Goal: Task Accomplishment & Management: Manage account settings

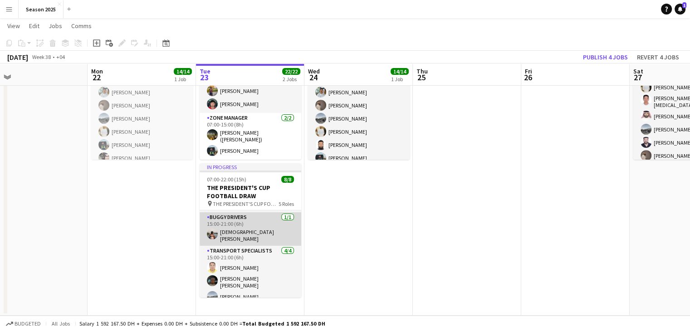
scroll to position [106, 0]
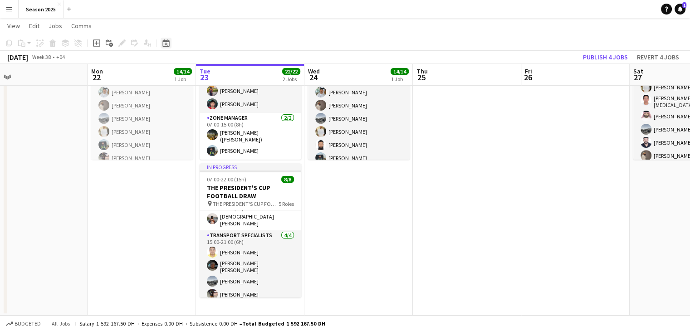
click at [165, 39] on icon "Date picker" at bounding box center [166, 42] width 7 height 7
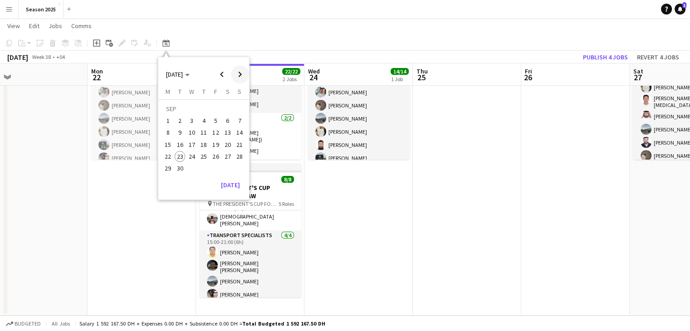
click at [236, 75] on span "Next month" at bounding box center [240, 74] width 18 height 18
click at [167, 120] on span "3" at bounding box center [168, 123] width 11 height 11
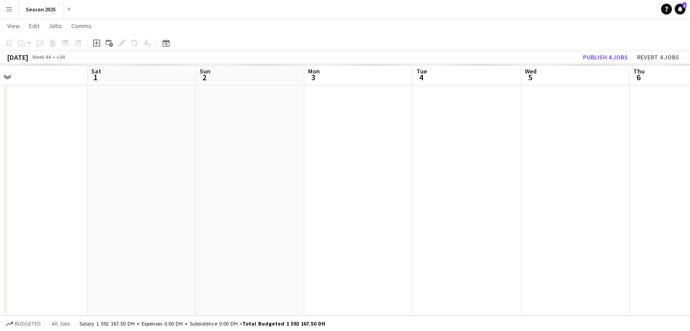
scroll to position [0, 312]
click at [261, 105] on app-date-cell at bounding box center [284, 169] width 108 height 294
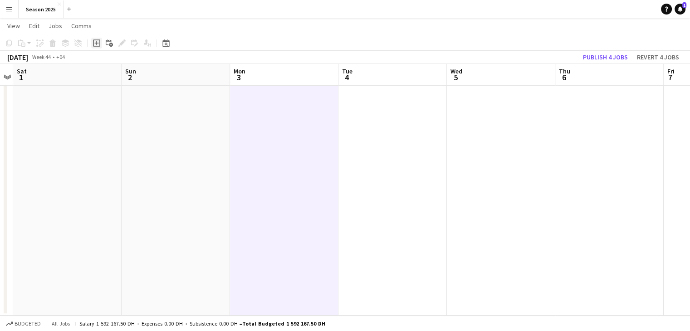
click at [98, 42] on icon "Add job" at bounding box center [96, 42] width 7 height 7
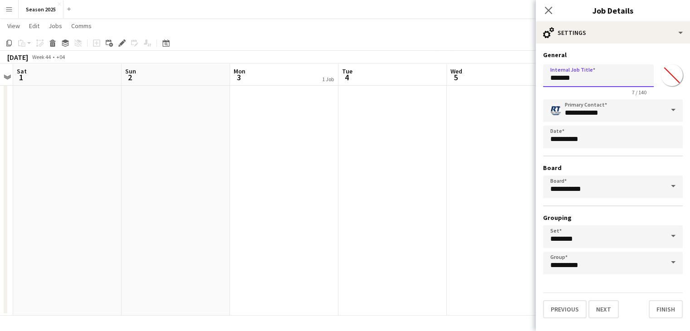
drag, startPoint x: 604, startPoint y: 79, endPoint x: 500, endPoint y: 69, distance: 104.5
click at [501, 69] on body "Menu Boards Boards Boards All jobs Status Workforce Workforce My Workforce Recr…" at bounding box center [345, 125] width 690 height 411
click at [613, 309] on button "Next" at bounding box center [604, 310] width 30 height 18
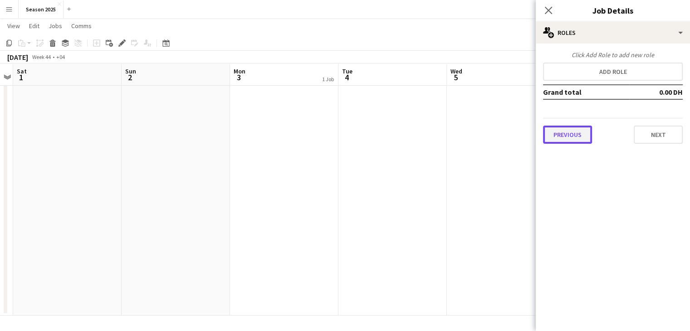
click at [576, 133] on button "Previous" at bounding box center [567, 135] width 49 height 18
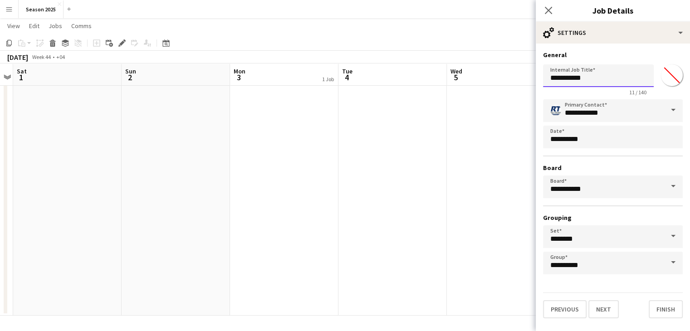
click at [597, 77] on input "**********" at bounding box center [598, 75] width 111 height 23
type input "**********"
click at [612, 312] on button "Next" at bounding box center [604, 310] width 30 height 18
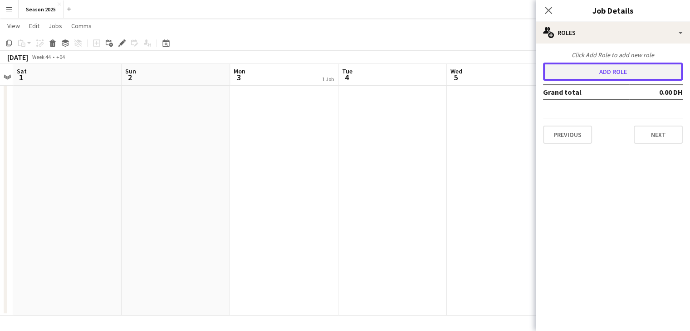
click at [587, 71] on button "Add role" at bounding box center [613, 72] width 140 height 18
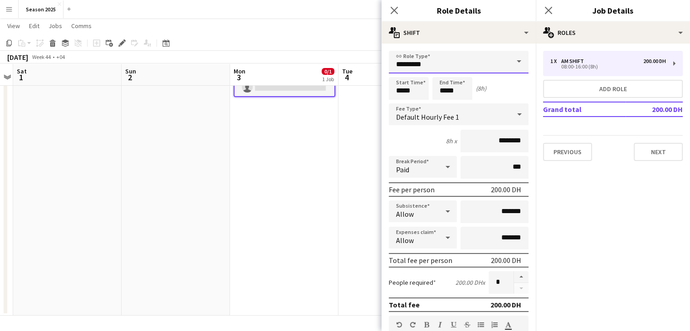
click at [501, 60] on input "********" at bounding box center [459, 62] width 140 height 23
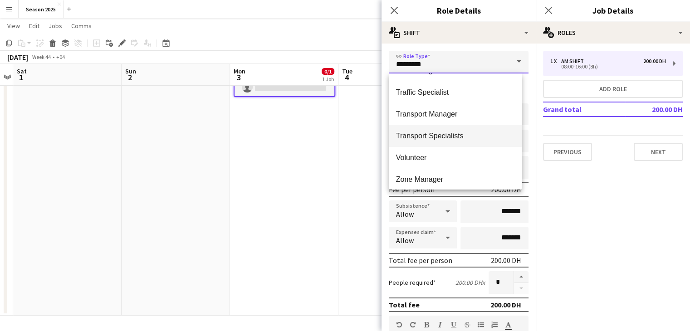
scroll to position [240, 0]
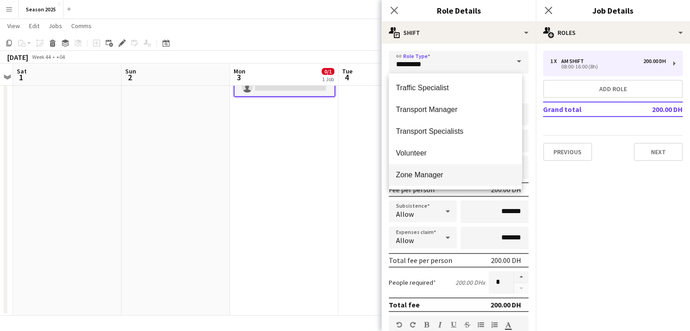
click at [440, 172] on span "Zone Manager" at bounding box center [455, 175] width 118 height 9
type input "**********"
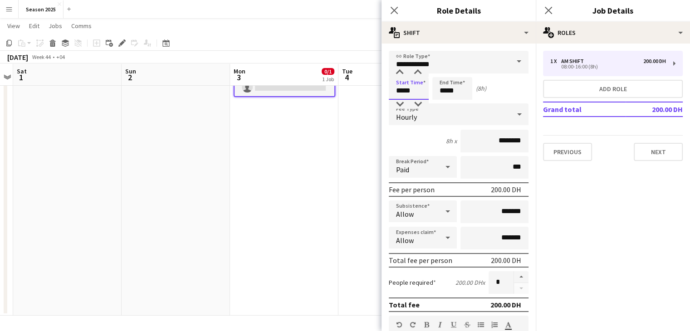
drag, startPoint x: 402, startPoint y: 91, endPoint x: 394, endPoint y: 91, distance: 8.2
click at [394, 91] on input "*****" at bounding box center [409, 88] width 40 height 23
type input "*****"
drag, startPoint x: 445, startPoint y: 91, endPoint x: 439, endPoint y: 92, distance: 6.9
click at [439, 92] on input "*****" at bounding box center [453, 88] width 40 height 23
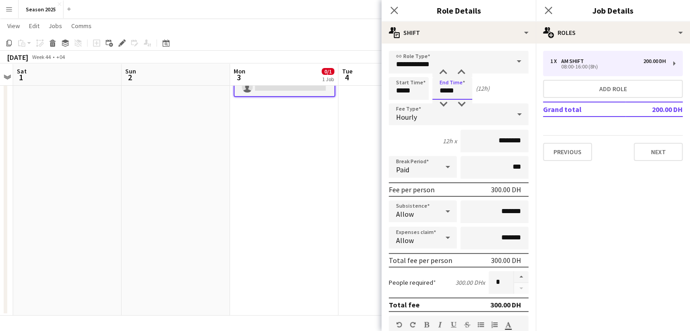
type input "*****"
click at [501, 140] on input "********" at bounding box center [495, 141] width 68 height 23
drag, startPoint x: 493, startPoint y: 142, endPoint x: 484, endPoint y: 142, distance: 9.5
click at [484, 142] on input "********" at bounding box center [495, 141] width 68 height 23
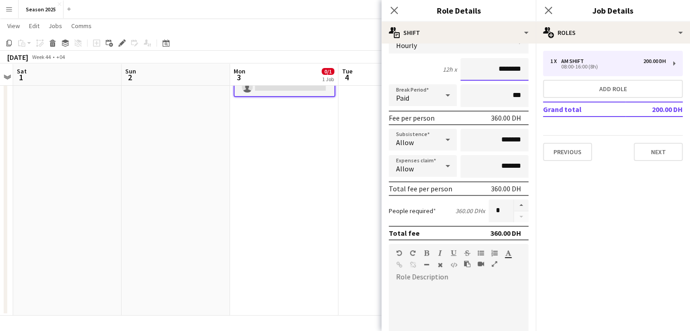
scroll to position [91, 0]
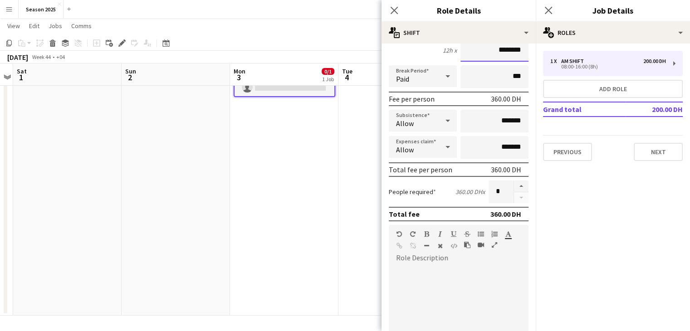
type input "********"
drag, startPoint x: 498, startPoint y: 190, endPoint x: 485, endPoint y: 191, distance: 12.8
click at [489, 191] on input "*" at bounding box center [501, 192] width 25 height 23
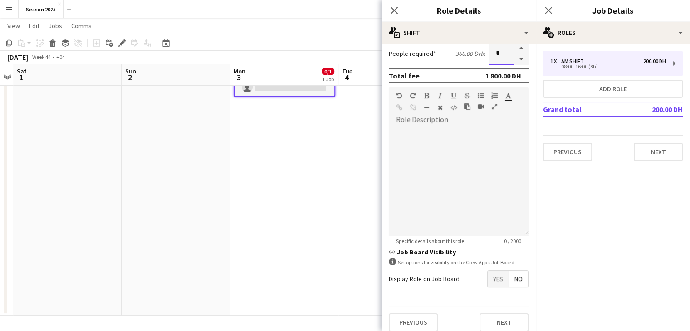
scroll to position [235, 0]
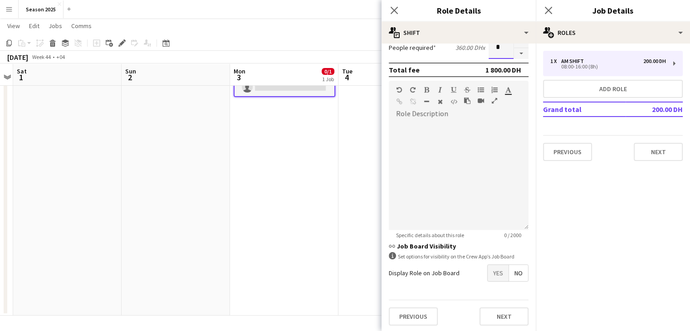
type input "*"
click at [492, 273] on span "Yes" at bounding box center [498, 273] width 21 height 16
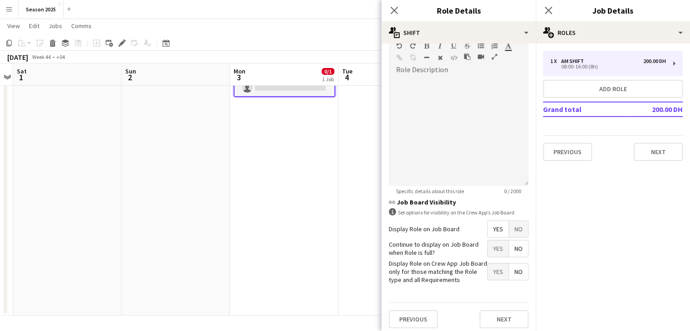
scroll to position [281, 0]
click at [492, 247] on span "Yes" at bounding box center [498, 246] width 21 height 16
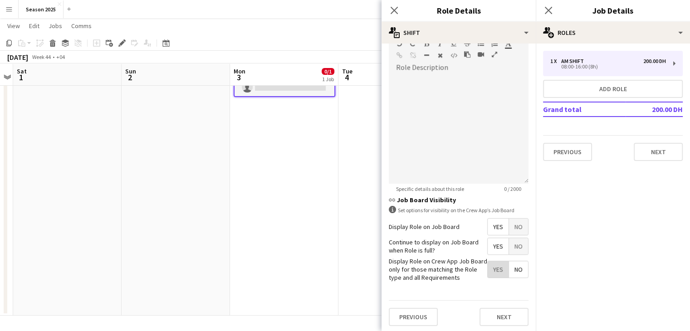
click at [490, 267] on span "Yes" at bounding box center [498, 269] width 21 height 16
click at [493, 317] on button "Next" at bounding box center [504, 317] width 49 height 18
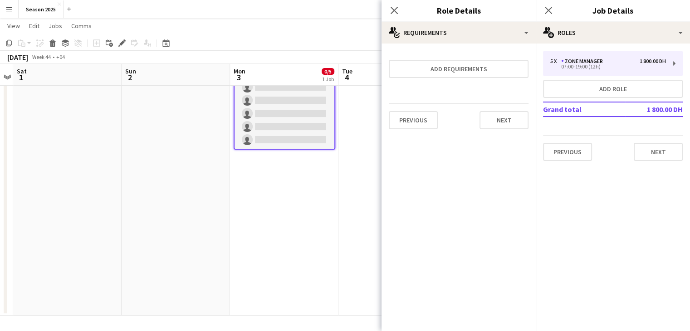
scroll to position [0, 0]
click at [501, 123] on button "Next" at bounding box center [504, 120] width 49 height 18
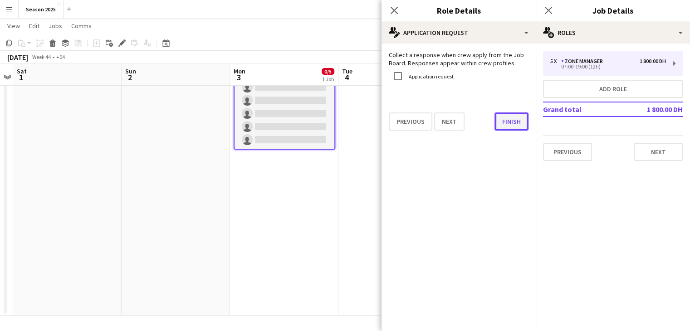
click at [502, 120] on button "Finish" at bounding box center [512, 122] width 34 height 18
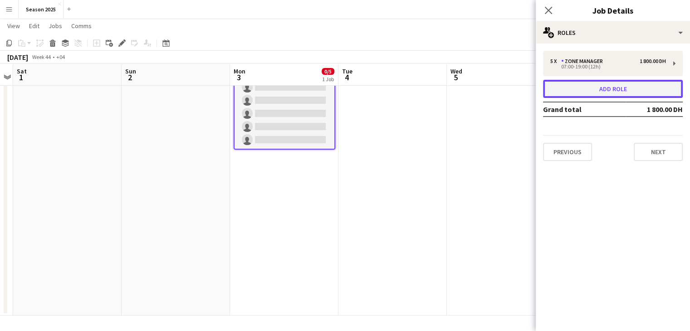
click at [582, 94] on button "Add role" at bounding box center [613, 89] width 140 height 18
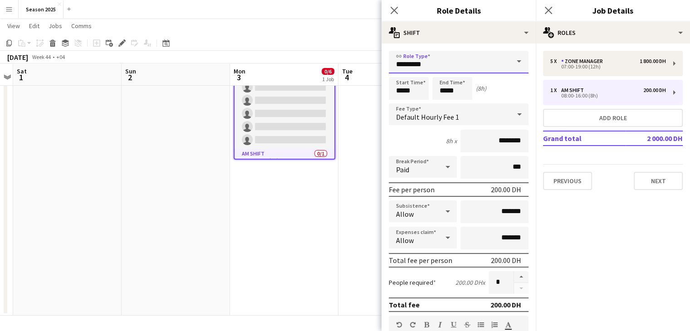
click at [444, 64] on input "********" at bounding box center [459, 62] width 140 height 23
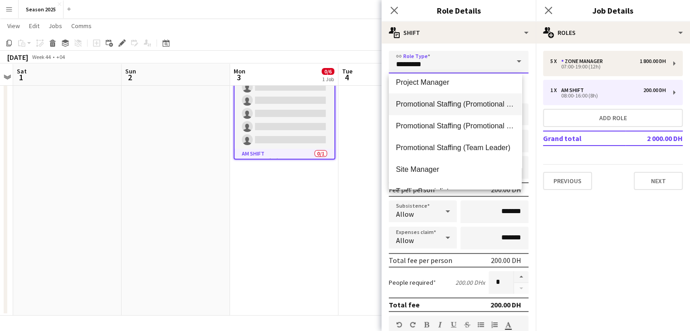
scroll to position [182, 0]
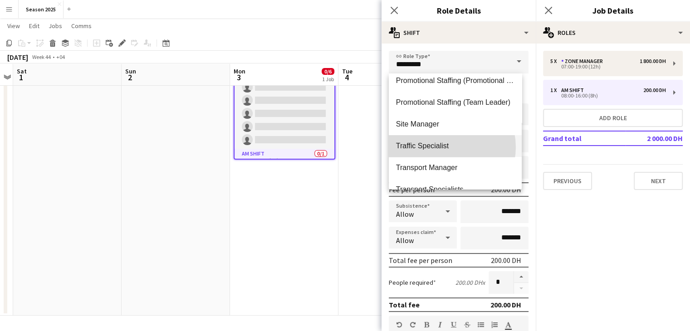
click at [445, 147] on span "Traffic Specialist" at bounding box center [455, 146] width 118 height 9
type input "**********"
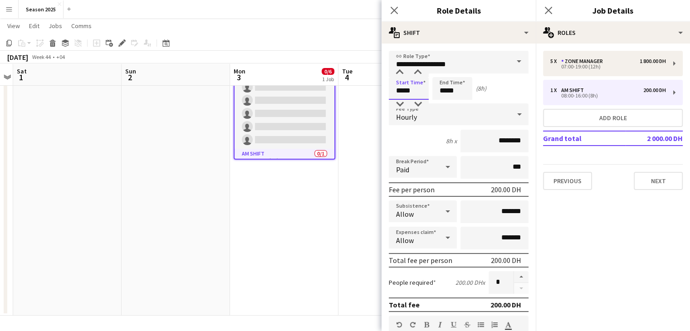
drag, startPoint x: 403, startPoint y: 88, endPoint x: 390, endPoint y: 90, distance: 13.0
click at [390, 90] on input "*****" at bounding box center [409, 88] width 40 height 23
type input "*****"
drag, startPoint x: 446, startPoint y: 94, endPoint x: 439, endPoint y: 92, distance: 6.9
click at [439, 92] on input "*****" at bounding box center [453, 88] width 40 height 23
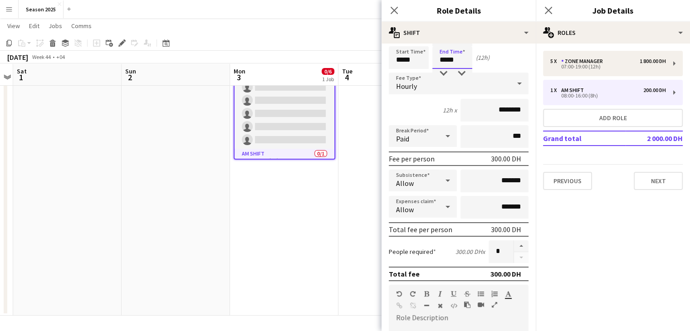
scroll to position [45, 0]
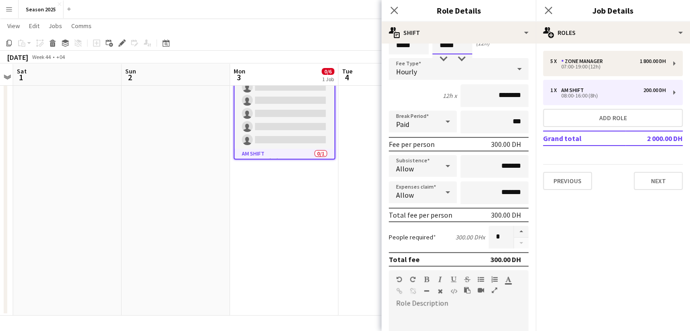
type input "*****"
drag, startPoint x: 496, startPoint y: 238, endPoint x: 485, endPoint y: 237, distance: 10.5
click at [489, 237] on input "*" at bounding box center [501, 237] width 25 height 23
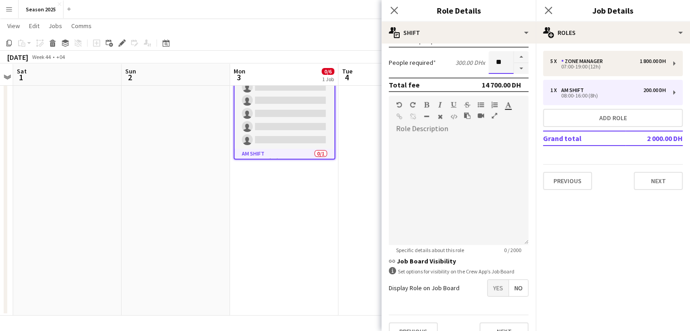
scroll to position [227, 0]
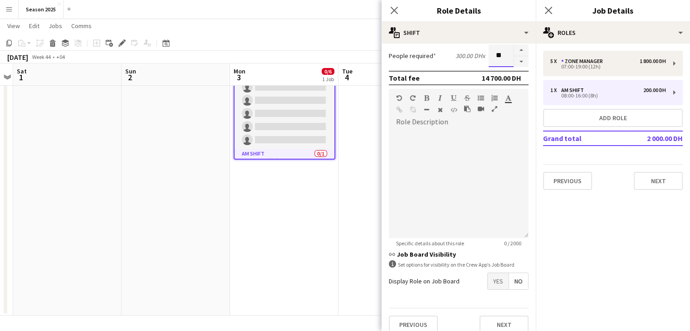
type input "**"
click at [488, 281] on span "Yes" at bounding box center [498, 281] width 21 height 16
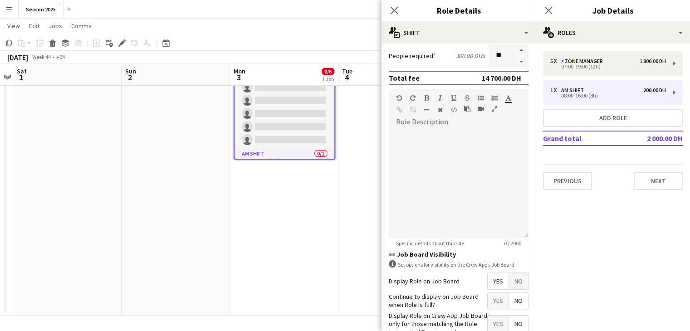
scroll to position [281, 0]
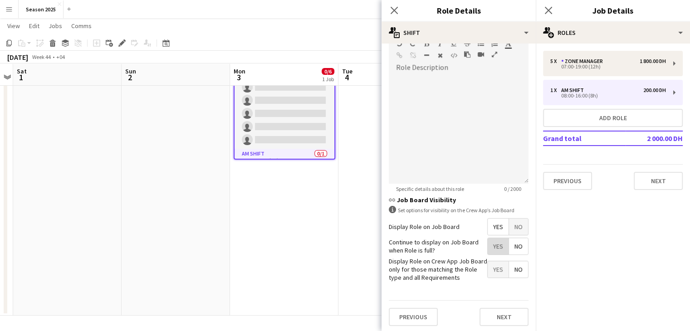
drag, startPoint x: 494, startPoint y: 250, endPoint x: 494, endPoint y: 261, distance: 10.4
click at [494, 250] on span "Yes" at bounding box center [498, 246] width 21 height 16
click at [492, 269] on span "Yes" at bounding box center [498, 269] width 21 height 16
click at [493, 311] on button "Next" at bounding box center [504, 317] width 49 height 18
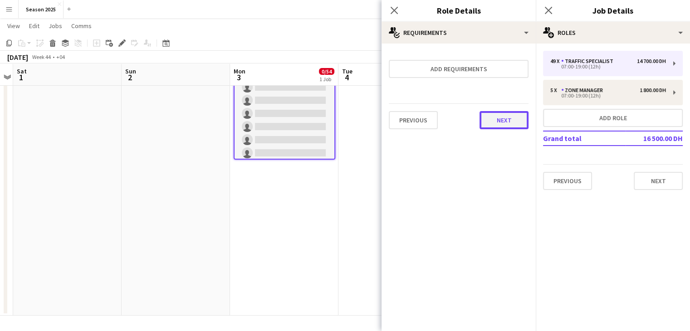
click at [514, 123] on button "Next" at bounding box center [504, 120] width 49 height 18
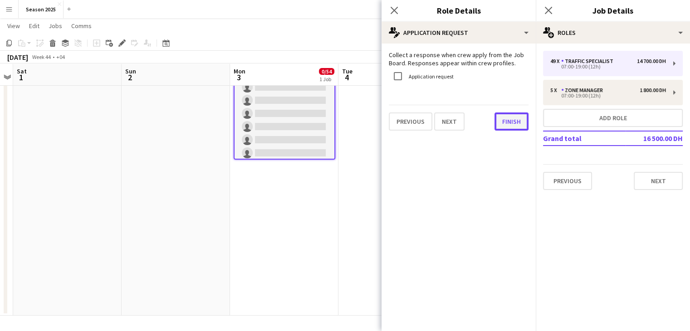
click at [514, 123] on button "Finish" at bounding box center [512, 122] width 34 height 18
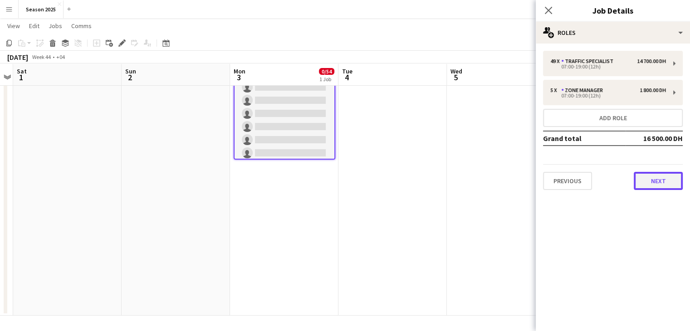
click at [665, 176] on button "Next" at bounding box center [658, 181] width 49 height 18
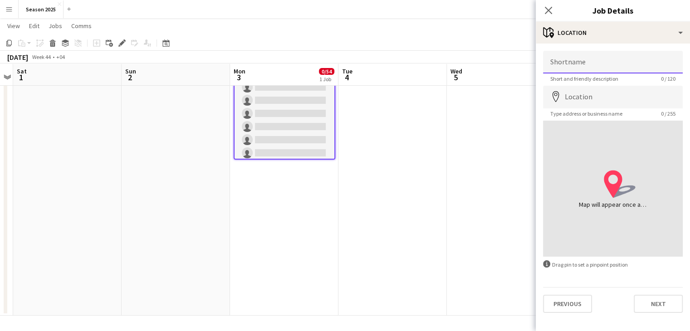
click at [608, 69] on input "Shortname" at bounding box center [613, 62] width 140 height 23
type input "**********"
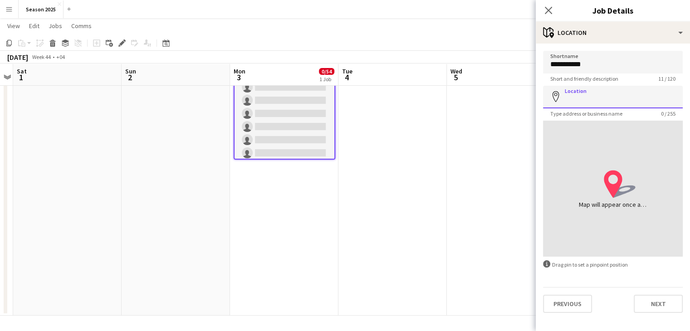
click at [601, 99] on input "Location" at bounding box center [613, 97] width 140 height 23
type input "**********"
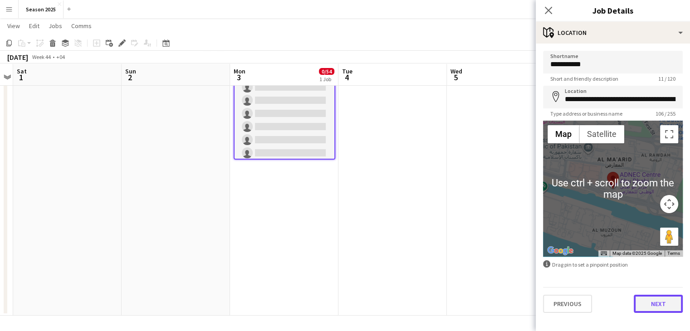
click at [658, 301] on button "Next" at bounding box center [658, 304] width 49 height 18
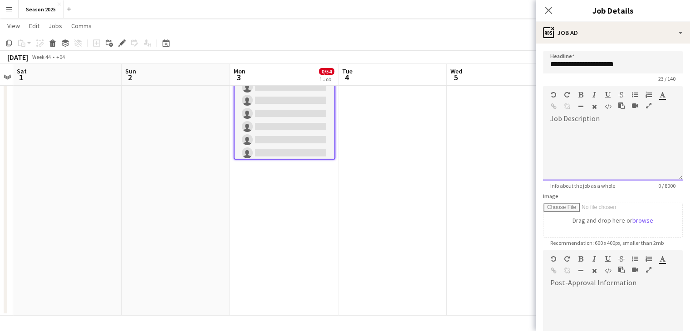
click at [570, 128] on div at bounding box center [613, 153] width 140 height 54
paste div
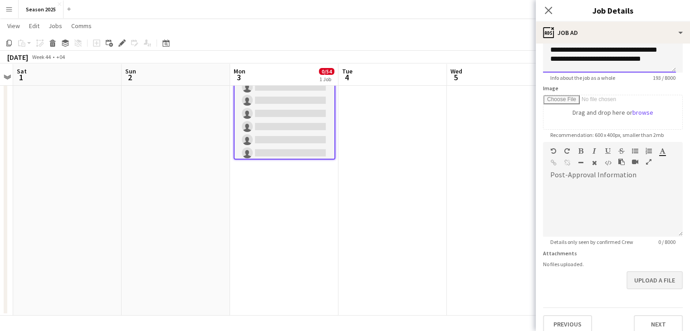
scroll to position [116, 0]
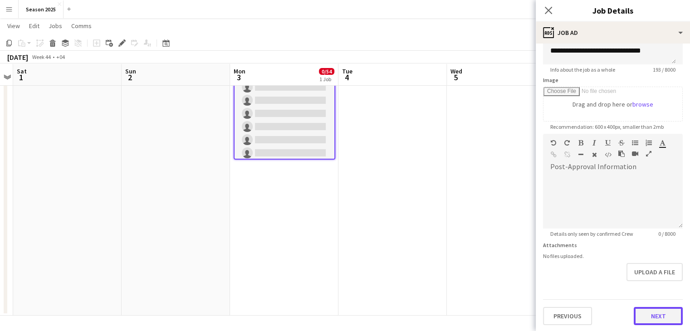
click at [646, 320] on button "Next" at bounding box center [658, 316] width 49 height 18
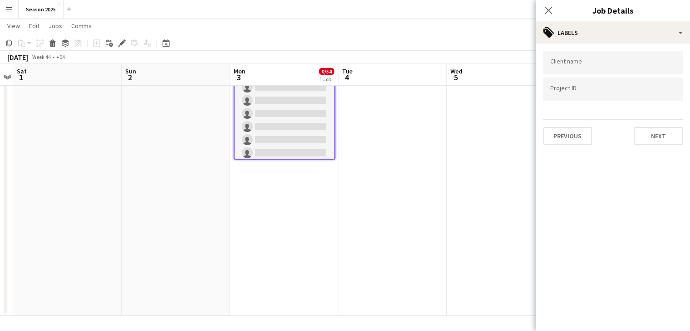
scroll to position [0, 0]
click at [606, 62] on input "Type to search client labels..." at bounding box center [613, 63] width 125 height 8
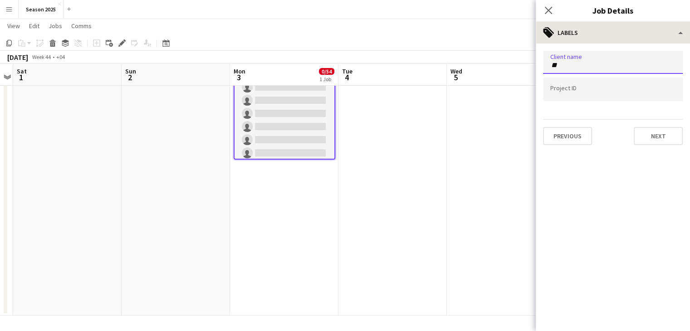
type input "*"
type input "*****"
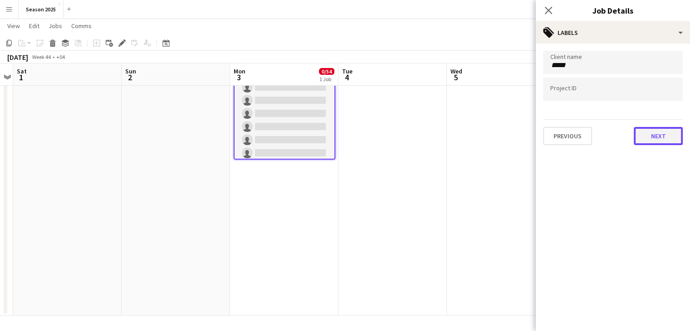
click at [644, 137] on button "Next" at bounding box center [658, 136] width 49 height 18
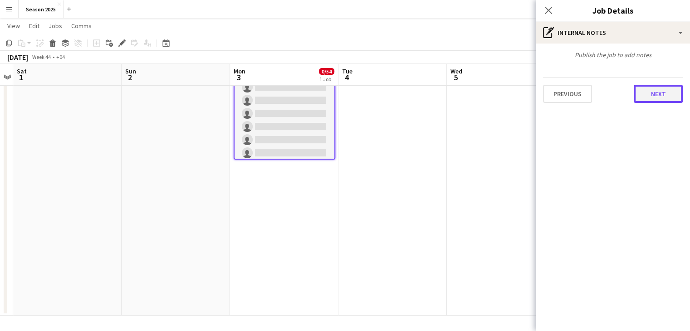
click at [640, 94] on button "Next" at bounding box center [658, 94] width 49 height 18
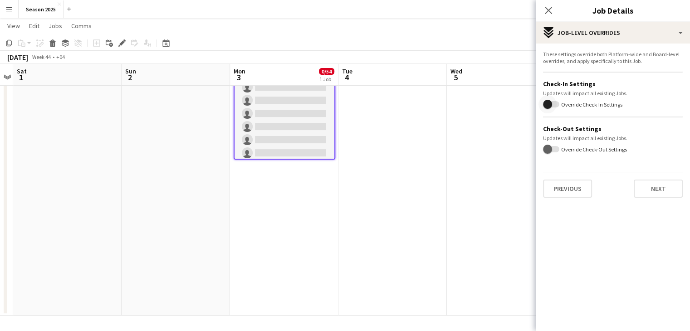
click at [557, 101] on span "button" at bounding box center [551, 104] width 16 height 6
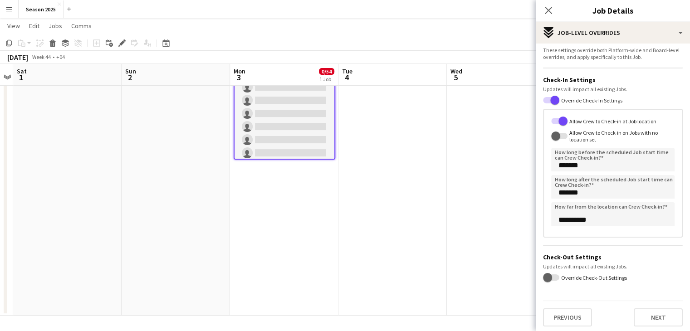
scroll to position [5, 0]
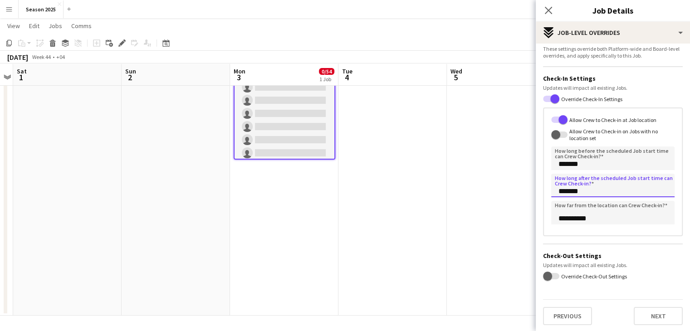
drag, startPoint x: 563, startPoint y: 193, endPoint x: 556, endPoint y: 191, distance: 7.0
click at [556, 191] on input "*******" at bounding box center [613, 186] width 123 height 24
click at [562, 193] on input "*******" at bounding box center [613, 186] width 123 height 24
type input "*******"
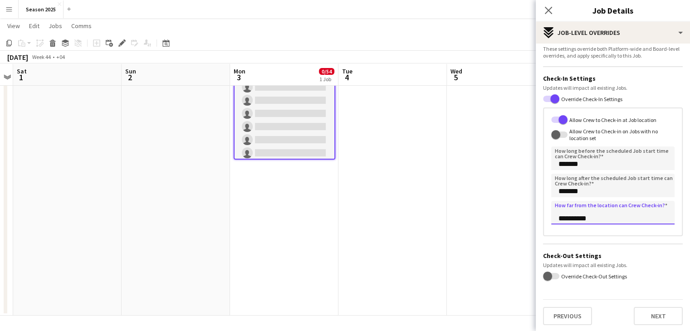
drag, startPoint x: 563, startPoint y: 220, endPoint x: 554, endPoint y: 220, distance: 9.1
click at [554, 220] on input "**********" at bounding box center [613, 213] width 123 height 24
type input "**********"
click at [552, 274] on span "button" at bounding box center [548, 276] width 18 height 18
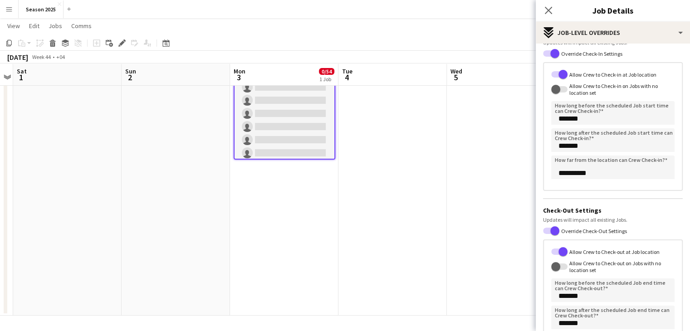
scroll to position [138, 0]
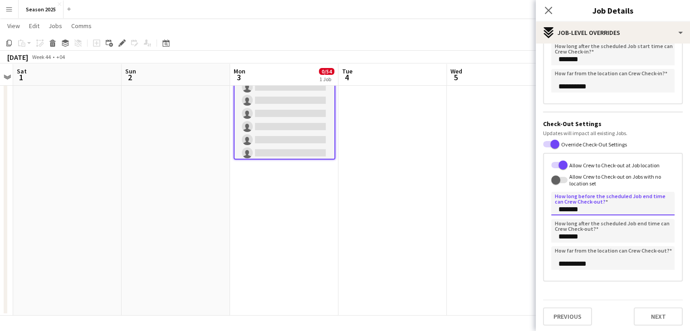
drag, startPoint x: 563, startPoint y: 211, endPoint x: 557, endPoint y: 211, distance: 5.4
click at [557, 211] on input "*******" at bounding box center [613, 204] width 123 height 24
drag, startPoint x: 561, startPoint y: 211, endPoint x: 554, endPoint y: 210, distance: 7.4
click at [554, 210] on input "*******" at bounding box center [613, 204] width 123 height 24
type input "*******"
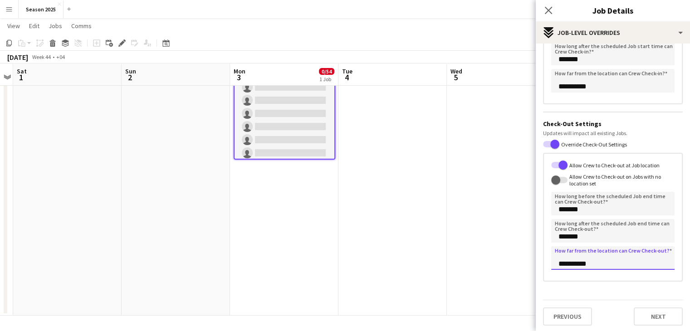
drag, startPoint x: 562, startPoint y: 263, endPoint x: 553, endPoint y: 264, distance: 9.1
click at [553, 264] on input "**********" at bounding box center [613, 259] width 123 height 24
type input "**********"
click at [637, 311] on button "Next" at bounding box center [658, 317] width 49 height 18
type input "*******"
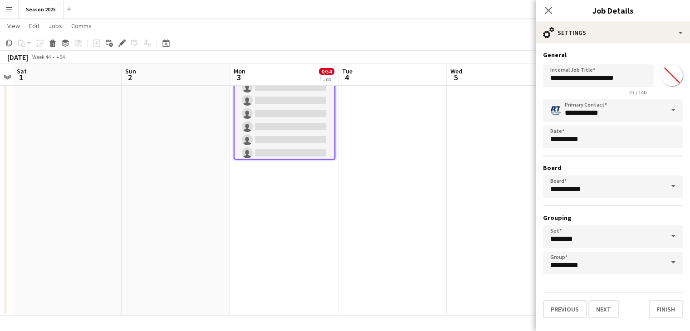
scroll to position [0, 0]
click at [611, 310] on button "Next" at bounding box center [604, 310] width 30 height 18
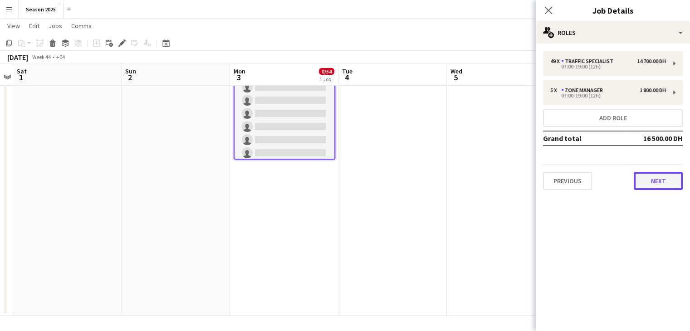
click at [668, 181] on button "Next" at bounding box center [658, 181] width 49 height 18
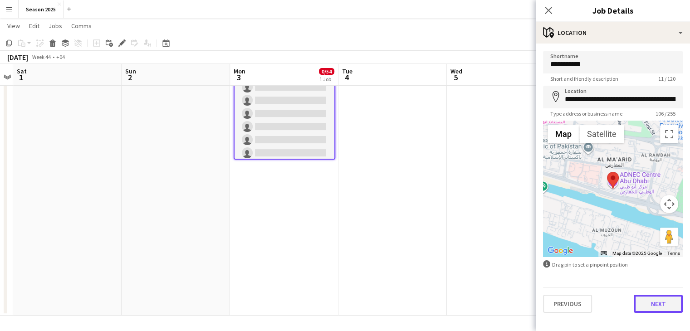
click at [661, 304] on button "Next" at bounding box center [658, 304] width 49 height 18
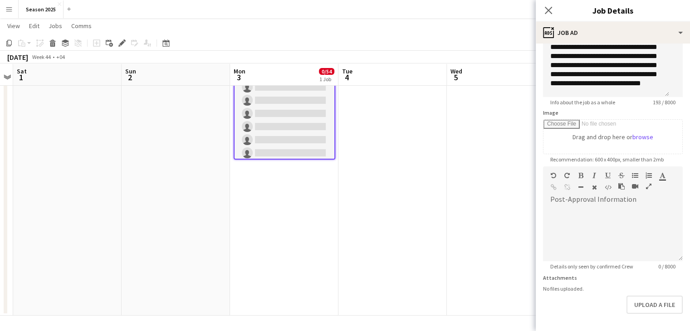
scroll to position [16, 0]
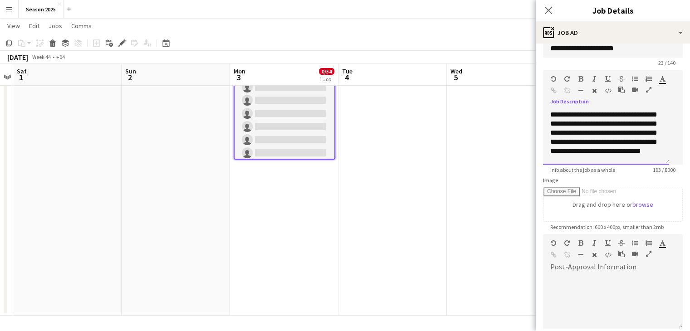
drag, startPoint x: 636, startPoint y: 155, endPoint x: 630, endPoint y: 155, distance: 5.4
click at [630, 155] on div "**********" at bounding box center [606, 137] width 126 height 54
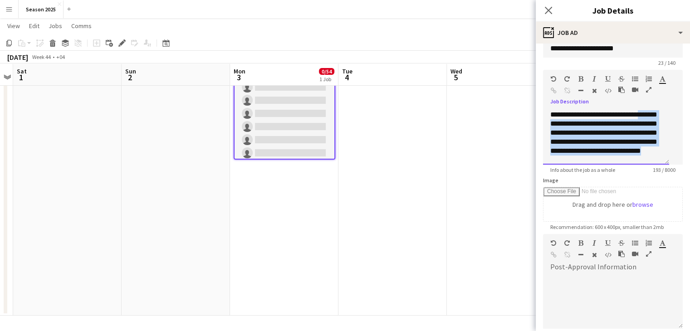
scroll to position [0, 0]
drag, startPoint x: 633, startPoint y: 153, endPoint x: 538, endPoint y: 99, distance: 109.4
click at [538, 99] on form "**********" at bounding box center [613, 230] width 154 height 391
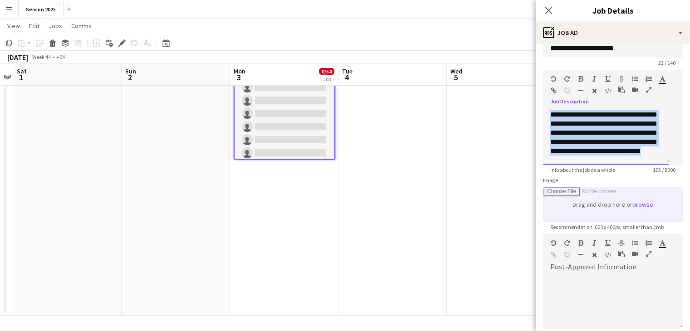
copy div "**********"
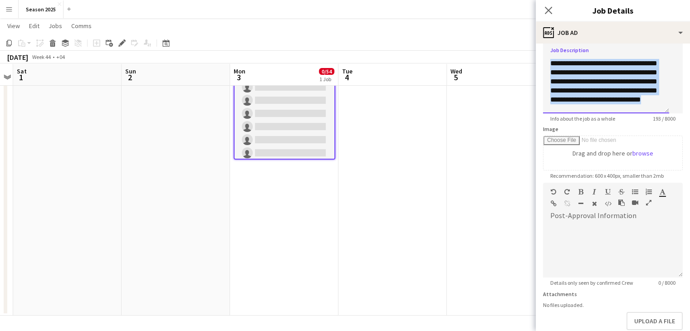
scroll to position [116, 0]
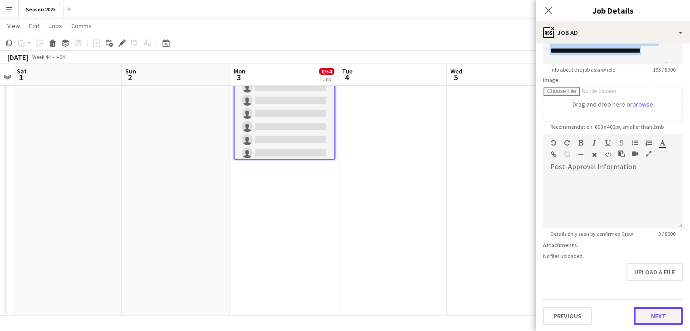
click at [660, 311] on button "Next" at bounding box center [658, 316] width 49 height 18
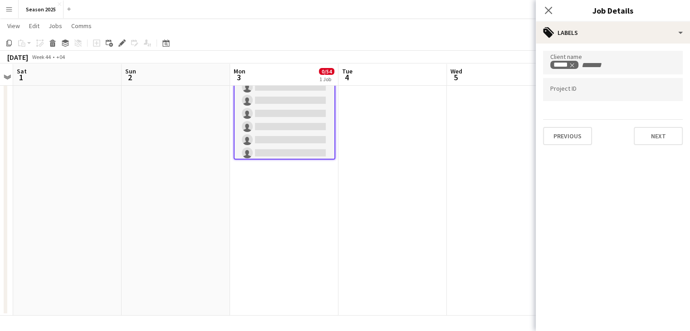
scroll to position [0, 0]
click at [661, 138] on button "Next" at bounding box center [658, 136] width 49 height 18
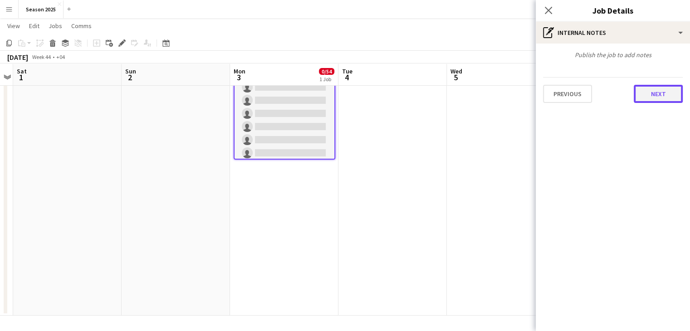
click at [663, 100] on button "Next" at bounding box center [658, 94] width 49 height 18
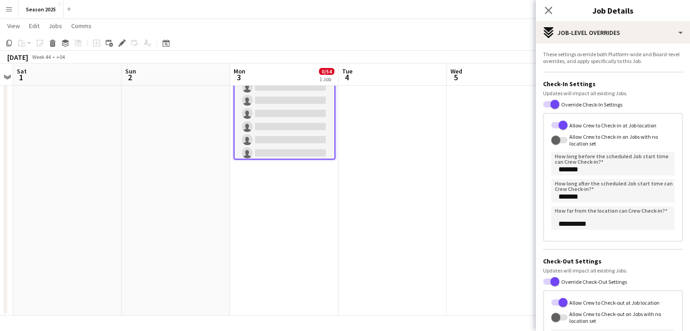
scroll to position [138, 0]
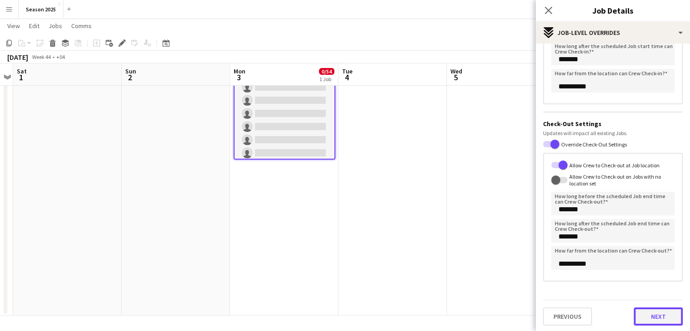
click at [671, 310] on button "Next" at bounding box center [658, 317] width 49 height 18
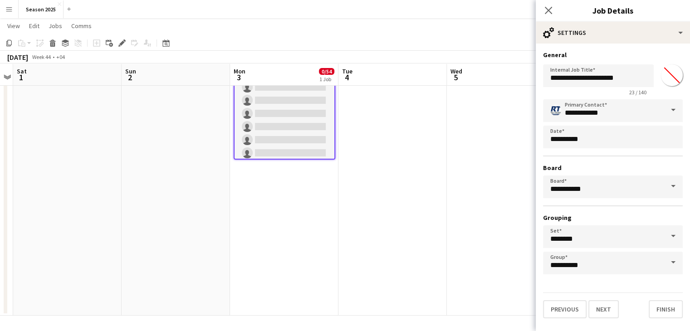
scroll to position [0, 0]
click at [674, 315] on button "Finish" at bounding box center [666, 310] width 34 height 18
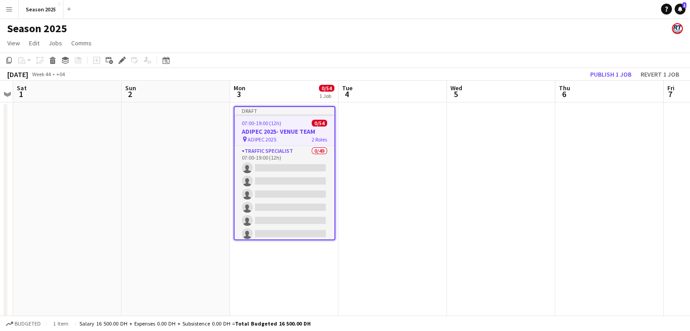
click at [375, 163] on app-date-cell at bounding box center [393, 250] width 108 height 294
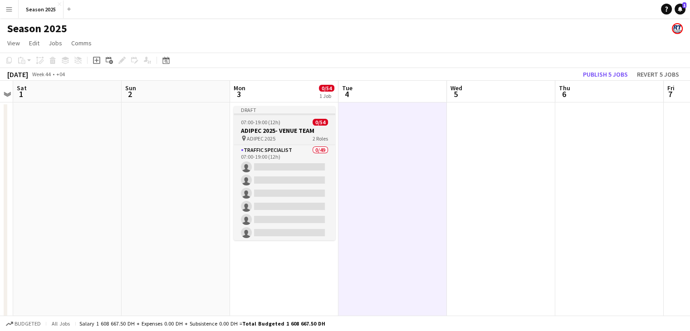
click at [319, 128] on h3 "ADIPEC 2025- VENUE TEAM" at bounding box center [285, 131] width 102 height 8
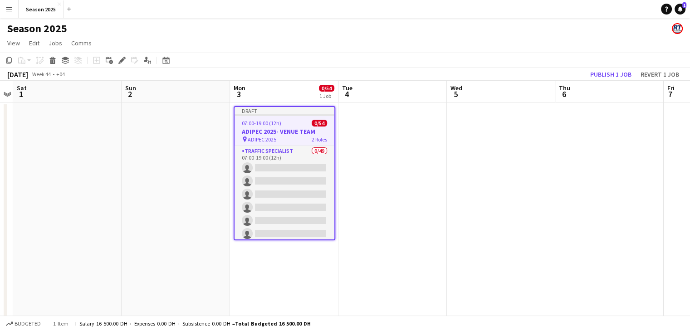
click at [370, 141] on app-date-cell at bounding box center [393, 250] width 108 height 294
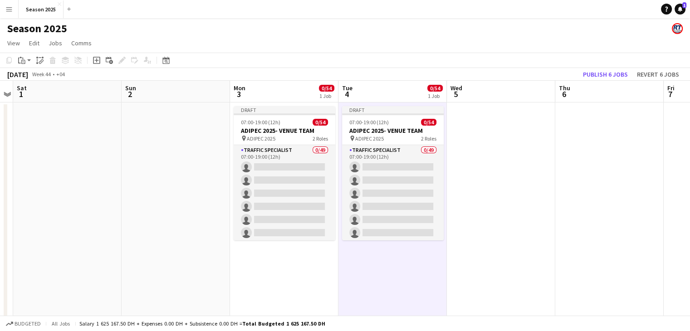
click at [480, 142] on app-date-cell at bounding box center [501, 250] width 108 height 294
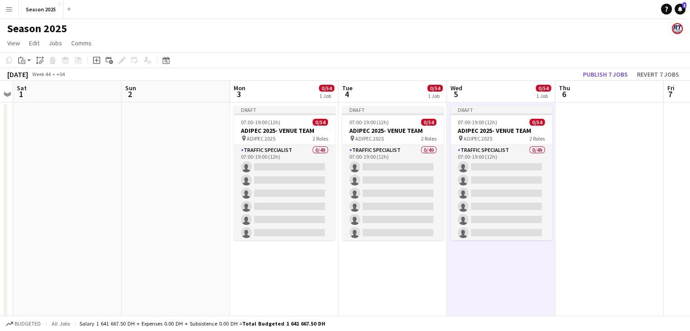
click at [580, 130] on app-date-cell at bounding box center [610, 250] width 108 height 294
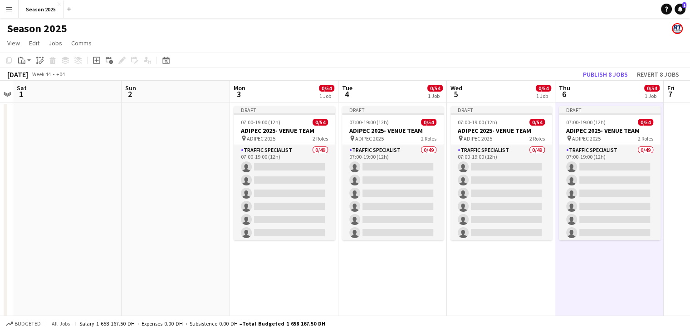
click at [387, 261] on app-date-cell "Draft 07:00-19:00 (12h) 0/54 ADIPEC 2025- VENUE TEAM pin ADIPEC 2025 2 Roles Tr…" at bounding box center [393, 250] width 108 height 294
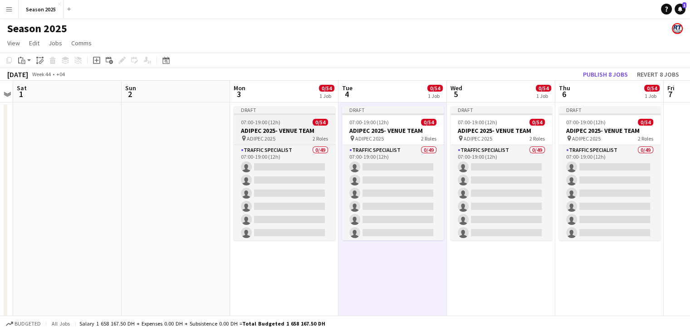
click at [288, 126] on div "07:00-19:00 (12h) 0/54" at bounding box center [285, 122] width 102 height 7
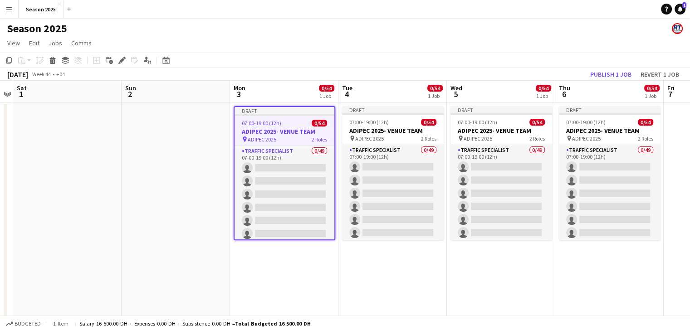
click at [291, 270] on app-date-cell "Draft 07:00-19:00 (12h) 0/54 ADIPEC 2025- VENUE TEAM pin ADIPEC 2025 2 Roles Tr…" at bounding box center [284, 250] width 108 height 294
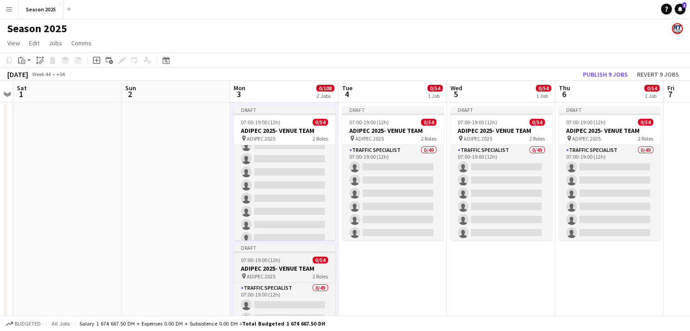
scroll to position [91, 0]
click at [257, 271] on h3 "ADIPEC 2025- VENUE TEAM" at bounding box center [285, 269] width 102 height 8
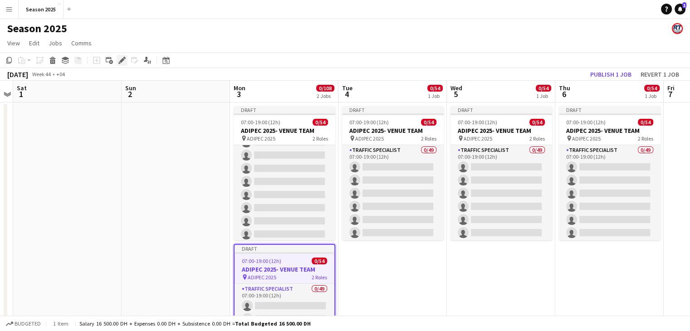
click at [124, 59] on icon at bounding box center [121, 60] width 5 height 5
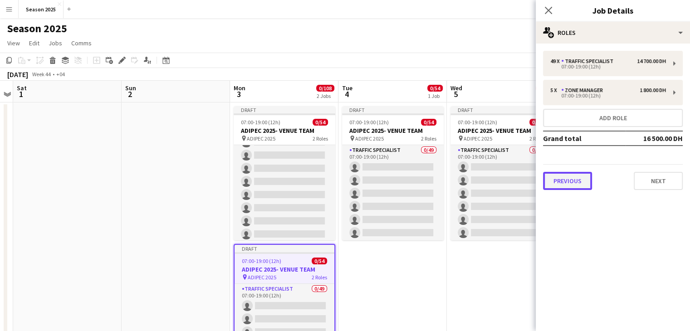
click at [572, 182] on button "Previous" at bounding box center [567, 181] width 49 height 18
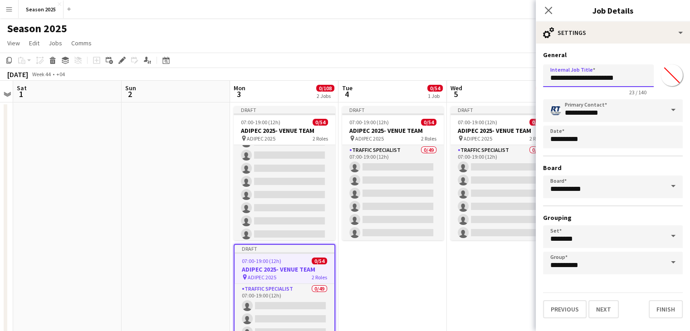
drag, startPoint x: 637, startPoint y: 81, endPoint x: 620, endPoint y: 64, distance: 24.4
click at [594, 79] on input "**********" at bounding box center [598, 75] width 111 height 23
type input "**********"
click at [600, 303] on button "Next" at bounding box center [604, 310] width 30 height 18
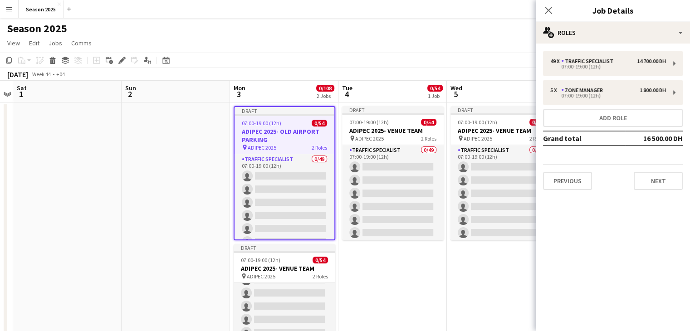
scroll to position [0, 0]
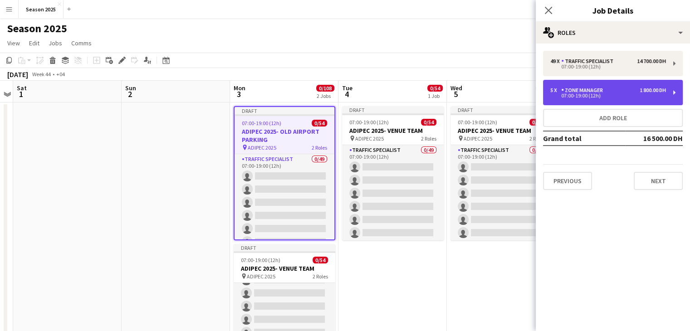
click at [563, 88] on div "Zone Manager" at bounding box center [584, 90] width 45 height 6
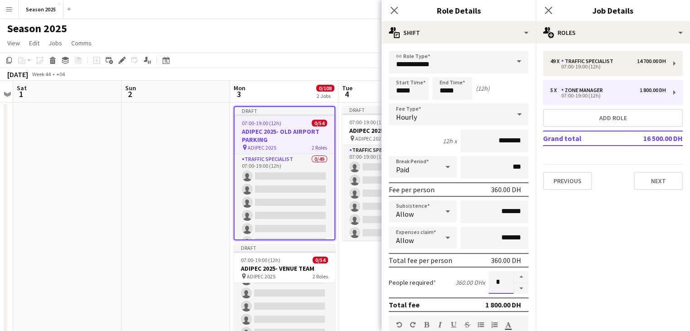
drag, startPoint x: 498, startPoint y: 282, endPoint x: 485, endPoint y: 284, distance: 13.3
click at [489, 284] on input "*" at bounding box center [501, 282] width 25 height 23
type input "*"
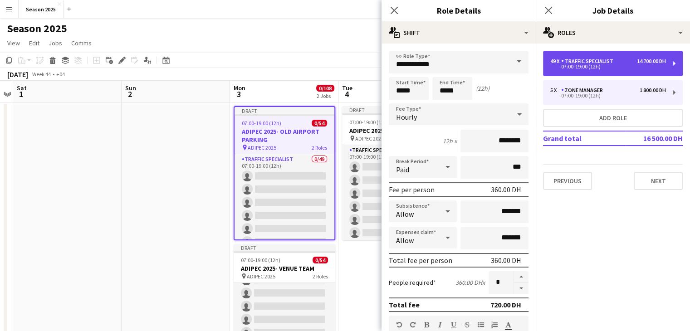
click at [585, 56] on div "49 x Traffic Specialist 14 700.00 DH 07:00-19:00 (12h)" at bounding box center [613, 63] width 140 height 25
type input "**********"
type input "********"
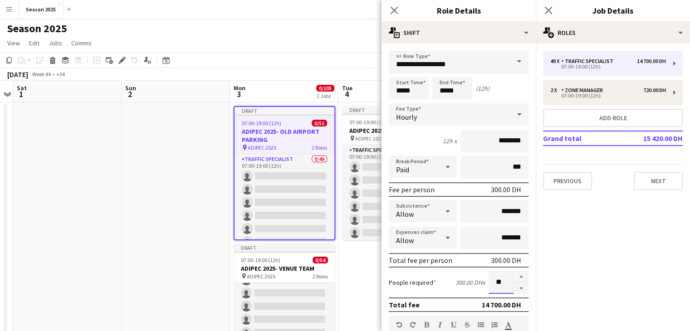
drag, startPoint x: 499, startPoint y: 283, endPoint x: 481, endPoint y: 275, distance: 19.3
click at [481, 275] on div "People required 300.00 DH x **" at bounding box center [459, 282] width 140 height 23
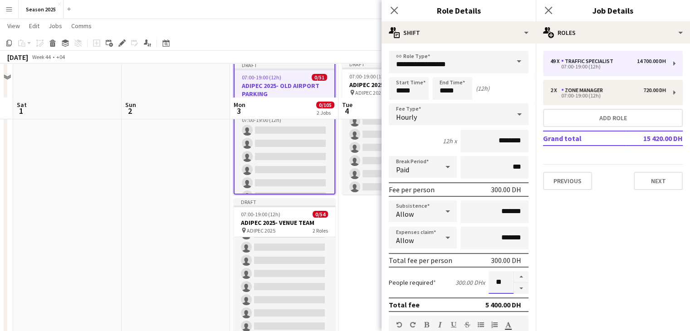
scroll to position [80, 0]
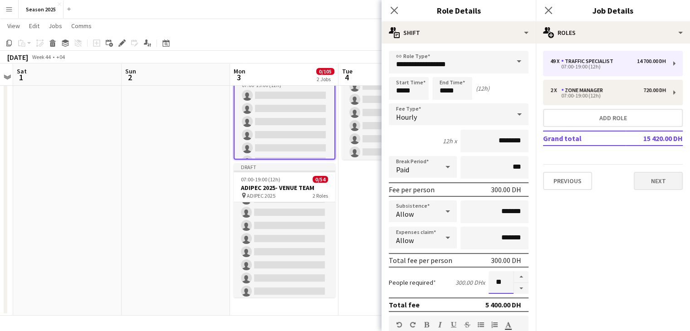
type input "**"
click at [642, 176] on button "Next" at bounding box center [658, 181] width 49 height 18
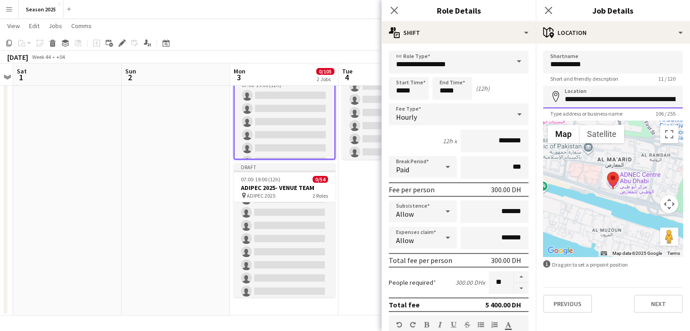
click at [634, 103] on input "**********" at bounding box center [613, 97] width 140 height 23
type input "**********"
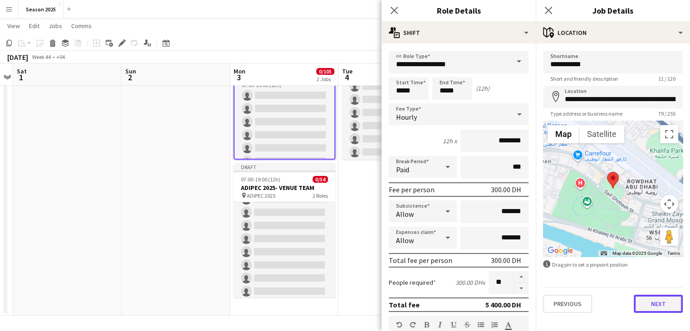
click at [643, 311] on button "Next" at bounding box center [658, 304] width 49 height 18
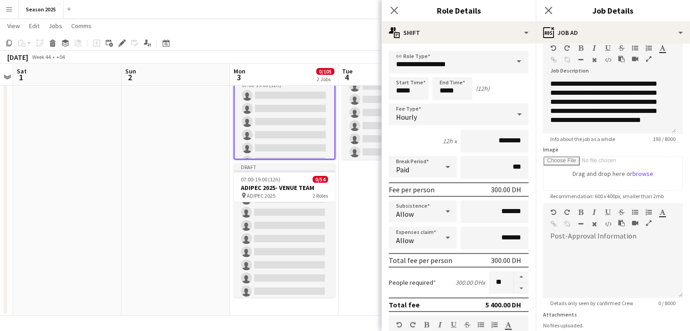
scroll to position [116, 0]
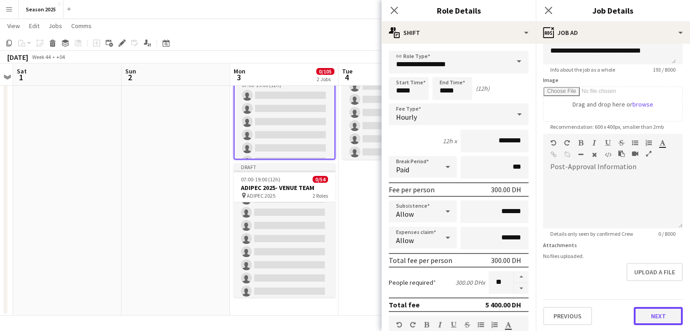
click at [645, 312] on button "Next" at bounding box center [658, 316] width 49 height 18
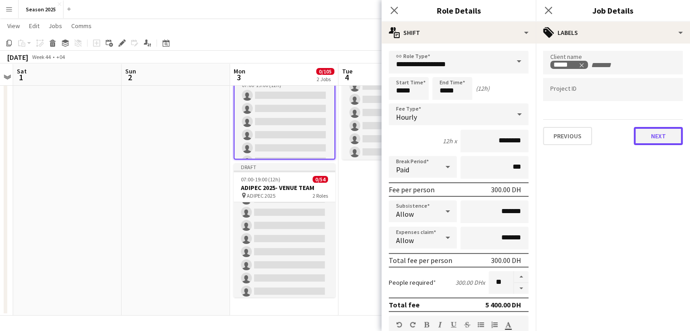
click at [637, 134] on button "Next" at bounding box center [658, 136] width 49 height 18
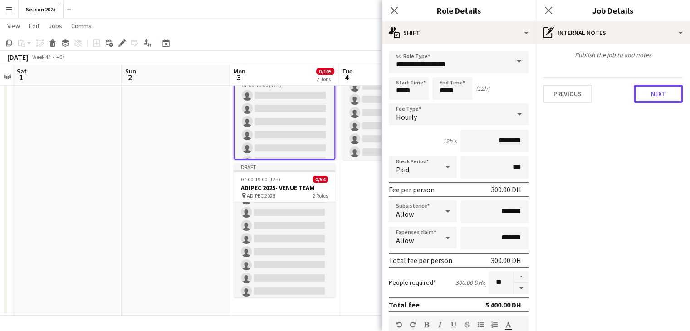
click at [657, 94] on button "Next" at bounding box center [658, 94] width 49 height 18
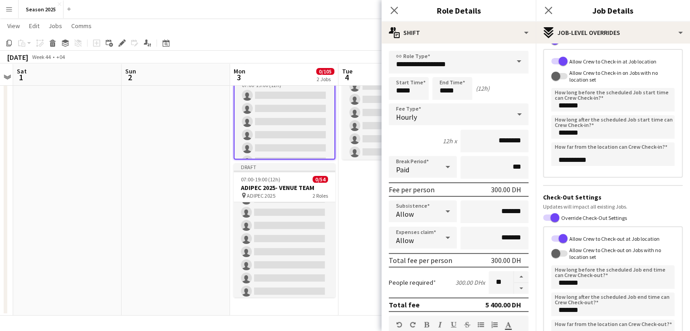
scroll to position [138, 0]
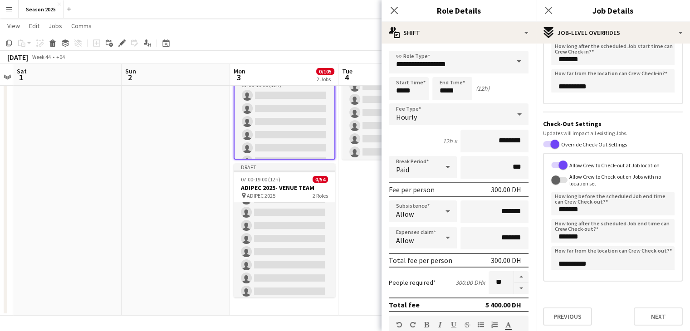
click at [666, 306] on div "Previous Next" at bounding box center [613, 313] width 140 height 26
click at [665, 310] on button "Next" at bounding box center [658, 317] width 49 height 18
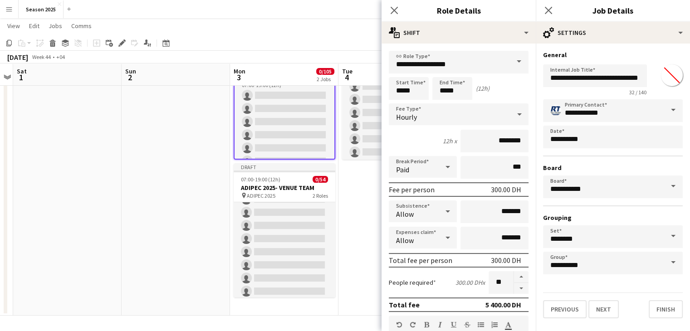
scroll to position [0, 0]
click at [394, 7] on icon "Close pop-in" at bounding box center [394, 10] width 9 height 9
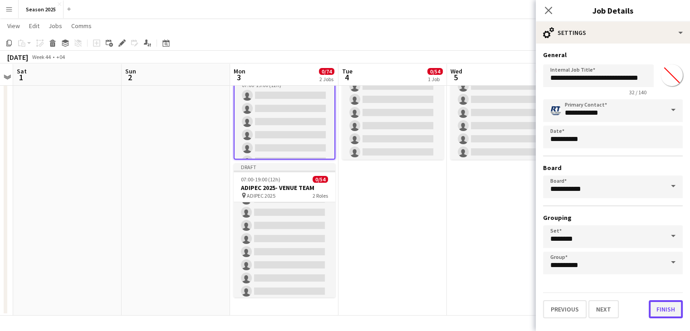
click at [663, 307] on button "Finish" at bounding box center [666, 310] width 34 height 18
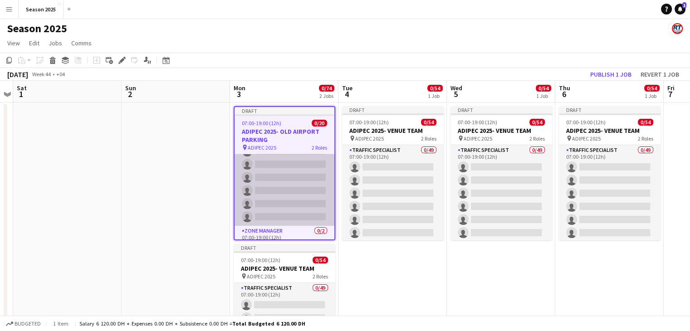
scroll to position [212, 0]
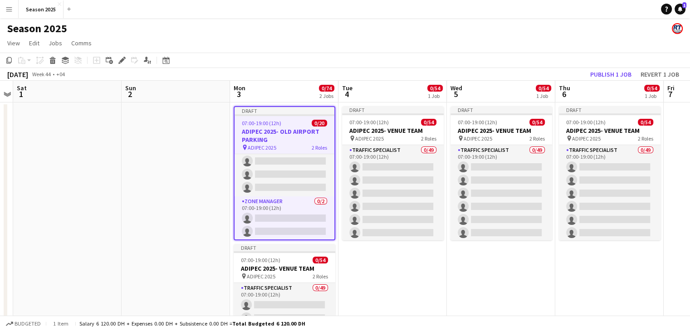
click at [298, 132] on h3 "ADIPEC 2025- OLD AIRPORT PARKING" at bounding box center [285, 136] width 100 height 16
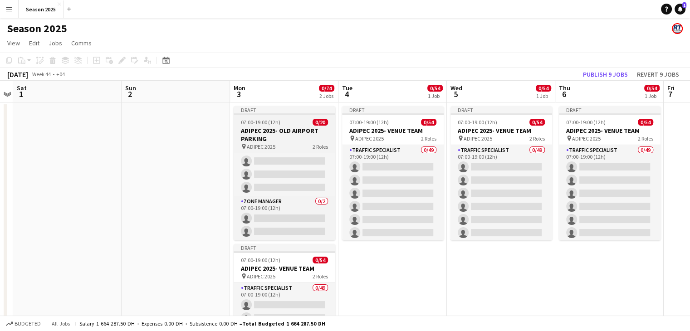
click at [313, 140] on h3 "ADIPEC 2025- OLD AIRPORT PARKING" at bounding box center [285, 135] width 102 height 16
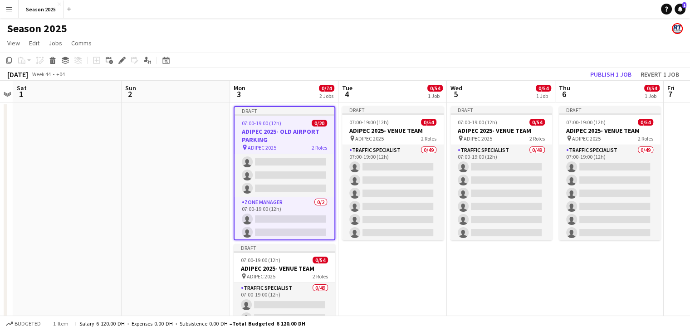
scroll to position [212, 0]
click at [393, 258] on app-date-cell "Draft 07:00-19:00 (12h) 0/54 ADIPEC 2025- VENUE TEAM pin ADIPEC 2025 2 Roles Tr…" at bounding box center [393, 250] width 108 height 294
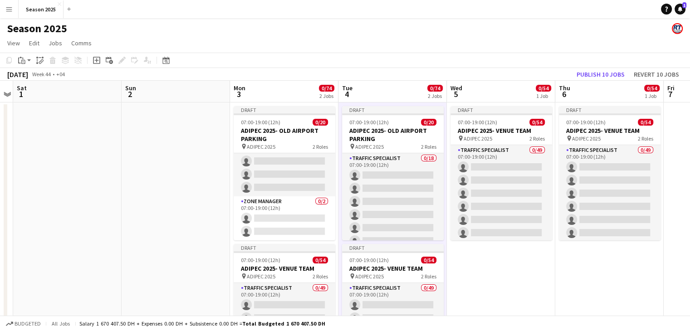
click at [469, 263] on app-date-cell "Draft 07:00-19:00 (12h) 0/54 ADIPEC 2025- VENUE TEAM pin ADIPEC 2025 2 Roles Tr…" at bounding box center [501, 250] width 108 height 294
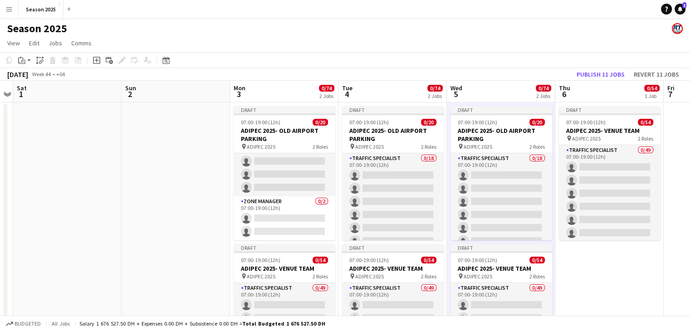
click at [578, 287] on app-date-cell "Draft 07:00-19:00 (12h) 0/54 ADIPEC 2025- VENUE TEAM pin ADIPEC 2025 2 Roles Tr…" at bounding box center [610, 250] width 108 height 294
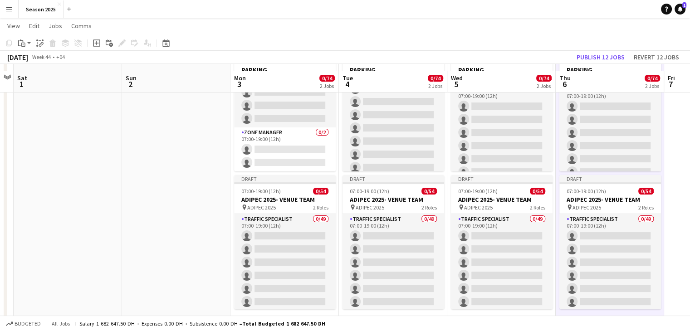
scroll to position [80, 0]
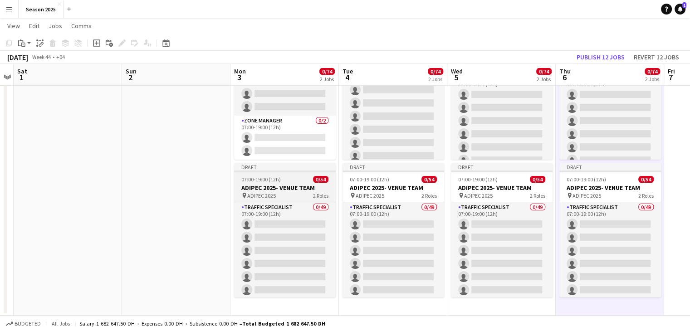
click at [254, 199] on app-job-card "Draft 07:00-19:00 (12h) 0/54 ADIPEC 2025- VENUE TEAM pin ADIPEC 2025 2 Roles Tr…" at bounding box center [285, 230] width 102 height 134
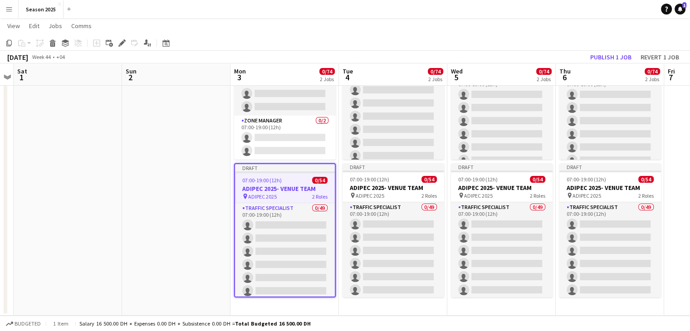
click at [289, 306] on app-date-cell "Draft 07:00-19:00 (12h) 0/20 ADIPEC 2025- OLD AIRPORT PARKING pin ADIPEC 2025 2…" at bounding box center [285, 169] width 108 height 294
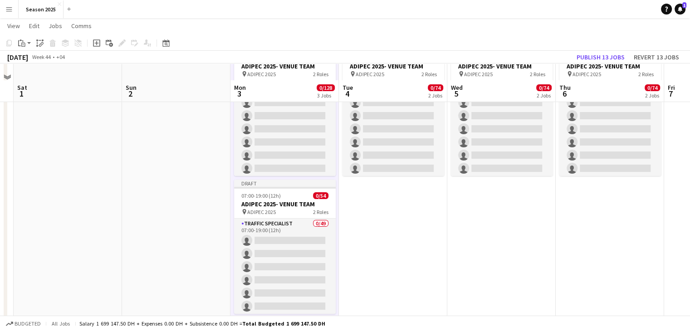
scroll to position [218, 0]
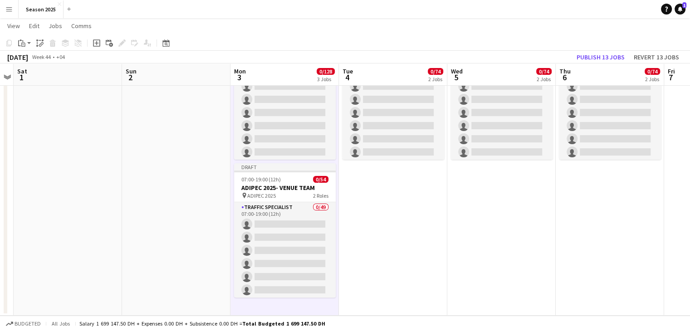
click at [356, 233] on app-date-cell "Draft 07:00-19:00 (12h) 0/20 ADIPEC 2025- OLD AIRPORT PARKING pin ADIPEC 2025 2…" at bounding box center [393, 100] width 108 height 432
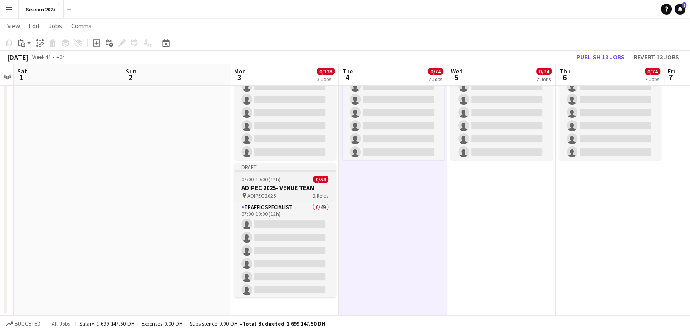
click at [315, 198] on span "2 Roles" at bounding box center [320, 195] width 15 height 7
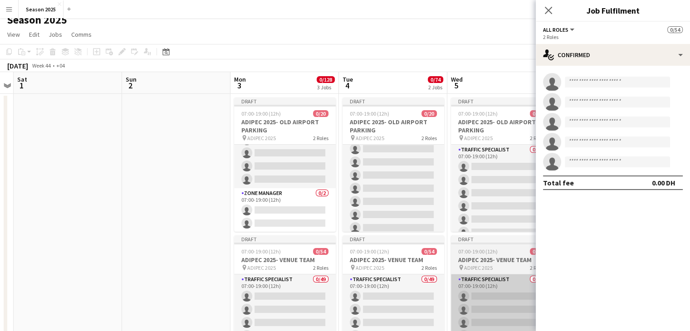
scroll to position [91, 0]
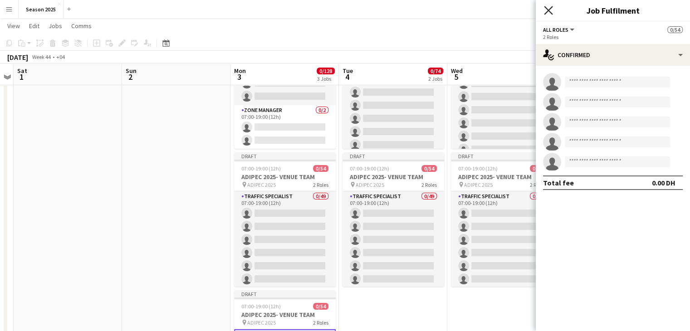
click at [550, 10] on icon "Close pop-in" at bounding box center [548, 10] width 9 height 9
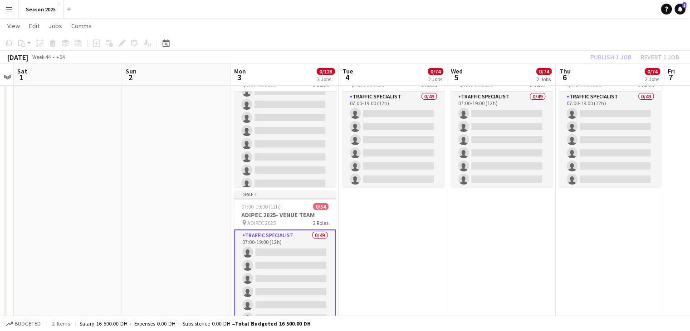
scroll to position [218, 0]
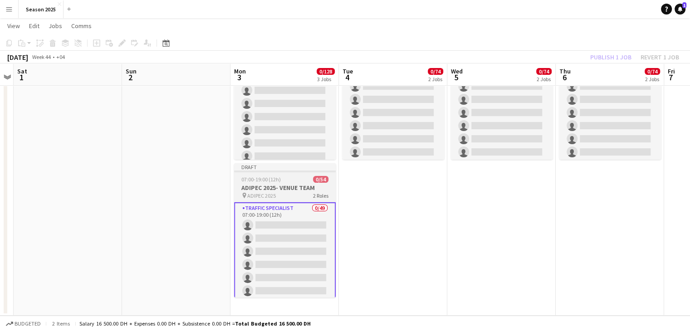
click at [291, 191] on h3 "ADIPEC 2025- VENUE TEAM" at bounding box center [285, 188] width 102 height 8
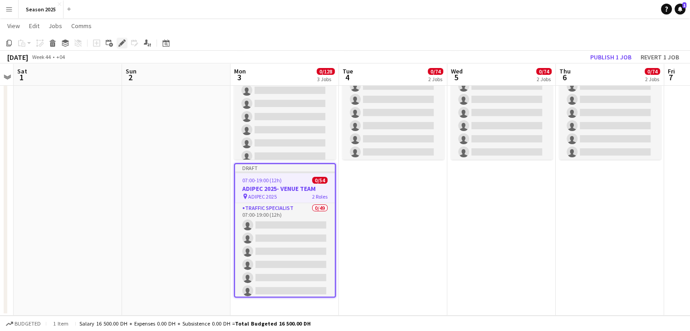
click at [119, 44] on icon at bounding box center [119, 45] width 2 height 2
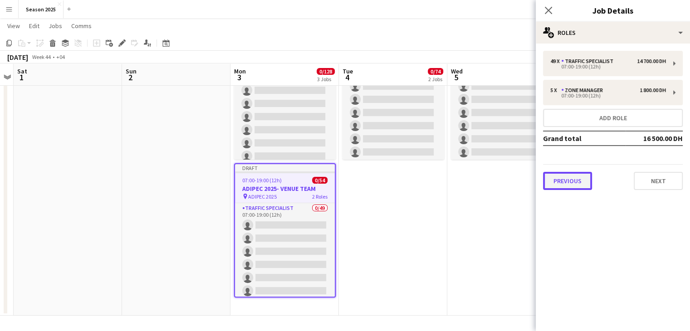
click at [580, 187] on button "Previous" at bounding box center [567, 181] width 49 height 18
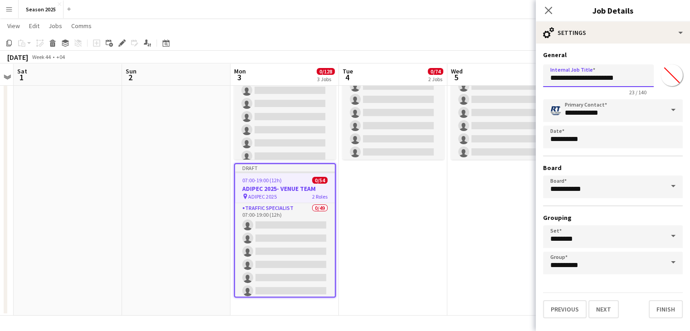
drag, startPoint x: 635, startPoint y: 79, endPoint x: 594, endPoint y: 76, distance: 41.0
click at [594, 76] on input "**********" at bounding box center [598, 75] width 111 height 23
type input "**********"
click at [613, 311] on button "Next" at bounding box center [604, 310] width 30 height 18
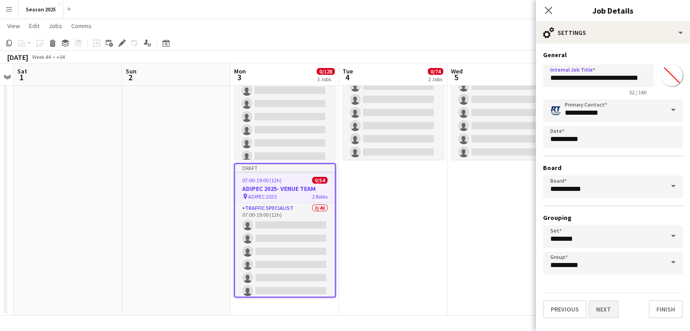
scroll to position [0, 0]
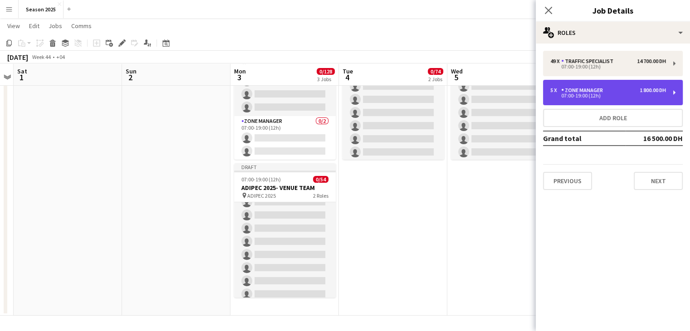
click at [590, 98] on div "07:00-19:00 (12h)" at bounding box center [609, 96] width 116 height 5
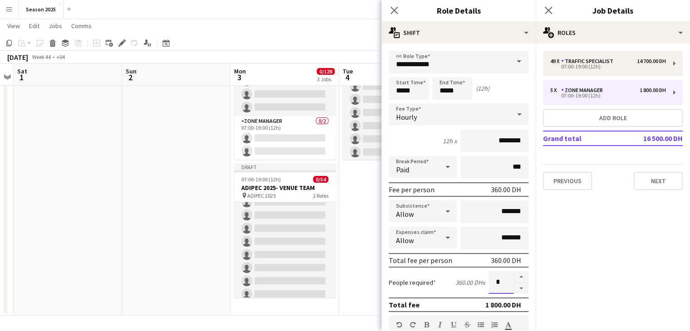
drag, startPoint x: 496, startPoint y: 280, endPoint x: 488, endPoint y: 283, distance: 7.9
click at [489, 283] on input "*" at bounding box center [501, 282] width 25 height 23
type input "*"
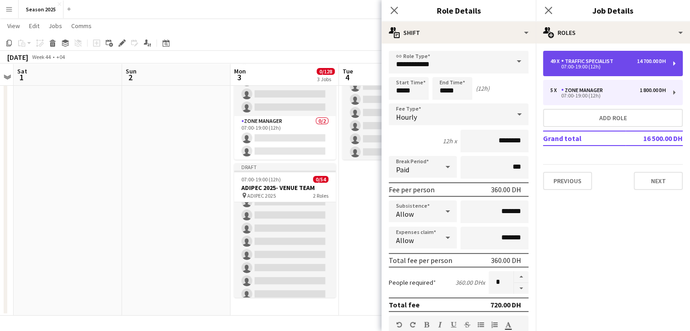
click at [590, 58] on div "Traffic Specialist" at bounding box center [590, 61] width 56 height 6
type input "**********"
type input "********"
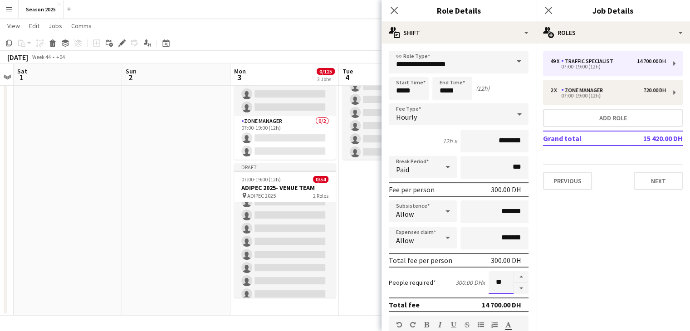
drag, startPoint x: 499, startPoint y: 284, endPoint x: 485, endPoint y: 280, distance: 14.1
click at [489, 280] on input "**" at bounding box center [501, 282] width 25 height 23
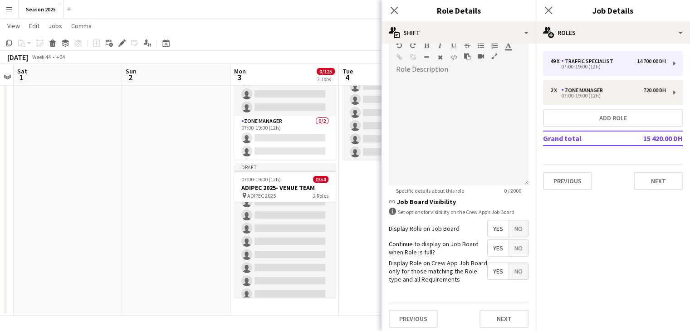
scroll to position [281, 0]
type input "**"
click at [495, 321] on button "Next" at bounding box center [504, 317] width 49 height 18
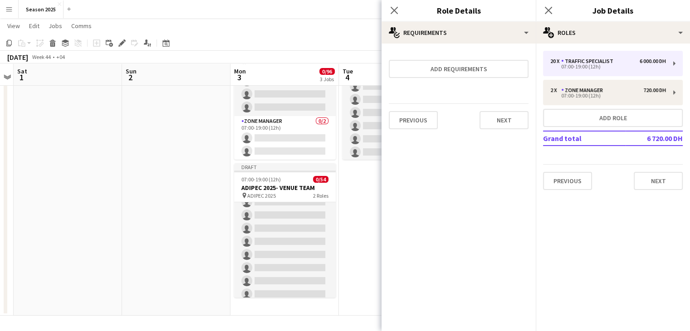
scroll to position [0, 0]
click at [512, 120] on button "Next" at bounding box center [504, 120] width 49 height 18
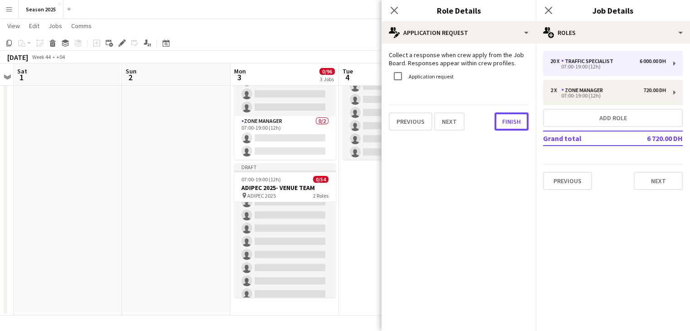
click at [512, 120] on button "Finish" at bounding box center [512, 122] width 34 height 18
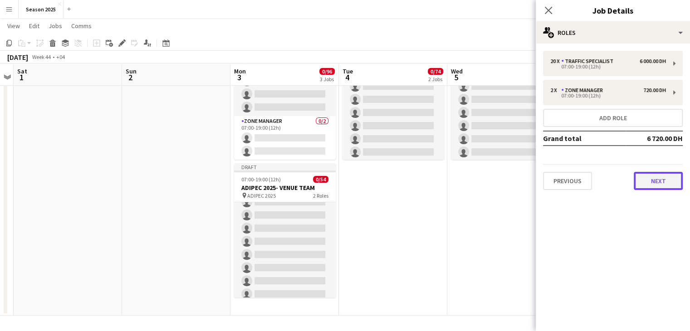
click at [635, 182] on button "Next" at bounding box center [658, 181] width 49 height 18
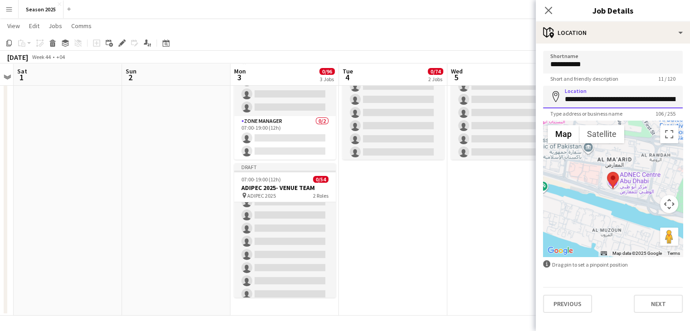
click at [603, 104] on input "**********" at bounding box center [613, 97] width 140 height 23
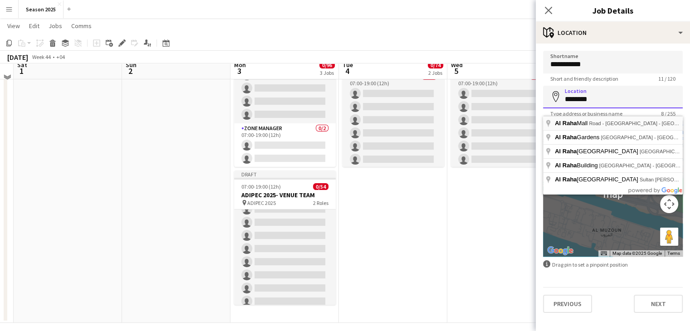
scroll to position [218, 0]
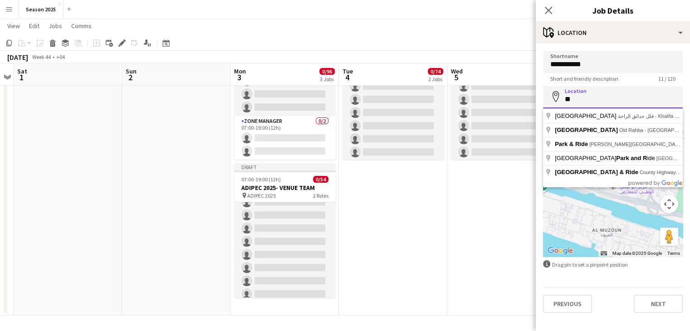
type input "*"
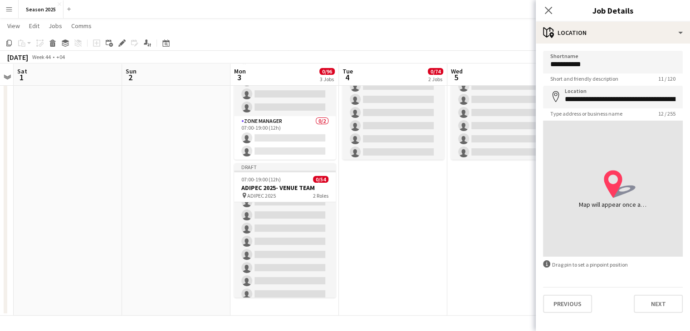
type input "**********"
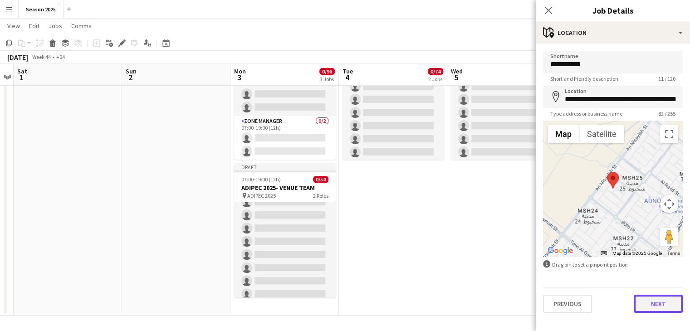
click at [650, 304] on button "Next" at bounding box center [658, 304] width 49 height 18
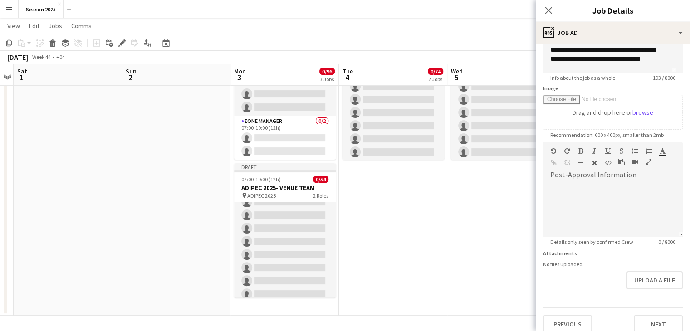
scroll to position [116, 0]
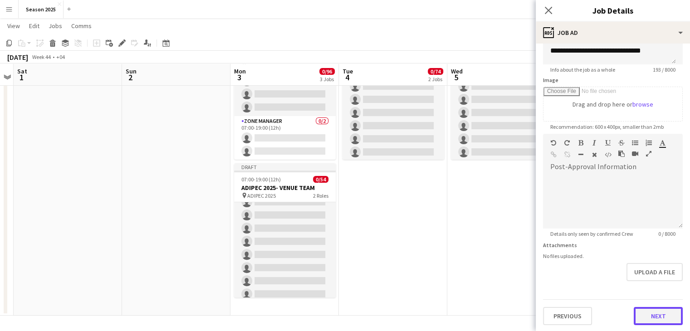
click at [648, 313] on button "Next" at bounding box center [658, 316] width 49 height 18
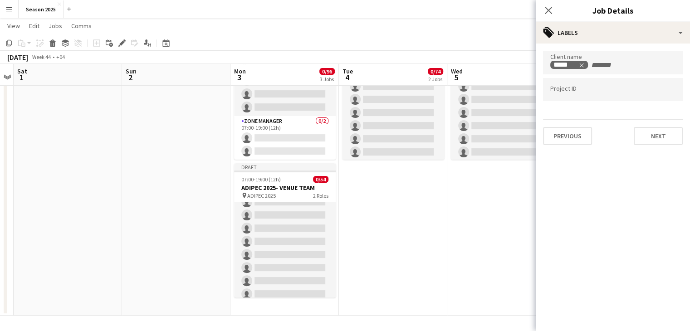
scroll to position [0, 0]
click at [651, 128] on button "Next" at bounding box center [658, 136] width 49 height 18
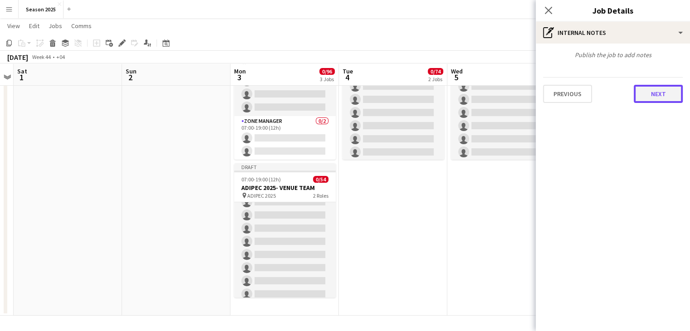
click at [655, 99] on button "Next" at bounding box center [658, 94] width 49 height 18
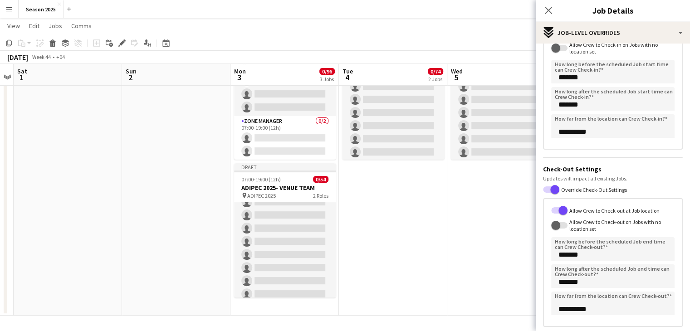
scroll to position [138, 0]
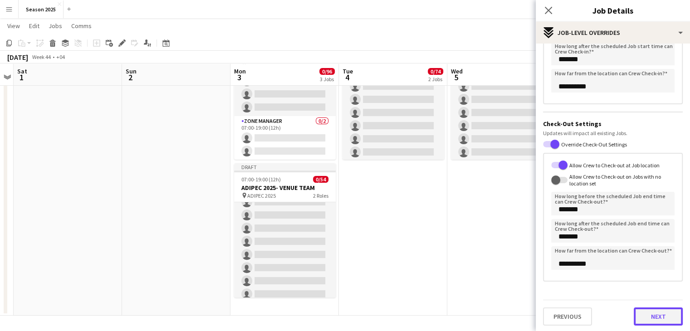
click at [661, 311] on button "Next" at bounding box center [658, 317] width 49 height 18
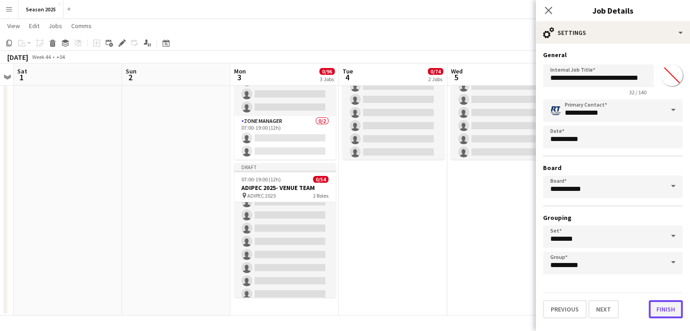
click at [670, 307] on button "Finish" at bounding box center [666, 310] width 34 height 18
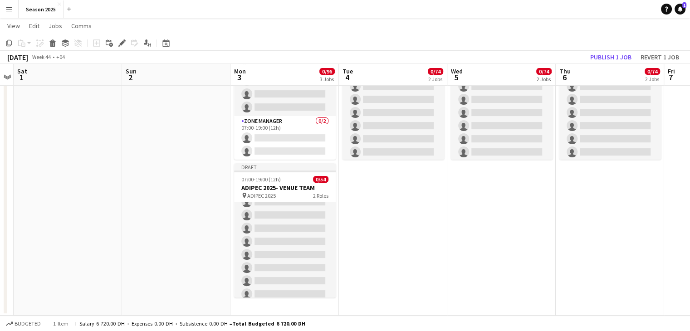
click at [447, 227] on app-date-cell "Draft 07:00-19:00 (12h) 0/20 ADIPEC 2025- OLD AIRPORT PARKING pin ADIPEC 2025 2…" at bounding box center [393, 100] width 108 height 432
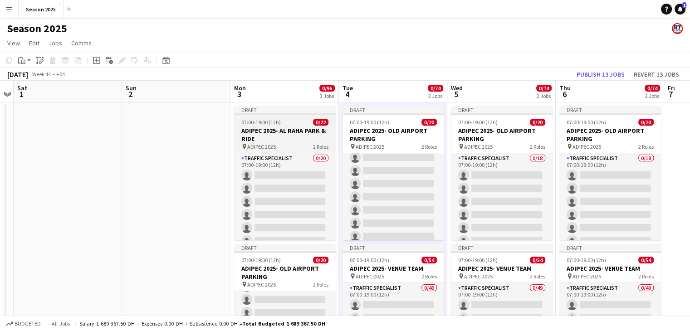
click at [303, 129] on h3 "ADIPEC 2025- AL RAHA PARK & RIDE" at bounding box center [285, 135] width 102 height 16
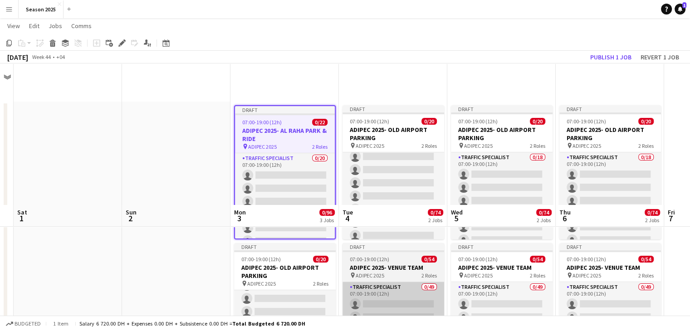
scroll to position [218, 0]
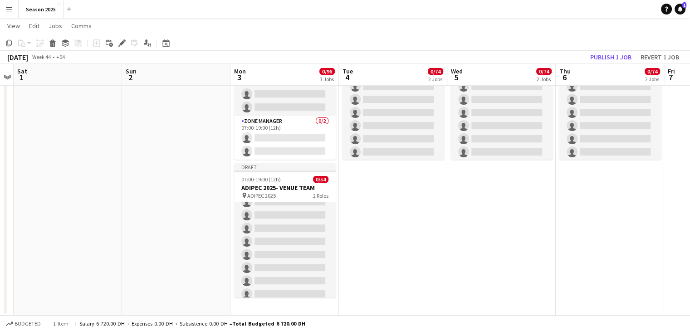
click at [412, 231] on app-date-cell "Draft 07:00-19:00 (12h) 0/20 ADIPEC 2025- OLD AIRPORT PARKING pin ADIPEC 2025 2…" at bounding box center [393, 100] width 108 height 432
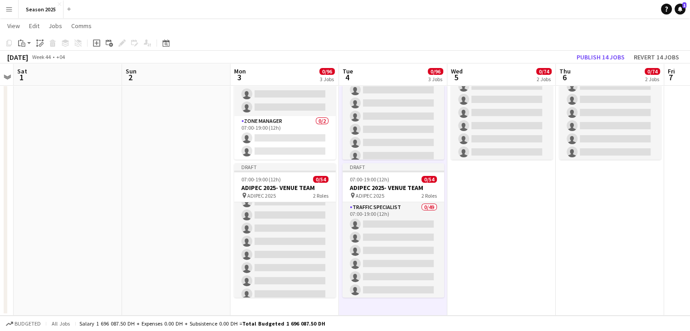
click at [483, 222] on app-date-cell "Draft 07:00-19:00 (12h) 0/20 ADIPEC 2025- OLD AIRPORT PARKING pin ADIPEC 2025 2…" at bounding box center [502, 100] width 108 height 432
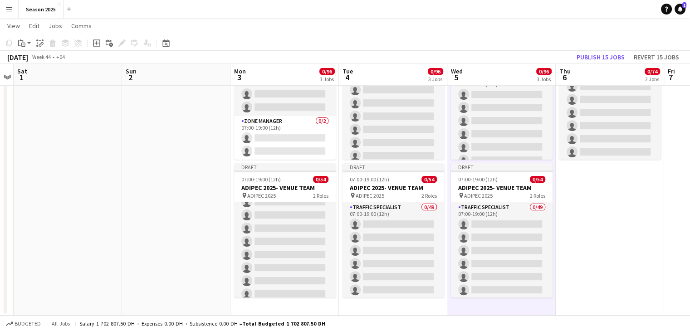
click at [639, 226] on app-date-cell "Draft 07:00-19:00 (12h) 0/20 ADIPEC 2025- OLD AIRPORT PARKING pin ADIPEC 2025 2…" at bounding box center [610, 100] width 108 height 432
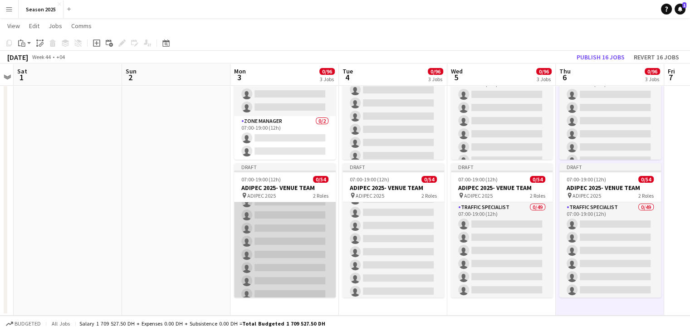
click at [291, 208] on app-card-role "Traffic Specialist 0/49 07:00-19:00 (12h) single-neutral-actions single-neutral…" at bounding box center [285, 261] width 102 height 663
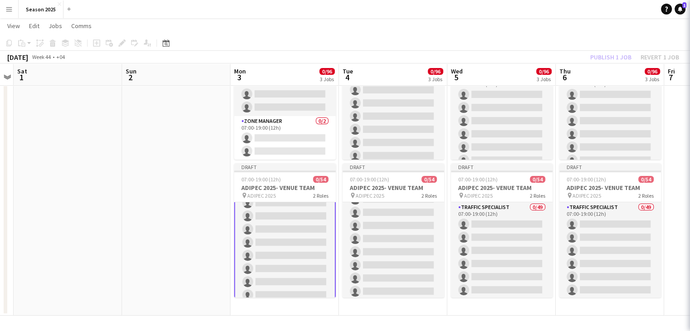
scroll to position [273, 0]
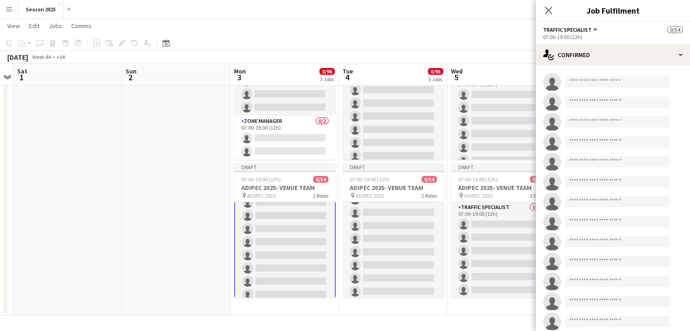
click at [288, 309] on app-date-cell "Draft 07:00-19:00 (12h) 0/22 ADIPEC 2025- AL RAHA PARK & RIDE pin ADIPEC 2025 2…" at bounding box center [285, 100] width 108 height 432
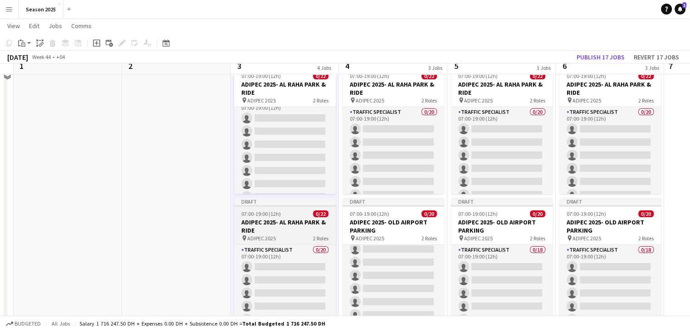
scroll to position [0, 0]
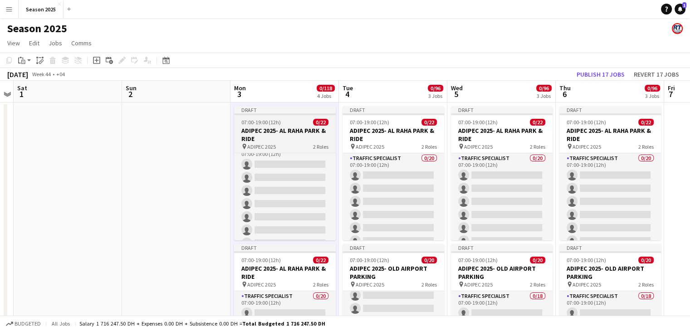
click at [296, 136] on h3 "ADIPEC 2025- AL RAHA PARK & RIDE" at bounding box center [285, 135] width 102 height 16
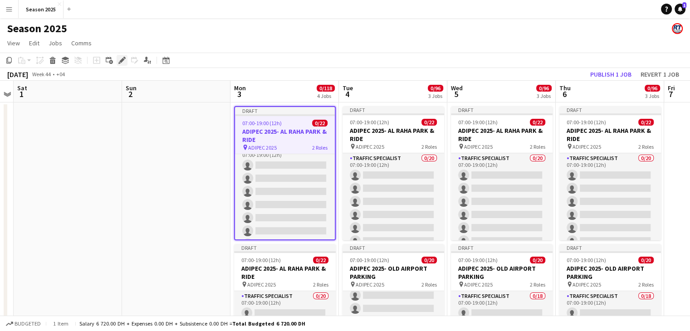
click at [119, 65] on div "Edit" at bounding box center [122, 60] width 11 height 11
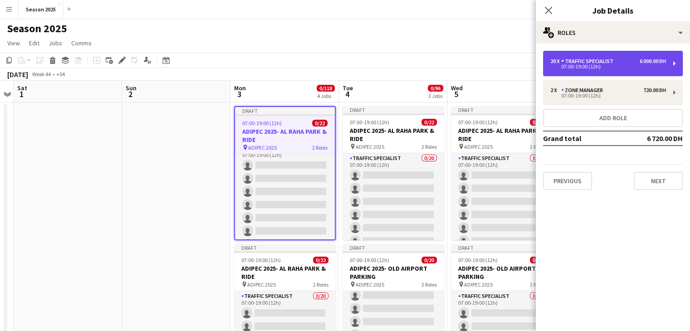
click at [612, 69] on div "20 x Traffic Specialist 6 000.00 DH 07:00-19:00 (12h)" at bounding box center [613, 63] width 140 height 25
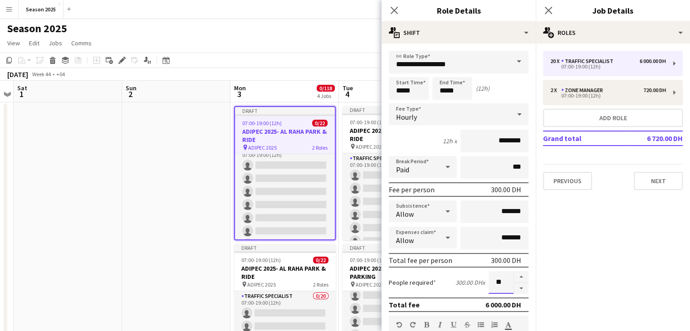
drag, startPoint x: 496, startPoint y: 276, endPoint x: 486, endPoint y: 280, distance: 11.1
click at [489, 280] on input "**" at bounding box center [501, 282] width 25 height 23
type input "**"
click at [371, 132] on h3 "ADIPEC 2025- AL RAHA PARK & RIDE" at bounding box center [394, 135] width 102 height 16
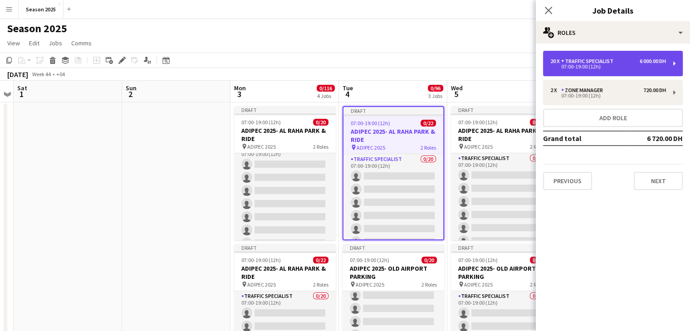
click at [596, 65] on div "07:00-19:00 (12h)" at bounding box center [609, 66] width 116 height 5
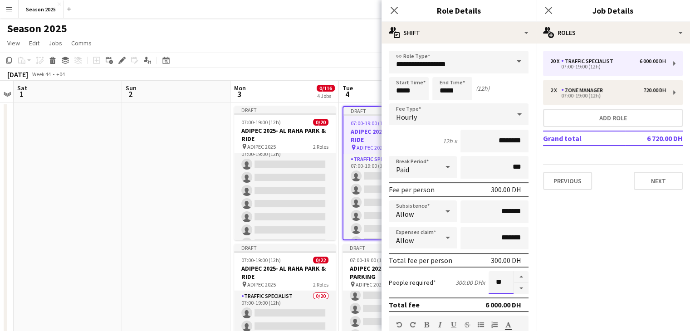
drag, startPoint x: 498, startPoint y: 284, endPoint x: 482, endPoint y: 280, distance: 16.0
click at [489, 280] on input "**" at bounding box center [501, 282] width 25 height 23
type input "**"
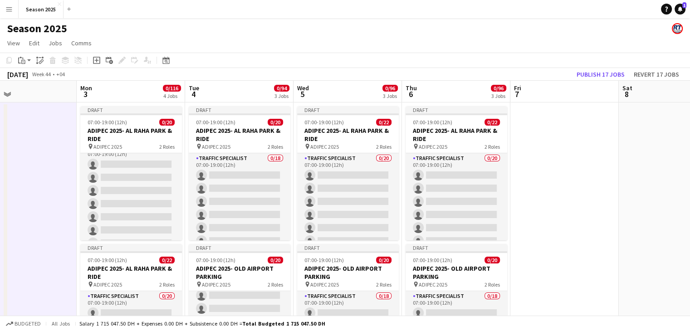
scroll to position [0, 249]
drag, startPoint x: 154, startPoint y: 174, endPoint x: 0, endPoint y: 173, distance: 153.9
click at [359, 132] on h3 "ADIPEC 2025- AL RAHA PARK & RIDE" at bounding box center [348, 135] width 102 height 16
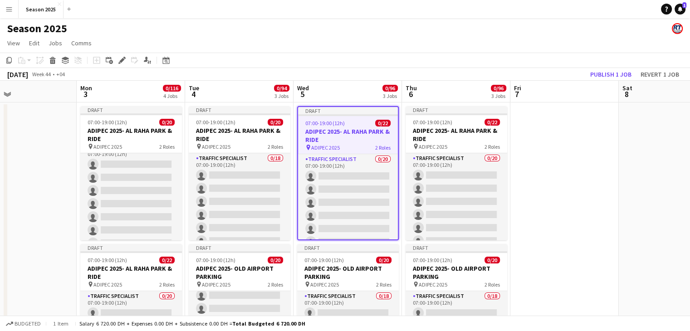
click at [117, 54] on app-toolbar "Copy Paste Paste Ctrl+V Paste with crew Ctrl+Shift+V Paste linked Job [GEOGRAPH…" at bounding box center [345, 60] width 690 height 15
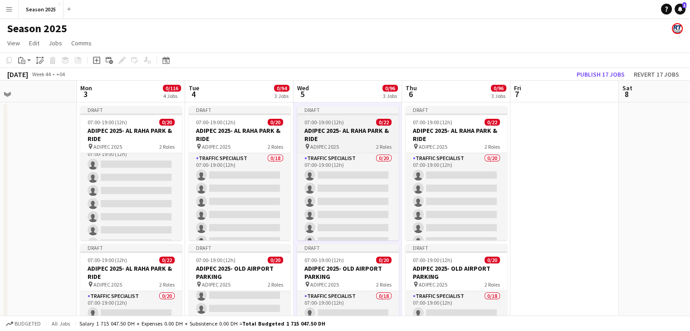
click at [318, 135] on h3 "ADIPEC 2025- AL RAHA PARK & RIDE" at bounding box center [348, 135] width 102 height 16
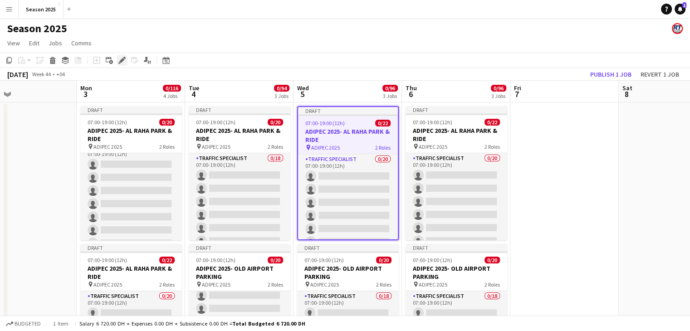
click at [122, 60] on icon at bounding box center [121, 60] width 5 height 5
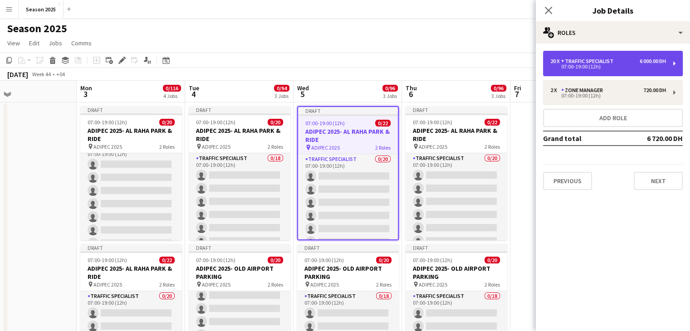
click at [581, 71] on div "20 x Traffic Specialist 6 000.00 DH 07:00-19:00 (12h)" at bounding box center [613, 63] width 140 height 25
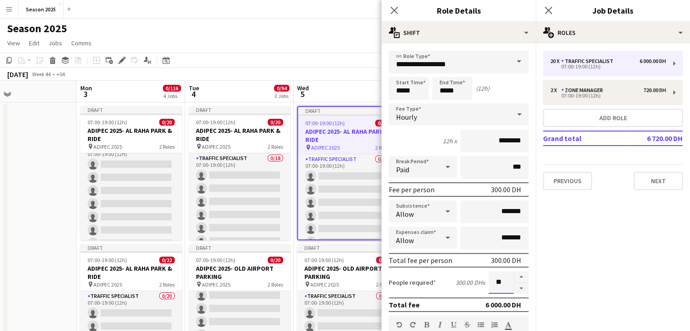
drag, startPoint x: 495, startPoint y: 286, endPoint x: 489, endPoint y: 284, distance: 6.2
click at [489, 284] on input "**" at bounding box center [501, 282] width 25 height 23
type input "**"
click at [360, 95] on app-board-header-date "Wed 5 0/96 3 Jobs" at bounding box center [348, 92] width 108 height 22
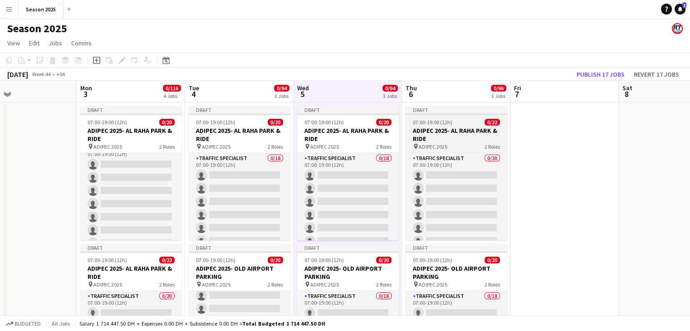
click at [467, 142] on h3 "ADIPEC 2025- AL RAHA PARK & RIDE" at bounding box center [457, 135] width 102 height 16
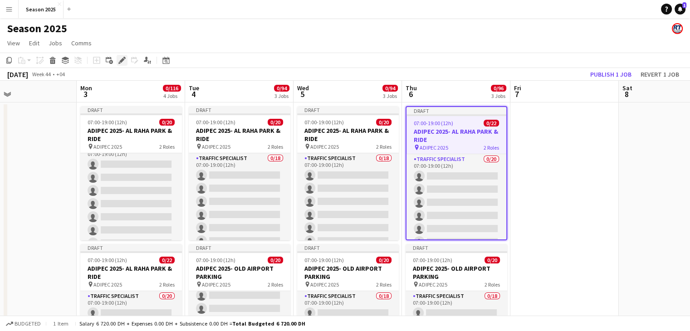
click at [121, 64] on div "Edit" at bounding box center [122, 60] width 11 height 11
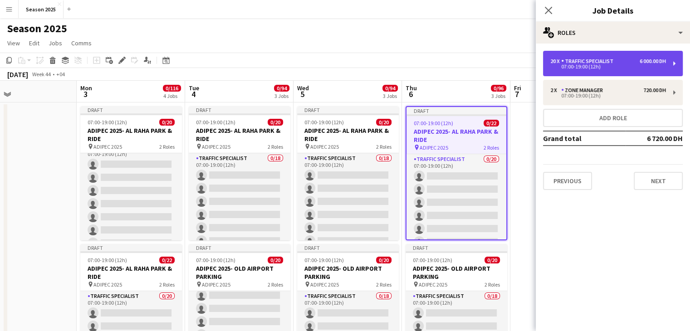
click at [618, 74] on div "20 x Traffic Specialist 6 000.00 DH 07:00-19:00 (12h)" at bounding box center [613, 63] width 140 height 25
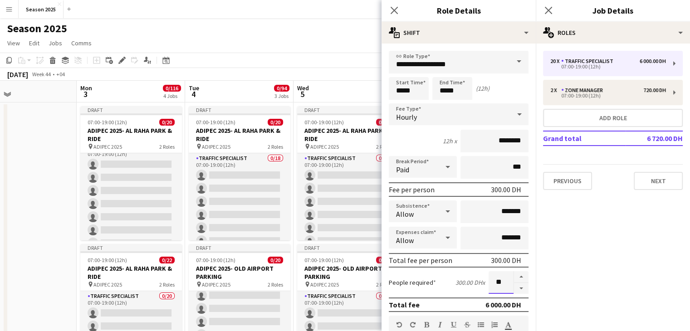
drag, startPoint x: 496, startPoint y: 280, endPoint x: 489, endPoint y: 281, distance: 6.4
click at [489, 281] on input "**" at bounding box center [501, 282] width 25 height 23
type input "**"
click at [396, 11] on icon "Close pop-in" at bounding box center [394, 10] width 9 height 9
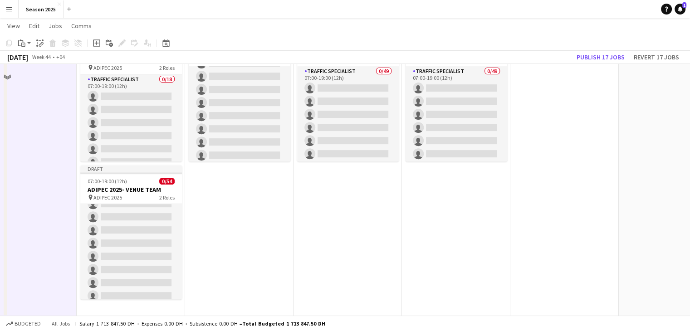
scroll to position [356, 0]
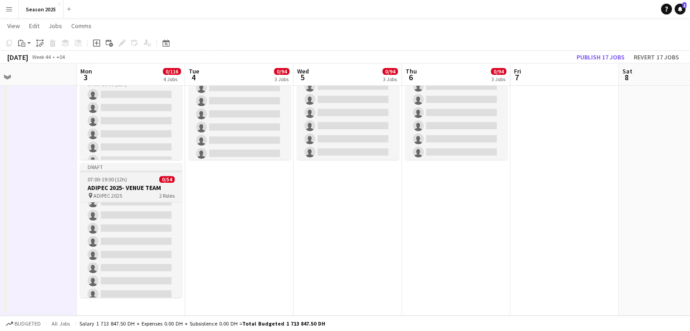
click at [137, 192] on div "pin ADIPEC 2025 2 Roles" at bounding box center [131, 195] width 102 height 7
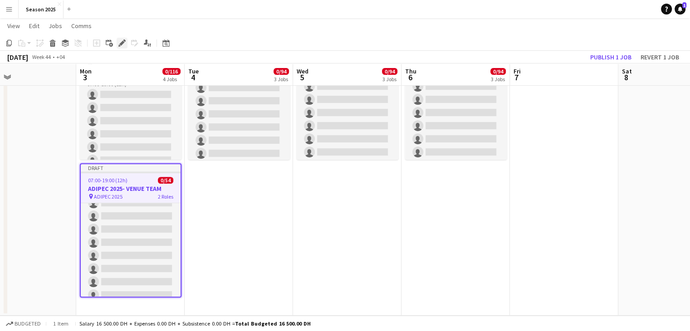
click at [121, 45] on icon at bounding box center [121, 43] width 5 height 5
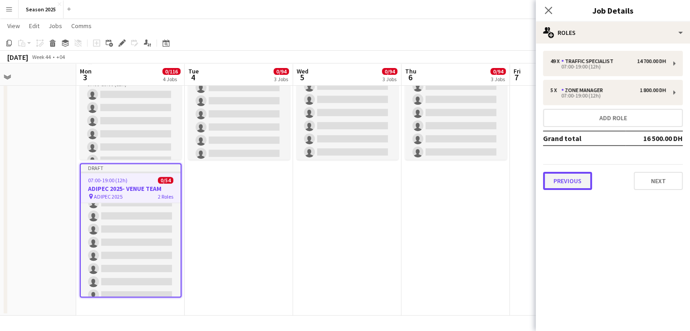
click at [577, 177] on button "Previous" at bounding box center [567, 181] width 49 height 18
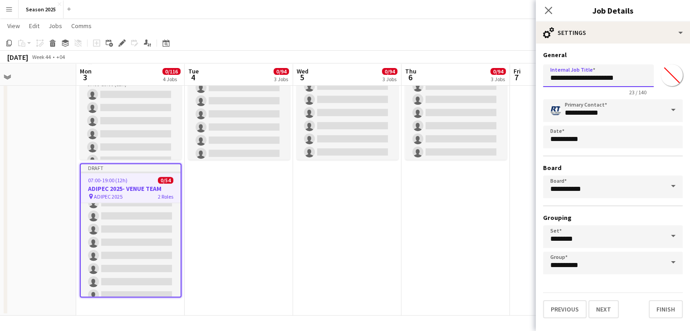
drag, startPoint x: 636, startPoint y: 81, endPoint x: 593, endPoint y: 79, distance: 42.3
click at [593, 79] on input "**********" at bounding box center [598, 75] width 111 height 23
type input "**********"
drag, startPoint x: 612, startPoint y: 306, endPoint x: 613, endPoint y: 294, distance: 11.4
click at [612, 305] on button "Next" at bounding box center [604, 310] width 30 height 18
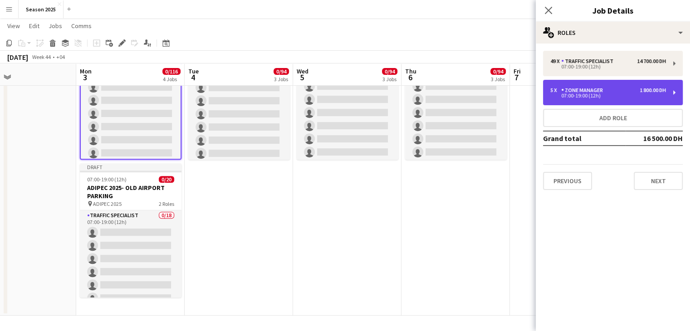
click at [609, 98] on div "5 x Zone Manager 1 800.00 DH 07:00-19:00 (12h)" at bounding box center [613, 92] width 140 height 25
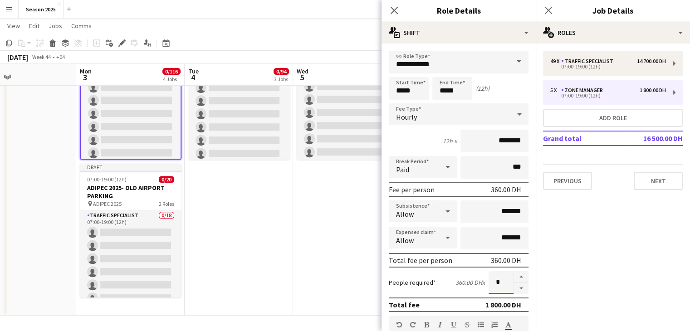
drag, startPoint x: 497, startPoint y: 279, endPoint x: 487, endPoint y: 280, distance: 10.5
click at [489, 280] on input "*" at bounding box center [501, 282] width 25 height 23
type input "*"
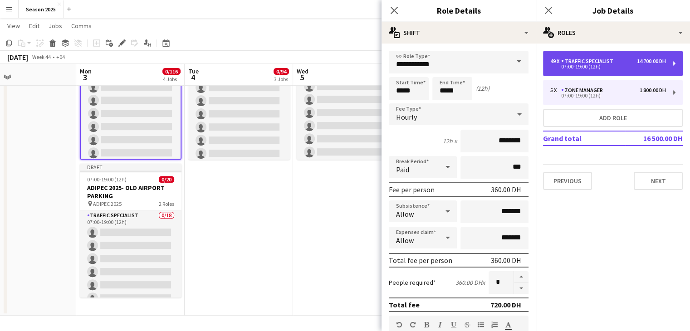
click at [590, 67] on div "07:00-19:00 (12h)" at bounding box center [609, 66] width 116 height 5
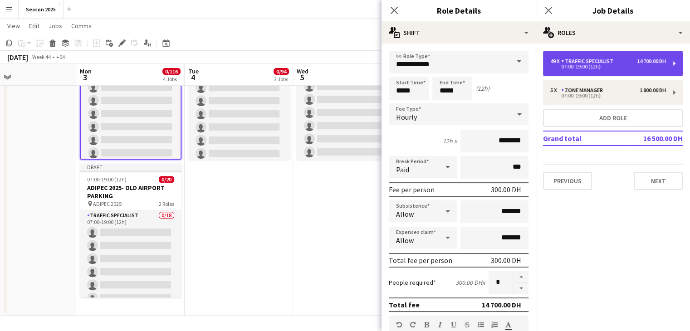
type input "**********"
type input "********"
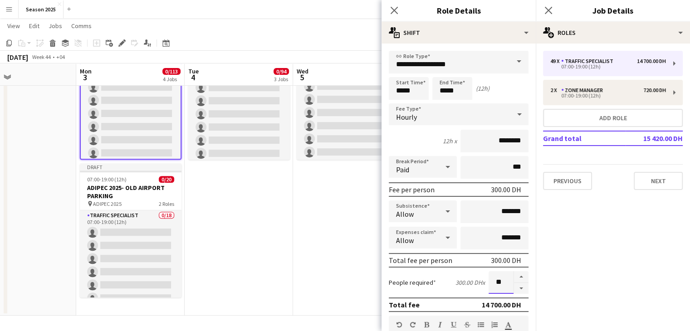
drag, startPoint x: 495, startPoint y: 282, endPoint x: 480, endPoint y: 281, distance: 15.4
click at [480, 281] on div "People required 300.00 DH x **" at bounding box center [459, 282] width 140 height 23
type input "**"
click at [577, 233] on mat-expansion-panel "pencil3 General details 49 x Traffic Specialist 14 700.00 DH 07:00-19:00 (12h) …" at bounding box center [613, 188] width 154 height 288
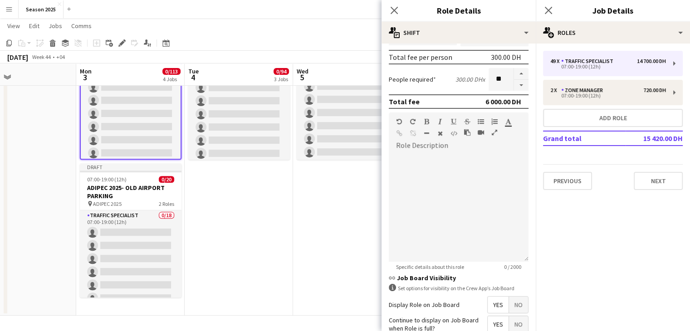
scroll to position [281, 0]
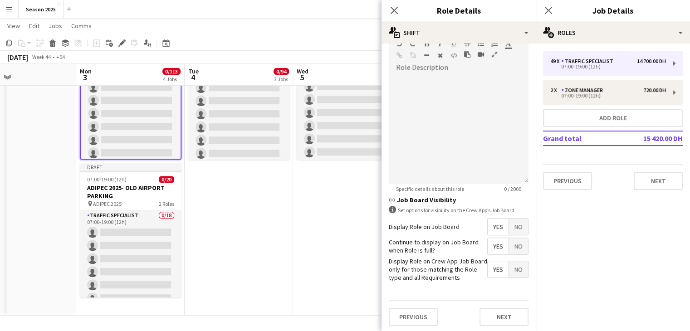
click at [595, 242] on mat-expansion-panel "pencil3 General details 49 x Traffic Specialist 14 700.00 DH 07:00-19:00 (12h) …" at bounding box center [613, 188] width 154 height 288
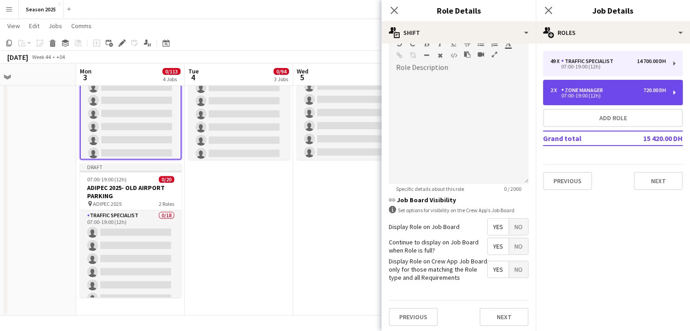
click at [602, 94] on div "07:00-19:00 (12h)" at bounding box center [609, 96] width 116 height 5
type input "**********"
type input "********"
type input "*"
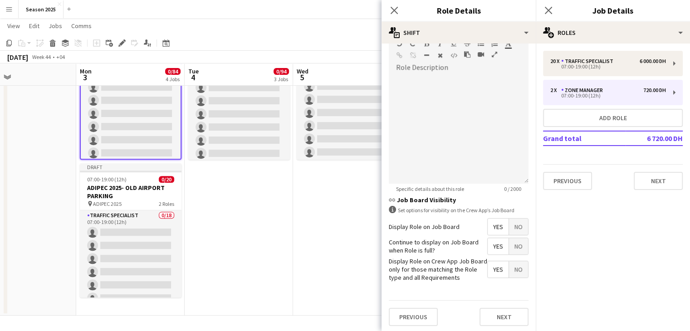
drag, startPoint x: 601, startPoint y: 241, endPoint x: 607, endPoint y: 219, distance: 22.7
click at [600, 241] on mat-expansion-panel "pencil3 General details 20 x Traffic Specialist 6 000.00 DH 07:00-19:00 (12h) 2…" at bounding box center [613, 188] width 154 height 288
click at [648, 184] on button "Next" at bounding box center [658, 181] width 49 height 18
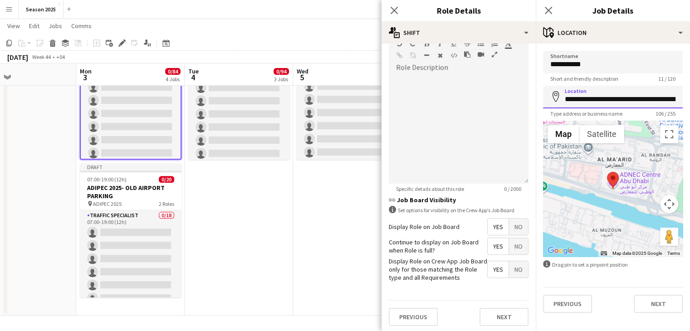
click at [592, 100] on input "**********" at bounding box center [613, 97] width 140 height 23
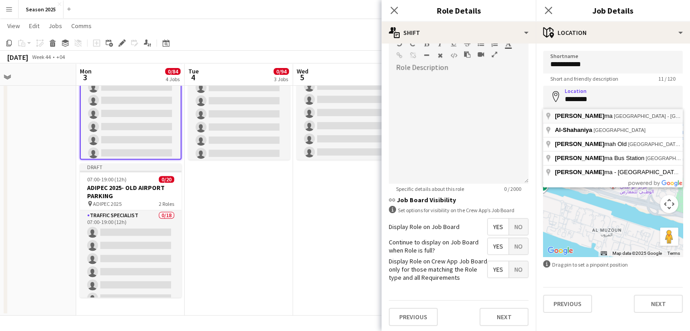
type input "**********"
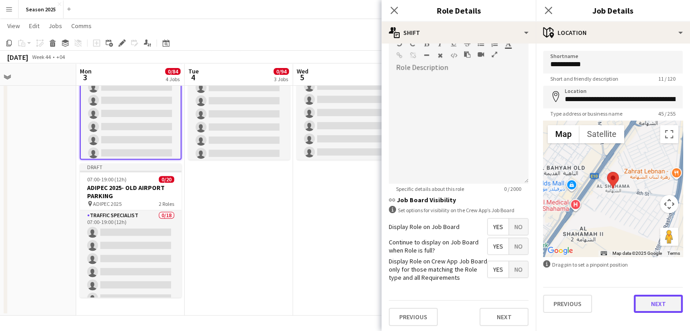
click at [648, 302] on button "Next" at bounding box center [658, 304] width 49 height 18
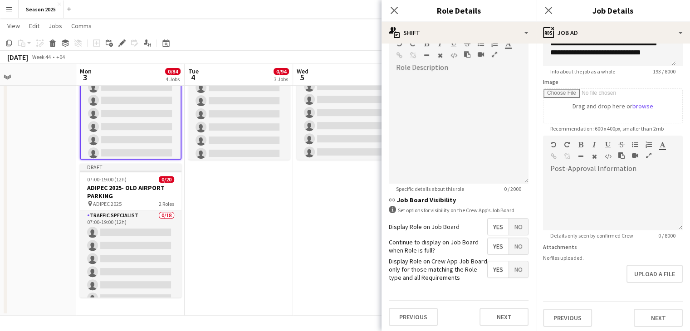
scroll to position [116, 0]
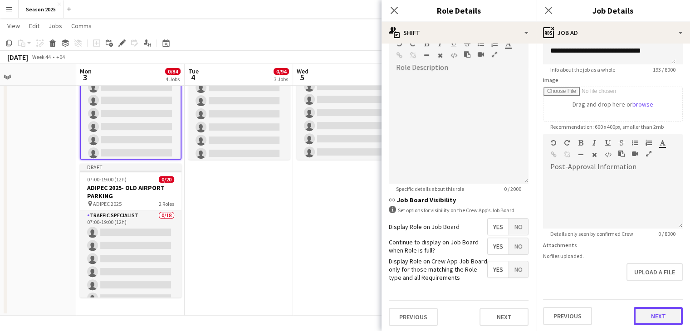
click at [651, 311] on button "Next" at bounding box center [658, 316] width 49 height 18
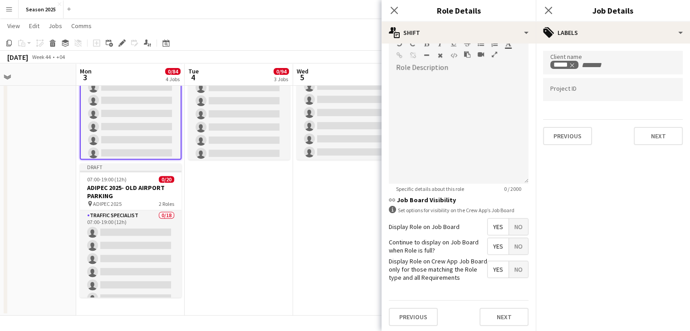
scroll to position [0, 0]
click at [650, 135] on button "Next" at bounding box center [658, 136] width 49 height 18
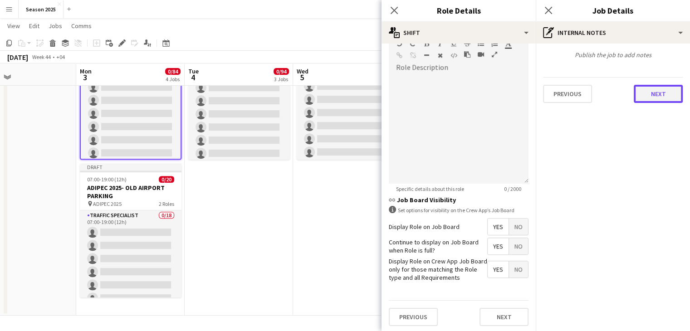
click at [648, 95] on button "Next" at bounding box center [658, 94] width 49 height 18
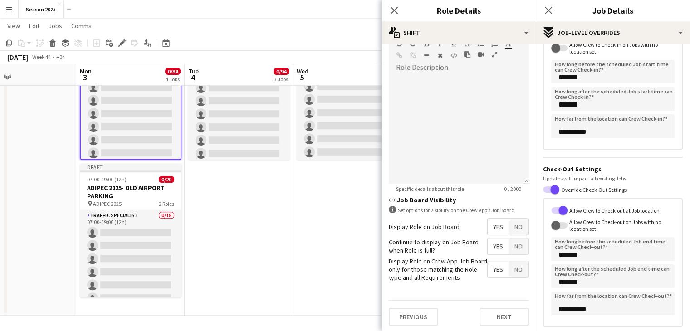
scroll to position [138, 0]
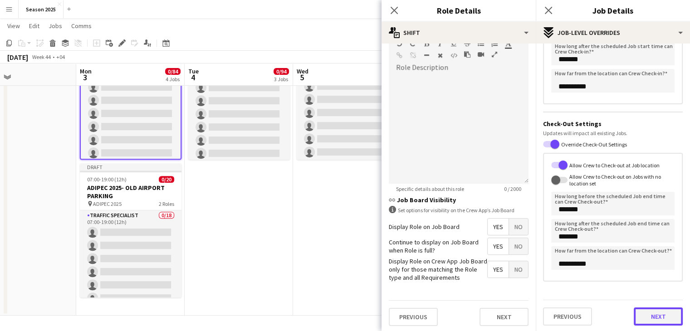
click at [653, 311] on button "Next" at bounding box center [658, 317] width 49 height 18
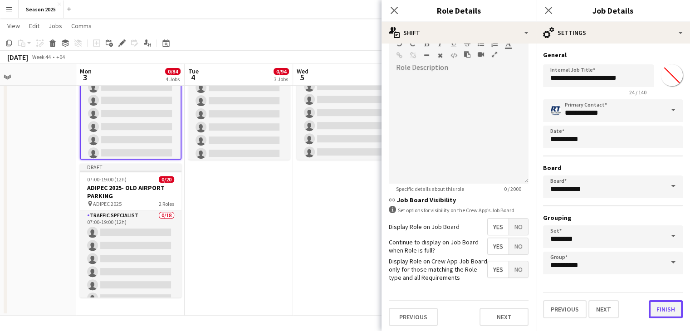
click at [661, 304] on button "Finish" at bounding box center [666, 310] width 34 height 18
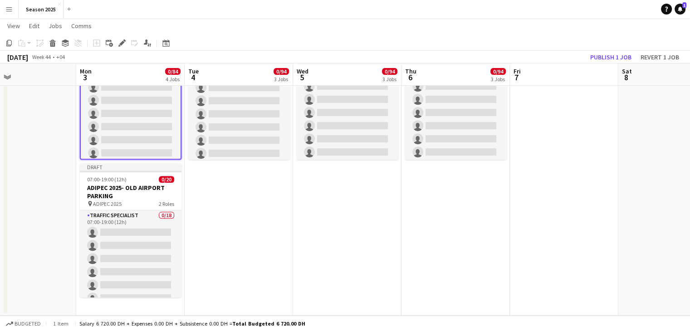
click at [224, 216] on app-date-cell "Draft 07:00-19:00 (12h) 0/20 ADIPEC 2025- AL RAHA PARK & RIDE pin ADIPEC 2025 2…" at bounding box center [239, 31] width 108 height 570
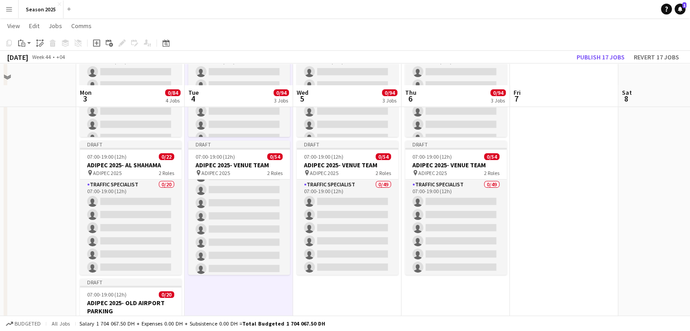
scroll to position [220, 0]
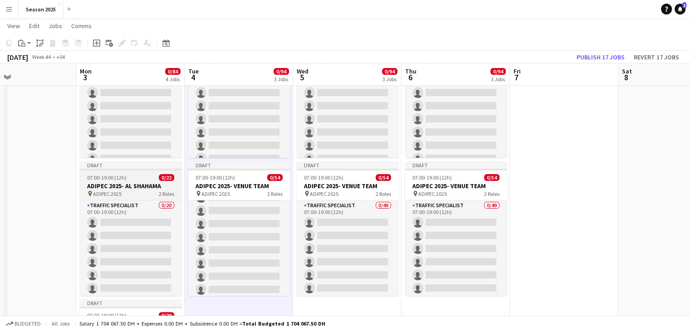
click at [118, 189] on h3 "ADIPEC 2025- AL SHAHAMA" at bounding box center [131, 186] width 102 height 8
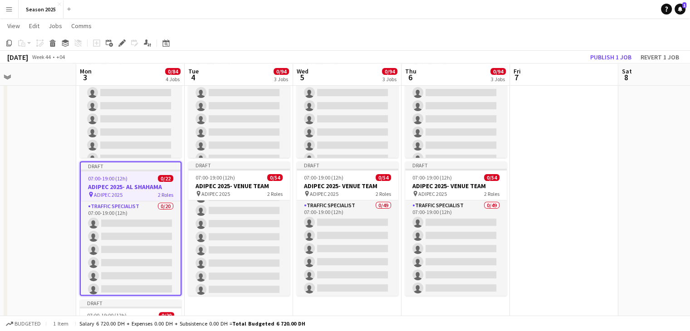
click at [249, 311] on app-date-cell "Draft 07:00-19:00 (12h) 0/20 ADIPEC 2025- AL RAHA PARK & RIDE pin ADIPEC 2025 2…" at bounding box center [239, 167] width 108 height 570
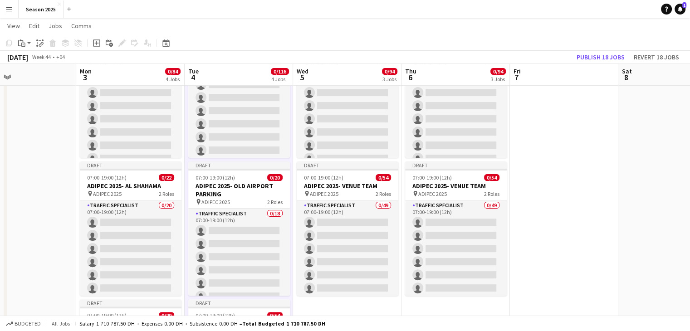
click at [345, 306] on app-date-cell "Draft 07:00-19:00 (12h) 0/20 ADIPEC 2025- AL RAHA PARK & RIDE pin ADIPEC 2025 2…" at bounding box center [347, 167] width 108 height 570
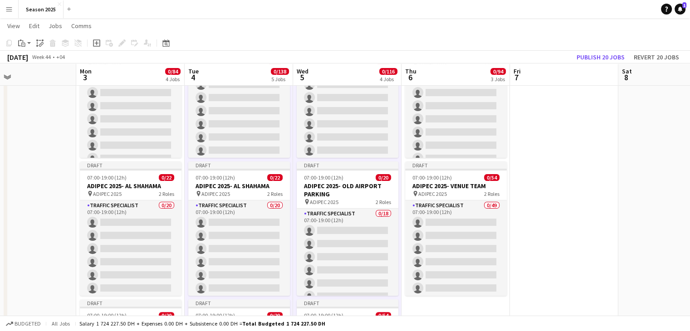
click at [419, 309] on app-date-cell "Draft 07:00-19:00 (12h) 0/20 ADIPEC 2025- AL RAHA PARK & RIDE pin ADIPEC 2025 2…" at bounding box center [456, 236] width 108 height 708
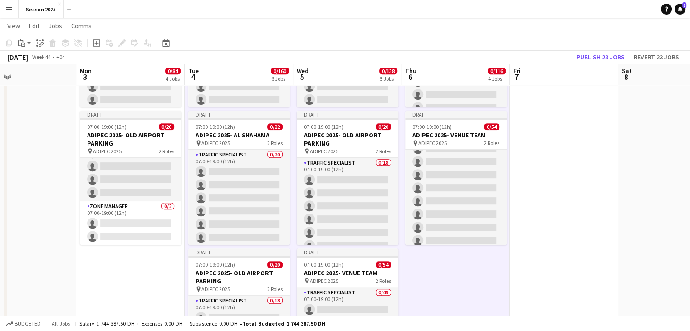
scroll to position [182, 0]
click at [350, 280] on div "pin ADIPEC 2025 2 Roles" at bounding box center [348, 280] width 102 height 7
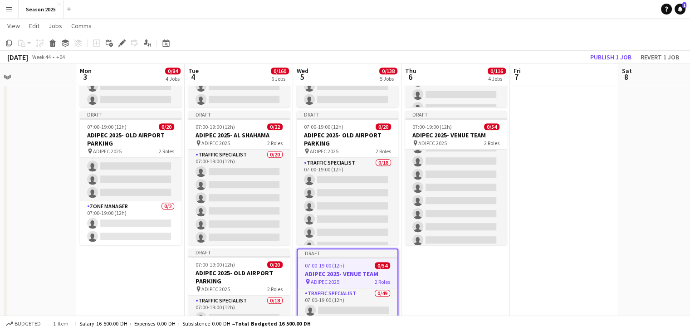
click at [148, 258] on app-date-cell "Draft 07:00-19:00 (12h) 0/20 ADIPEC 2025- AL RAHA PARK & RIDE pin ADIPEC 2025 2…" at bounding box center [130, 116] width 108 height 846
click at [145, 267] on app-date-cell "Draft 07:00-19:00 (12h) 0/20 ADIPEC 2025- AL RAHA PARK & RIDE pin ADIPEC 2025 2…" at bounding box center [130, 116] width 108 height 846
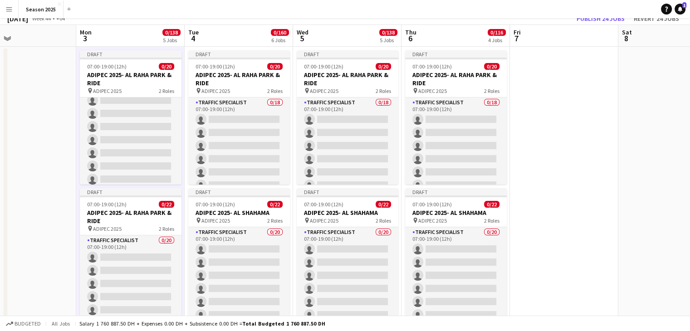
scroll to position [91, 0]
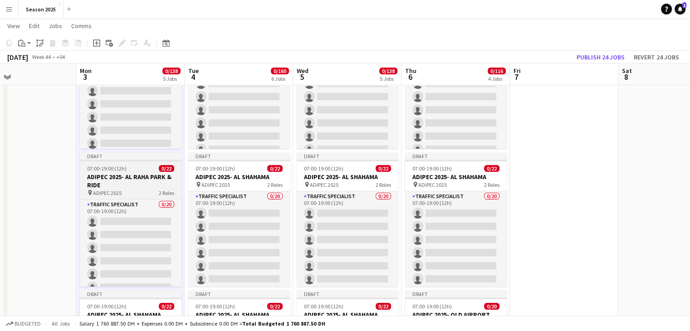
click at [159, 182] on h3 "ADIPEC 2025- AL RAHA PARK & RIDE" at bounding box center [131, 181] width 102 height 16
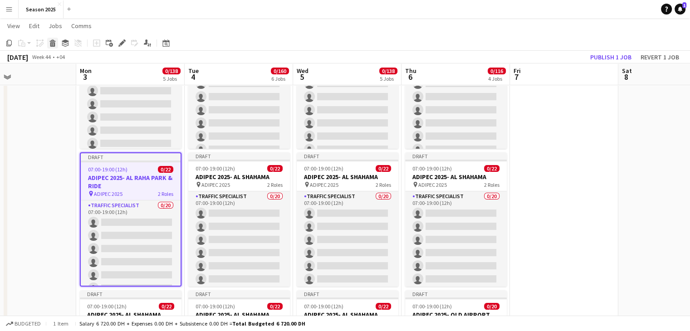
click at [53, 43] on icon at bounding box center [52, 44] width 5 height 5
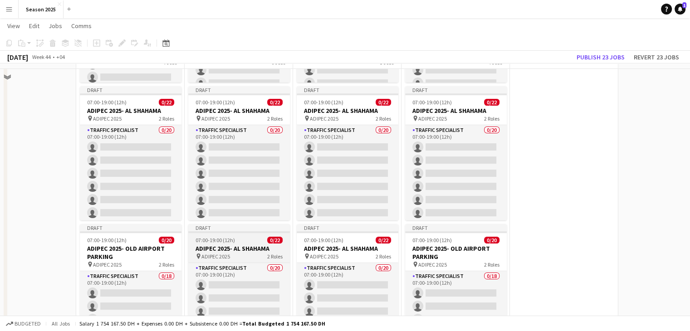
scroll to position [136, 0]
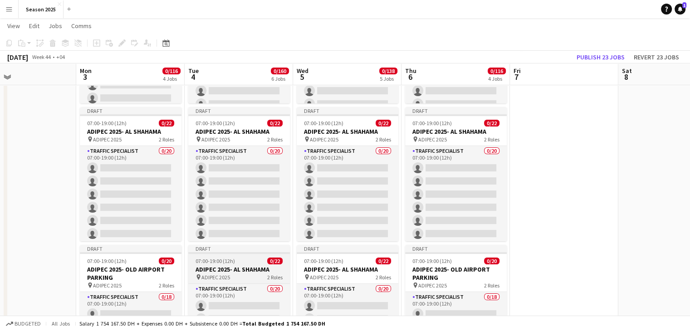
click at [243, 271] on h3 "ADIPEC 2025- AL SHAHAMA" at bounding box center [239, 270] width 102 height 8
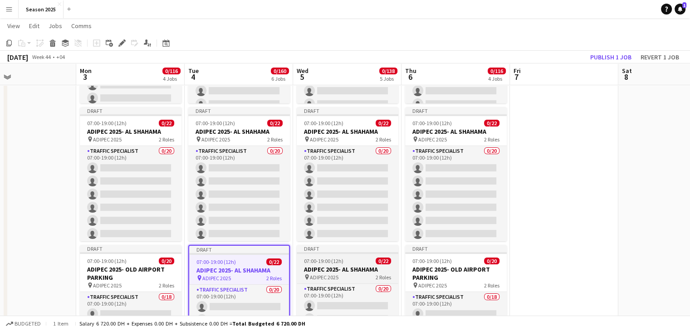
click at [342, 275] on div "pin ADIPEC 2025 2 Roles" at bounding box center [348, 277] width 102 height 7
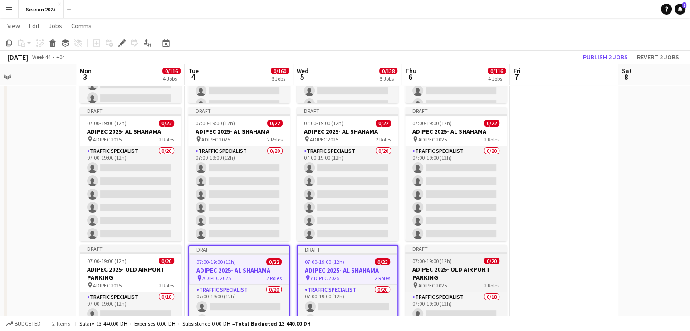
click at [460, 270] on h3 "ADIPEC 2025- OLD AIRPORT PARKING" at bounding box center [456, 274] width 102 height 16
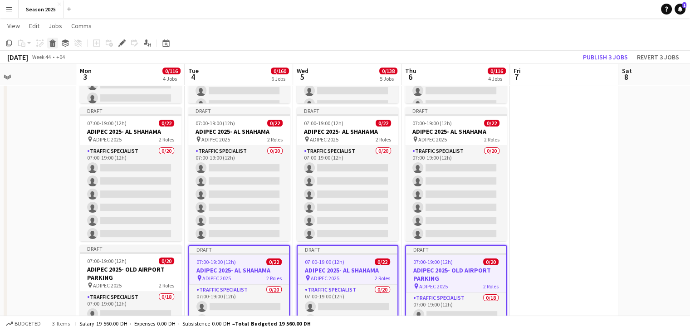
click at [51, 46] on icon at bounding box center [52, 44] width 5 height 5
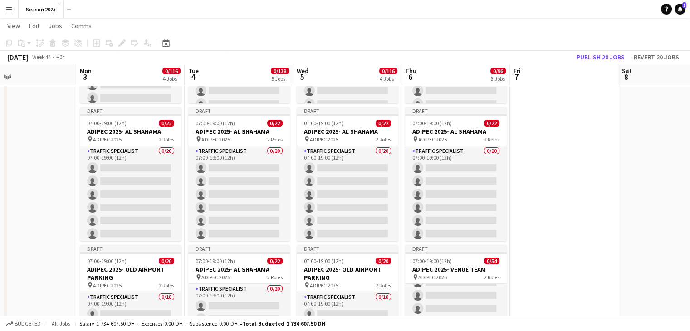
click at [533, 235] on app-date-cell at bounding box center [564, 319] width 108 height 708
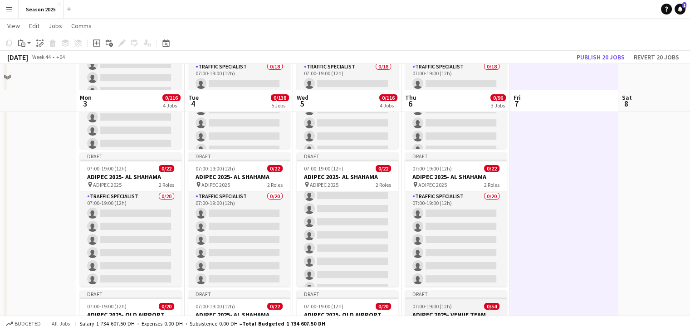
scroll to position [182, 0]
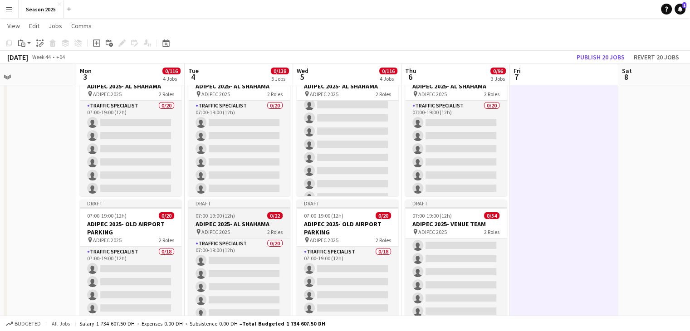
click at [257, 224] on h3 "ADIPEC 2025- AL SHAHAMA" at bounding box center [239, 224] width 102 height 8
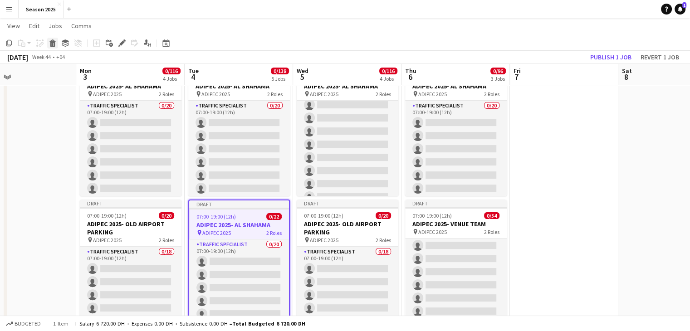
click at [50, 40] on icon "Delete" at bounding box center [52, 42] width 7 height 7
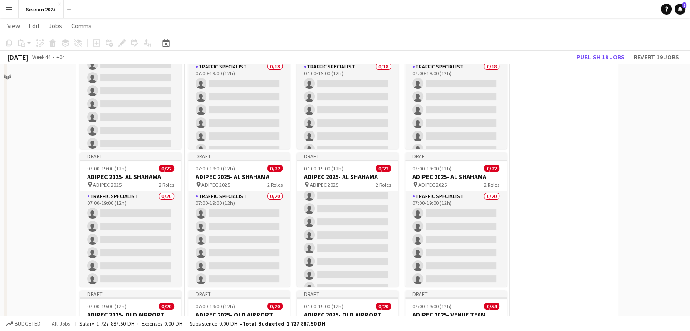
scroll to position [0, 0]
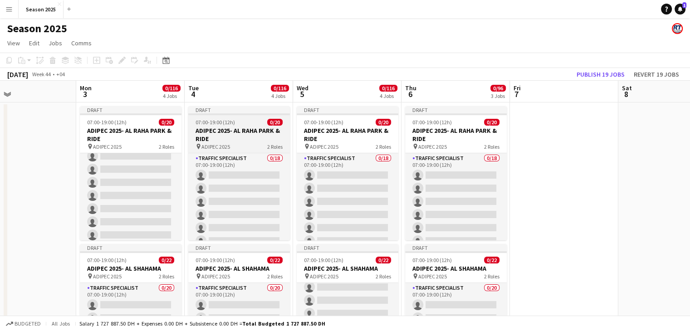
click at [277, 133] on h3 "ADIPEC 2025- AL RAHA PARK & RIDE" at bounding box center [239, 135] width 102 height 16
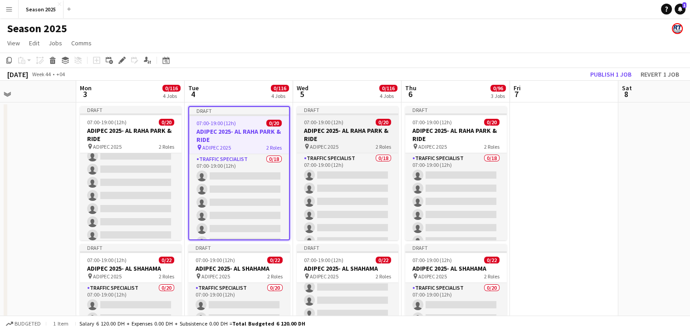
click at [331, 133] on h3 "ADIPEC 2025- AL RAHA PARK & RIDE" at bounding box center [348, 135] width 102 height 16
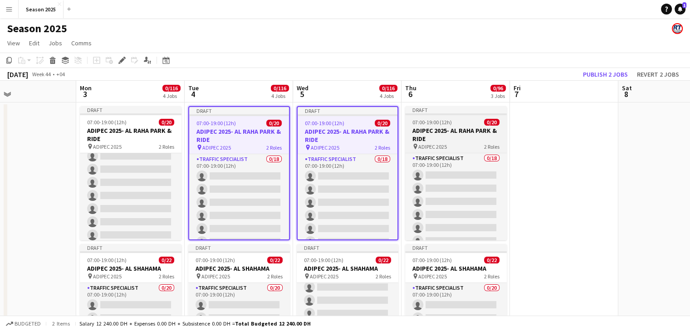
click at [436, 130] on h3 "ADIPEC 2025- AL RAHA PARK & RIDE" at bounding box center [456, 135] width 102 height 16
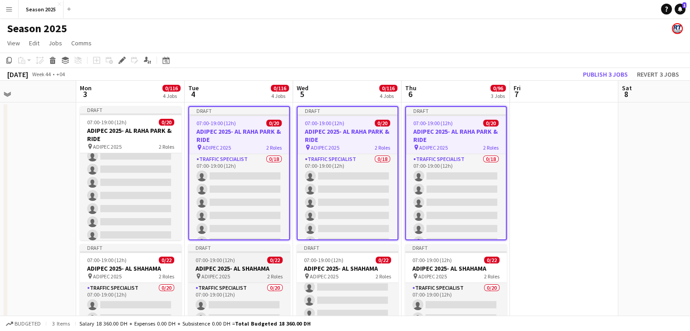
click at [258, 269] on h3 "ADIPEC 2025- AL SHAHAMA" at bounding box center [239, 269] width 102 height 8
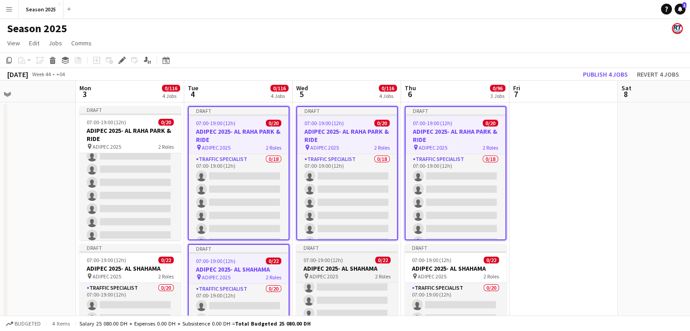
click at [341, 267] on h3 "ADIPEC 2025- AL SHAHAMA" at bounding box center [347, 269] width 102 height 8
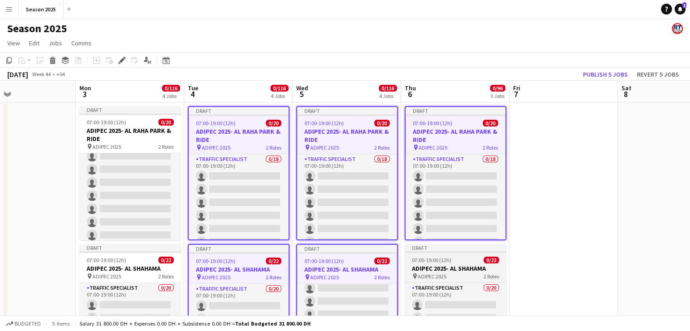
click at [480, 267] on h3 "ADIPEC 2025- AL SHAHAMA" at bounding box center [456, 269] width 102 height 8
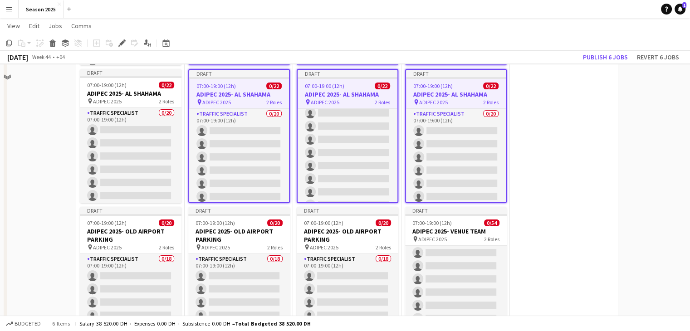
scroll to position [182, 0]
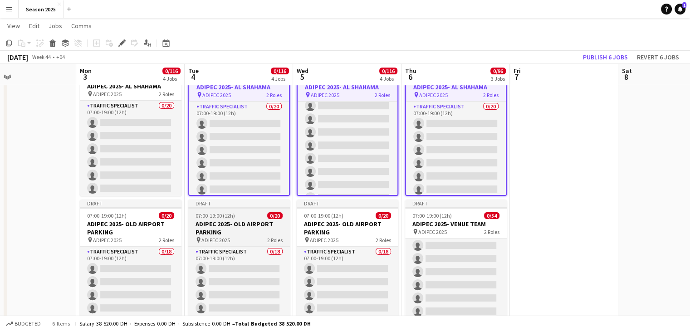
click at [239, 219] on div "07:00-19:00 (12h) 0/20" at bounding box center [239, 215] width 102 height 7
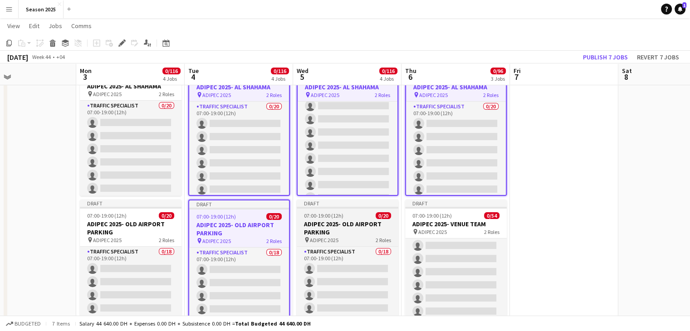
click at [320, 222] on h3 "ADIPEC 2025- OLD AIRPORT PARKING" at bounding box center [348, 228] width 102 height 16
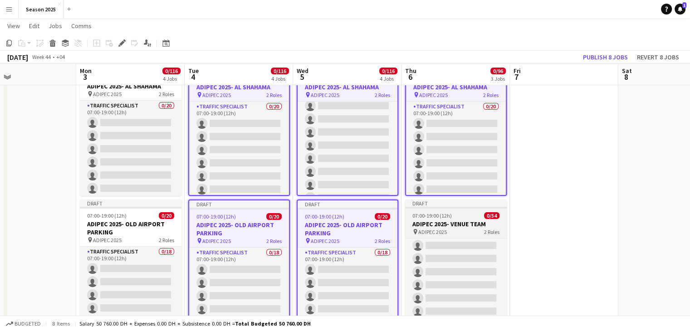
click at [475, 226] on h3 "ADIPEC 2025- VENUE TEAM" at bounding box center [456, 224] width 102 height 8
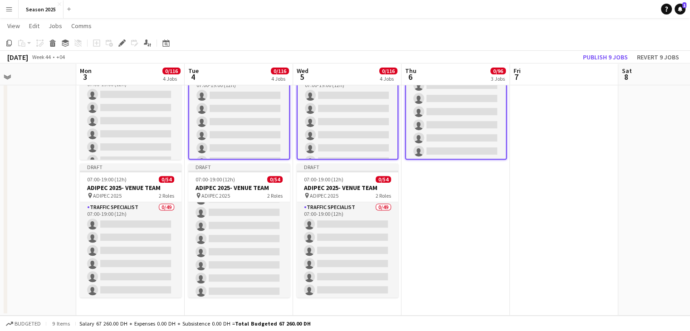
scroll to position [356, 0]
click at [254, 189] on h3 "ADIPEC 2025- VENUE TEAM" at bounding box center [239, 188] width 102 height 8
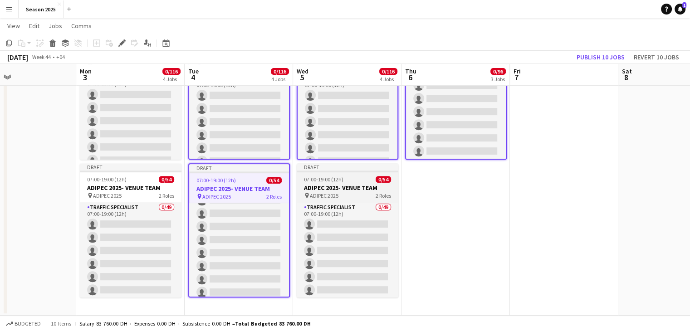
click at [339, 192] on div "pin ADIPEC 2025 2 Roles" at bounding box center [348, 195] width 102 height 7
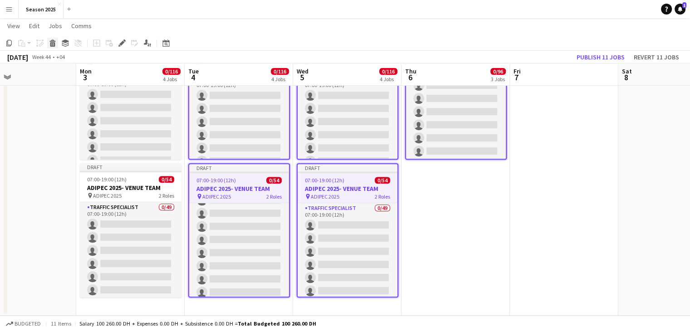
click at [53, 43] on icon at bounding box center [52, 44] width 5 height 5
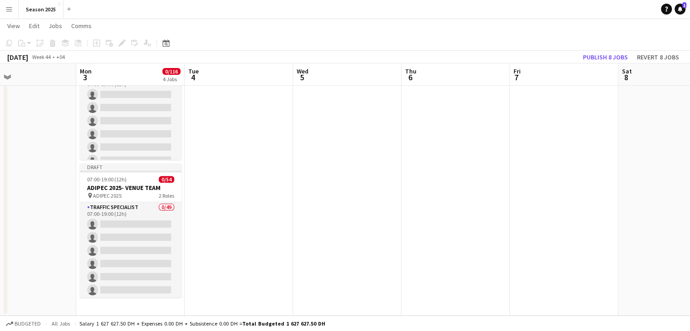
click at [261, 178] on app-date-cell at bounding box center [239, 31] width 108 height 570
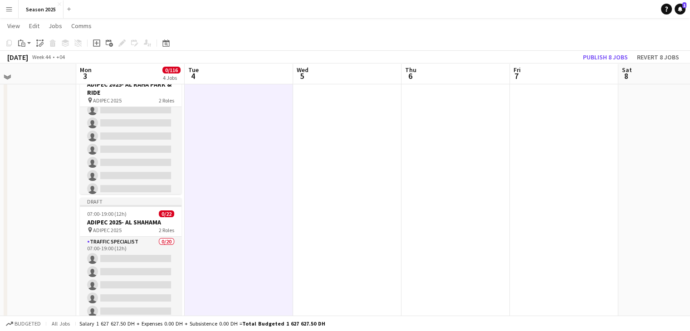
scroll to position [0, 0]
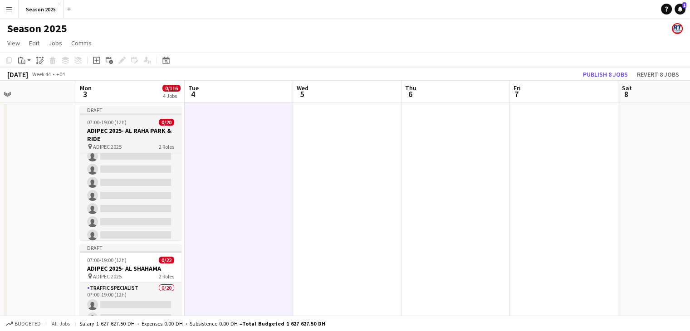
click at [136, 131] on h3 "ADIPEC 2025- AL RAHA PARK & RIDE" at bounding box center [131, 135] width 102 height 16
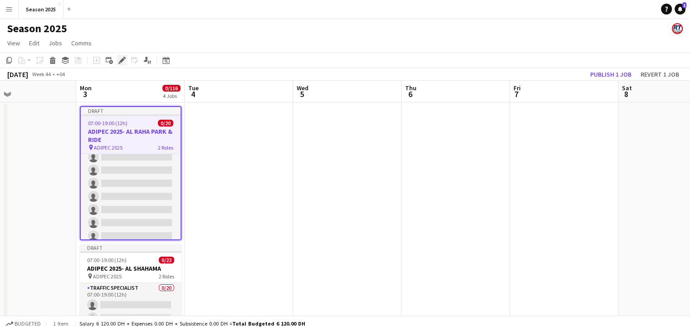
click at [117, 58] on div "Edit" at bounding box center [122, 60] width 11 height 11
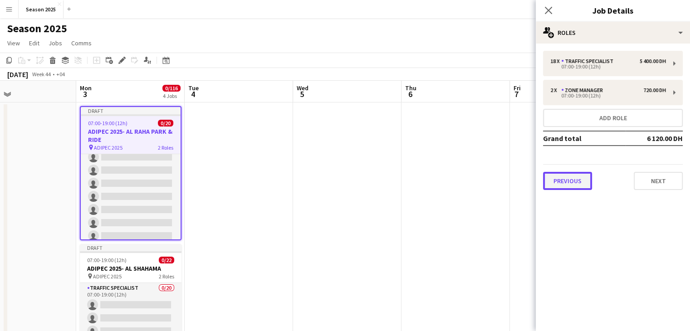
click at [567, 178] on button "Previous" at bounding box center [567, 181] width 49 height 18
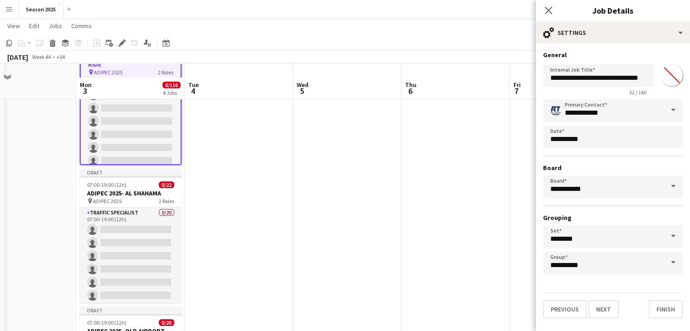
scroll to position [91, 0]
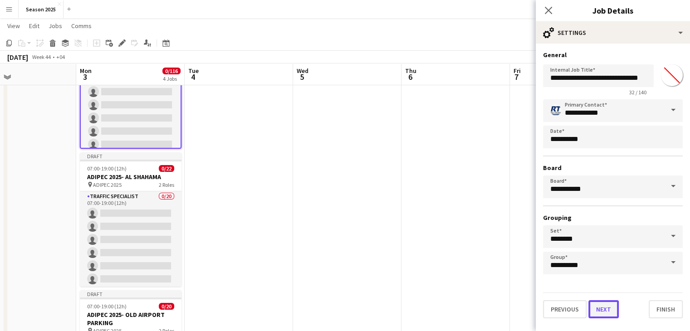
click at [612, 309] on button "Next" at bounding box center [604, 310] width 30 height 18
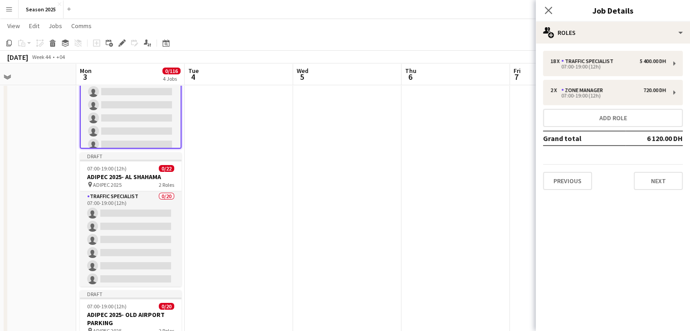
click at [661, 169] on div "Previous Next" at bounding box center [613, 177] width 140 height 26
click at [659, 186] on button "Next" at bounding box center [658, 181] width 49 height 18
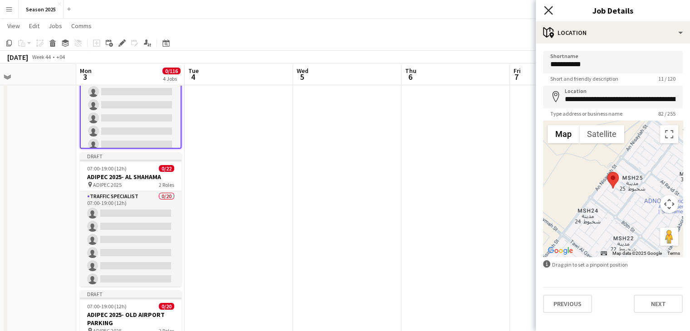
click at [546, 10] on icon "Close pop-in" at bounding box center [548, 10] width 9 height 9
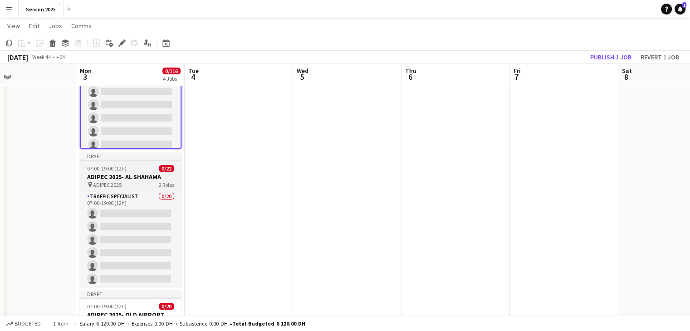
click at [104, 178] on h3 "ADIPEC 2025- AL SHAHAMA" at bounding box center [131, 177] width 102 height 8
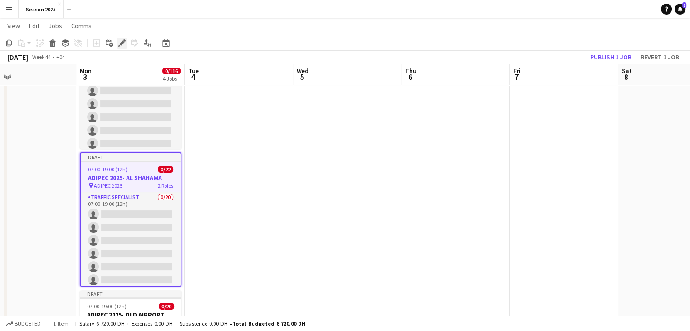
click at [123, 42] on icon at bounding box center [121, 43] width 5 height 5
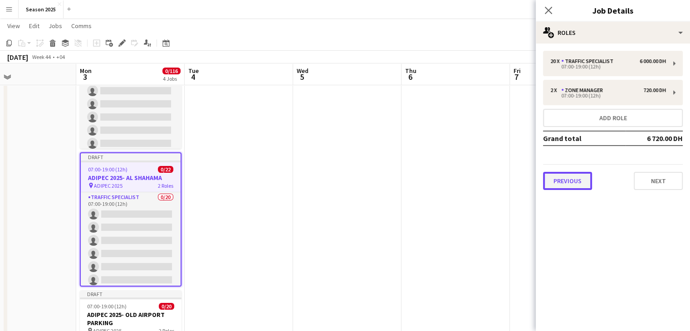
click at [582, 182] on button "Previous" at bounding box center [567, 181] width 49 height 18
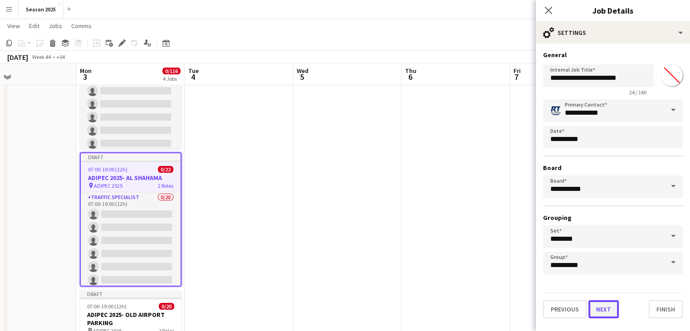
click at [607, 309] on button "Next" at bounding box center [604, 310] width 30 height 18
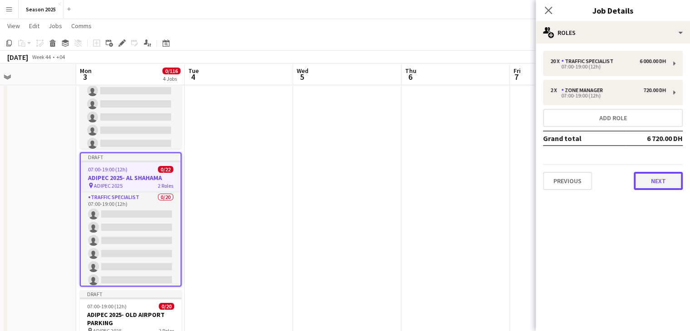
click at [659, 178] on button "Next" at bounding box center [658, 181] width 49 height 18
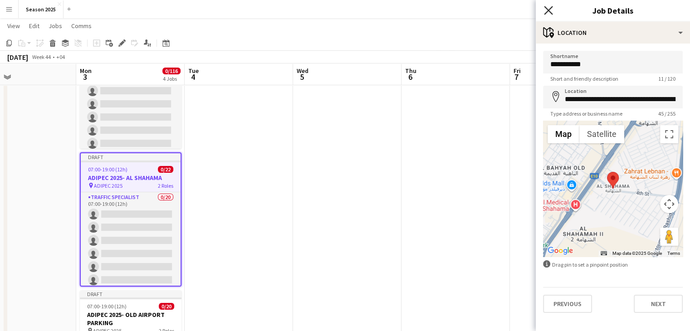
click at [547, 9] on icon at bounding box center [548, 10] width 9 height 9
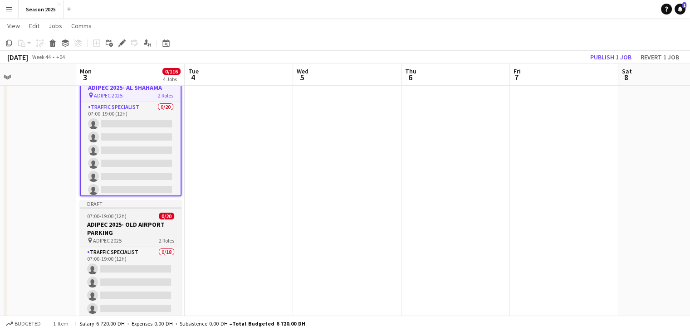
scroll to position [182, 0]
click at [131, 231] on h3 "ADIPEC 2025- OLD AIRPORT PARKING" at bounding box center [131, 228] width 102 height 16
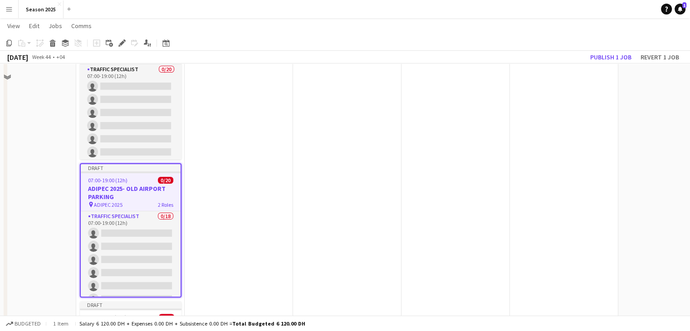
scroll to position [272, 0]
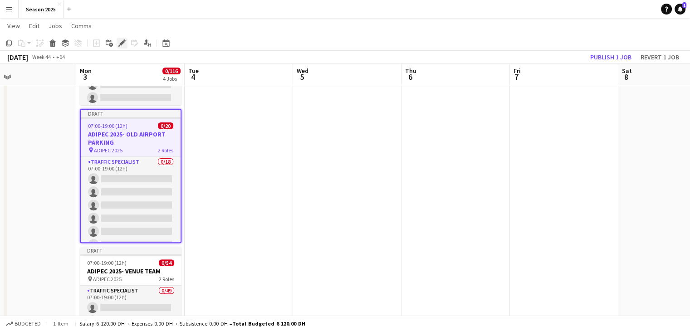
click at [118, 42] on div "Edit" at bounding box center [122, 43] width 11 height 11
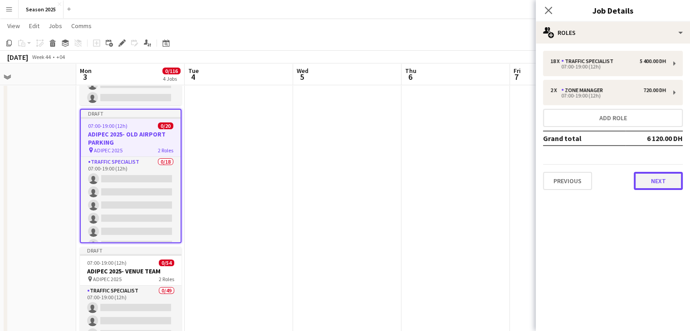
click at [637, 177] on button "Next" at bounding box center [658, 181] width 49 height 18
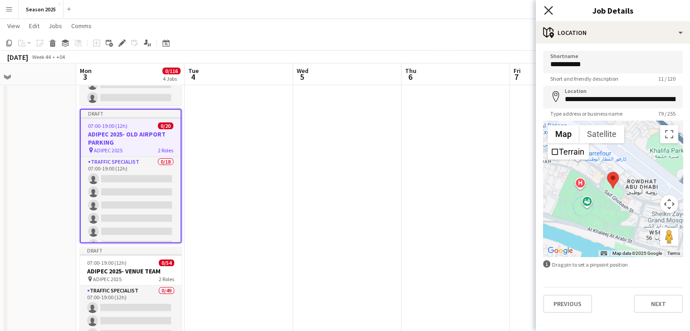
click at [548, 11] on icon at bounding box center [548, 10] width 9 height 9
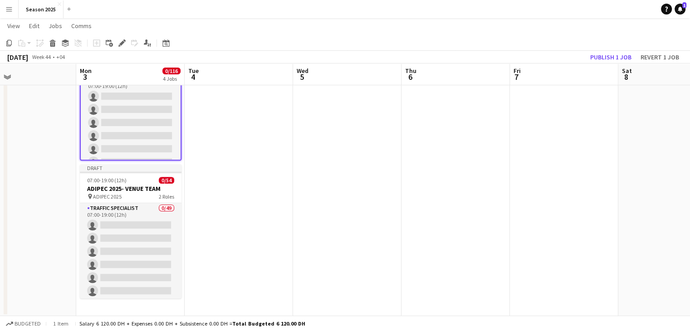
scroll to position [356, 0]
click at [148, 195] on div "pin ADIPEC 2025 2 Roles" at bounding box center [131, 195] width 102 height 7
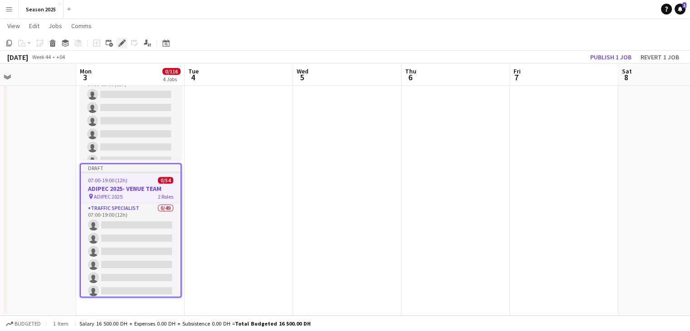
click at [120, 44] on icon at bounding box center [121, 43] width 5 height 5
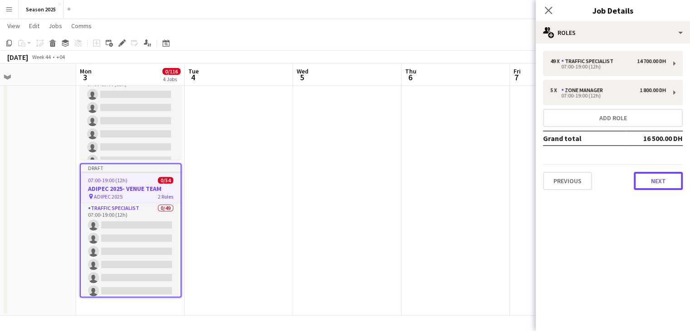
click at [645, 175] on button "Next" at bounding box center [658, 181] width 49 height 18
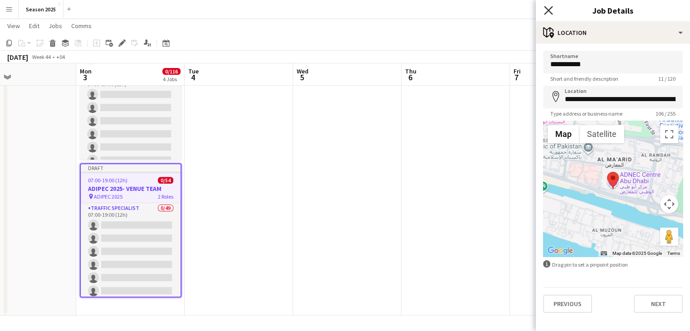
click at [546, 8] on icon at bounding box center [548, 10] width 9 height 9
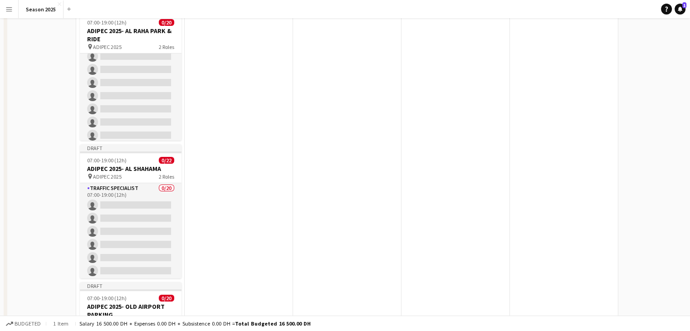
scroll to position [0, 0]
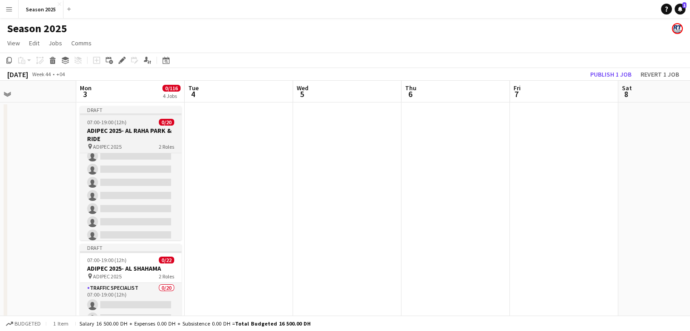
click at [146, 147] on div "pin ADIPEC 2025 2 Roles" at bounding box center [131, 146] width 102 height 7
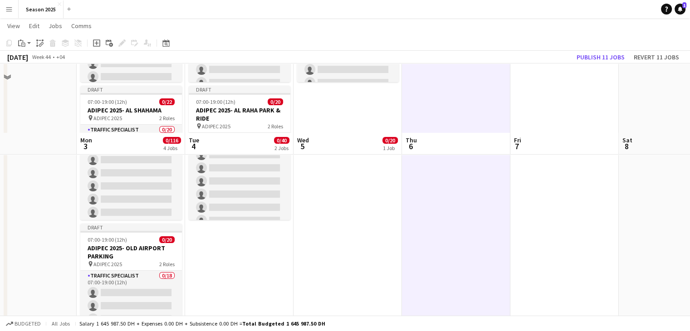
scroll to position [45, 0]
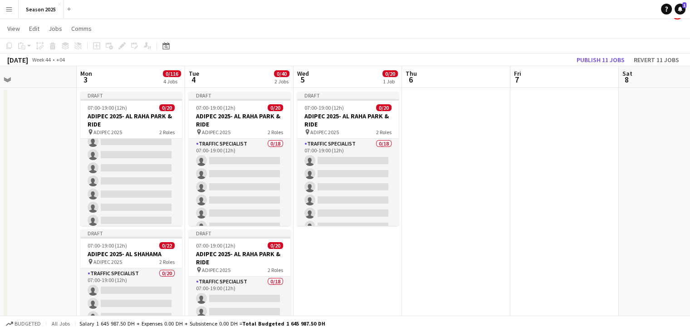
scroll to position [0, 0]
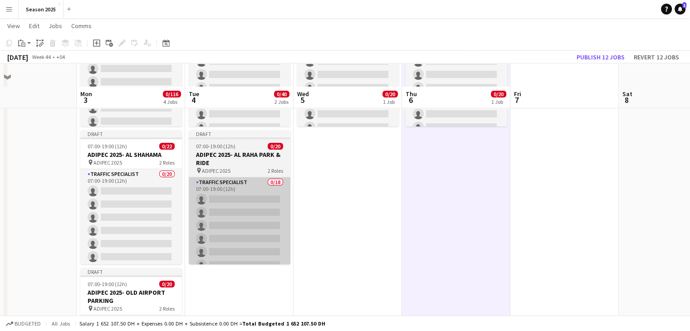
scroll to position [136, 0]
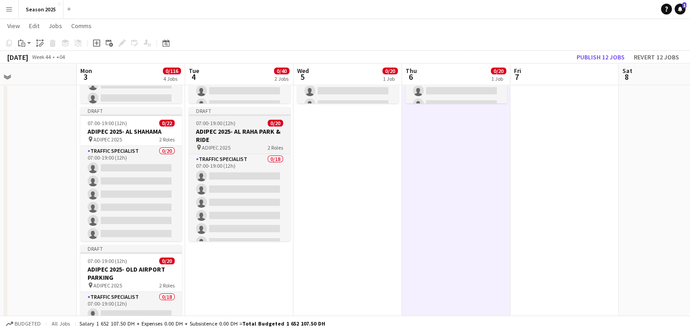
click at [258, 138] on h3 "ADIPEC 2025- AL RAHA PARK & RIDE" at bounding box center [240, 136] width 102 height 16
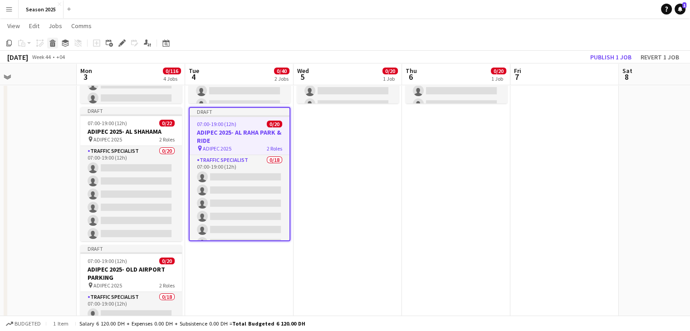
click at [54, 42] on icon at bounding box center [52, 44] width 5 height 5
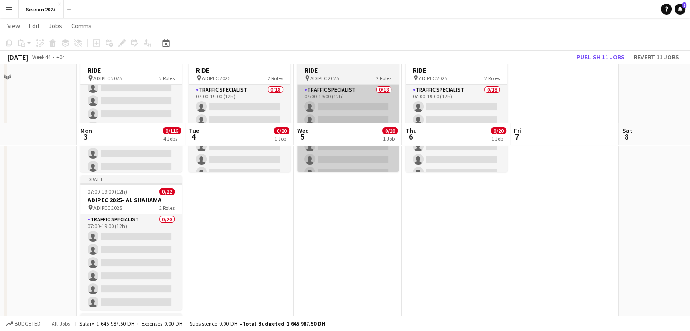
scroll to position [0, 0]
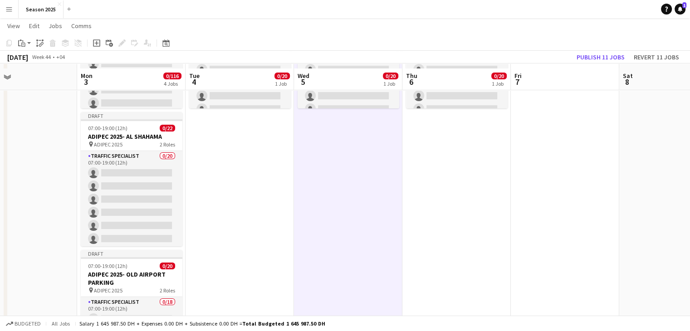
scroll to position [136, 0]
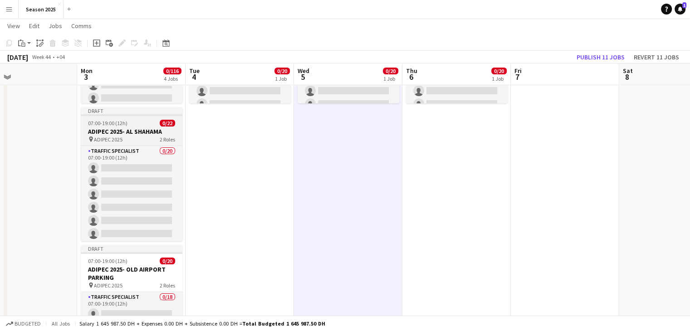
click at [153, 124] on div "07:00-19:00 (12h) 0/22" at bounding box center [132, 123] width 102 height 7
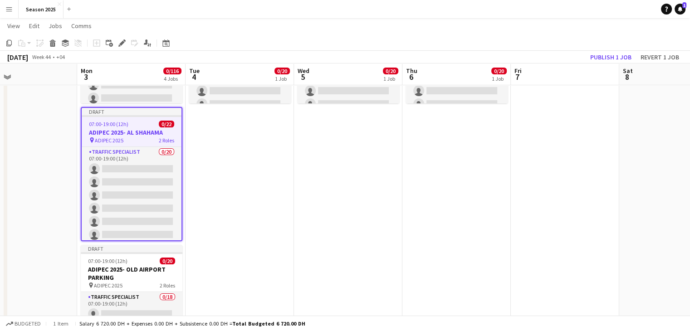
click at [243, 148] on app-date-cell "Draft 07:00-19:00 (12h) 0/20 ADIPEC 2025- AL RAHA PARK & RIDE pin ADIPEC 2025 2…" at bounding box center [240, 250] width 108 height 570
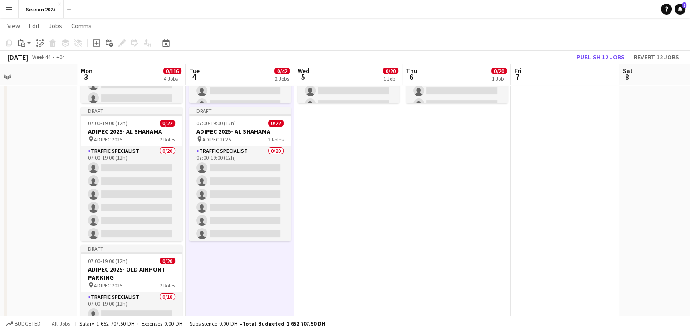
click at [318, 187] on app-date-cell "Draft 07:00-19:00 (12h) 0/20 ADIPEC 2025- AL RAHA PARK & RIDE pin ADIPEC 2025 2…" at bounding box center [348, 250] width 108 height 570
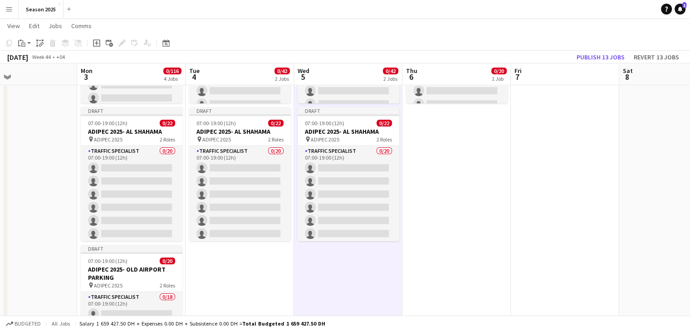
click at [452, 179] on app-date-cell "Draft 07:00-19:00 (12h) 0/20 ADIPEC 2025- AL RAHA PARK & RIDE pin ADIPEC 2025 2…" at bounding box center [457, 250] width 108 height 570
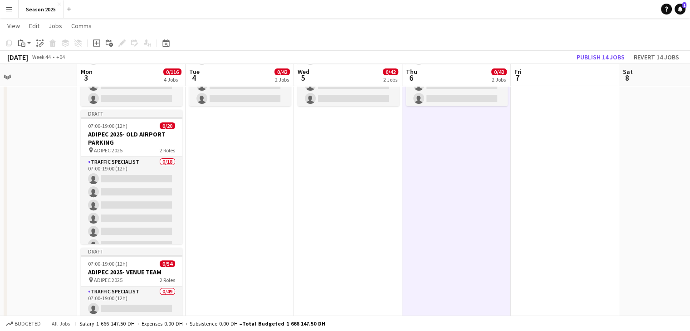
scroll to position [272, 0]
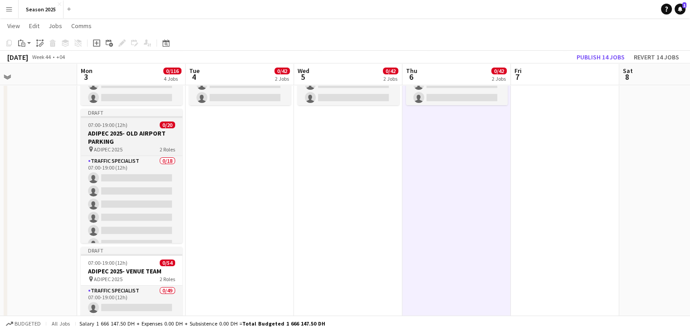
click at [145, 132] on h3 "ADIPEC 2025- OLD AIRPORT PARKING" at bounding box center [132, 137] width 102 height 16
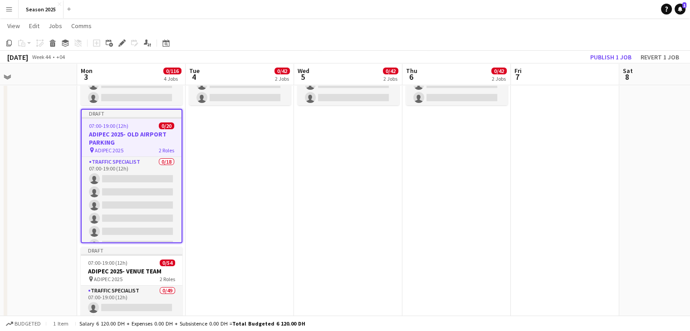
click at [210, 135] on app-date-cell "Draft 07:00-19:00 (12h) 0/20 ADIPEC 2025- AL RAHA PARK & RIDE pin ADIPEC 2025 2…" at bounding box center [240, 114] width 108 height 570
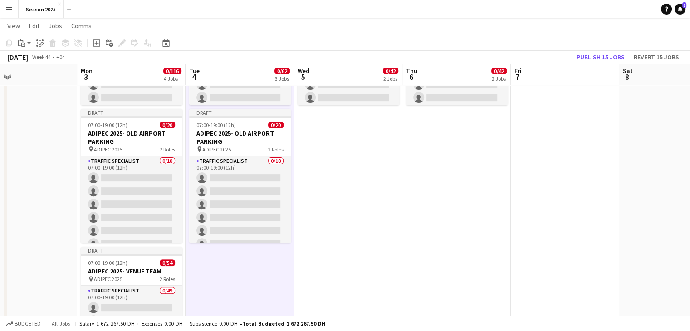
click at [336, 142] on app-date-cell "Draft 07:00-19:00 (12h) 0/20 ADIPEC 2025- AL RAHA PARK & RIDE pin ADIPEC 2025 2…" at bounding box center [348, 114] width 108 height 570
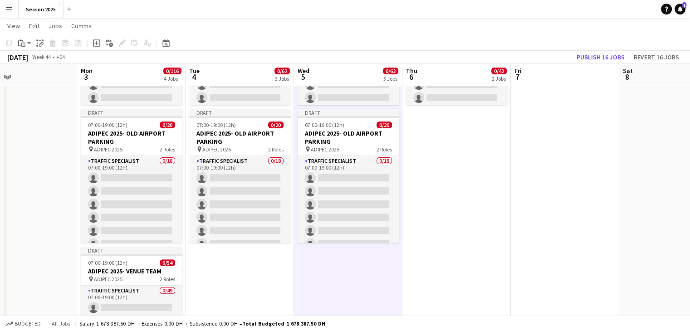
click at [449, 151] on app-date-cell "Draft 07:00-19:00 (12h) 0/20 ADIPEC 2025- AL RAHA PARK & RIDE pin ADIPEC 2025 2…" at bounding box center [457, 114] width 108 height 570
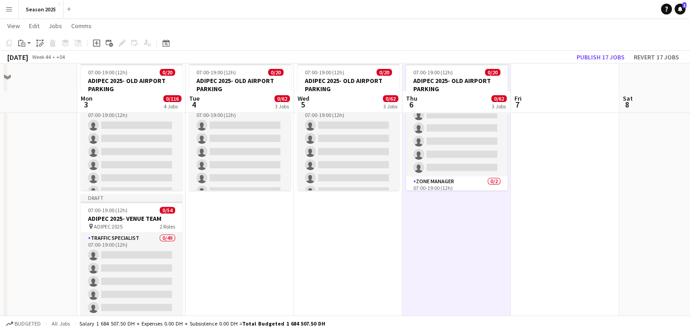
scroll to position [356, 0]
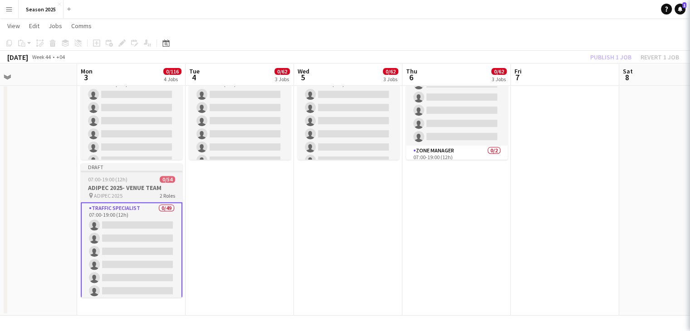
click at [140, 187] on h3 "ADIPEC 2025- VENUE TEAM" at bounding box center [132, 188] width 102 height 8
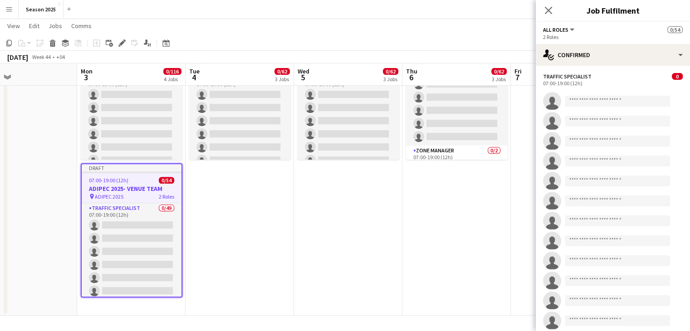
click at [229, 182] on app-date-cell "Draft 07:00-19:00 (12h) 0/20 ADIPEC 2025- AL RAHA PARK & RIDE pin ADIPEC 2025 2…" at bounding box center [240, 31] width 108 height 570
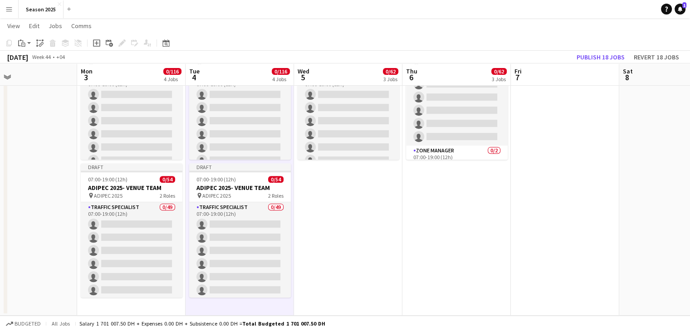
click at [325, 199] on app-date-cell "Draft 07:00-19:00 (12h) 0/20 ADIPEC 2025- AL RAHA PARK & RIDE pin ADIPEC 2025 2…" at bounding box center [348, 31] width 108 height 570
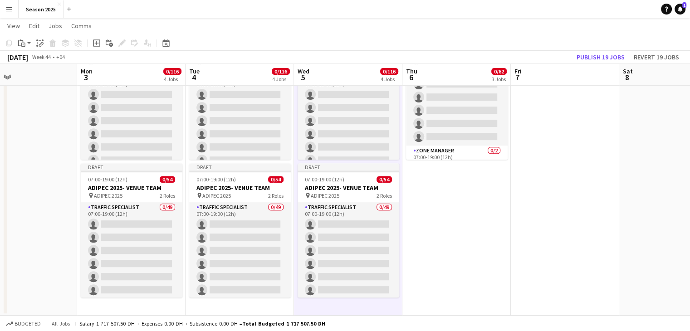
click at [425, 193] on app-date-cell "Draft 07:00-19:00 (12h) 0/20 ADIPEC 2025- AL RAHA PARK & RIDE pin ADIPEC 2025 2…" at bounding box center [457, 31] width 108 height 570
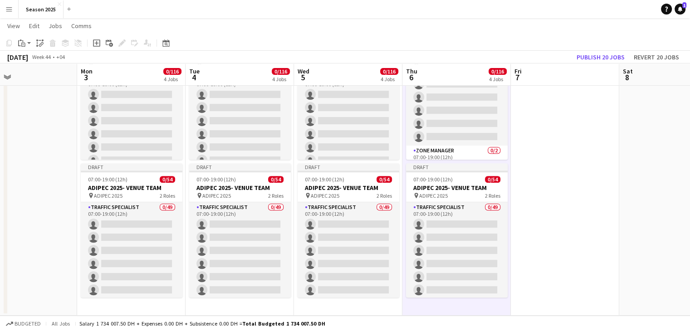
click at [537, 253] on app-date-cell at bounding box center [565, 31] width 108 height 570
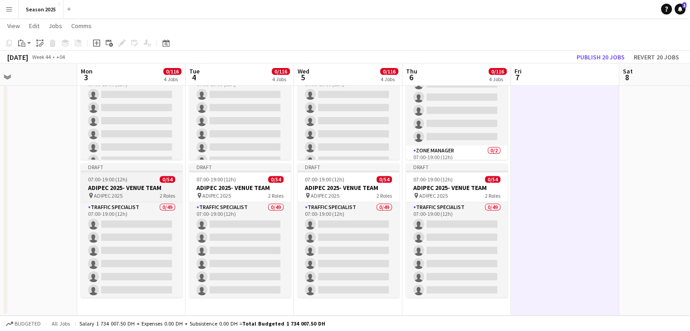
click at [140, 192] on div "pin ADIPEC 2025 2 Roles" at bounding box center [132, 195] width 102 height 7
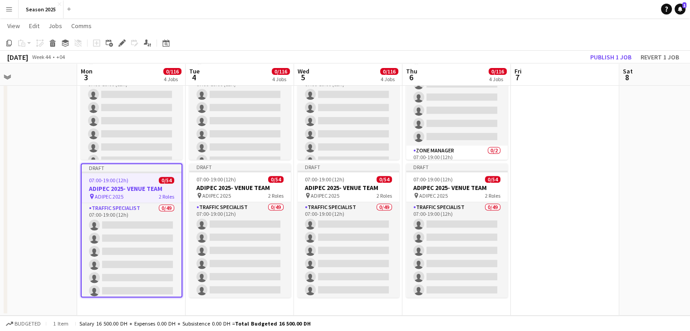
click at [146, 308] on app-date-cell "Draft 07:00-19:00 (12h) 0/20 ADIPEC 2025- AL RAHA PARK & RIDE pin ADIPEC 2025 2…" at bounding box center [131, 31] width 108 height 570
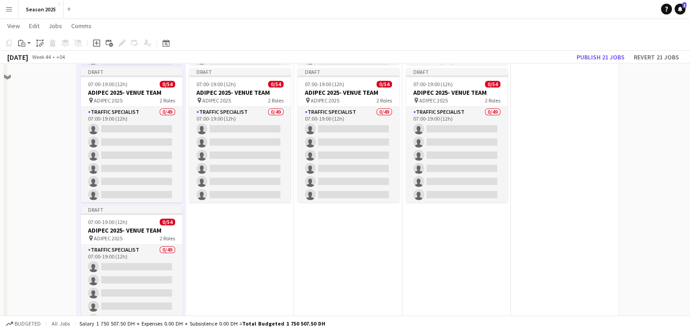
scroll to position [494, 0]
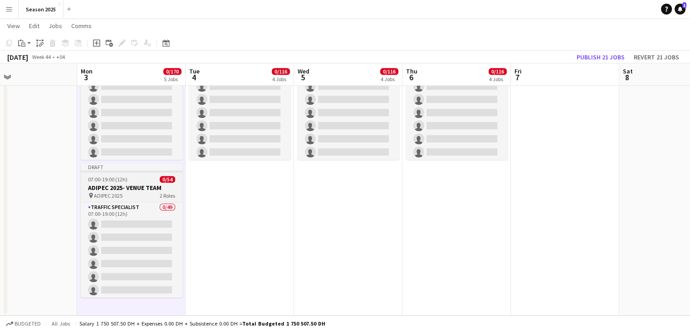
click at [158, 180] on div "07:00-19:00 (12h) 0/54" at bounding box center [132, 179] width 102 height 7
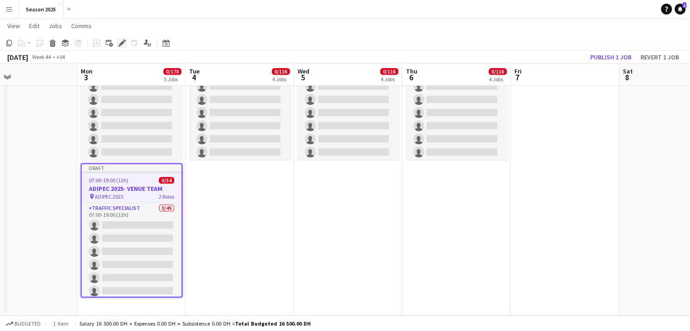
click at [123, 42] on icon at bounding box center [121, 43] width 5 height 5
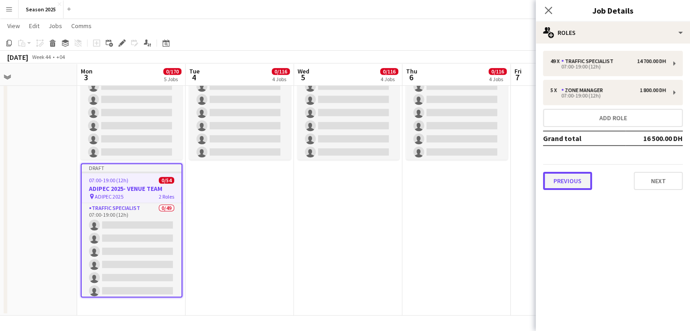
click at [561, 178] on button "Previous" at bounding box center [567, 181] width 49 height 18
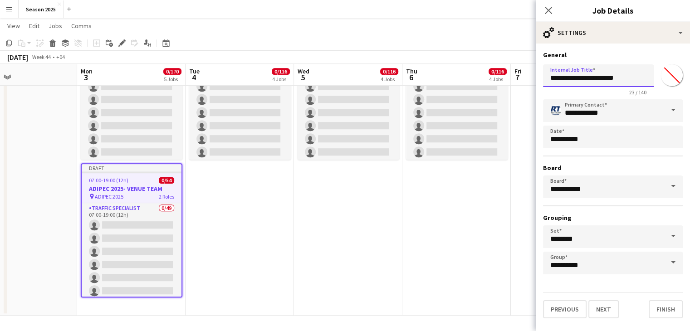
drag, startPoint x: 632, startPoint y: 78, endPoint x: 594, endPoint y: 79, distance: 38.1
click at [594, 79] on input "**********" at bounding box center [598, 75] width 111 height 23
type input "**********"
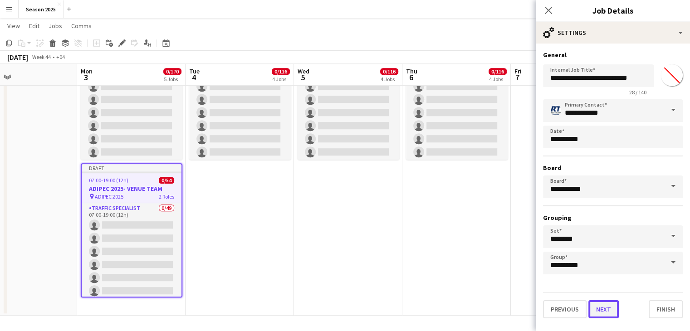
click at [596, 307] on button "Next" at bounding box center [604, 310] width 30 height 18
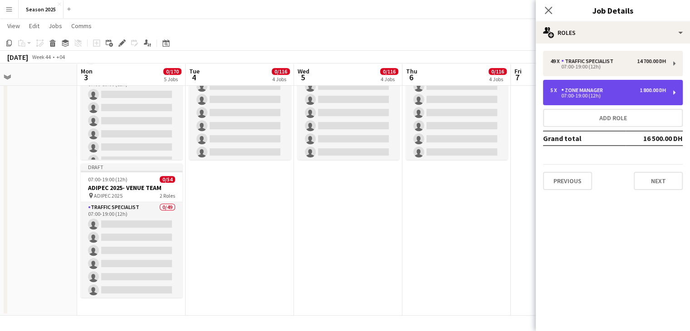
click at [577, 89] on div "Zone Manager" at bounding box center [584, 90] width 45 height 6
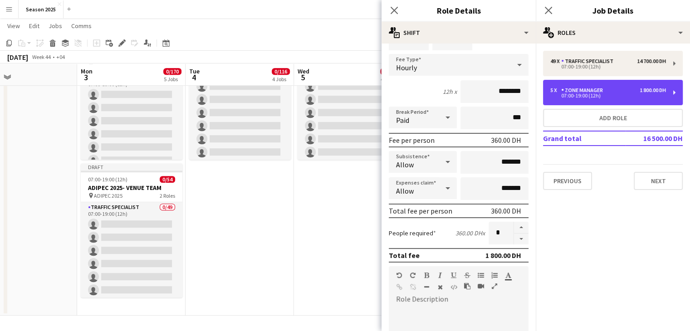
scroll to position [91, 0]
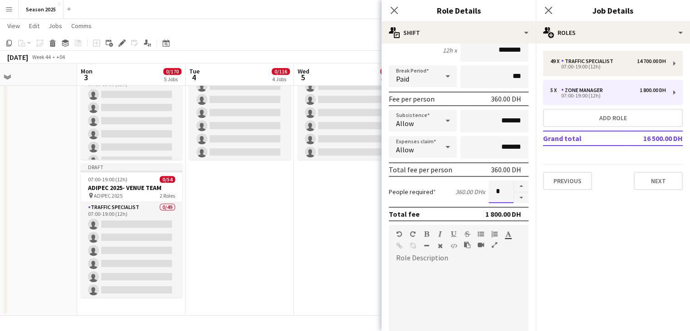
drag, startPoint x: 498, startPoint y: 192, endPoint x: 487, endPoint y: 192, distance: 10.4
click at [489, 192] on input "*" at bounding box center [501, 192] width 25 height 23
type input "*"
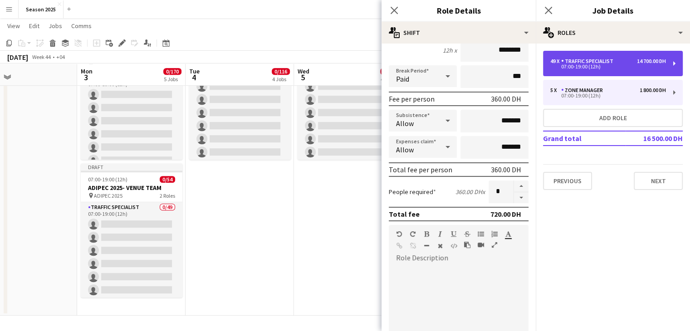
click at [599, 66] on div "07:00-19:00 (12h)" at bounding box center [609, 66] width 116 height 5
type input "**********"
type input "********"
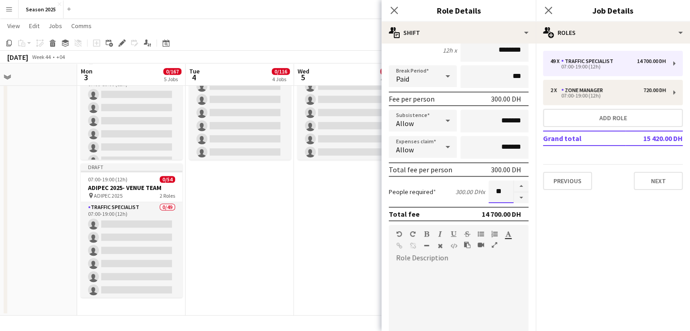
drag, startPoint x: 497, startPoint y: 189, endPoint x: 488, endPoint y: 189, distance: 9.5
click at [489, 189] on input "**" at bounding box center [501, 192] width 25 height 23
type input "**"
click at [653, 180] on button "Next" at bounding box center [658, 181] width 49 height 18
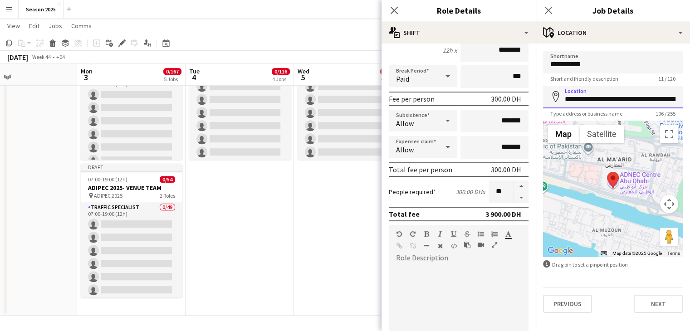
click at [612, 100] on input "**********" at bounding box center [613, 97] width 140 height 23
type input "**********"
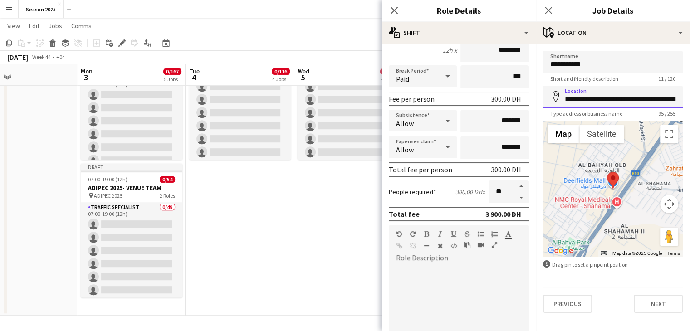
click at [671, 103] on input "**********" at bounding box center [613, 97] width 140 height 23
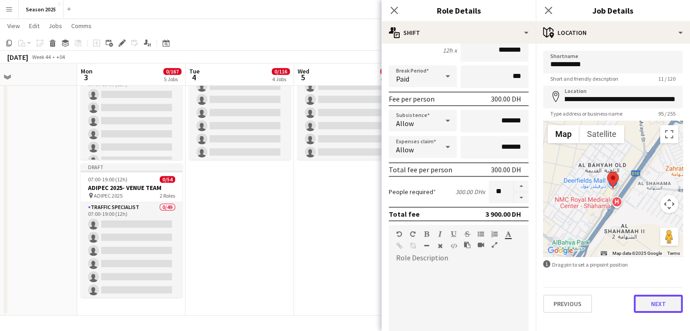
scroll to position [0, 0]
click at [660, 305] on button "Next" at bounding box center [658, 304] width 49 height 18
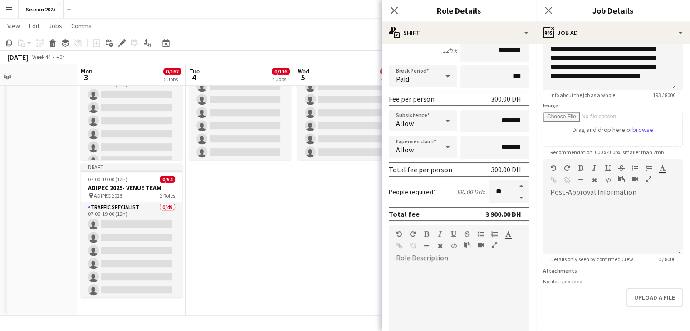
scroll to position [116, 0]
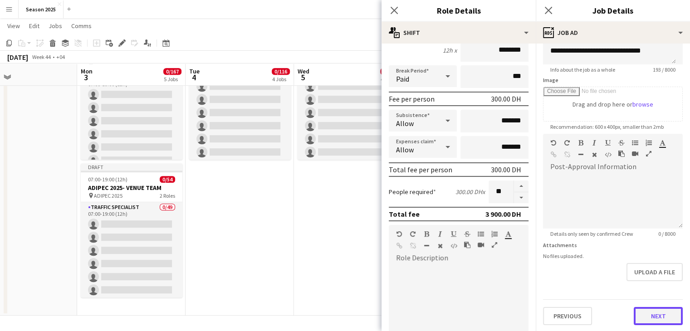
click at [660, 311] on button "Next" at bounding box center [658, 316] width 49 height 18
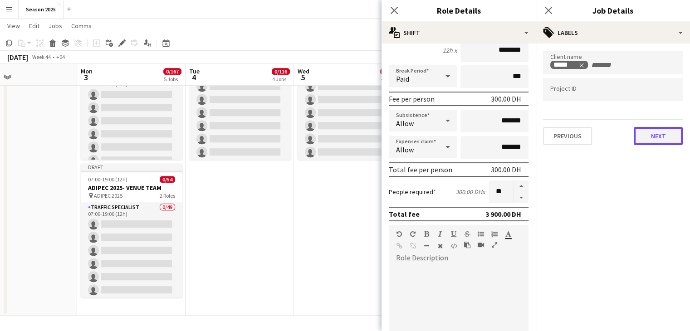
click at [648, 133] on button "Next" at bounding box center [658, 136] width 49 height 18
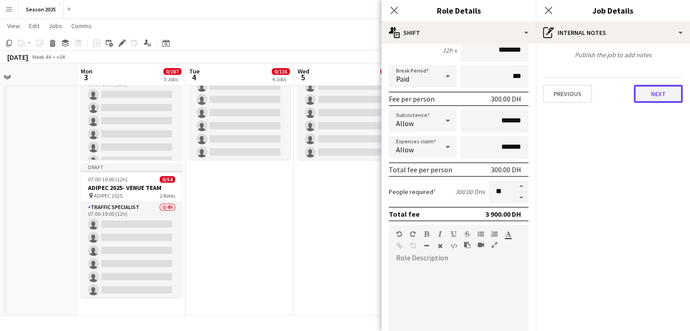
click at [660, 86] on button "Next" at bounding box center [658, 94] width 49 height 18
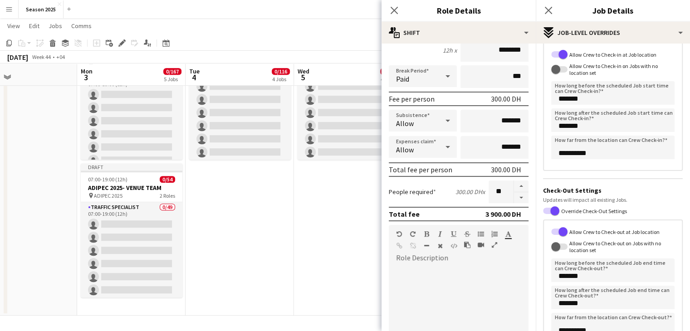
scroll to position [138, 0]
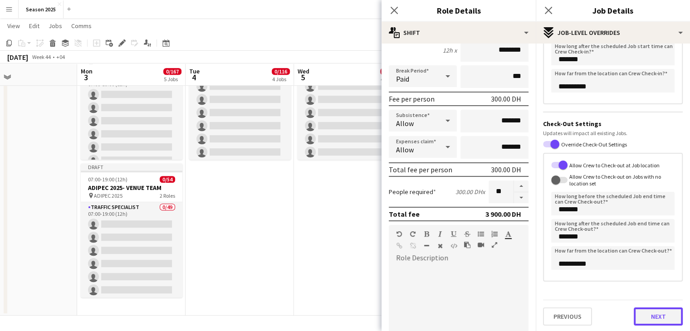
click at [663, 313] on button "Next" at bounding box center [658, 317] width 49 height 18
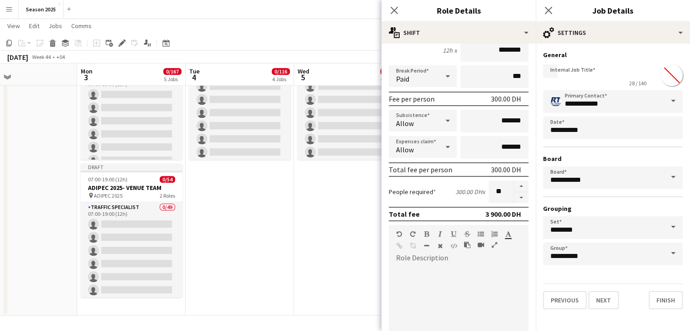
scroll to position [0, 0]
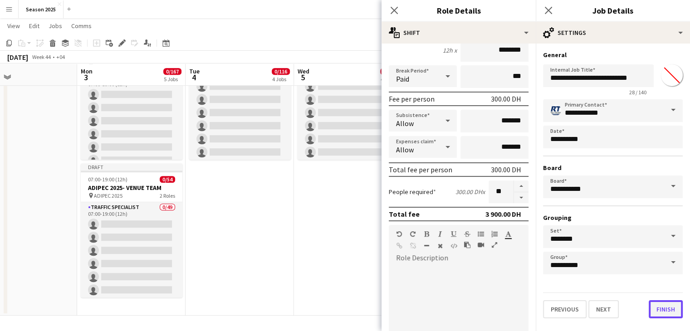
click at [672, 307] on button "Finish" at bounding box center [666, 310] width 34 height 18
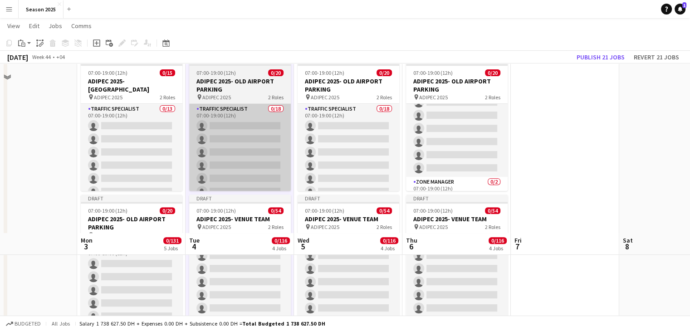
scroll to position [312, 0]
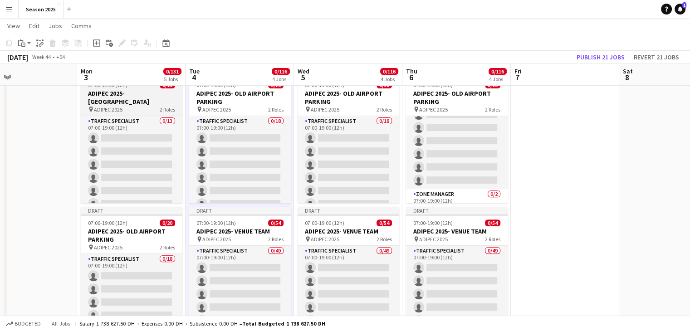
click at [127, 98] on h3 "ADIPEC 2025- [GEOGRAPHIC_DATA]" at bounding box center [132, 97] width 102 height 16
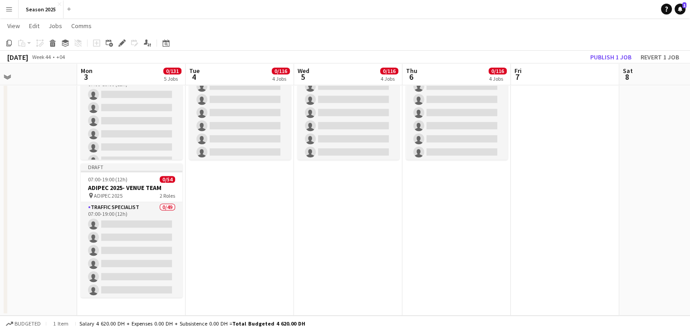
scroll to position [494, 0]
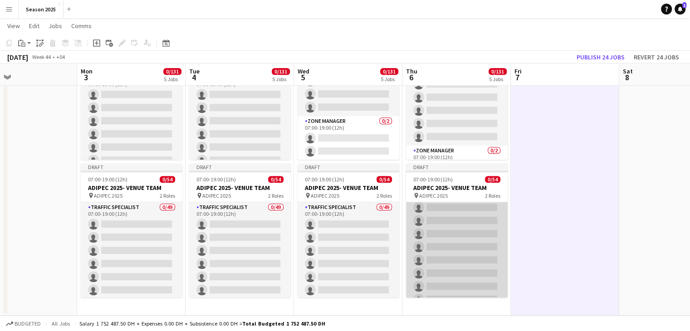
scroll to position [227, 0]
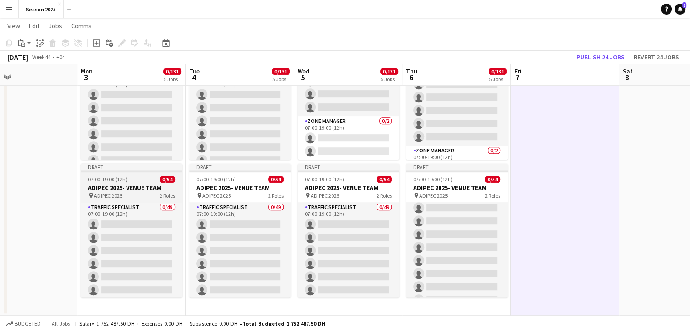
click at [146, 195] on div "pin ADIPEC 2025 2 Roles" at bounding box center [132, 195] width 102 height 7
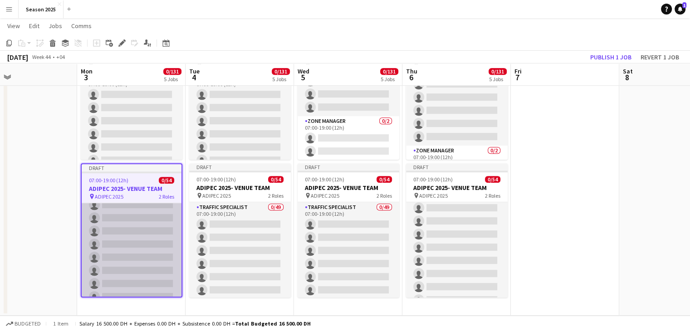
scroll to position [45, 0]
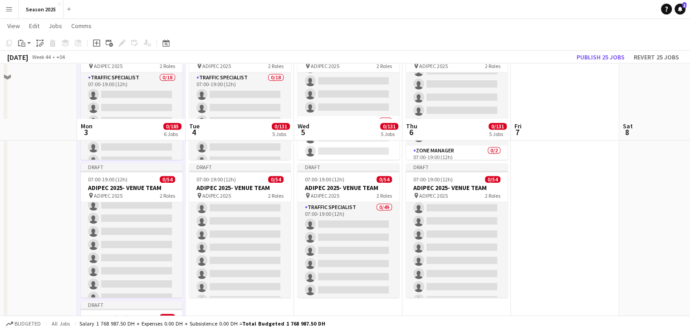
scroll to position [632, 0]
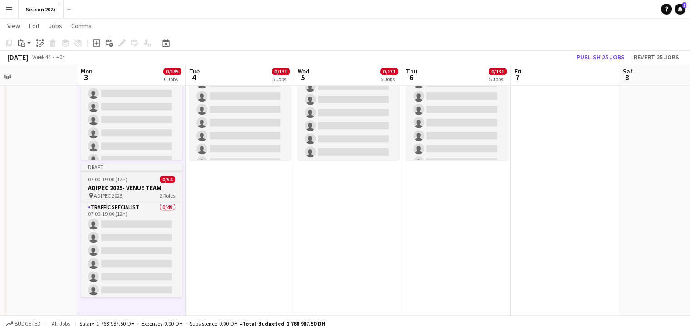
click at [146, 191] on h3 "ADIPEC 2025- VENUE TEAM" at bounding box center [132, 188] width 102 height 8
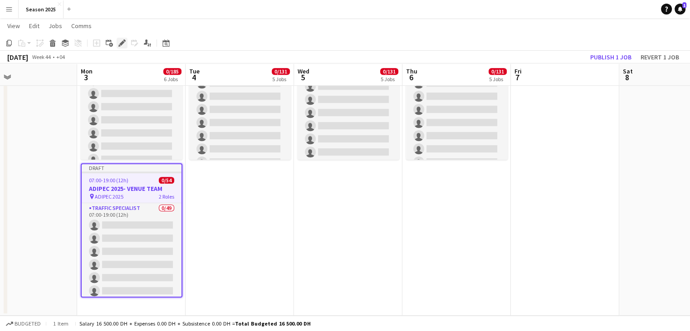
click at [120, 48] on div "Edit" at bounding box center [122, 43] width 11 height 11
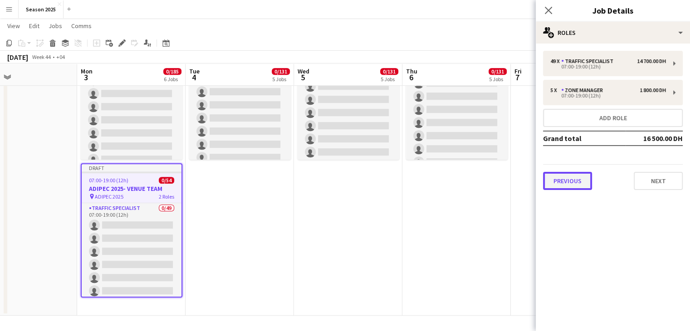
click at [573, 178] on button "Previous" at bounding box center [567, 181] width 49 height 18
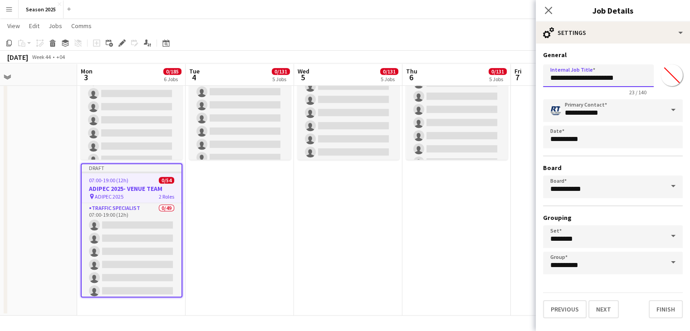
drag, startPoint x: 643, startPoint y: 77, endPoint x: 592, endPoint y: 80, distance: 50.5
click at [592, 80] on input "**********" at bounding box center [598, 75] width 111 height 23
type input "**********"
click at [614, 311] on button "Next" at bounding box center [604, 310] width 30 height 18
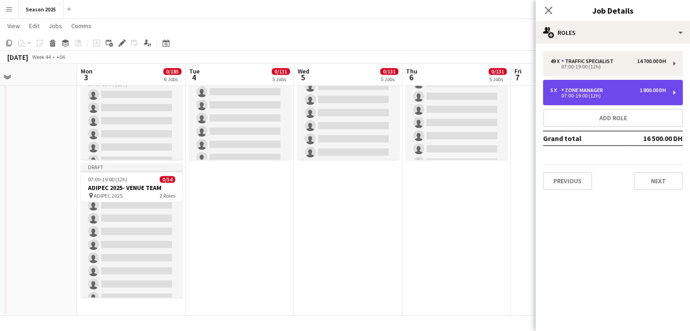
click at [587, 94] on div "07:00-19:00 (12h)" at bounding box center [609, 96] width 116 height 5
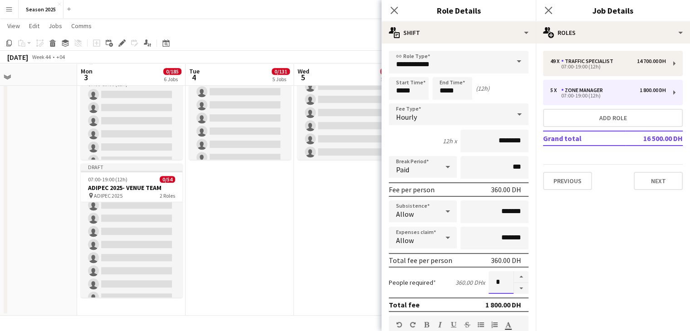
click at [489, 281] on input "*" at bounding box center [501, 282] width 25 height 23
type input "*"
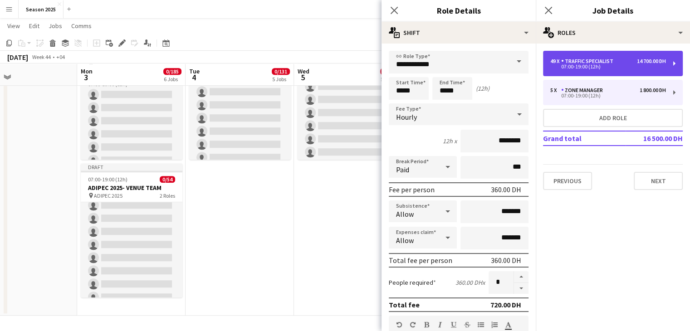
click at [580, 61] on div "Traffic Specialist" at bounding box center [590, 61] width 56 height 6
type input "**********"
type input "********"
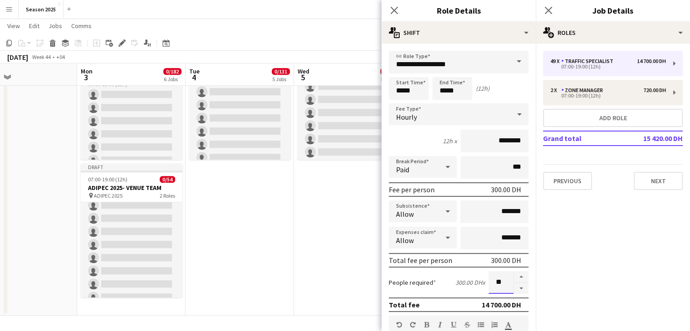
drag, startPoint x: 497, startPoint y: 281, endPoint x: 486, endPoint y: 283, distance: 10.5
click at [489, 283] on input "**" at bounding box center [501, 282] width 25 height 23
type input "**"
click at [634, 216] on mat-expansion-panel "pencil3 General details 49 x Traffic Specialist 14 700.00 DH 07:00-19:00 (12h) …" at bounding box center [613, 188] width 154 height 288
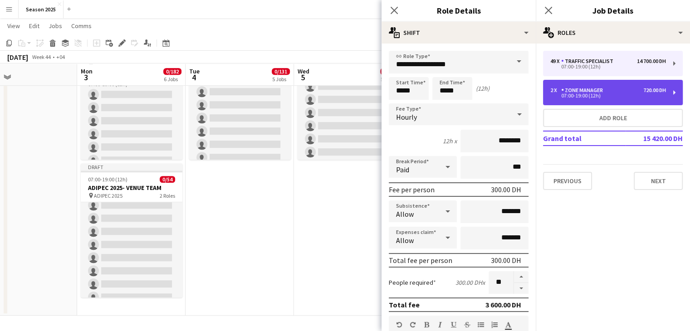
click at [602, 93] on div "Zone Manager" at bounding box center [584, 90] width 45 height 6
type input "**********"
type input "********"
type input "*"
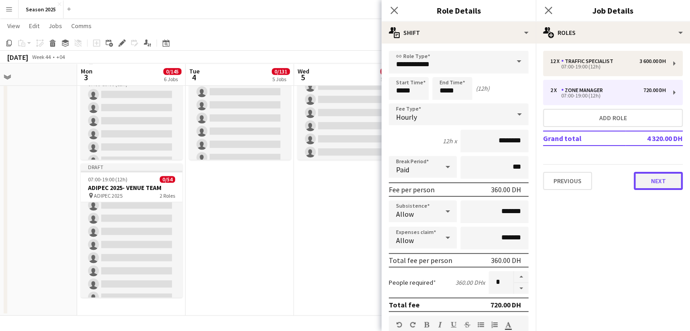
click at [651, 181] on button "Next" at bounding box center [658, 181] width 49 height 18
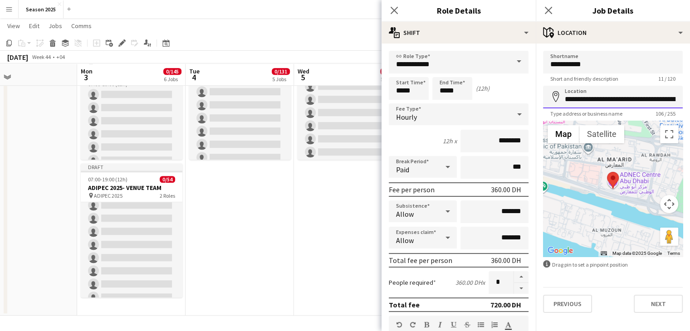
click at [603, 103] on input "**********" at bounding box center [613, 97] width 140 height 23
type input "**********"
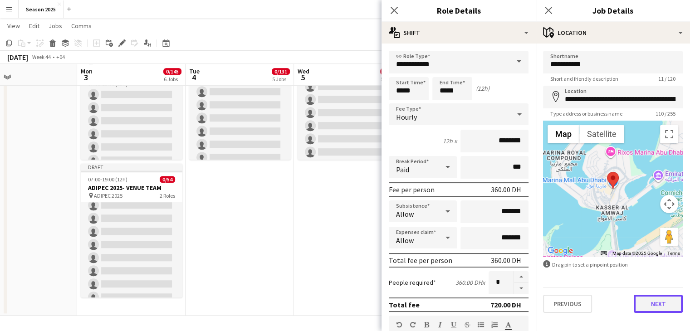
click at [661, 309] on button "Next" at bounding box center [658, 304] width 49 height 18
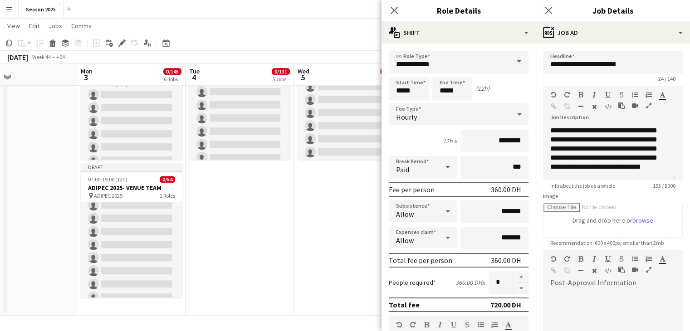
scroll to position [116, 0]
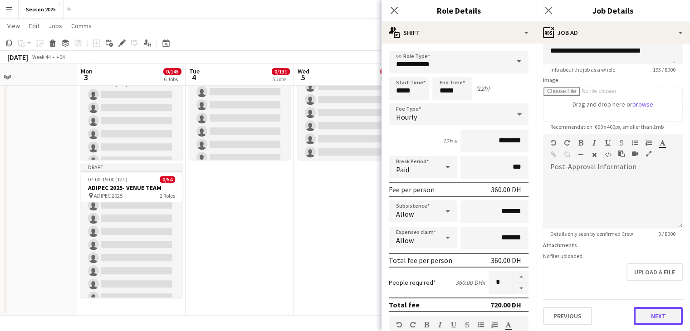
click at [660, 316] on button "Next" at bounding box center [658, 316] width 49 height 18
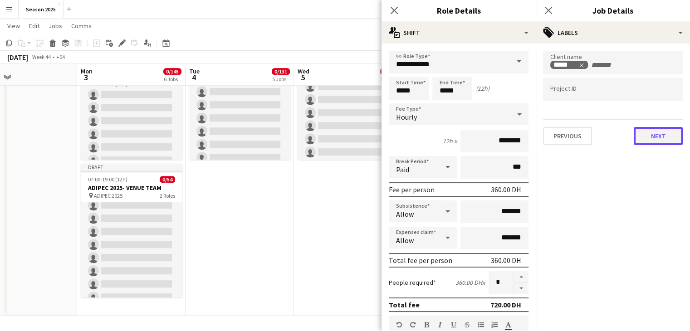
click at [659, 142] on button "Next" at bounding box center [658, 136] width 49 height 18
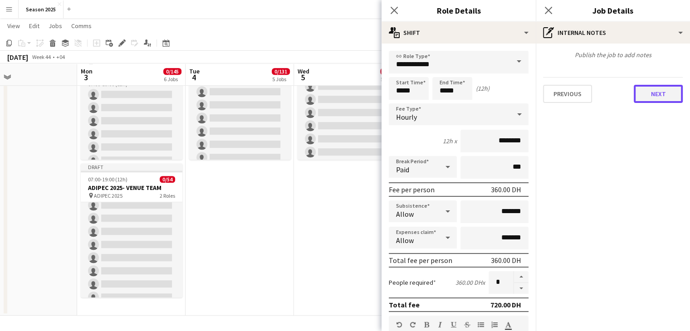
click at [662, 101] on button "Next" at bounding box center [658, 94] width 49 height 18
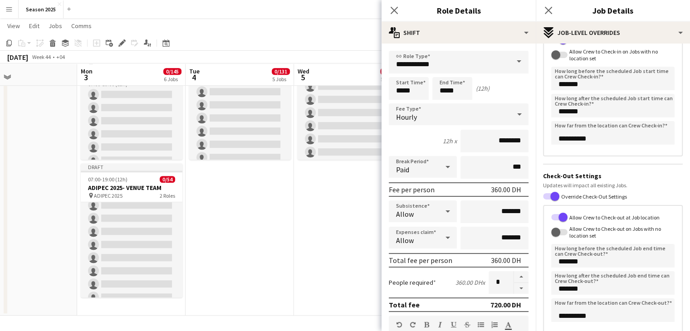
scroll to position [138, 0]
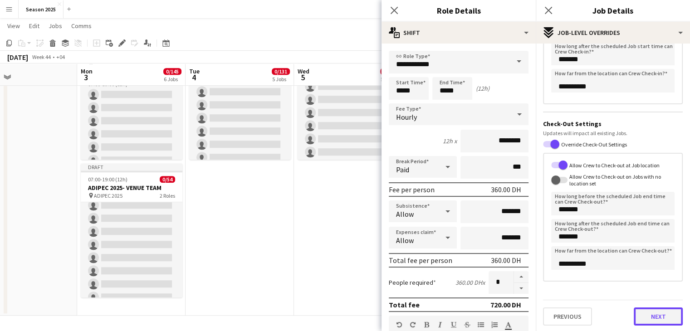
click at [666, 311] on button "Next" at bounding box center [658, 317] width 49 height 18
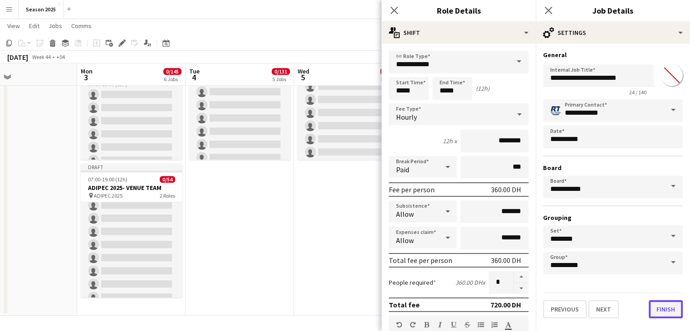
click at [668, 303] on button "Finish" at bounding box center [666, 310] width 34 height 18
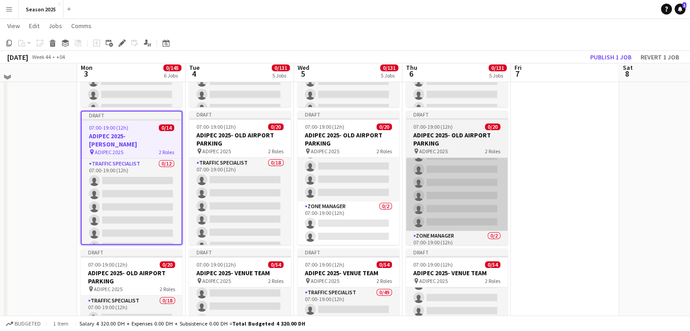
scroll to position [405, 0]
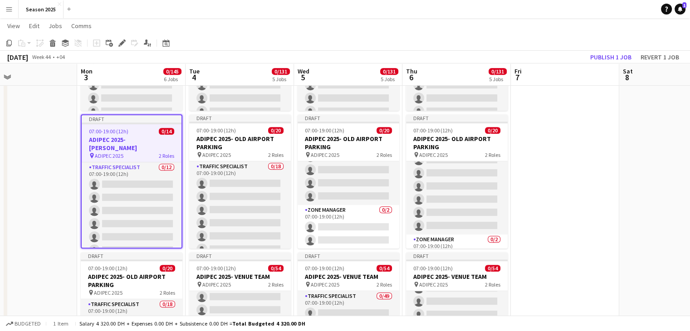
click at [141, 137] on h3 "ADIPEC 2025- [PERSON_NAME]" at bounding box center [132, 144] width 100 height 16
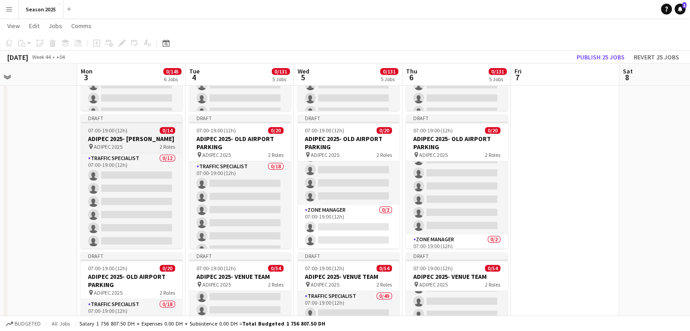
click at [141, 138] on h3 "ADIPEC 2025- [PERSON_NAME]" at bounding box center [132, 139] width 102 height 8
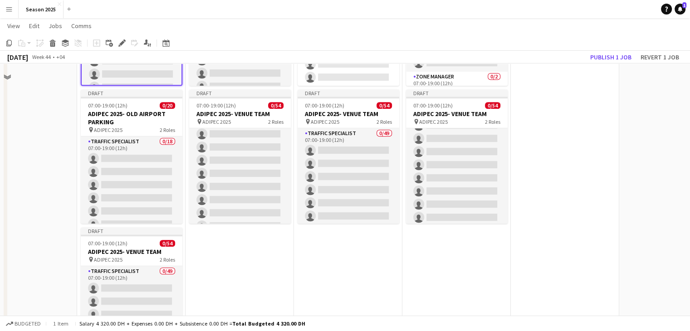
scroll to position [632, 0]
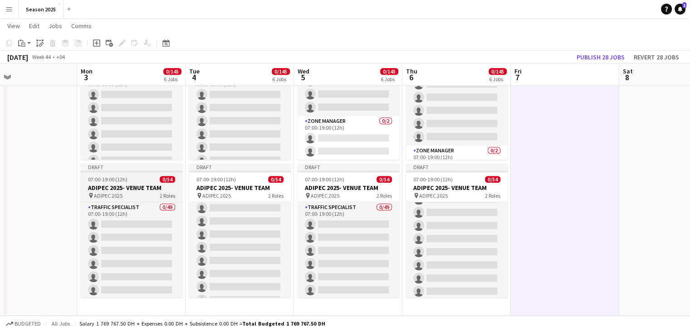
click at [86, 195] on div "pin ADIPEC 2025 2 Roles" at bounding box center [132, 195] width 102 height 7
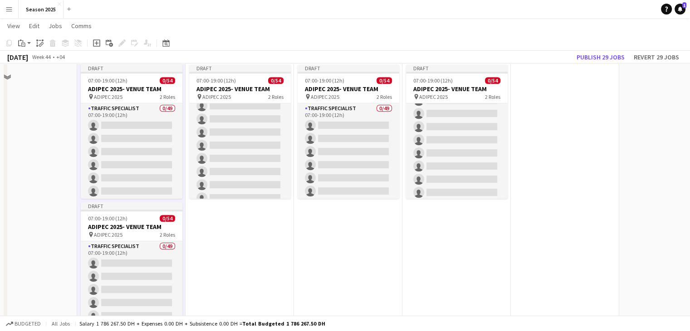
scroll to position [770, 0]
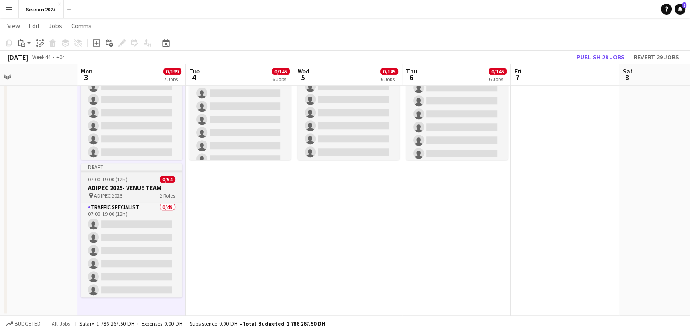
click at [145, 197] on div "pin ADIPEC 2025 2 Roles" at bounding box center [132, 195] width 102 height 7
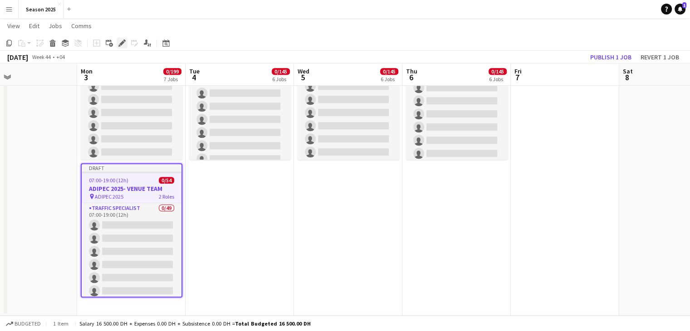
click at [122, 42] on icon at bounding box center [121, 43] width 5 height 5
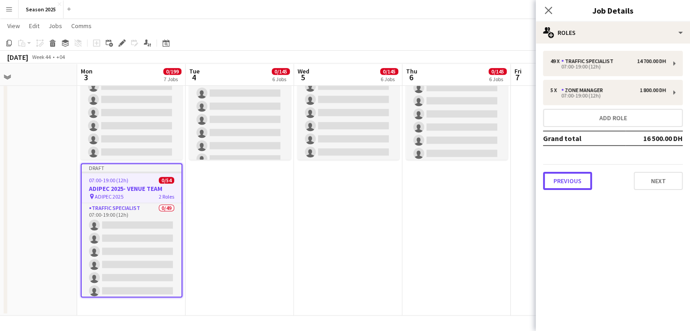
drag, startPoint x: 553, startPoint y: 185, endPoint x: 554, endPoint y: 174, distance: 10.5
click at [553, 184] on button "Previous" at bounding box center [567, 181] width 49 height 18
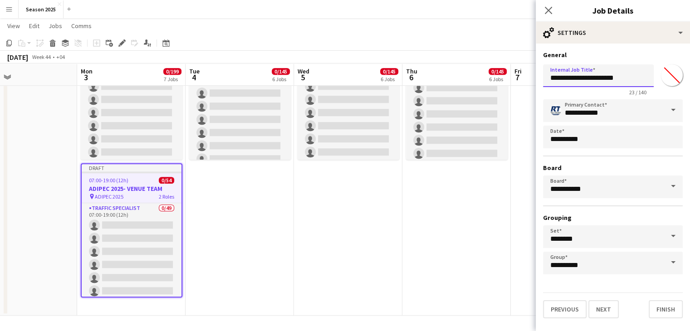
drag, startPoint x: 637, startPoint y: 79, endPoint x: 594, endPoint y: 79, distance: 43.1
click at [594, 79] on input "**********" at bounding box center [598, 75] width 111 height 23
type input "**********"
click at [610, 306] on button "Next" at bounding box center [604, 310] width 30 height 18
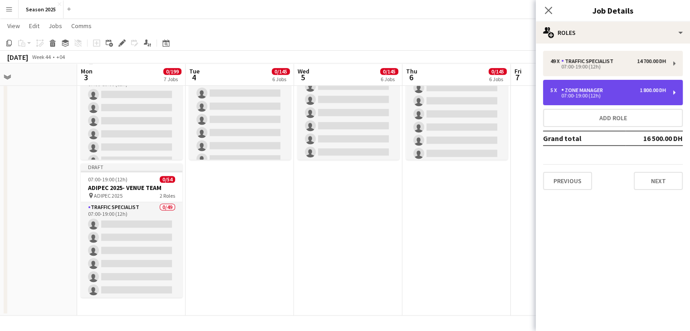
click at [602, 97] on div "07:00-19:00 (12h)" at bounding box center [609, 96] width 116 height 5
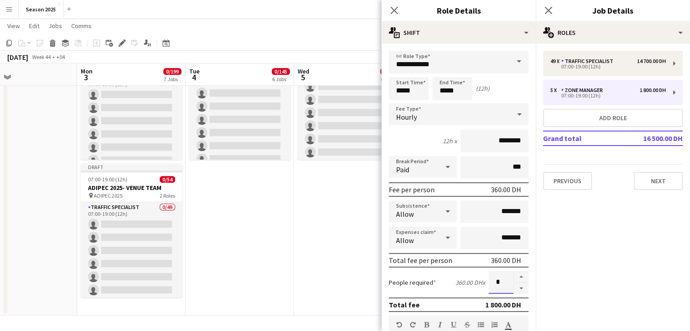
drag, startPoint x: 496, startPoint y: 285, endPoint x: 488, endPoint y: 282, distance: 8.2
click at [489, 282] on input "*" at bounding box center [501, 282] width 25 height 23
type input "*"
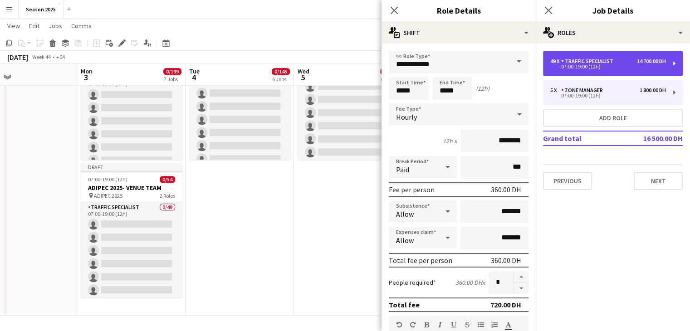
click at [598, 68] on div "07:00-19:00 (12h)" at bounding box center [609, 66] width 116 height 5
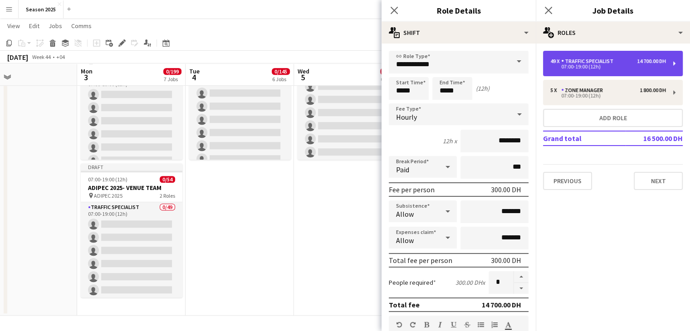
type input "**********"
type input "********"
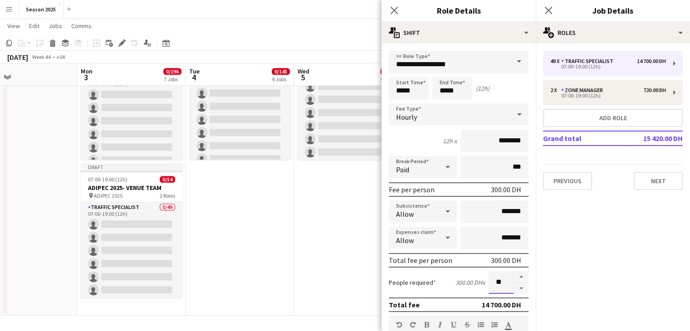
drag, startPoint x: 499, startPoint y: 281, endPoint x: 486, endPoint y: 281, distance: 13.2
click at [489, 281] on input "**" at bounding box center [501, 282] width 25 height 23
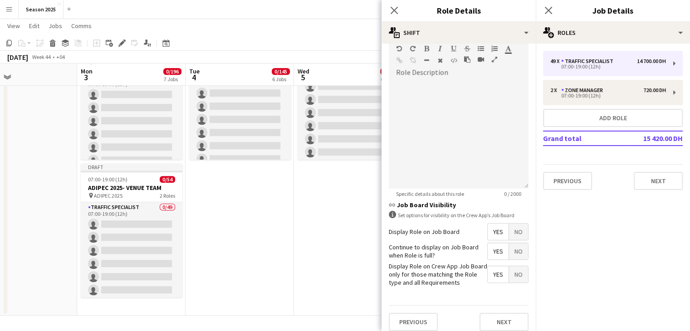
scroll to position [281, 0]
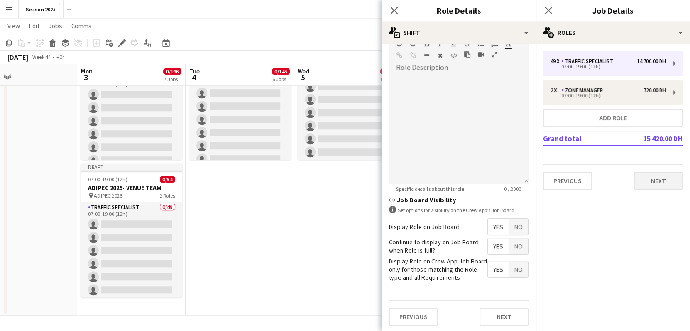
type input "**"
click at [642, 181] on button "Next" at bounding box center [658, 181] width 49 height 18
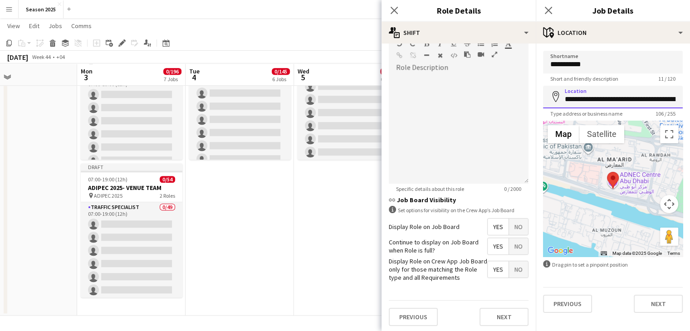
click at [630, 101] on input "**********" at bounding box center [613, 97] width 140 height 23
type input "**********"
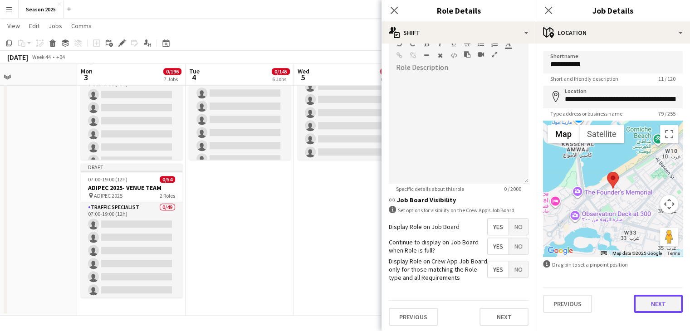
click at [659, 305] on button "Next" at bounding box center [658, 304] width 49 height 18
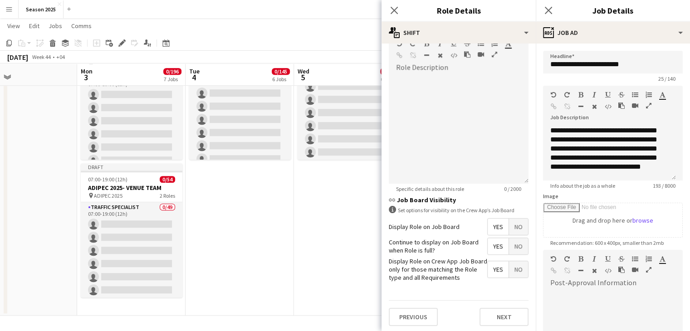
scroll to position [116, 0]
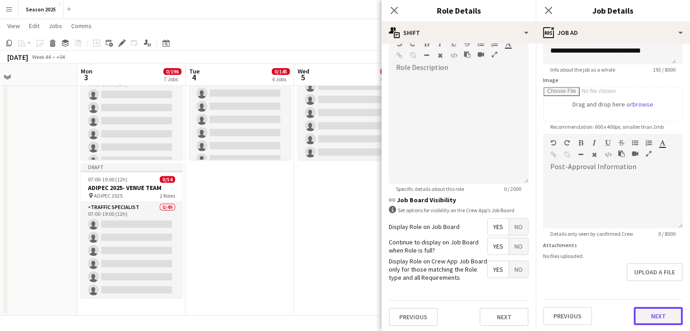
click at [652, 314] on button "Next" at bounding box center [658, 316] width 49 height 18
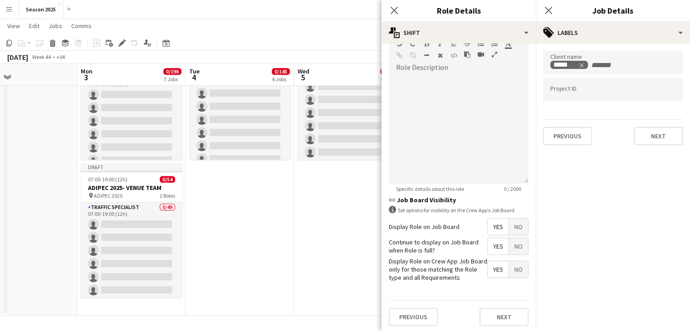
scroll to position [0, 0]
click at [641, 141] on button "Next" at bounding box center [658, 136] width 49 height 18
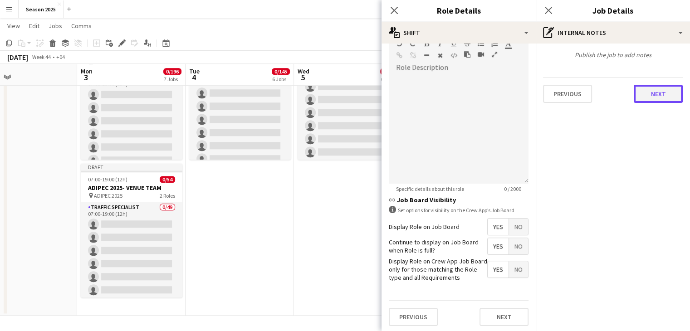
click at [661, 94] on button "Next" at bounding box center [658, 94] width 49 height 18
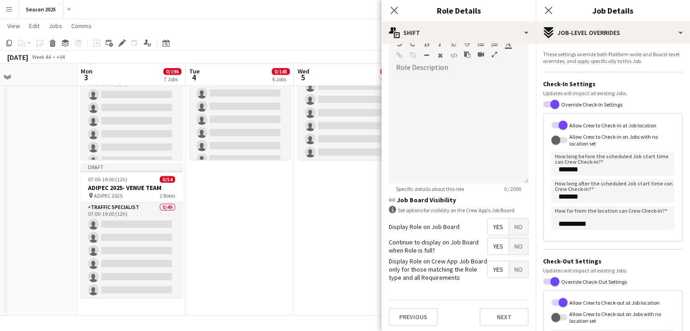
scroll to position [136, 0]
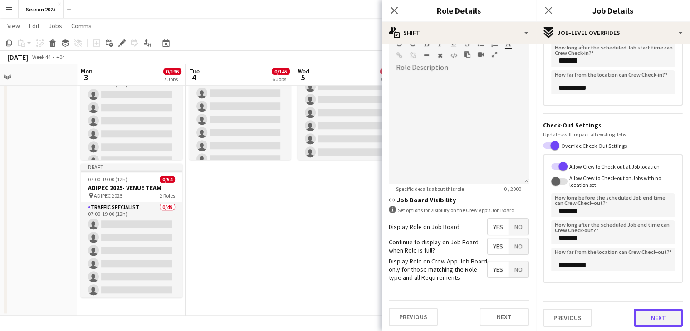
click at [668, 313] on button "Next" at bounding box center [658, 318] width 49 height 18
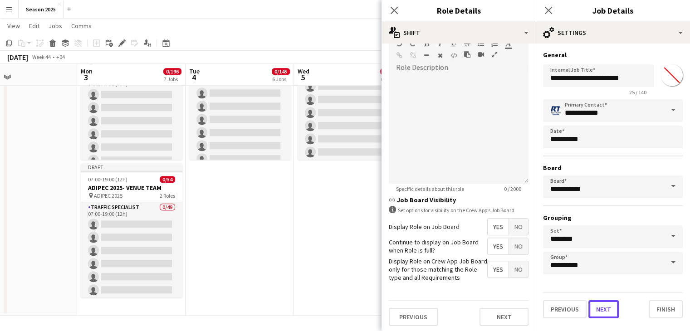
click at [614, 310] on button "Next" at bounding box center [604, 310] width 30 height 18
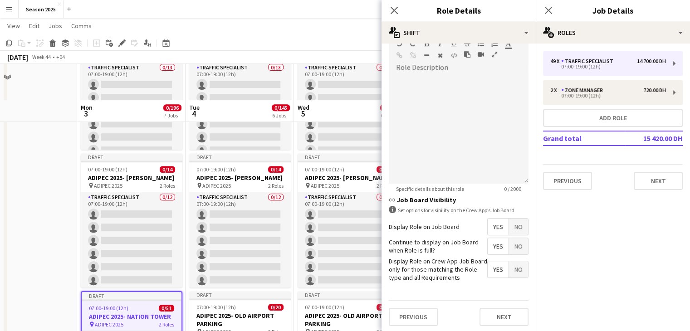
scroll to position [316, 0]
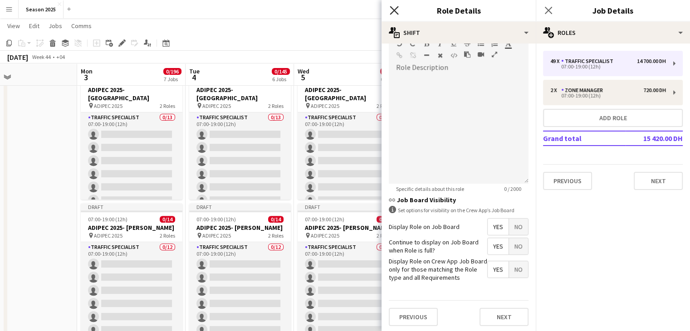
click at [398, 8] on icon "Close pop-in" at bounding box center [394, 10] width 9 height 9
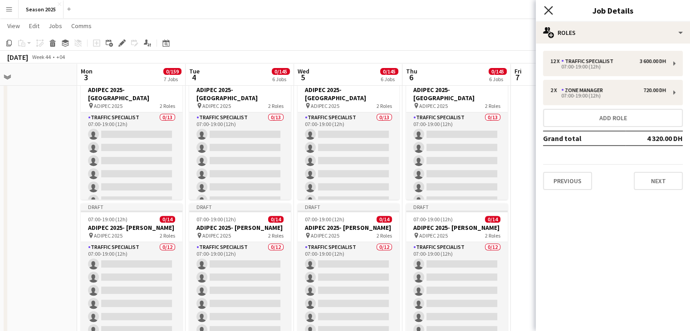
click at [547, 11] on icon "Close pop-in" at bounding box center [548, 10] width 9 height 9
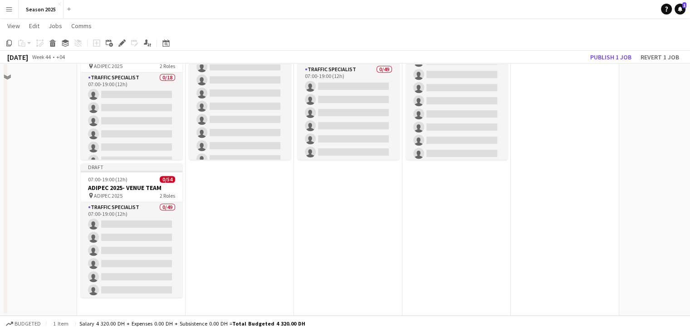
scroll to position [543, 0]
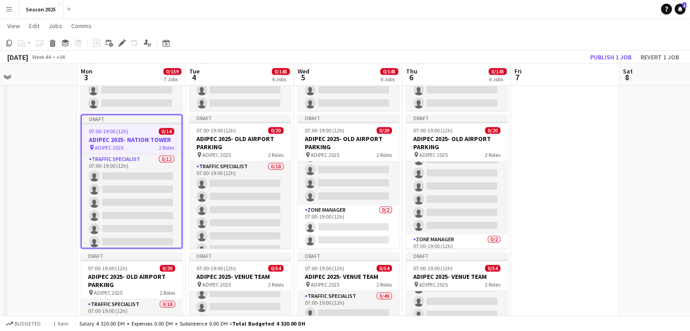
click at [108, 138] on h3 "ADIPEC 2025- NATION TOWER" at bounding box center [132, 140] width 100 height 8
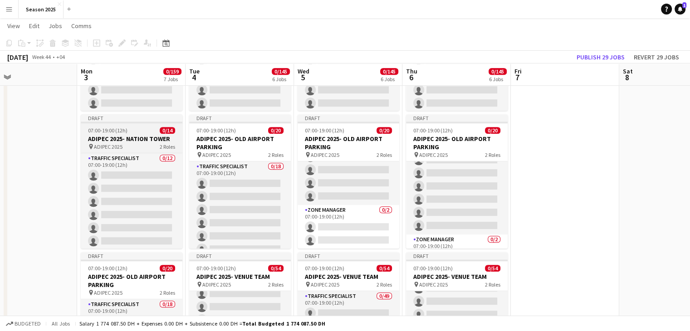
click at [137, 138] on h3 "ADIPEC 2025- NATION TOWER" at bounding box center [132, 139] width 102 height 8
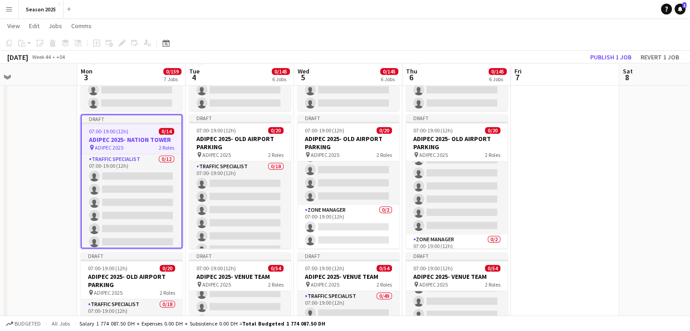
scroll to position [0, 249]
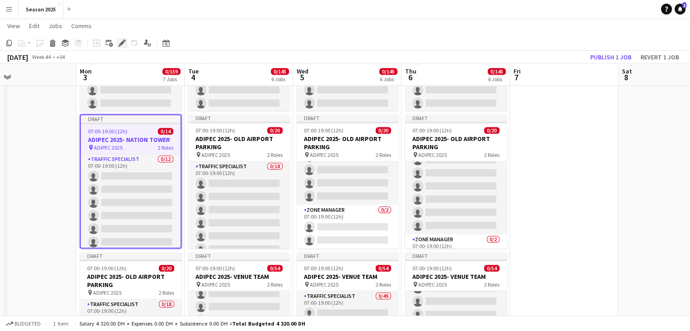
click at [124, 43] on icon "Edit" at bounding box center [121, 42] width 7 height 7
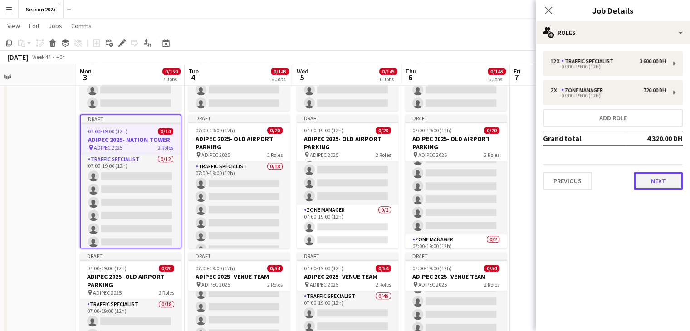
click at [647, 176] on button "Next" at bounding box center [658, 181] width 49 height 18
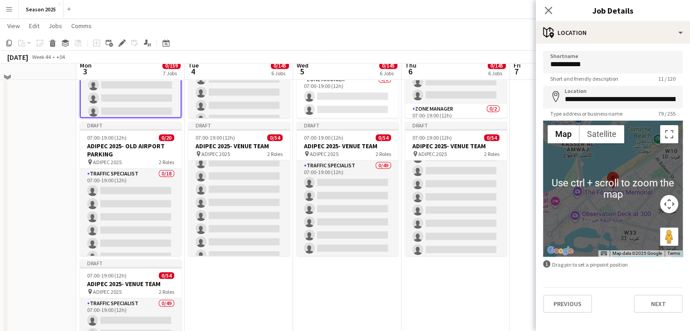
scroll to position [679, 0]
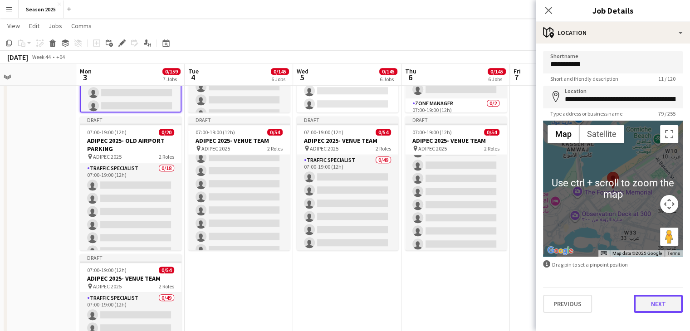
click at [657, 301] on button "Next" at bounding box center [658, 304] width 49 height 18
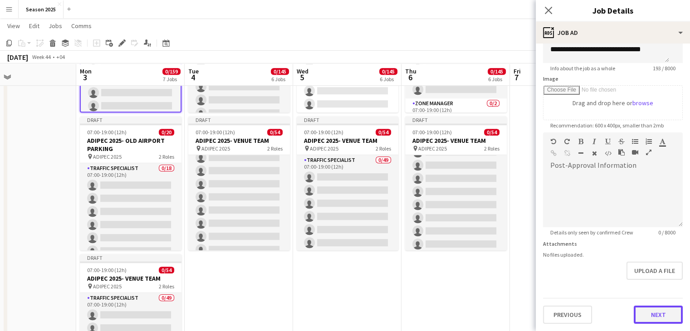
click at [658, 283] on form "**********" at bounding box center [613, 128] width 154 height 391
click at [652, 313] on button "Next" at bounding box center [658, 316] width 49 height 18
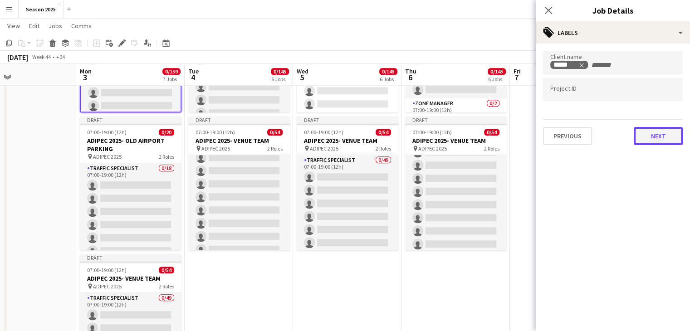
click at [661, 137] on button "Next" at bounding box center [658, 136] width 49 height 18
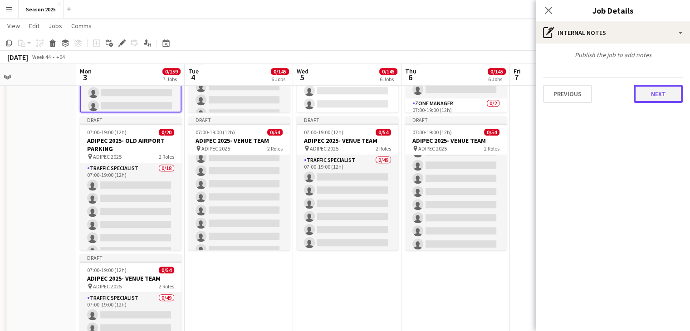
click at [663, 102] on button "Next" at bounding box center [658, 94] width 49 height 18
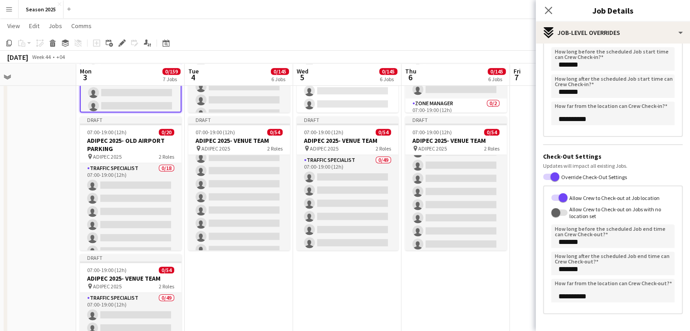
scroll to position [138, 0]
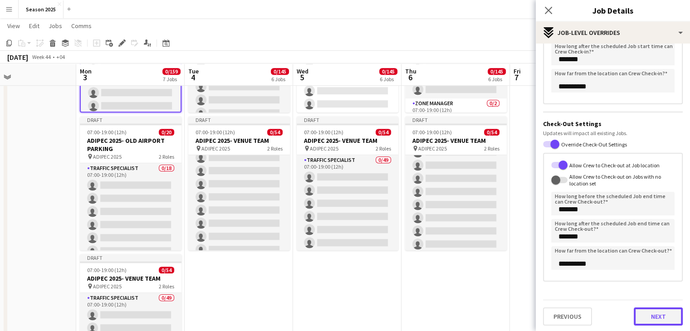
drag, startPoint x: 654, startPoint y: 307, endPoint x: 654, endPoint y: 301, distance: 6.8
click at [654, 308] on button "Next" at bounding box center [658, 317] width 49 height 18
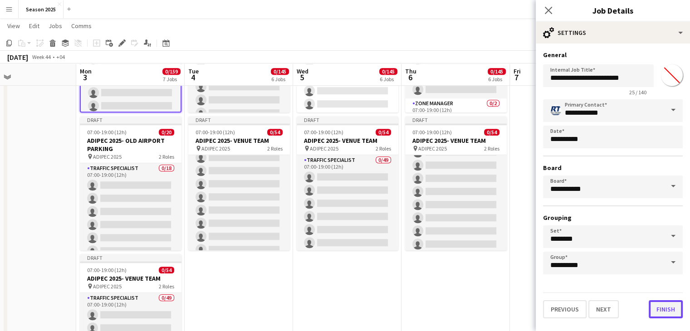
click at [665, 315] on button "Finish" at bounding box center [666, 310] width 34 height 18
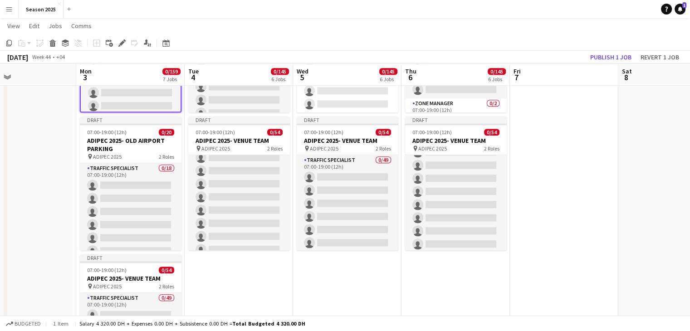
scroll to position [0, 249]
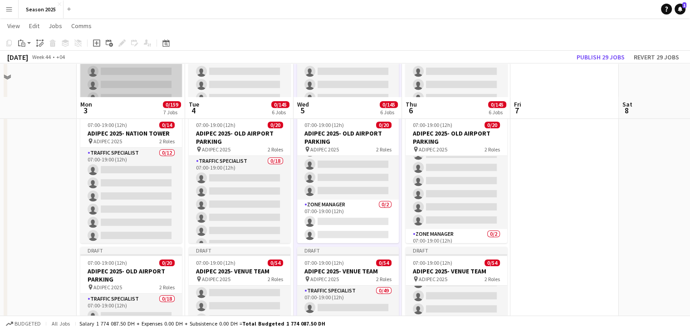
scroll to position [498, 0]
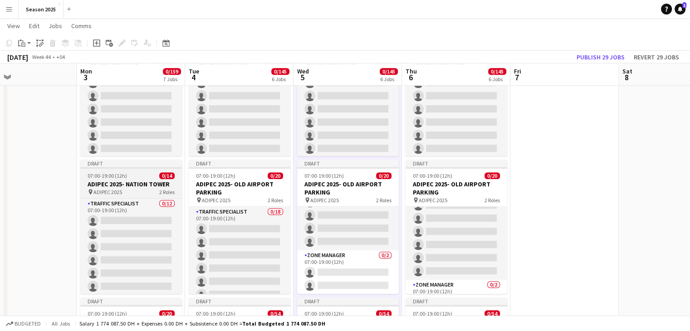
click at [148, 190] on div "pin ADIPEC 2025 2 Roles" at bounding box center [131, 191] width 102 height 7
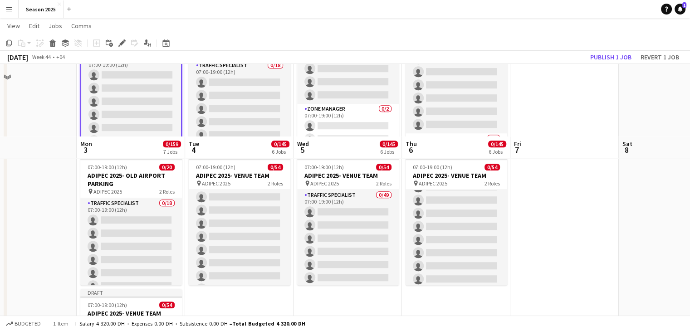
scroll to position [725, 0]
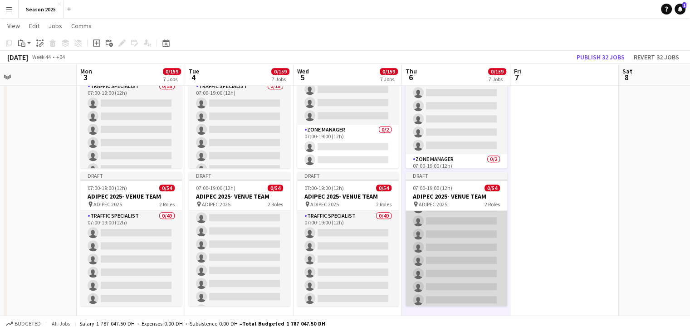
scroll to position [770, 0]
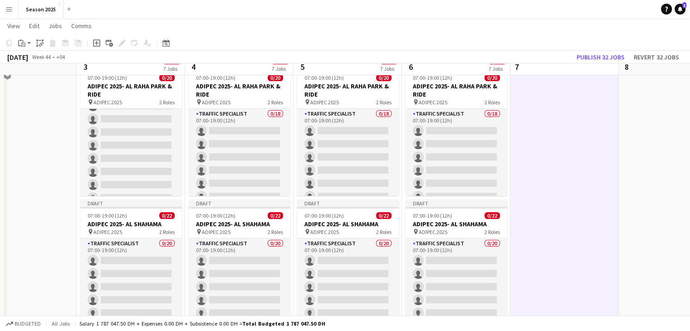
scroll to position [0, 0]
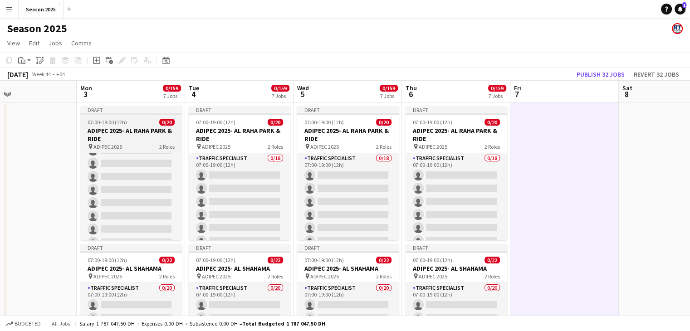
click at [108, 128] on h3 "ADIPEC 2025- AL RAHA PARK & RIDE" at bounding box center [131, 135] width 102 height 16
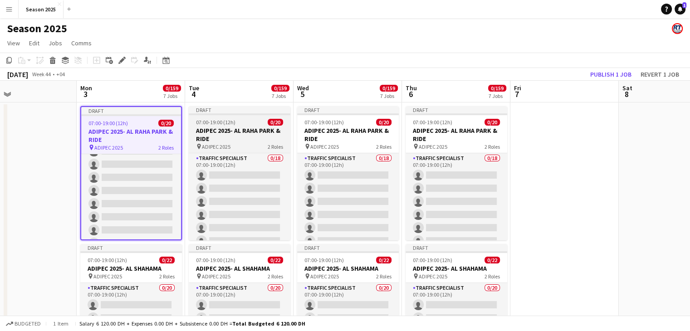
click at [240, 142] on h3 "ADIPEC 2025- AL RAHA PARK & RIDE" at bounding box center [240, 135] width 102 height 16
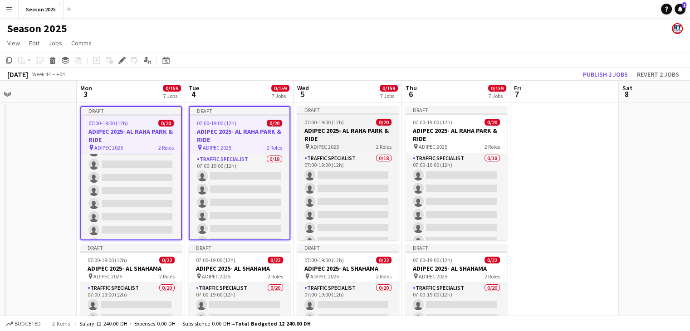
click at [346, 133] on h3 "ADIPEC 2025- AL RAHA PARK & RIDE" at bounding box center [348, 135] width 102 height 16
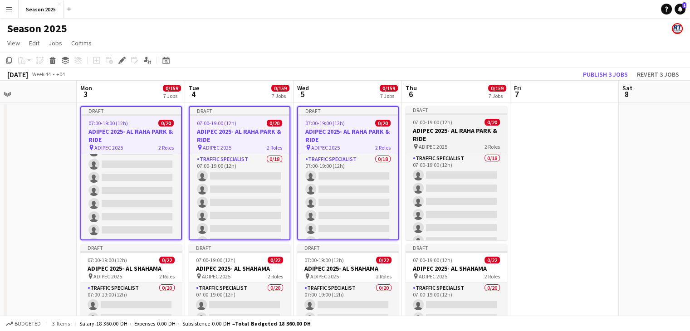
click at [491, 133] on h3 "ADIPEC 2025- AL RAHA PARK & RIDE" at bounding box center [457, 135] width 102 height 16
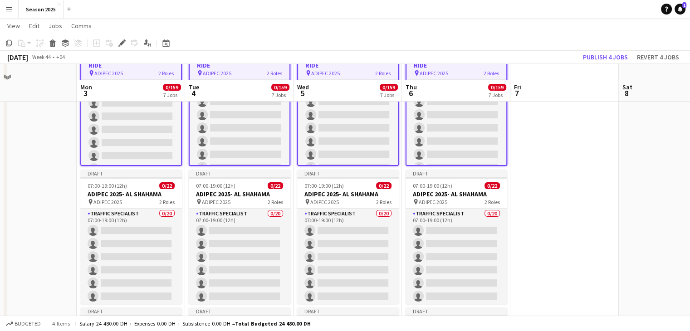
scroll to position [91, 0]
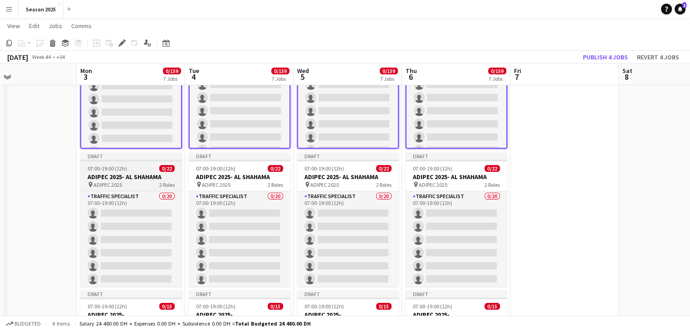
click at [123, 177] on h3 "ADIPEC 2025- AL SHAHAMA" at bounding box center [131, 177] width 102 height 8
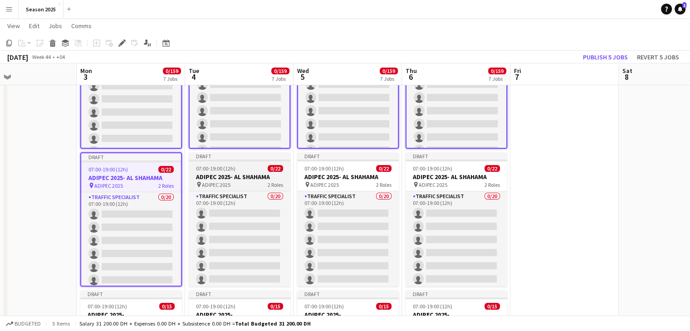
click at [227, 176] on h3 "ADIPEC 2025- AL SHAHAMA" at bounding box center [240, 177] width 102 height 8
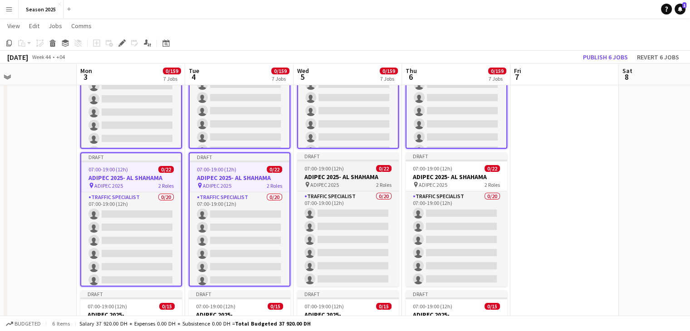
click at [391, 170] on div "07:00-19:00 (12h) 0/22" at bounding box center [348, 168] width 102 height 7
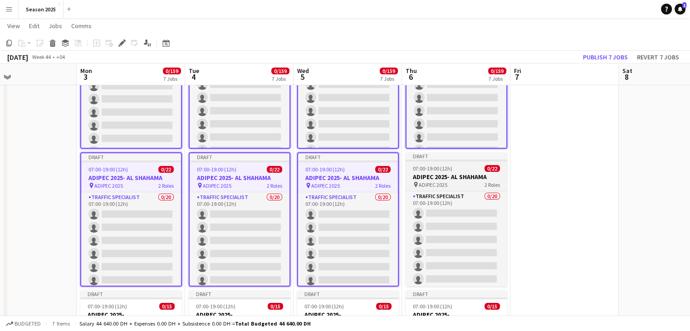
click at [465, 173] on h3 "ADIPEC 2025- AL SHAHAMA" at bounding box center [457, 177] width 102 height 8
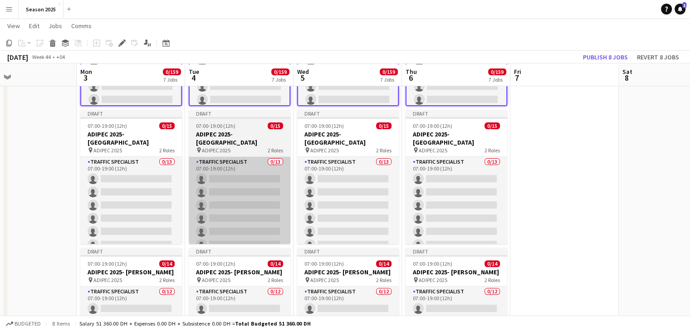
scroll to position [272, 0]
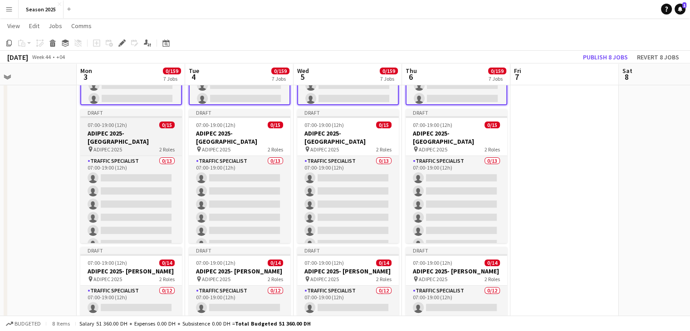
click at [150, 140] on h3 "ADIPEC 2025- [GEOGRAPHIC_DATA]" at bounding box center [131, 137] width 102 height 16
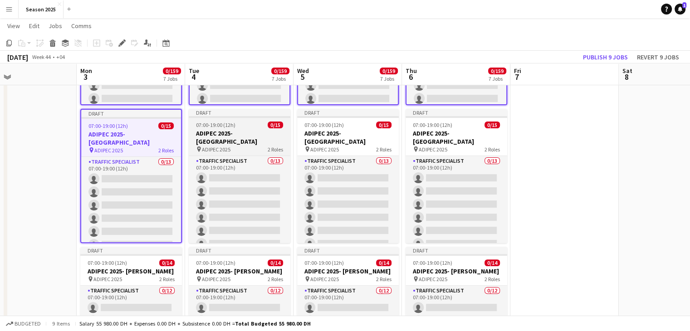
click at [274, 140] on h3 "ADIPEC 2025- [GEOGRAPHIC_DATA]" at bounding box center [240, 137] width 102 height 16
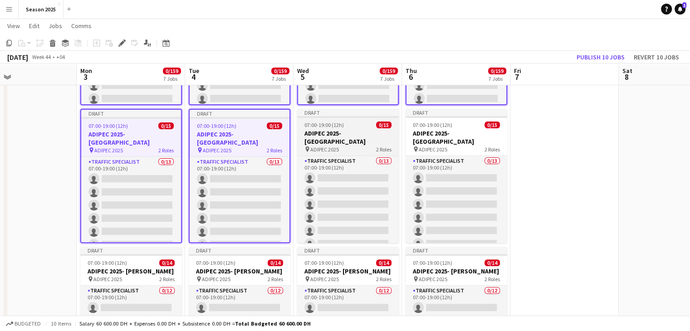
click at [327, 140] on h3 "ADIPEC 2025- [GEOGRAPHIC_DATA]" at bounding box center [348, 137] width 102 height 16
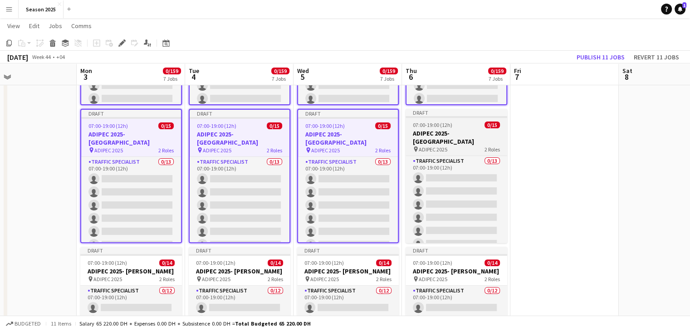
click at [473, 141] on h3 "ADIPEC 2025- [GEOGRAPHIC_DATA]" at bounding box center [457, 137] width 102 height 16
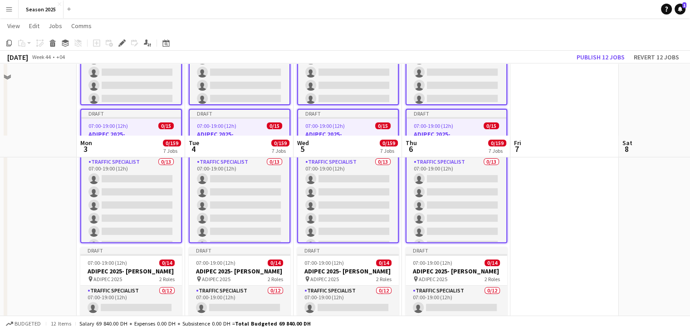
scroll to position [409, 0]
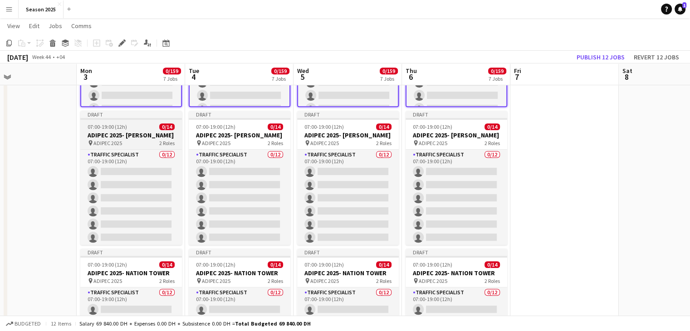
click at [151, 146] on div "pin ADIPEC 2025 2 Roles" at bounding box center [131, 142] width 102 height 7
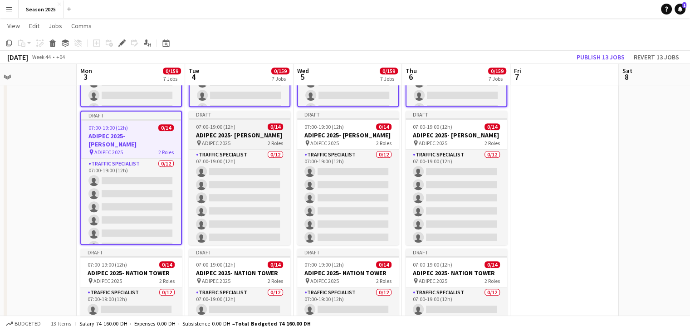
click at [225, 141] on span "ADIPEC 2025" at bounding box center [216, 143] width 29 height 7
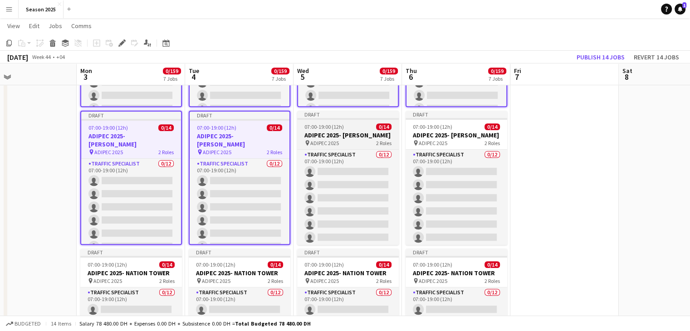
click at [358, 141] on div "pin ADIPEC 2025 2 Roles" at bounding box center [348, 142] width 102 height 7
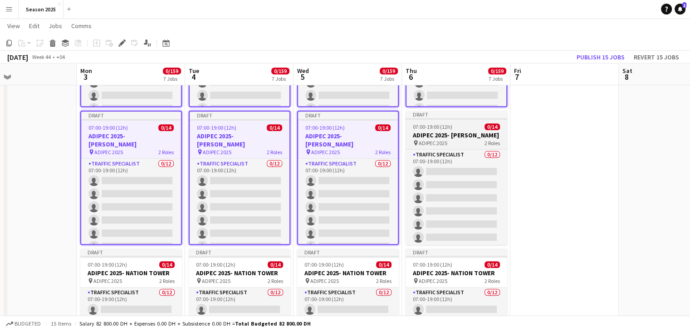
click at [468, 142] on div "pin ADIPEC 2025 2 Roles" at bounding box center [457, 142] width 102 height 7
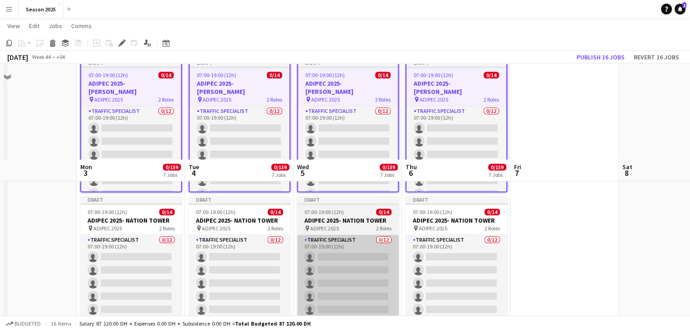
scroll to position [590, 0]
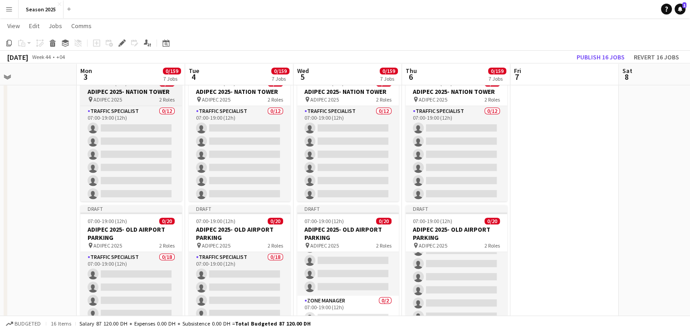
click at [138, 103] on app-job-card "Draft 07:00-19:00 (12h) 0/14 ADIPEC 2025- NATION TOWER pin ADIPEC 2025 2 Roles …" at bounding box center [131, 134] width 102 height 134
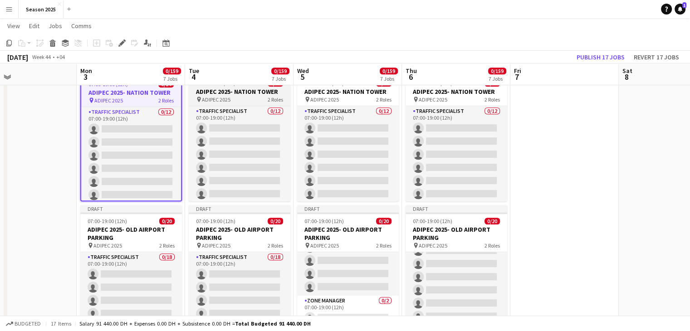
click at [209, 100] on span "ADIPEC 2025" at bounding box center [216, 99] width 29 height 7
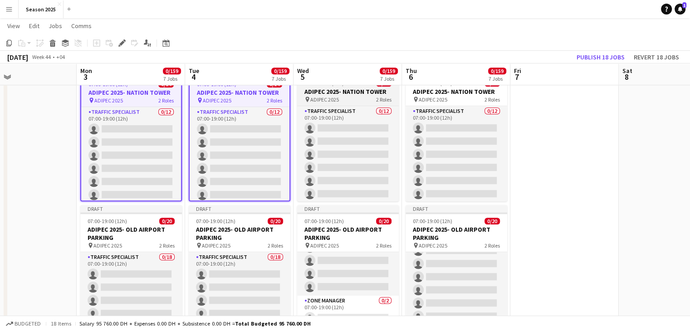
click at [335, 102] on span "ADIPEC 2025" at bounding box center [325, 99] width 29 height 7
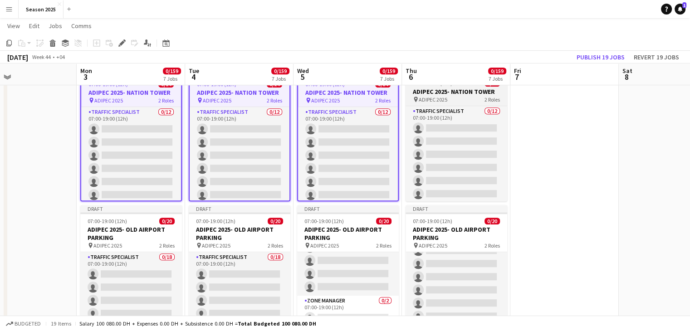
click at [410, 102] on div "pin ADIPEC 2025 2 Roles" at bounding box center [457, 99] width 102 height 7
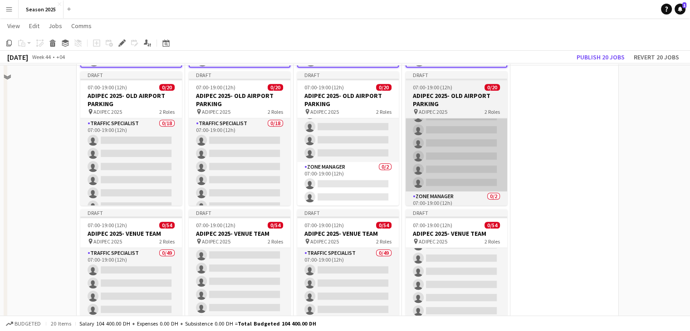
scroll to position [726, 0]
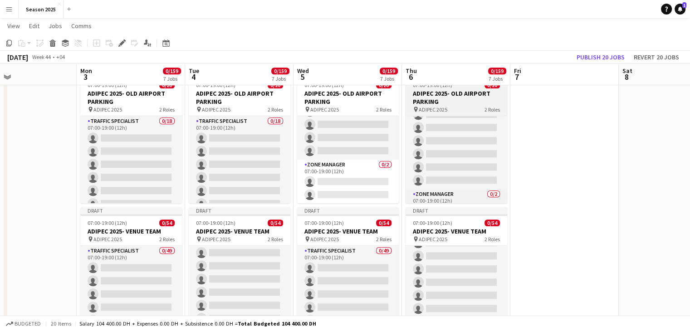
click at [432, 102] on h3 "ADIPEC 2025- OLD AIRPORT PARKING" at bounding box center [457, 97] width 102 height 16
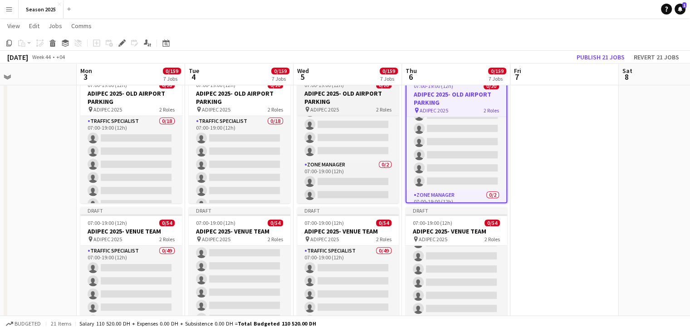
click at [352, 102] on h3 "ADIPEC 2025- OLD AIRPORT PARKING" at bounding box center [348, 97] width 102 height 16
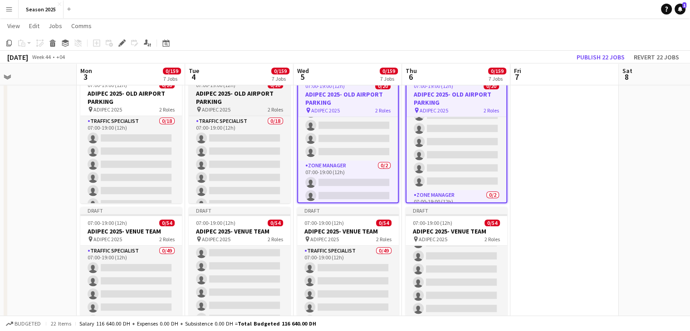
click at [239, 102] on h3 "ADIPEC 2025- OLD AIRPORT PARKING" at bounding box center [240, 97] width 102 height 16
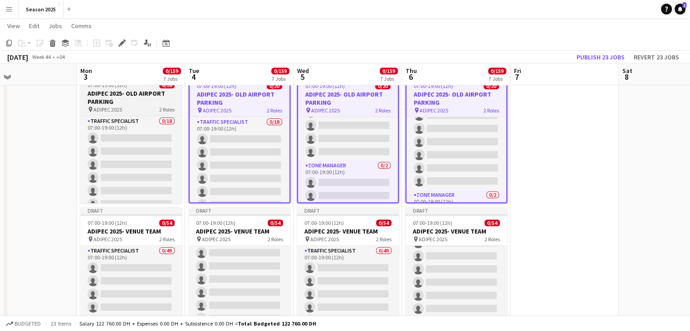
click at [154, 103] on h3 "ADIPEC 2025- OLD AIRPORT PARKING" at bounding box center [131, 97] width 102 height 16
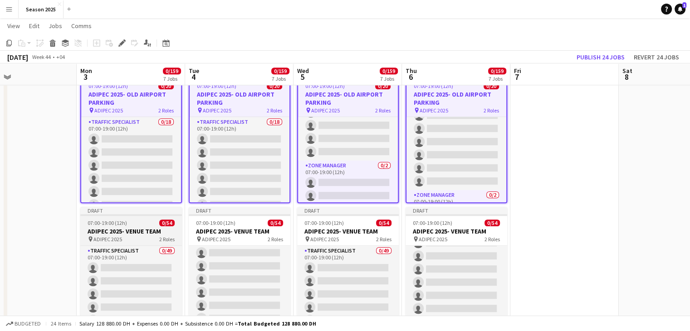
click at [143, 234] on h3 "ADIPEC 2025- VENUE TEAM" at bounding box center [131, 231] width 102 height 8
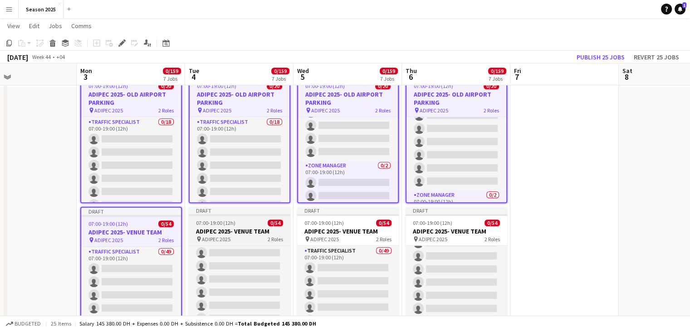
scroll to position [0, 251]
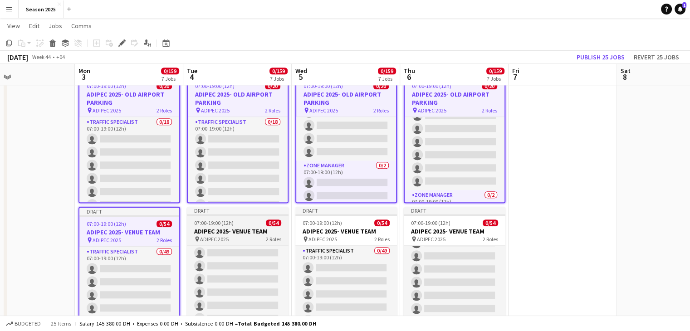
click at [211, 228] on h3 "ADIPEC 2025- VENUE TEAM" at bounding box center [238, 231] width 102 height 8
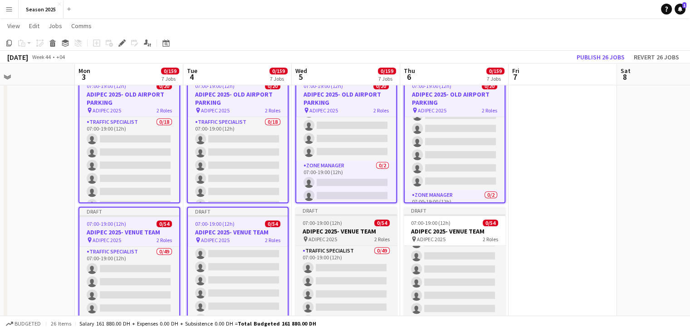
click at [338, 232] on h3 "ADIPEC 2025- VENUE TEAM" at bounding box center [347, 231] width 102 height 8
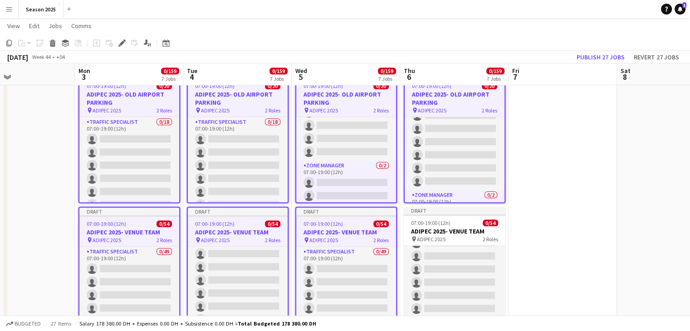
scroll to position [0, 250]
click at [446, 232] on h3 "ADIPEC 2025- VENUE TEAM" at bounding box center [455, 231] width 102 height 8
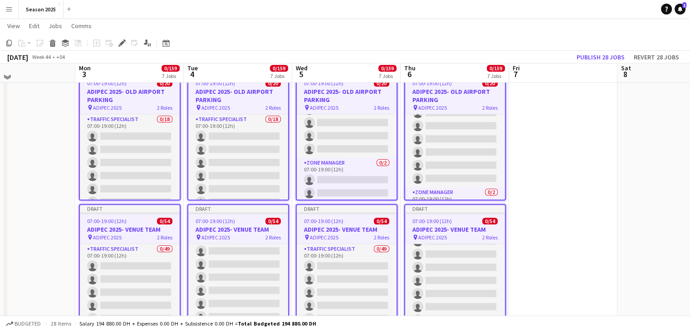
scroll to position [770, 0]
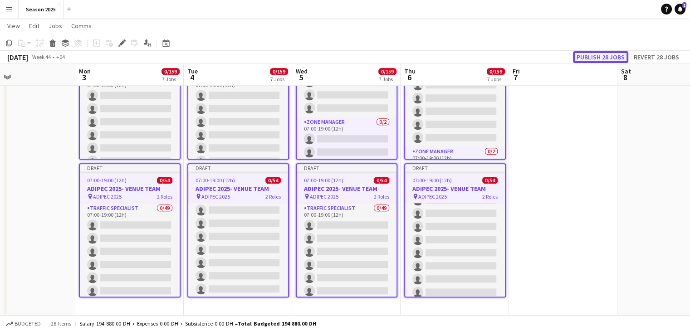
click at [602, 59] on button "Publish 28 jobs" at bounding box center [600, 57] width 55 height 12
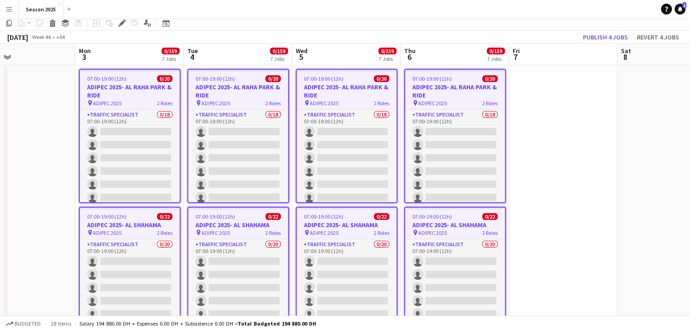
scroll to position [0, 0]
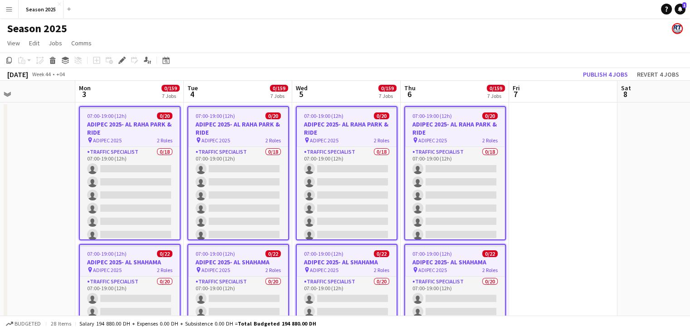
drag, startPoint x: 566, startPoint y: 139, endPoint x: 559, endPoint y: 145, distance: 8.7
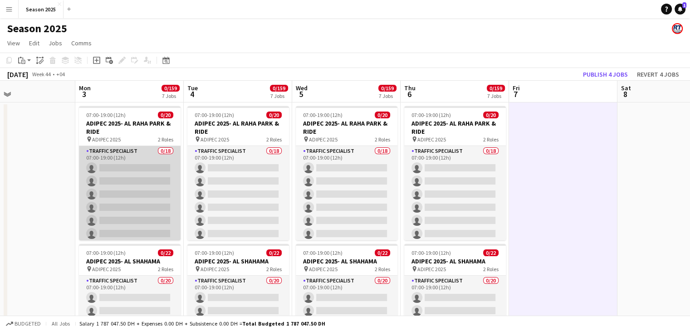
click at [108, 174] on app-card-role "Traffic Specialist 0/18 07:00-19:00 (12h) single-neutral-actions single-neutral…" at bounding box center [130, 273] width 102 height 255
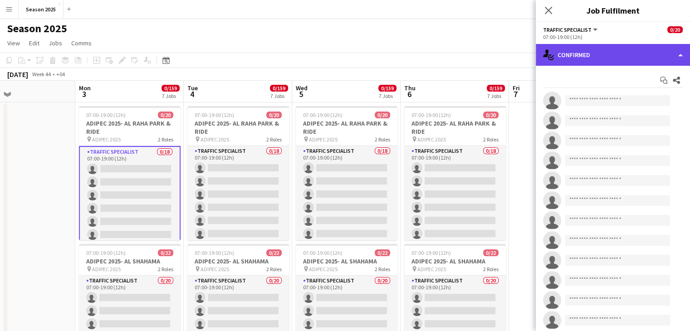
click at [608, 56] on div "single-neutral-actions-check-2 Confirmed" at bounding box center [613, 55] width 154 height 22
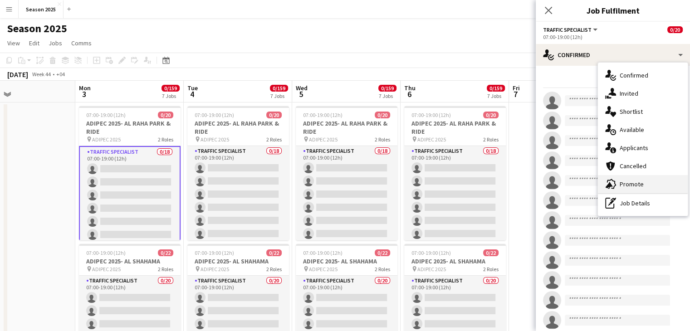
click at [623, 180] on span "Promote" at bounding box center [632, 184] width 24 height 8
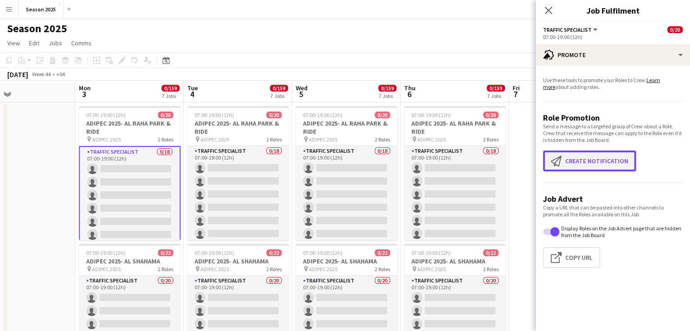
click at [595, 158] on button "Create notification Create notification" at bounding box center [589, 161] width 93 height 21
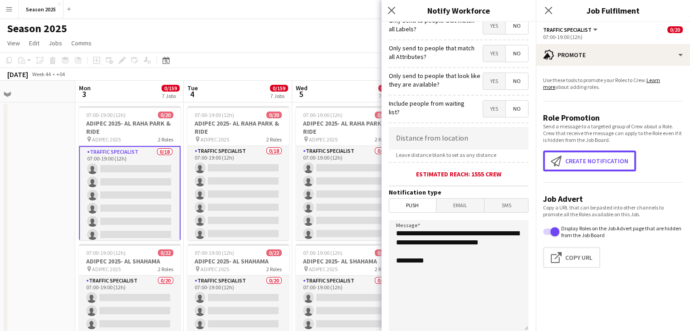
scroll to position [168, 0]
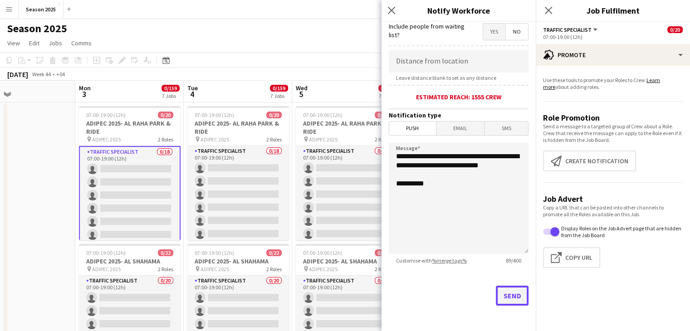
click at [498, 293] on button "Send" at bounding box center [512, 296] width 33 height 20
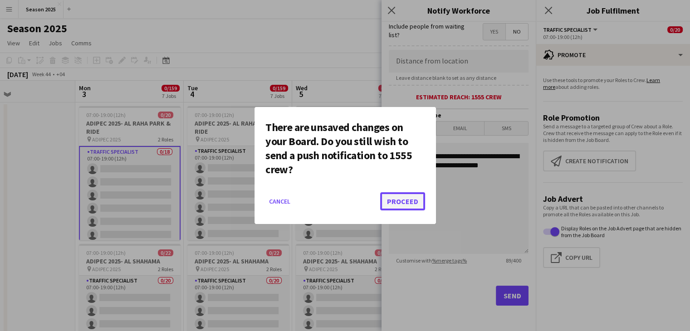
click at [405, 201] on button "Proceed" at bounding box center [402, 201] width 45 height 18
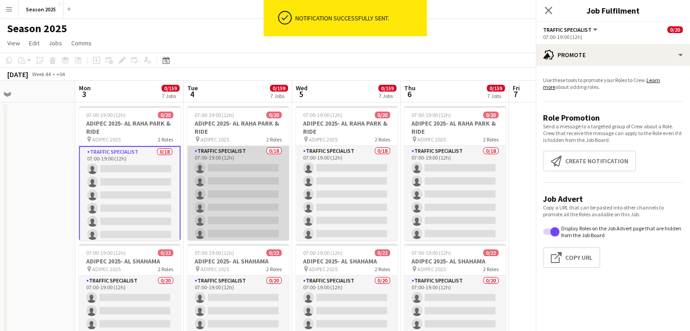
click at [244, 178] on app-card-role "Traffic Specialist 0/18 07:00-19:00 (12h) single-neutral-actions single-neutral…" at bounding box center [238, 273] width 102 height 255
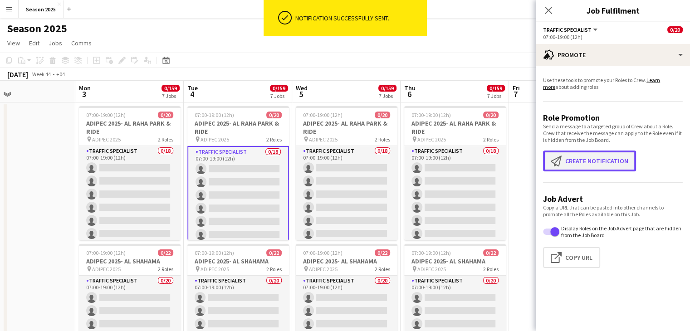
click at [579, 163] on button "Create notification Create notification" at bounding box center [589, 161] width 93 height 21
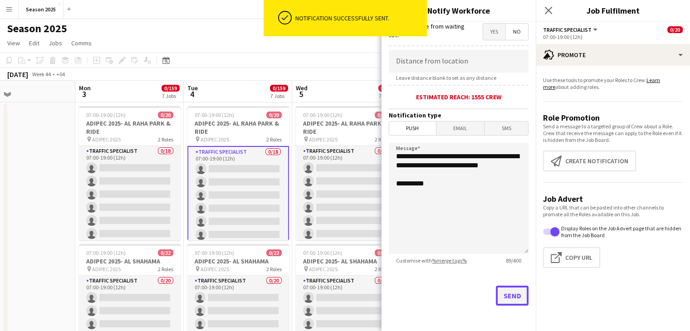
click at [496, 295] on button "Send" at bounding box center [512, 296] width 33 height 20
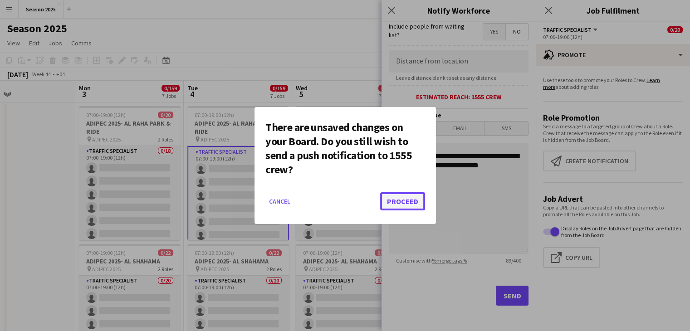
click at [409, 196] on button "Proceed" at bounding box center [402, 201] width 45 height 18
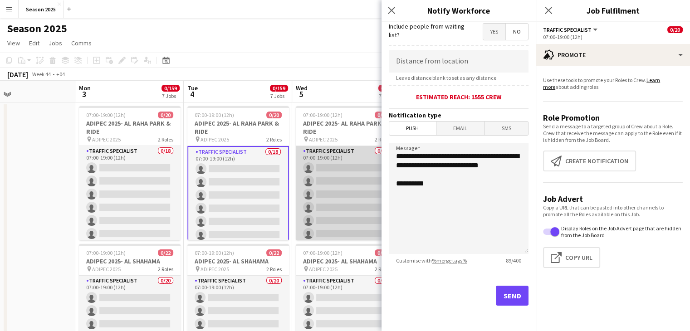
click at [338, 191] on app-card-role "Traffic Specialist 0/18 07:00-19:00 (12h) single-neutral-actions single-neutral…" at bounding box center [347, 273] width 102 height 255
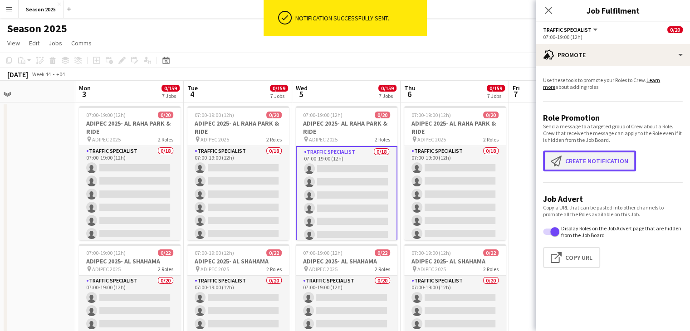
click at [558, 163] on app-icon "Create notification" at bounding box center [558, 161] width 15 height 11
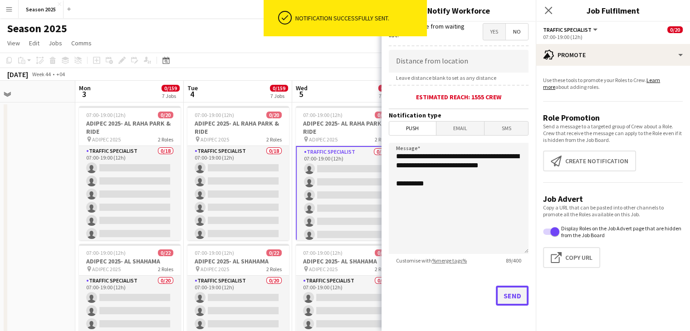
click at [508, 300] on button "Send" at bounding box center [512, 296] width 33 height 20
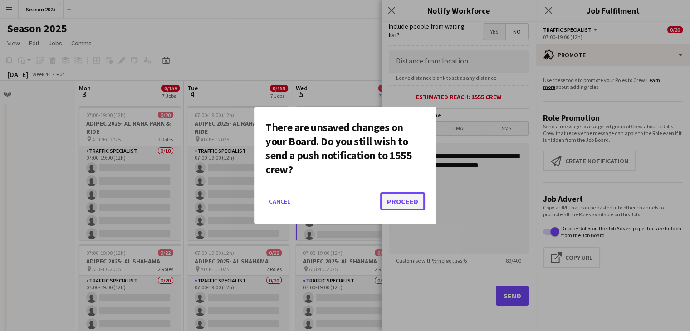
click at [405, 203] on button "Proceed" at bounding box center [402, 201] width 45 height 18
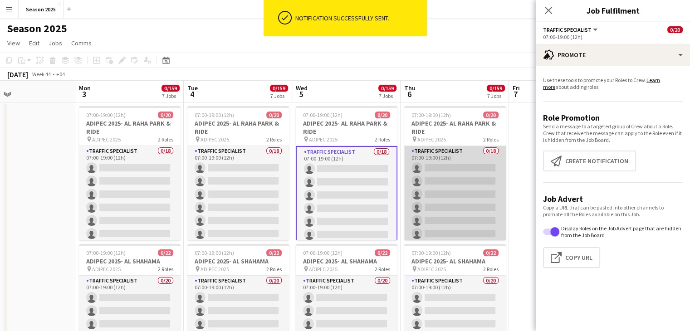
click at [446, 182] on app-card-role "Traffic Specialist 0/18 07:00-19:00 (12h) single-neutral-actions single-neutral…" at bounding box center [455, 273] width 102 height 255
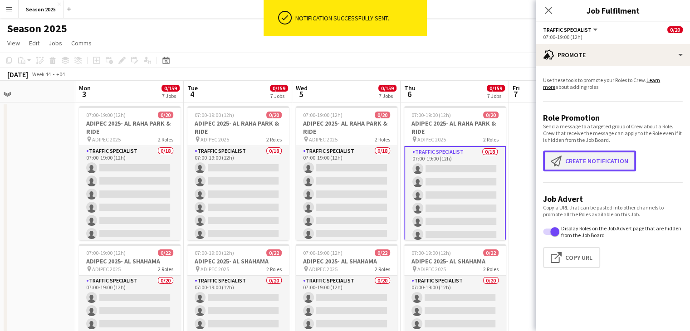
click at [552, 158] on app-icon "Create notification" at bounding box center [558, 161] width 15 height 11
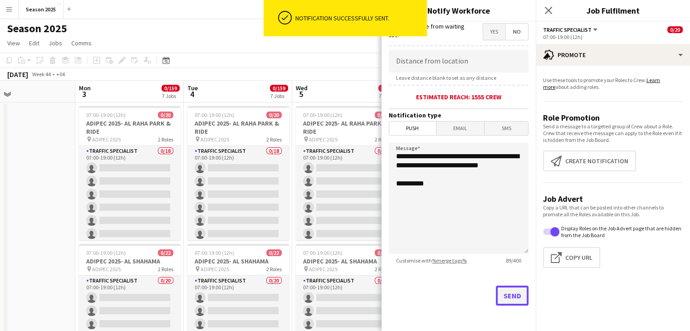
click at [510, 291] on button "Send" at bounding box center [512, 296] width 33 height 20
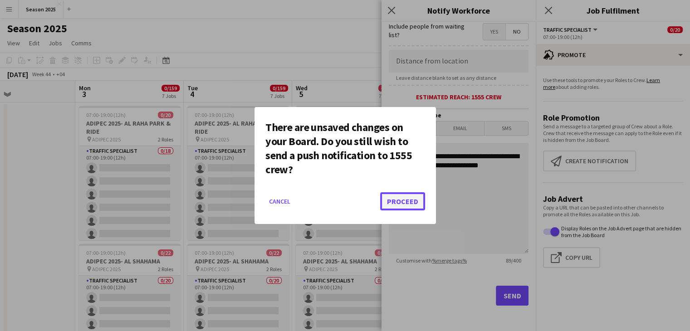
click at [416, 202] on button "Proceed" at bounding box center [402, 201] width 45 height 18
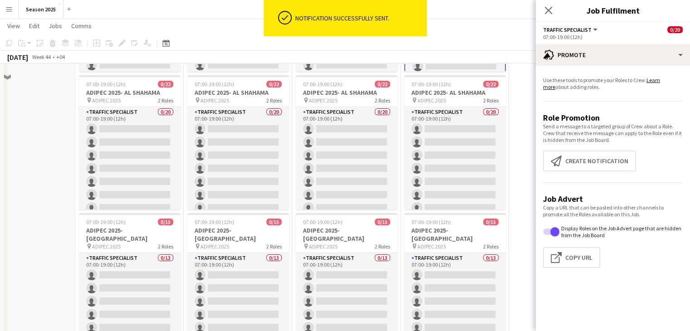
scroll to position [182, 0]
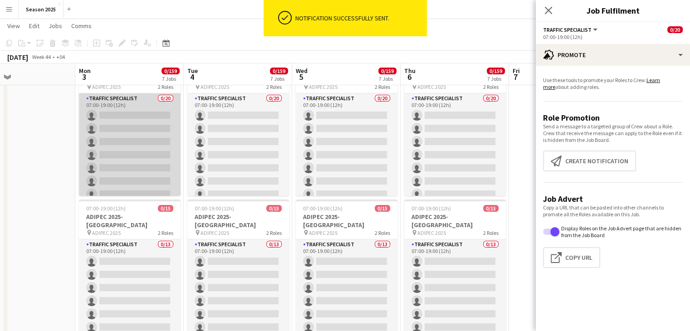
click at [125, 145] on app-card-role "Traffic Specialist 0/20 07:00-19:00 (12h) single-neutral-actions single-neutral…" at bounding box center [130, 234] width 102 height 281
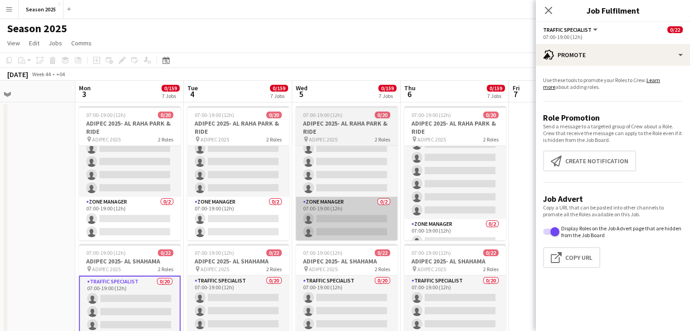
scroll to position [204, 0]
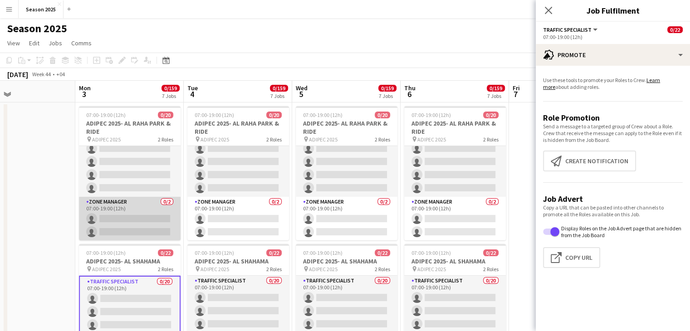
click at [118, 212] on app-card-role "Zone Manager 0/2 07:00-19:00 (12h) single-neutral-actions single-neutral-actions" at bounding box center [130, 219] width 102 height 44
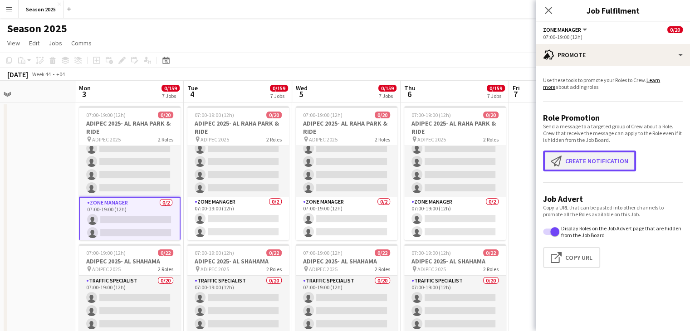
click at [577, 164] on button "Create notification Create notification" at bounding box center [589, 161] width 93 height 21
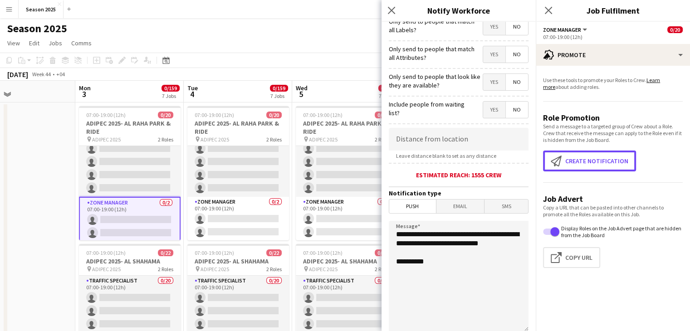
scroll to position [168, 0]
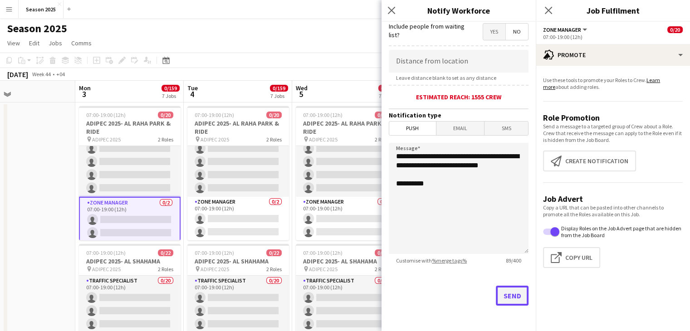
click at [502, 297] on button "Send" at bounding box center [512, 296] width 33 height 20
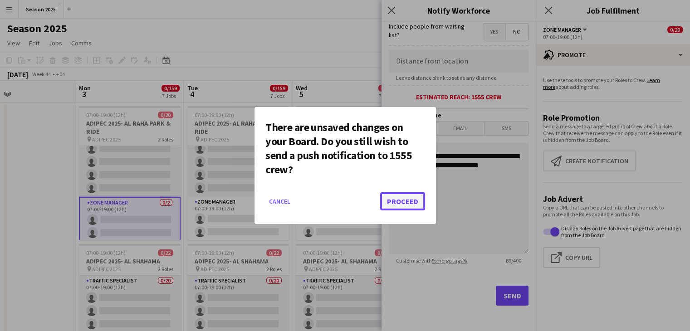
click at [419, 207] on button "Proceed" at bounding box center [402, 201] width 45 height 18
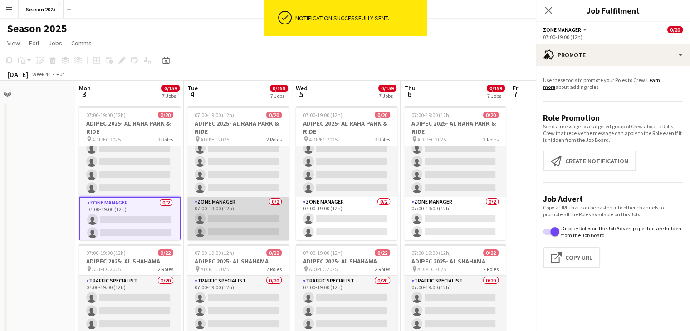
click at [251, 211] on app-card-role "Zone Manager 0/2 07:00-19:00 (12h) single-neutral-actions single-neutral-actions" at bounding box center [238, 219] width 102 height 44
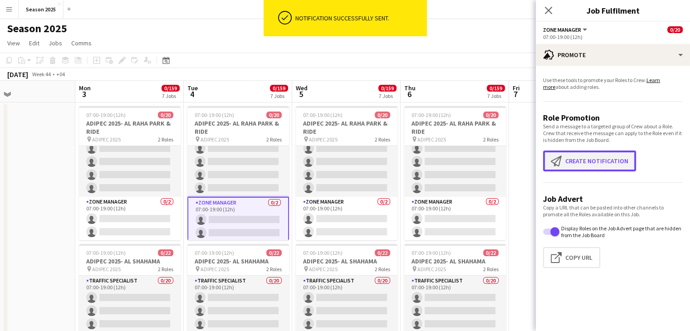
click at [577, 167] on button "Create notification Create notification" at bounding box center [589, 161] width 93 height 21
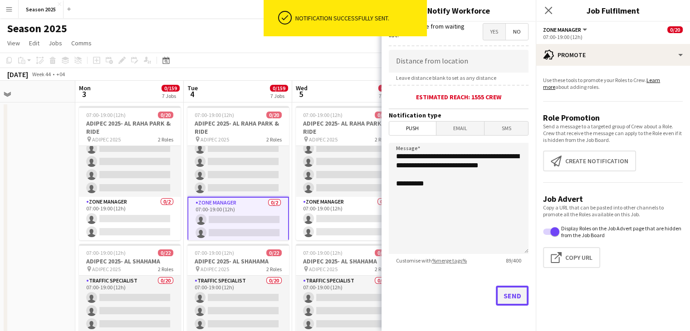
click at [498, 303] on button "Send" at bounding box center [512, 296] width 33 height 20
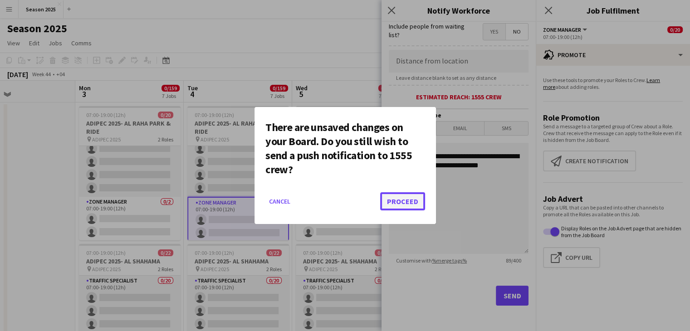
click at [385, 202] on button "Proceed" at bounding box center [402, 201] width 45 height 18
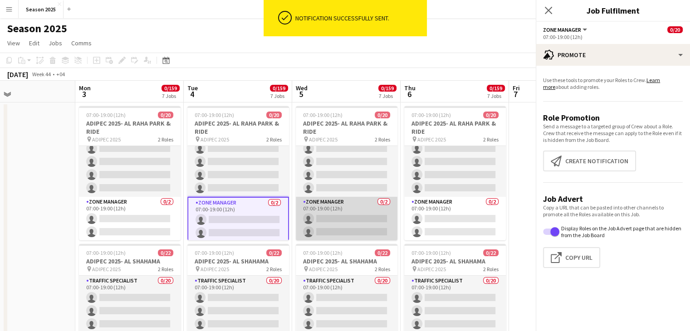
click at [331, 209] on app-card-role "Zone Manager 0/2 07:00-19:00 (12h) single-neutral-actions single-neutral-actions" at bounding box center [347, 219] width 102 height 44
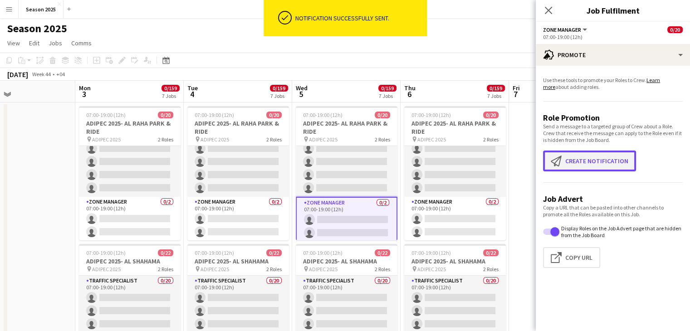
click at [557, 161] on app-icon "Create notification" at bounding box center [558, 161] width 15 height 11
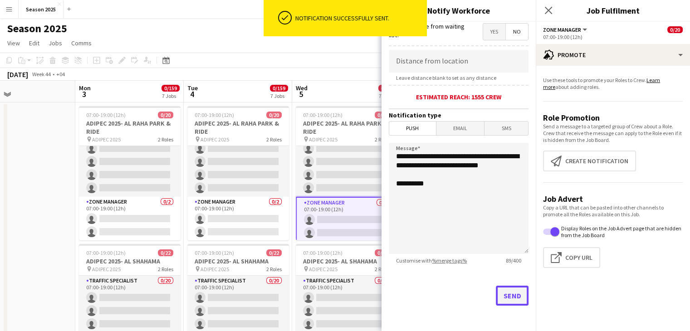
click at [503, 302] on button "Send" at bounding box center [512, 296] width 33 height 20
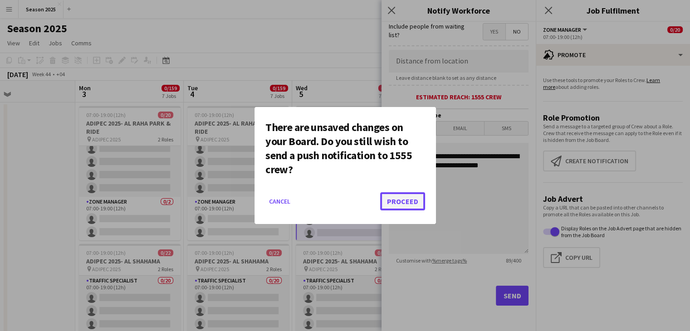
click at [418, 205] on button "Proceed" at bounding box center [402, 201] width 45 height 18
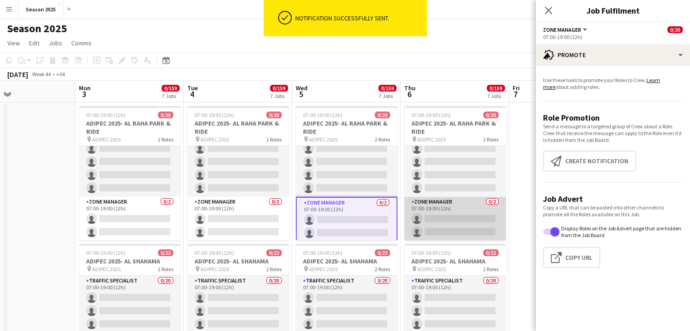
click at [429, 211] on app-card-role "Zone Manager 0/2 07:00-19:00 (12h) single-neutral-actions single-neutral-actions" at bounding box center [455, 219] width 102 height 44
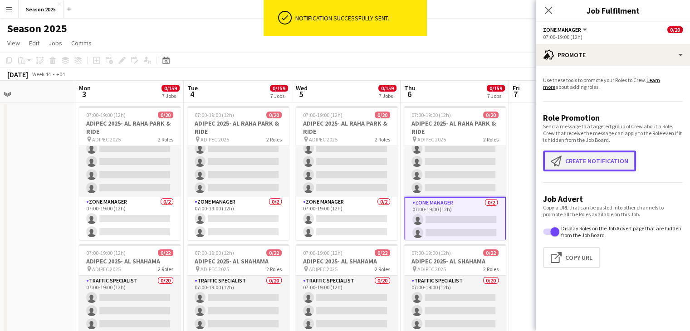
click at [580, 160] on button "Create notification Create notification" at bounding box center [589, 161] width 93 height 21
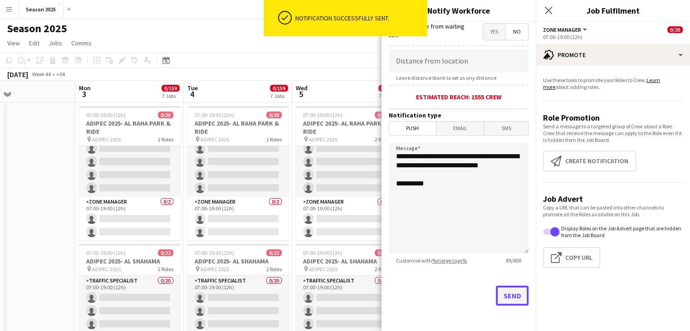
click at [496, 302] on button "Send" at bounding box center [512, 296] width 33 height 20
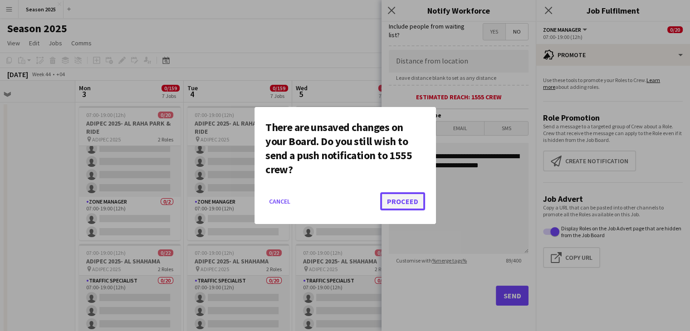
click at [396, 200] on button "Proceed" at bounding box center [402, 201] width 45 height 18
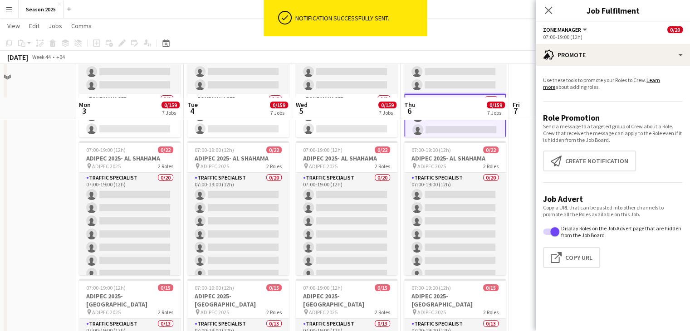
scroll to position [136, 0]
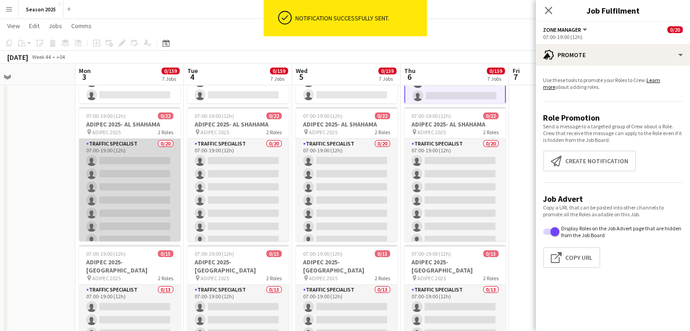
click at [100, 188] on app-card-role "Traffic Specialist 0/20 07:00-19:00 (12h) single-neutral-actions single-neutral…" at bounding box center [130, 279] width 102 height 281
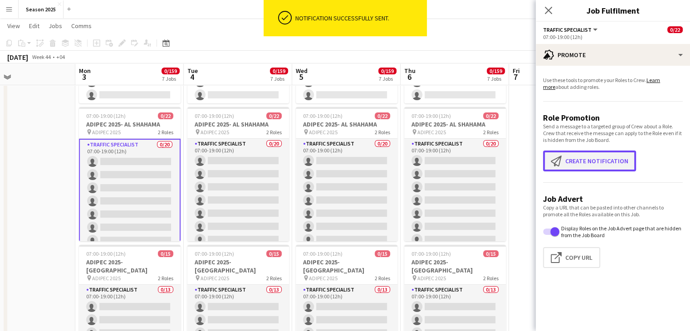
click at [554, 163] on app-icon "Create notification" at bounding box center [558, 161] width 15 height 11
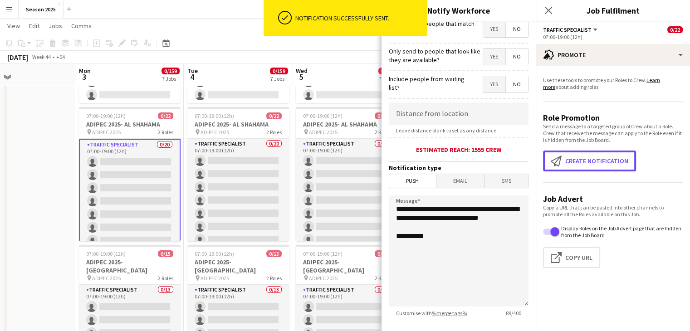
scroll to position [168, 0]
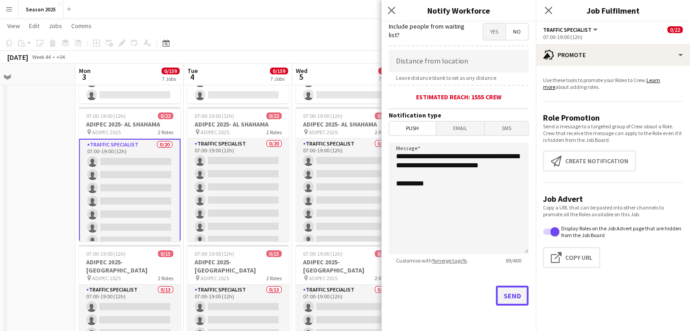
click at [496, 293] on button "Send" at bounding box center [512, 296] width 33 height 20
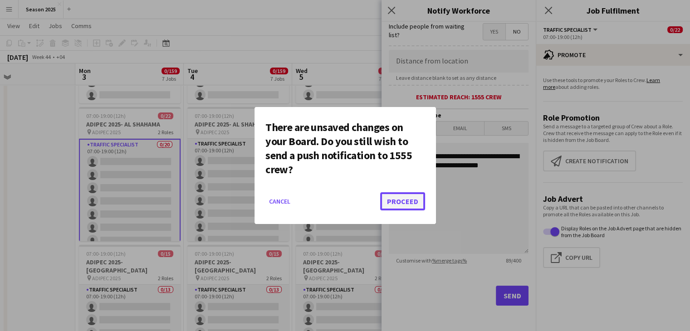
click at [402, 194] on button "Proceed" at bounding box center [402, 201] width 45 height 18
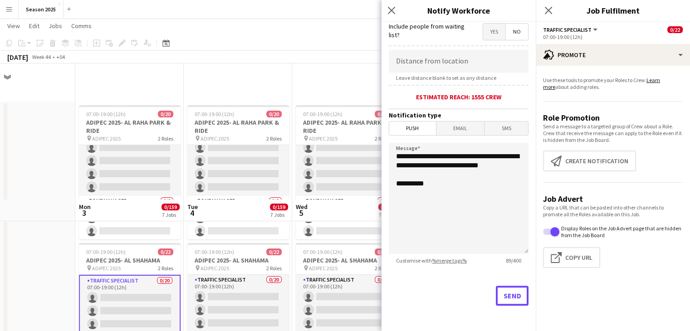
scroll to position [136, 0]
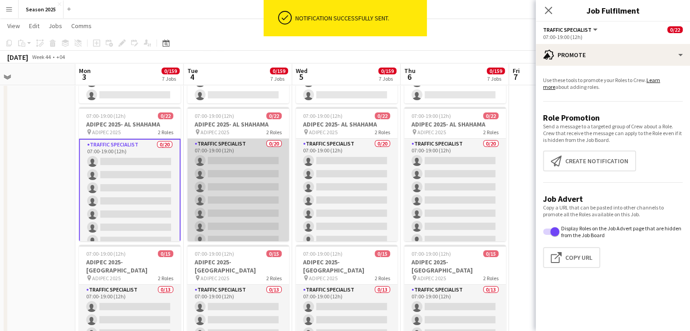
click at [270, 193] on app-card-role "Traffic Specialist 0/20 07:00-19:00 (12h) single-neutral-actions single-neutral…" at bounding box center [238, 279] width 102 height 281
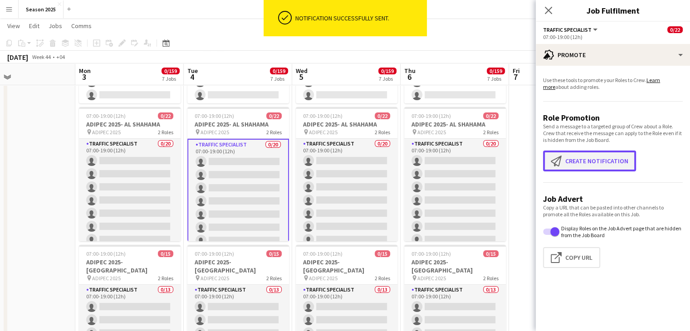
click at [555, 164] on app-icon "Create notification" at bounding box center [558, 161] width 15 height 11
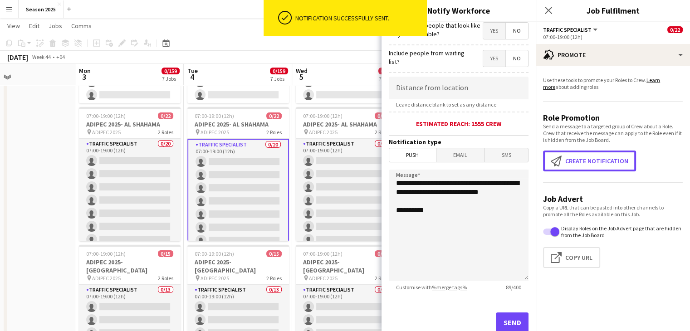
scroll to position [168, 0]
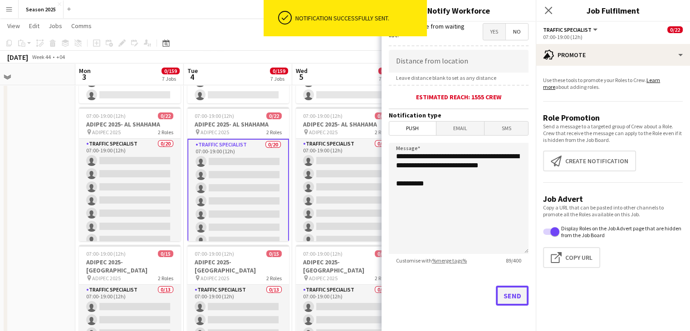
click at [496, 295] on button "Send" at bounding box center [512, 296] width 33 height 20
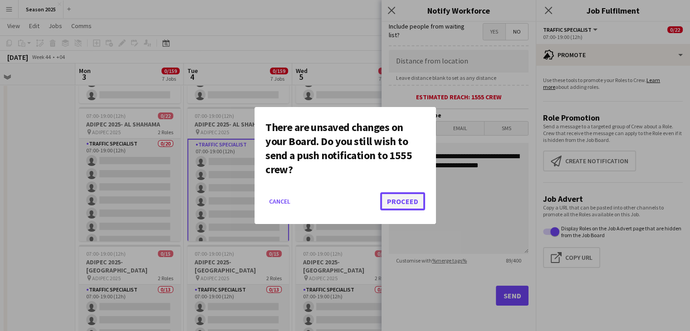
click at [412, 198] on button "Proceed" at bounding box center [402, 201] width 45 height 18
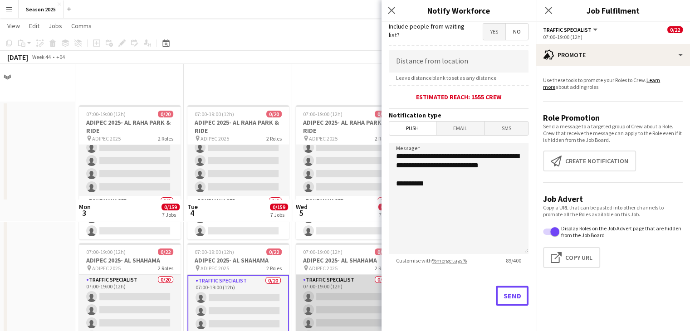
scroll to position [136, 0]
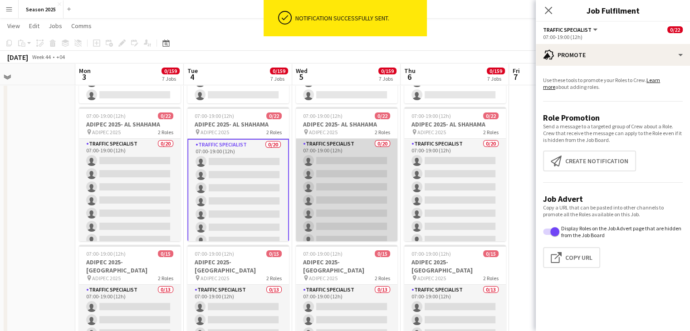
click at [341, 194] on app-card-role "Traffic Specialist 0/20 07:00-19:00 (12h) single-neutral-actions single-neutral…" at bounding box center [347, 279] width 102 height 281
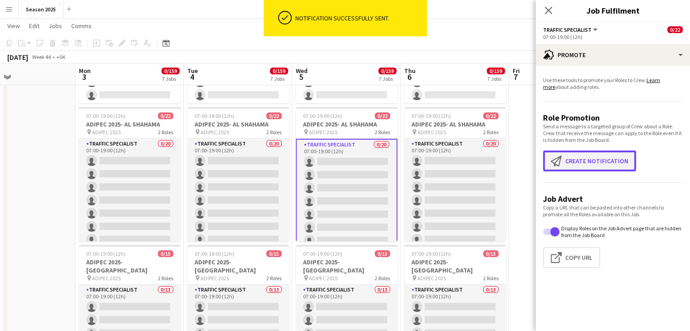
click at [568, 160] on button "Create notification Create notification" at bounding box center [589, 161] width 93 height 21
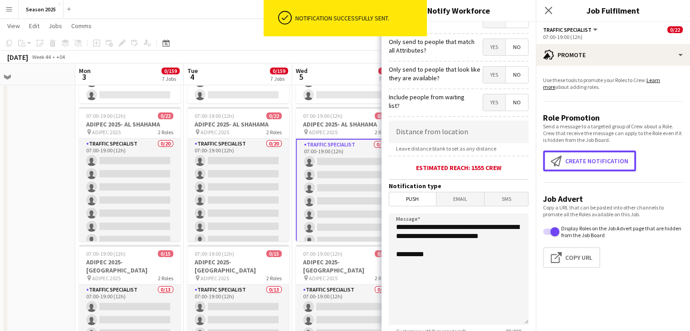
scroll to position [168, 0]
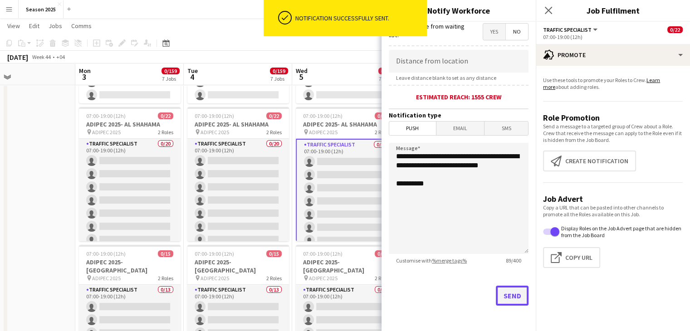
click at [502, 305] on button "Send" at bounding box center [512, 296] width 33 height 20
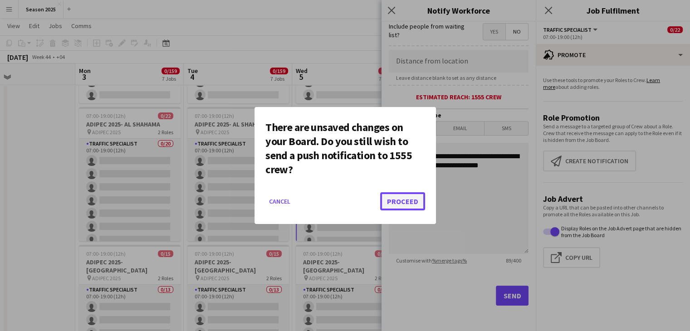
click at [396, 199] on button "Proceed" at bounding box center [402, 201] width 45 height 18
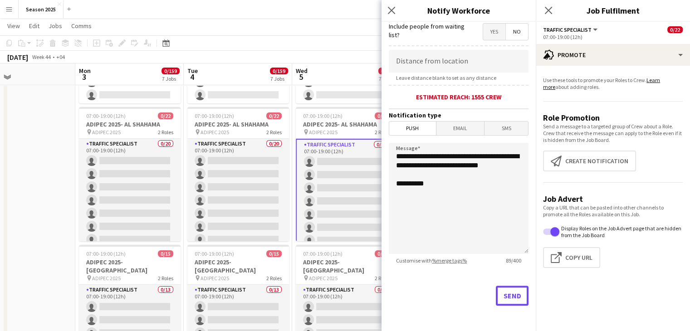
scroll to position [136, 0]
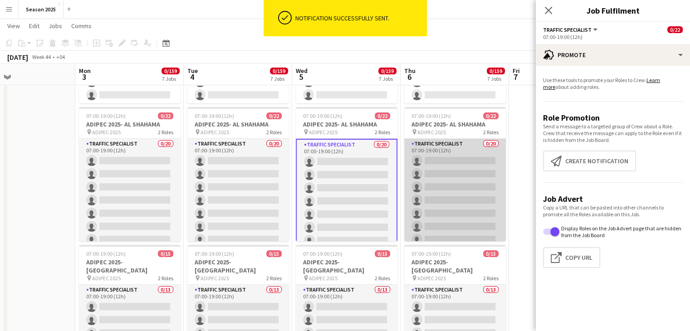
click at [424, 185] on app-card-role "Traffic Specialist 0/20 07:00-19:00 (12h) single-neutral-actions single-neutral…" at bounding box center [455, 279] width 102 height 281
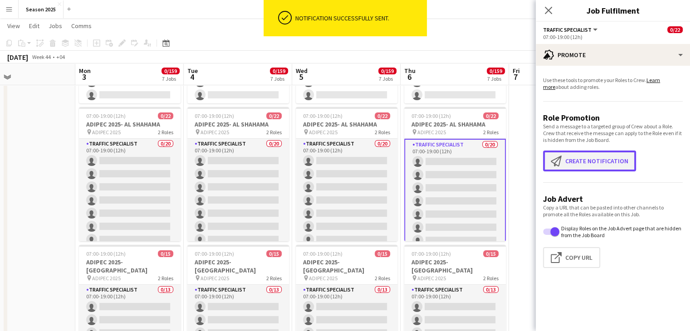
click at [581, 162] on button "Create notification Create notification" at bounding box center [589, 161] width 93 height 21
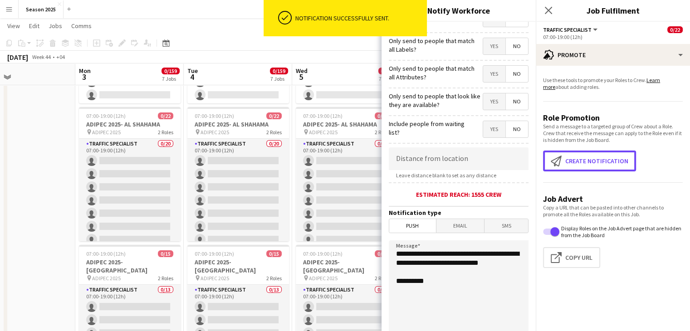
scroll to position [168, 0]
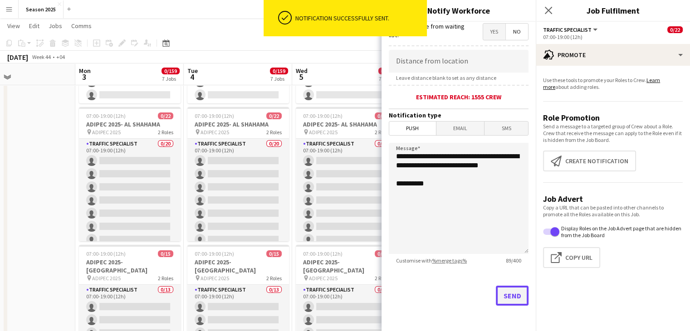
click at [496, 299] on button "Send" at bounding box center [512, 296] width 33 height 20
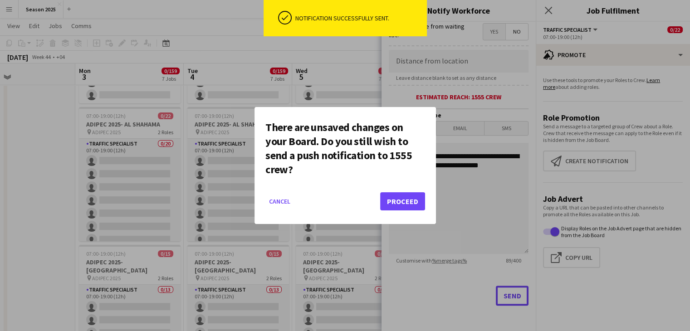
scroll to position [0, 0]
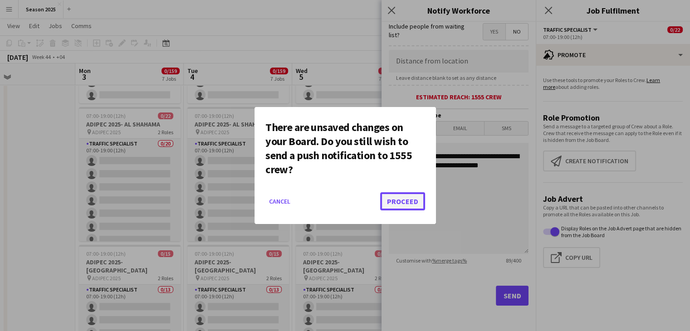
click at [423, 206] on button "Proceed" at bounding box center [402, 201] width 45 height 18
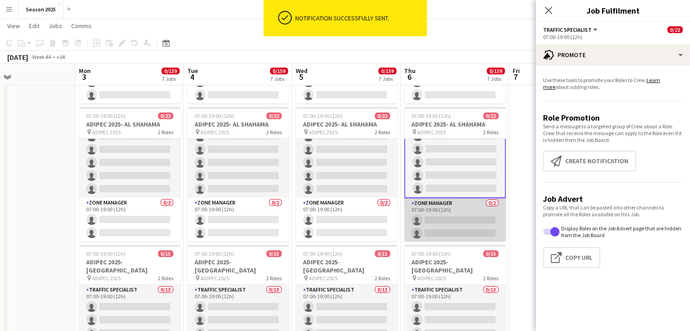
click at [423, 212] on app-card-role "Zone Manager 0/2 07:00-19:00 (12h) single-neutral-actions single-neutral-actions" at bounding box center [455, 220] width 102 height 44
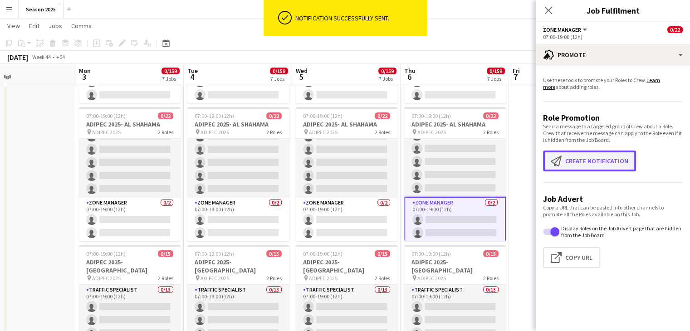
drag, startPoint x: 559, startPoint y: 154, endPoint x: 566, endPoint y: 166, distance: 13.5
click at [559, 154] on button "Create notification Create notification" at bounding box center [589, 161] width 93 height 21
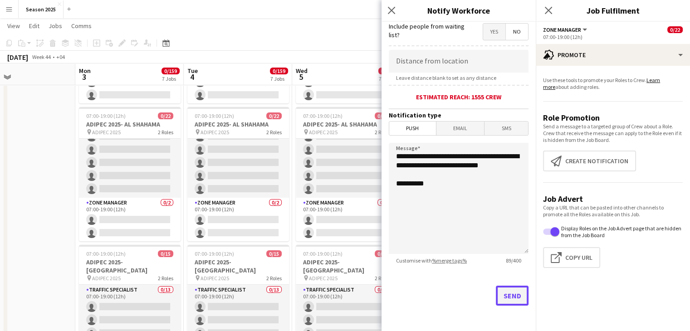
click at [504, 297] on button "Send" at bounding box center [512, 296] width 33 height 20
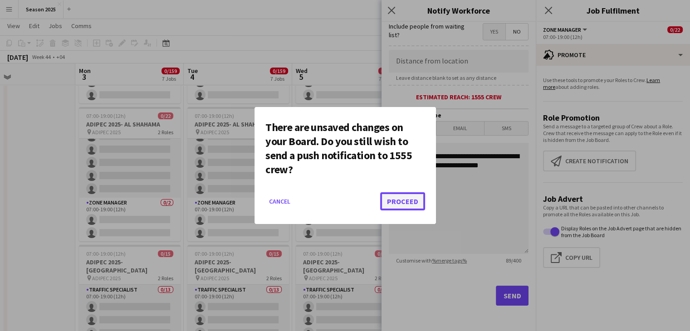
click at [397, 207] on button "Proceed" at bounding box center [402, 201] width 45 height 18
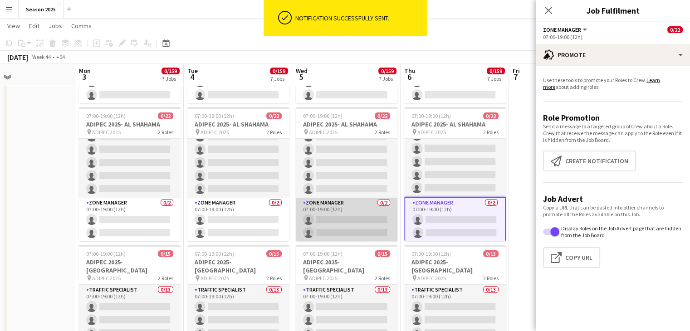
click at [349, 214] on app-card-role "Zone Manager 0/2 07:00-19:00 (12h) single-neutral-actions single-neutral-actions" at bounding box center [347, 220] width 102 height 44
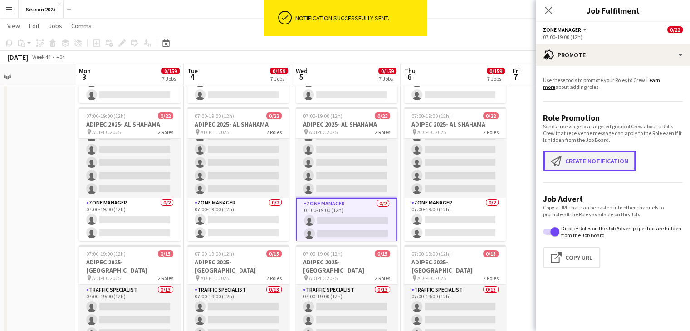
click at [554, 166] on app-icon "Create notification" at bounding box center [558, 161] width 15 height 11
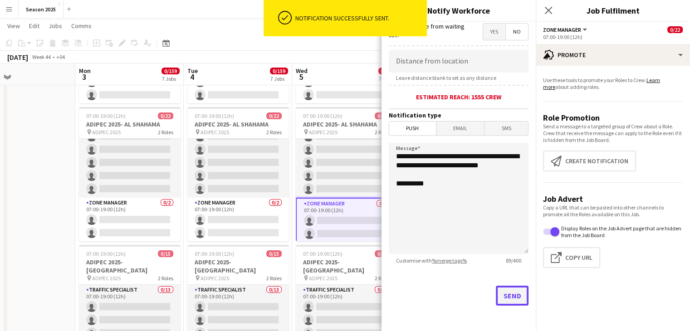
click at [501, 295] on button "Send" at bounding box center [512, 296] width 33 height 20
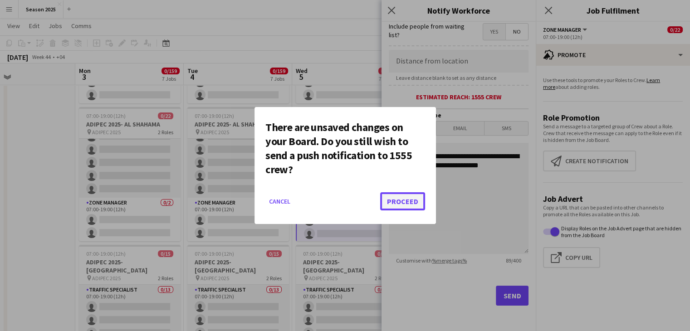
click at [385, 203] on button "Proceed" at bounding box center [402, 201] width 45 height 18
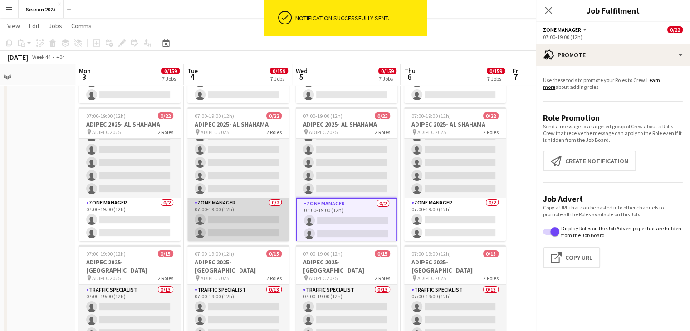
click at [258, 222] on app-card-role "Zone Manager 0/2 07:00-19:00 (12h) single-neutral-actions single-neutral-actions" at bounding box center [238, 220] width 102 height 44
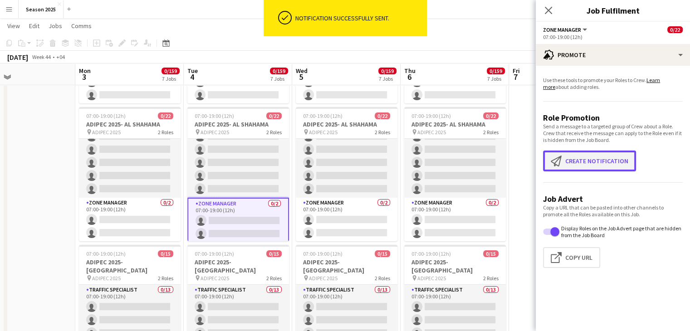
click at [551, 164] on app-icon "Create notification" at bounding box center [558, 161] width 15 height 11
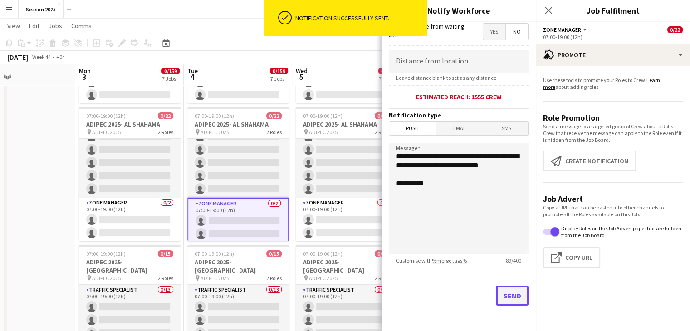
click at [496, 298] on button "Send" at bounding box center [512, 296] width 33 height 20
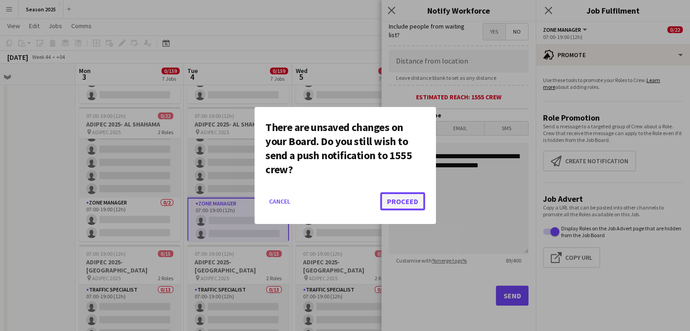
click at [399, 200] on button "Proceed" at bounding box center [402, 201] width 45 height 18
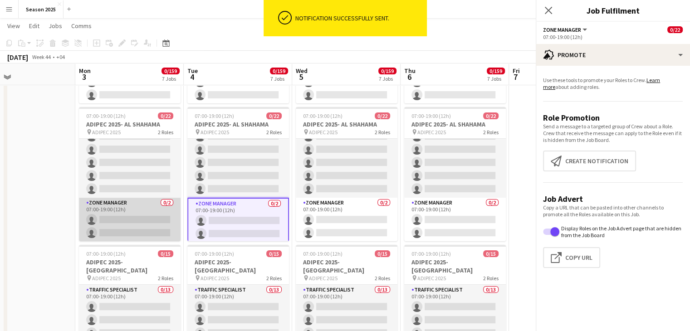
click at [126, 231] on app-card-role "Zone Manager 0/2 07:00-19:00 (12h) single-neutral-actions single-neutral-actions" at bounding box center [130, 220] width 102 height 44
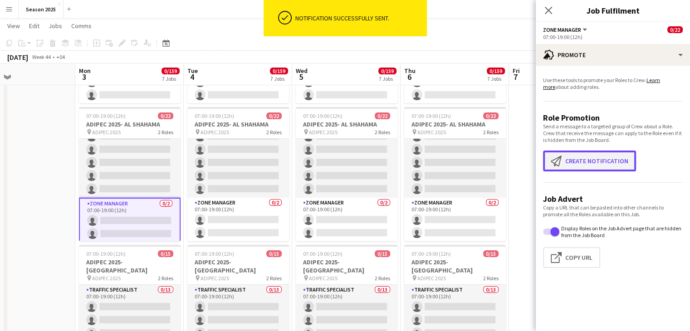
click at [577, 159] on button "Create notification Create notification" at bounding box center [589, 161] width 93 height 21
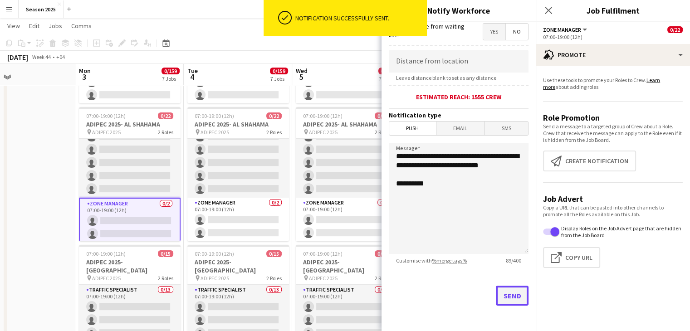
click at [498, 290] on button "Send" at bounding box center [512, 296] width 33 height 20
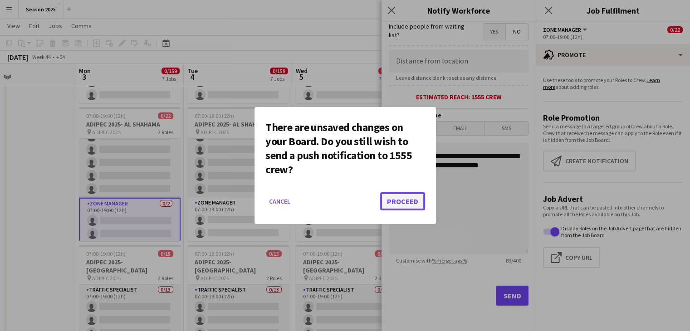
click at [389, 195] on button "Proceed" at bounding box center [402, 201] width 45 height 18
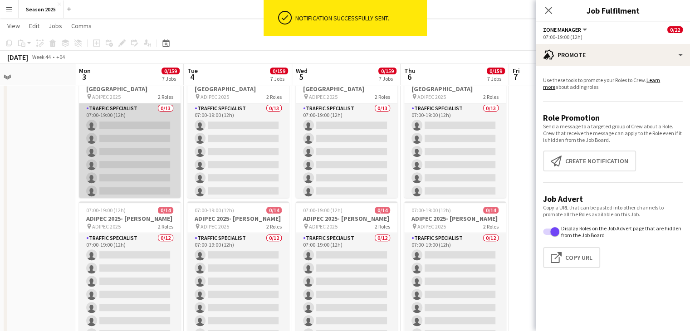
click at [133, 140] on app-card-role "Traffic Specialist 0/13 07:00-19:00 (12h) single-neutral-actions single-neutral…" at bounding box center [130, 198] width 102 height 189
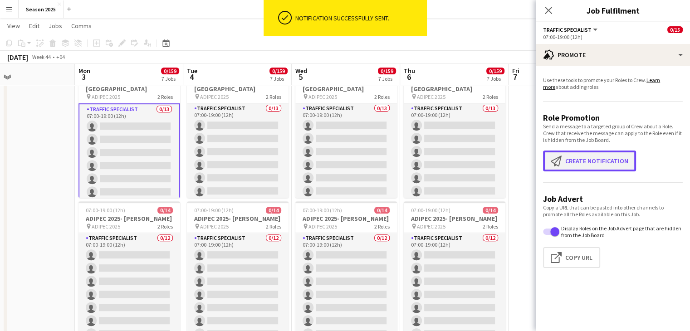
click at [624, 158] on button "Create notification Create notification" at bounding box center [589, 161] width 93 height 21
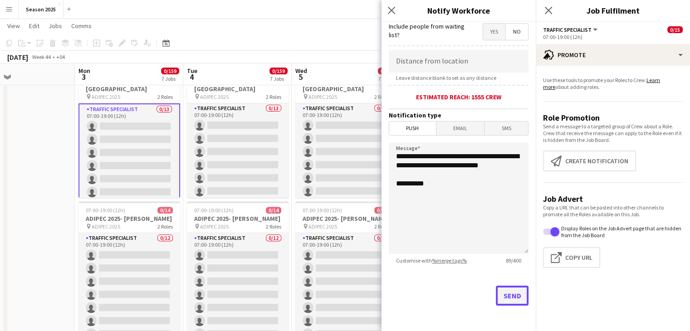
click at [503, 301] on button "Send" at bounding box center [512, 296] width 33 height 20
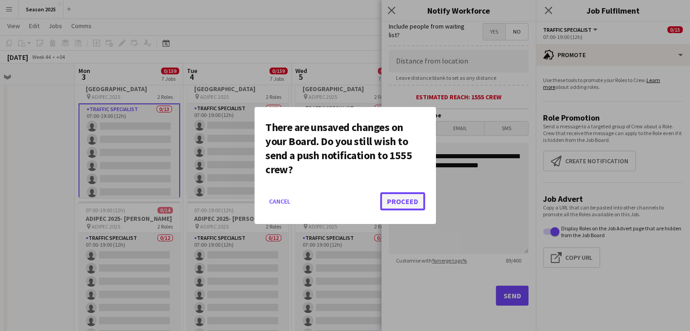
click at [421, 197] on button "Proceed" at bounding box center [402, 201] width 45 height 18
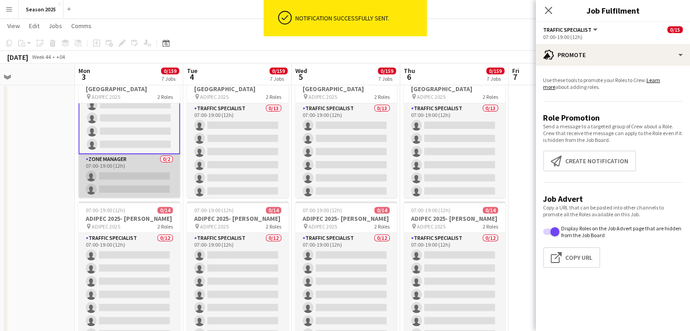
click at [122, 182] on app-card-role "Zone Manager 0/2 07:00-19:00 (12h) single-neutral-actions single-neutral-actions" at bounding box center [130, 176] width 102 height 44
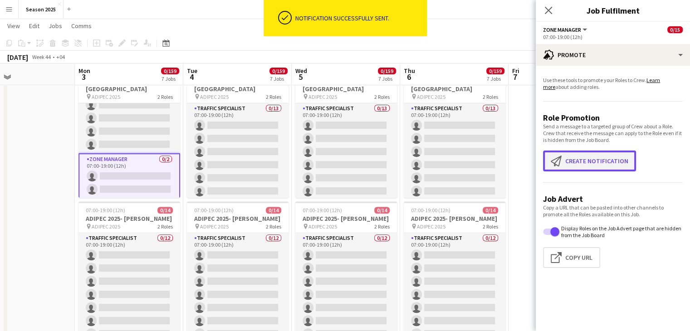
click at [602, 162] on button "Create notification Create notification" at bounding box center [589, 161] width 93 height 21
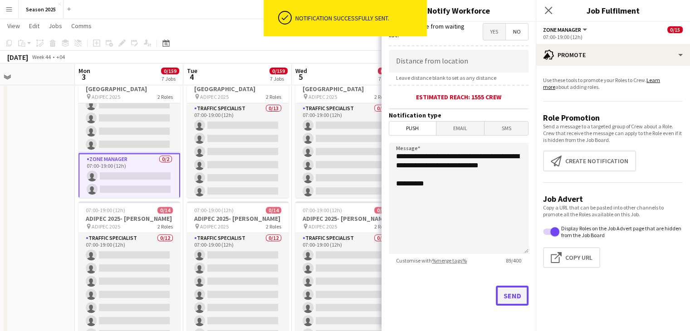
click at [496, 299] on button "Send" at bounding box center [512, 296] width 33 height 20
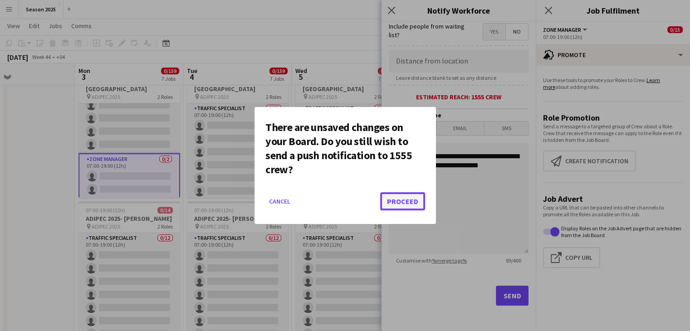
click at [419, 210] on button "Proceed" at bounding box center [402, 201] width 45 height 18
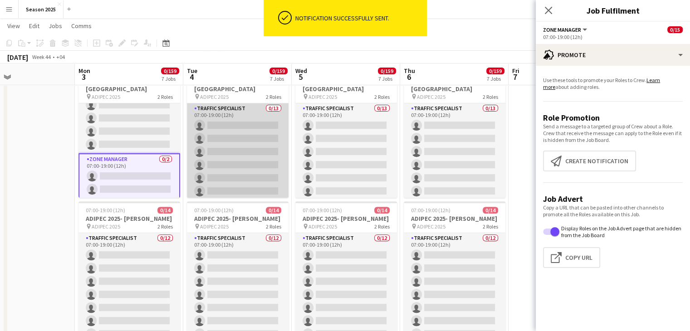
click at [253, 159] on app-card-role "Traffic Specialist 0/13 07:00-19:00 (12h) single-neutral-actions single-neutral…" at bounding box center [238, 198] width 102 height 189
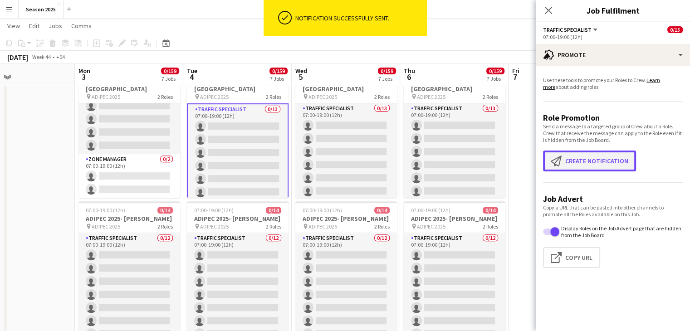
click at [599, 163] on button "Create notification Create notification" at bounding box center [589, 161] width 93 height 21
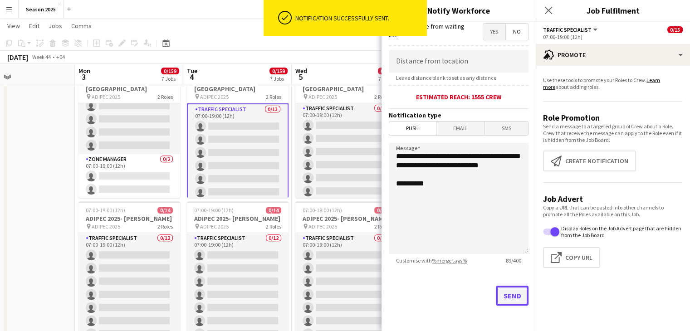
click at [499, 295] on button "Send" at bounding box center [512, 296] width 33 height 20
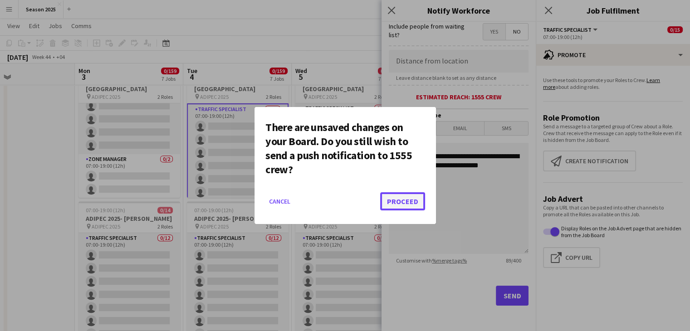
click at [420, 199] on button "Proceed" at bounding box center [402, 201] width 45 height 18
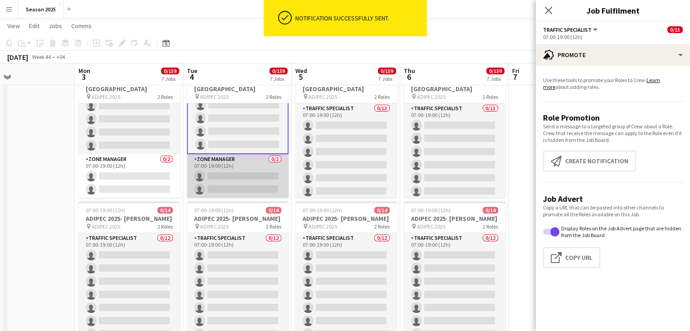
click at [251, 184] on app-card-role "Zone Manager 0/2 07:00-19:00 (12h) single-neutral-actions single-neutral-actions" at bounding box center [238, 176] width 102 height 44
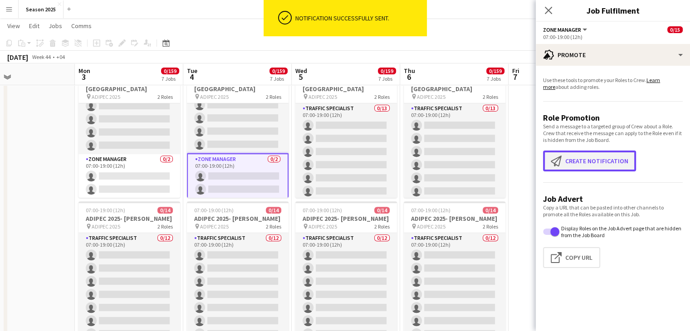
click at [592, 166] on button "Create notification Create notification" at bounding box center [589, 161] width 93 height 21
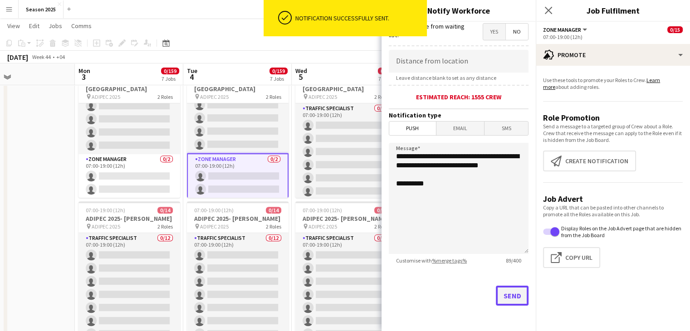
click at [499, 296] on button "Send" at bounding box center [512, 296] width 33 height 20
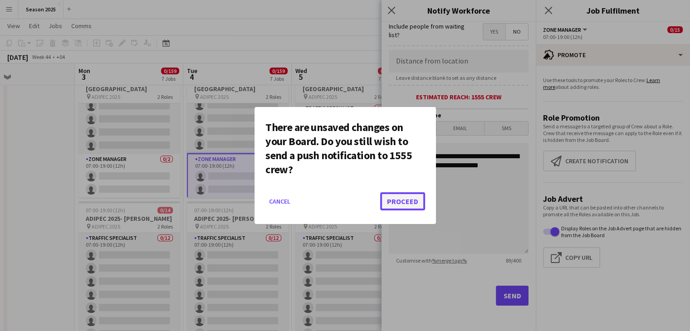
click at [399, 199] on button "Proceed" at bounding box center [402, 201] width 45 height 18
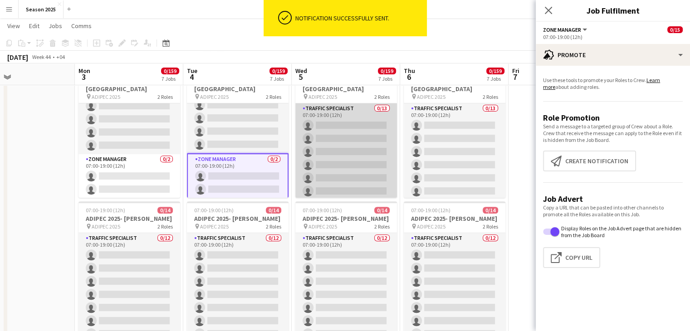
click at [340, 144] on app-card-role "Traffic Specialist 0/13 07:00-19:00 (12h) single-neutral-actions single-neutral…" at bounding box center [347, 198] width 102 height 189
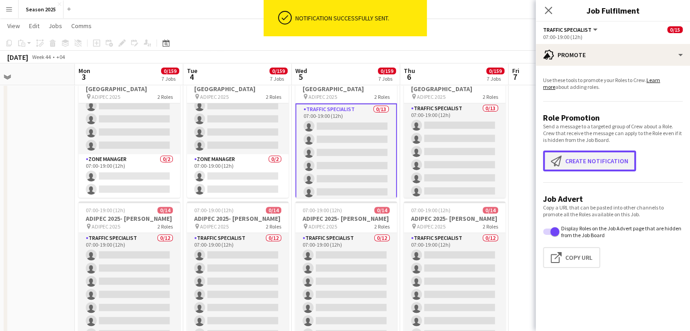
click at [586, 158] on button "Create notification Create notification" at bounding box center [589, 161] width 93 height 21
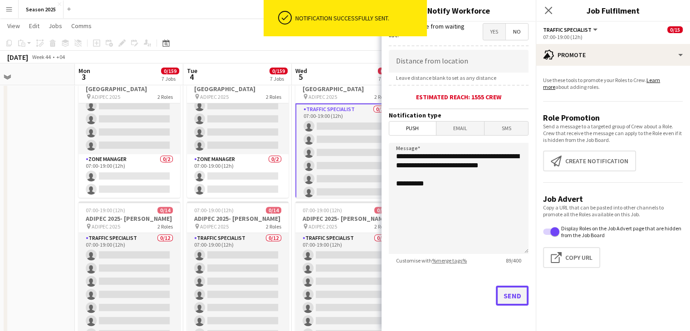
click at [502, 293] on button "Send" at bounding box center [512, 296] width 33 height 20
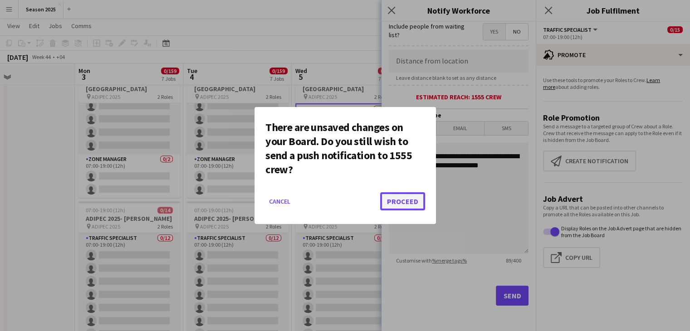
click at [412, 195] on button "Proceed" at bounding box center [402, 201] width 45 height 18
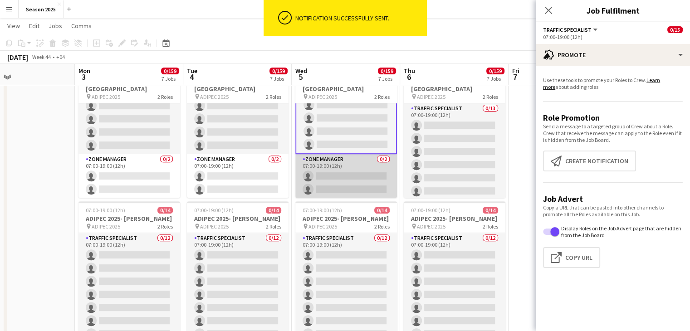
click at [346, 168] on app-card-role "Zone Manager 0/2 07:00-19:00 (12h) single-neutral-actions single-neutral-actions" at bounding box center [347, 176] width 102 height 44
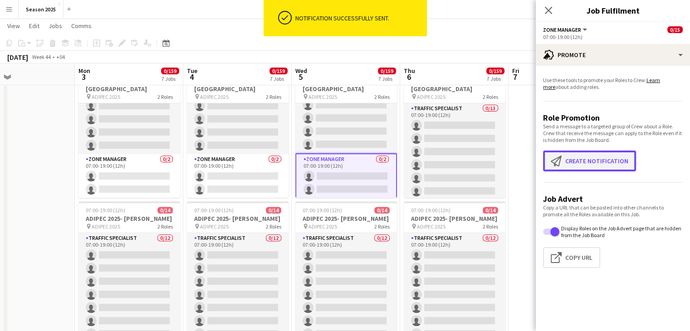
click at [577, 158] on button "Create notification Create notification" at bounding box center [589, 161] width 93 height 21
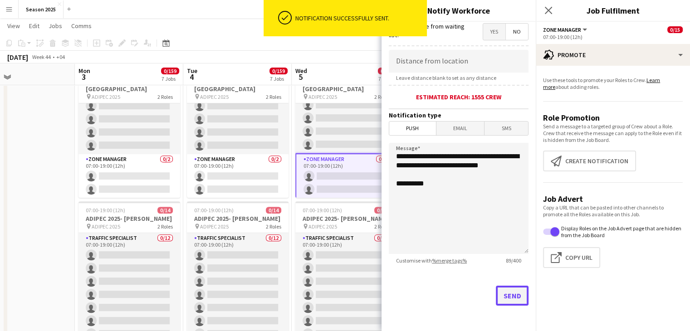
click at [496, 291] on button "Send" at bounding box center [512, 296] width 33 height 20
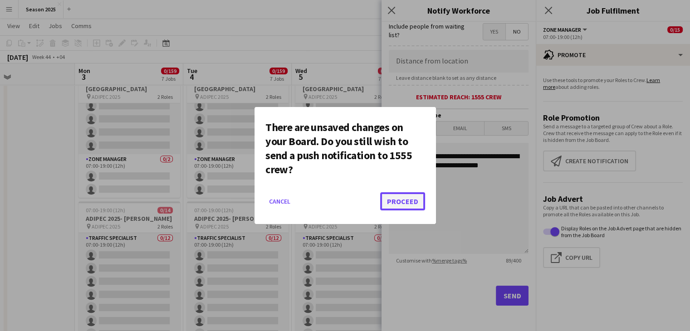
click at [416, 203] on button "Proceed" at bounding box center [402, 201] width 45 height 18
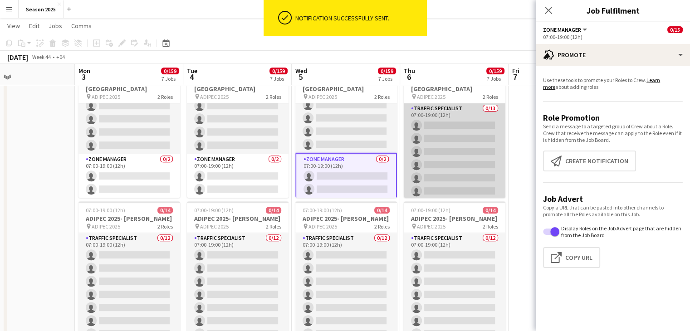
click at [445, 149] on app-card-role "Traffic Specialist 0/13 07:00-19:00 (12h) single-neutral-actions single-neutral…" at bounding box center [455, 198] width 102 height 189
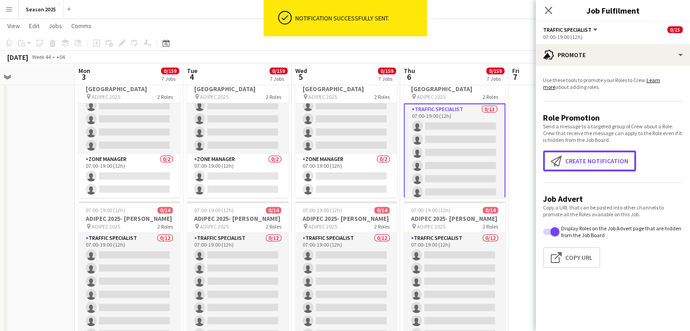
drag, startPoint x: 563, startPoint y: 158, endPoint x: 545, endPoint y: 173, distance: 23.8
click at [563, 158] on app-icon "Create notification" at bounding box center [558, 161] width 15 height 11
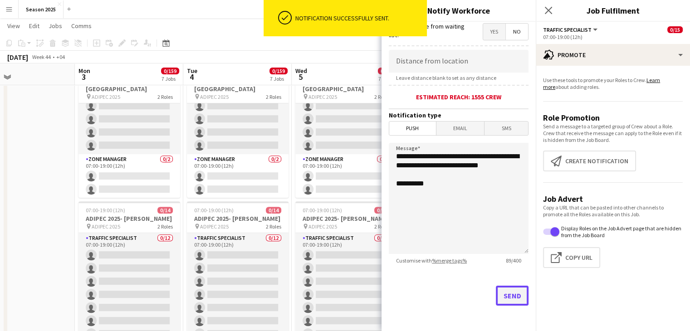
click at [499, 288] on button "Send" at bounding box center [512, 296] width 33 height 20
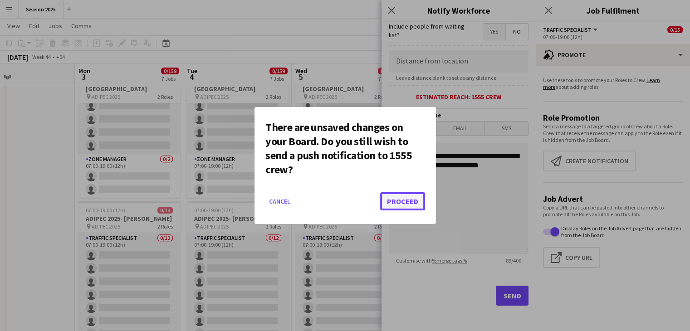
click at [421, 200] on button "Proceed" at bounding box center [402, 201] width 45 height 18
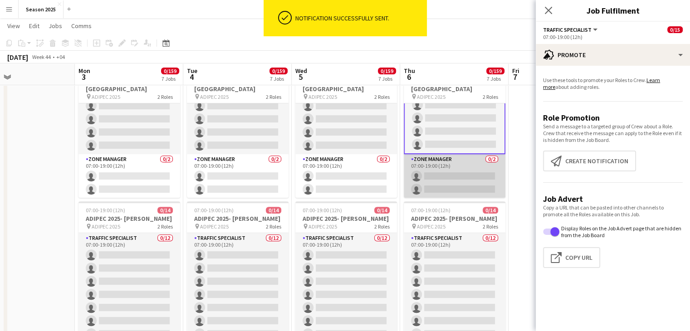
click at [447, 178] on app-card-role "Zone Manager 0/2 07:00-19:00 (12h) single-neutral-actions single-neutral-actions" at bounding box center [455, 176] width 102 height 44
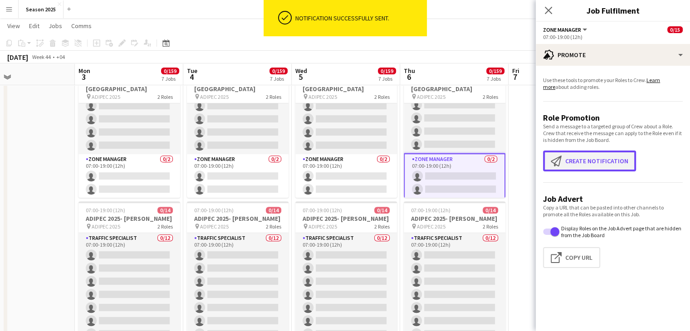
click at [569, 160] on button "Create notification Create notification" at bounding box center [589, 161] width 93 height 21
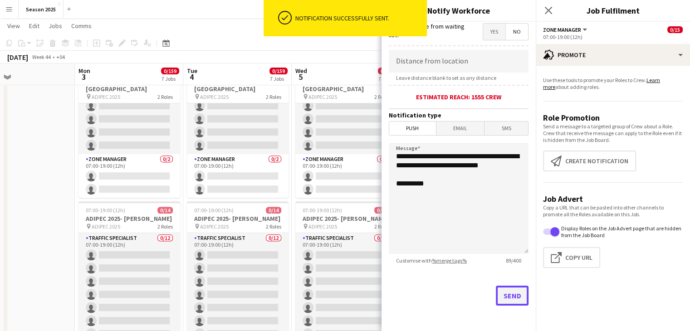
click at [510, 291] on button "Send" at bounding box center [512, 296] width 33 height 20
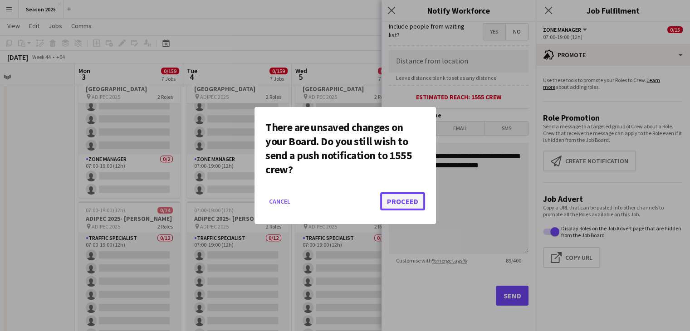
click at [401, 197] on button "Proceed" at bounding box center [402, 201] width 45 height 18
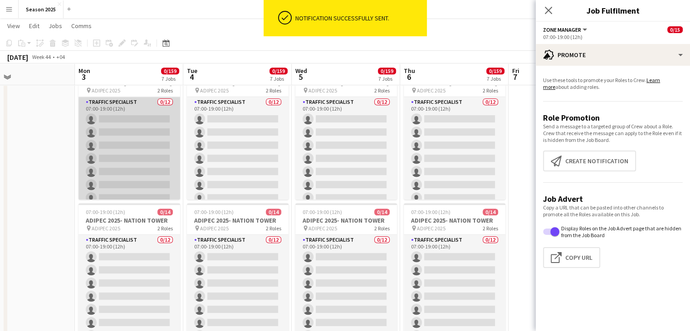
click at [126, 143] on app-card-role "Traffic Specialist 0/12 07:00-19:00 (12h) single-neutral-actions single-neutral…" at bounding box center [130, 185] width 102 height 176
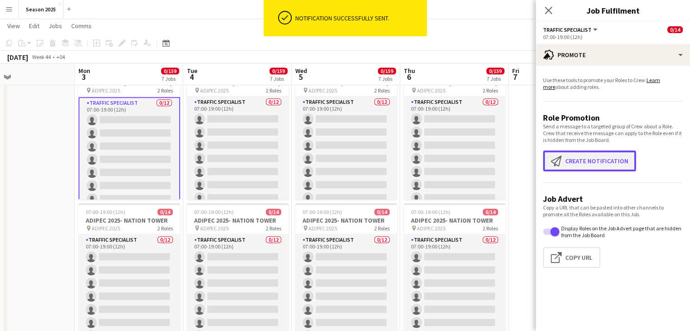
click at [552, 163] on app-icon "Create notification" at bounding box center [558, 161] width 15 height 11
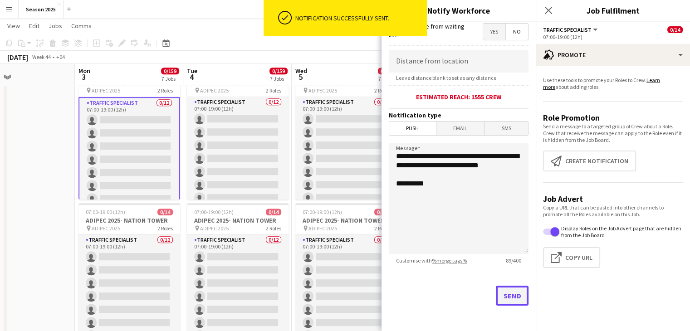
click at [497, 293] on button "Send" at bounding box center [512, 296] width 33 height 20
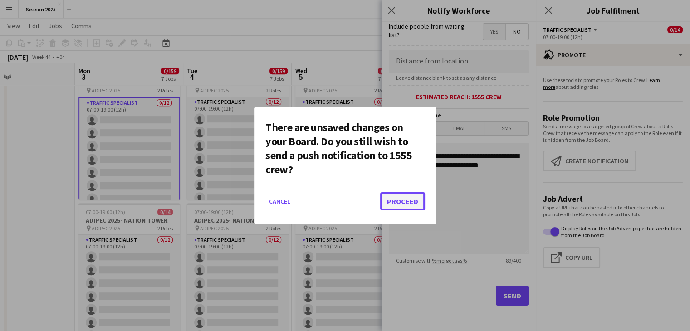
click at [394, 203] on button "Proceed" at bounding box center [402, 201] width 45 height 18
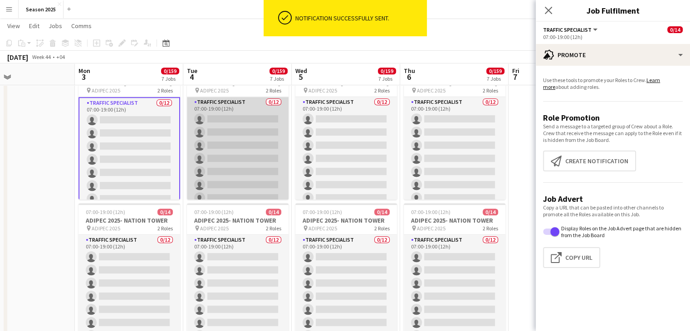
click at [274, 138] on app-card-role "Traffic Specialist 0/12 07:00-19:00 (12h) single-neutral-actions single-neutral…" at bounding box center [238, 185] width 102 height 176
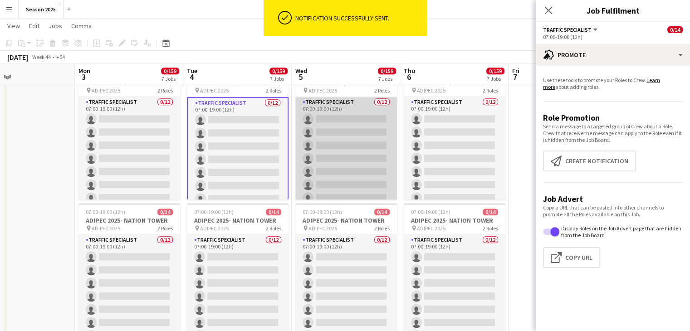
click at [318, 141] on app-card-role "Traffic Specialist 0/12 07:00-19:00 (12h) single-neutral-actions single-neutral…" at bounding box center [347, 185] width 102 height 176
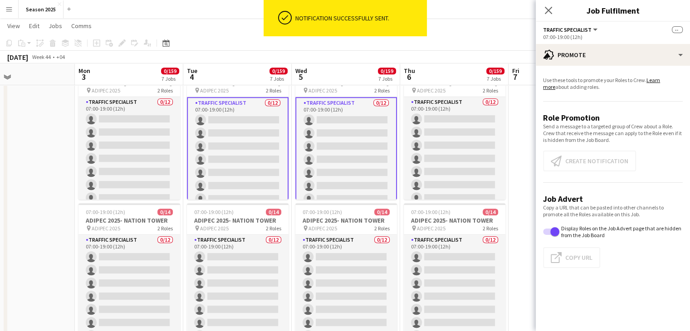
click at [309, 146] on app-card-role "Traffic Specialist 0/12 07:00-19:00 (12h) single-neutral-actions single-neutral…" at bounding box center [347, 186] width 102 height 178
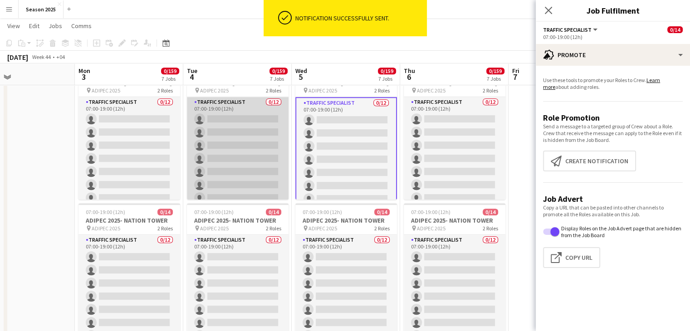
click at [252, 150] on app-card-role "Traffic Specialist 0/12 07:00-19:00 (12h) single-neutral-actions single-neutral…" at bounding box center [238, 185] width 102 height 176
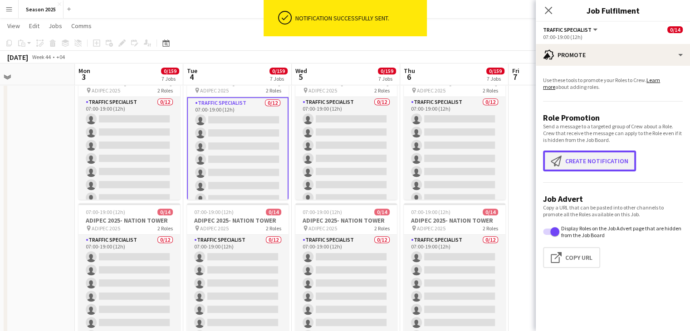
click at [553, 162] on app-icon "Create notification" at bounding box center [558, 161] width 15 height 11
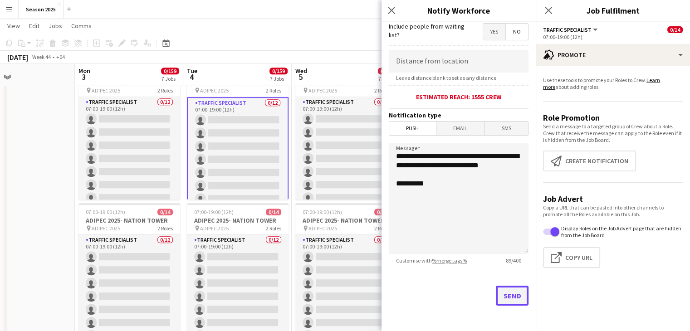
click at [498, 303] on button "Send" at bounding box center [512, 296] width 33 height 20
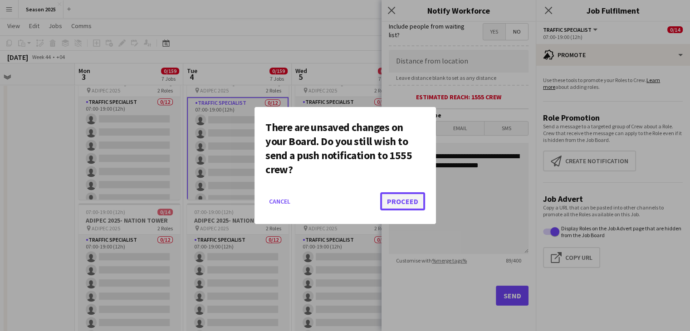
click at [418, 207] on button "Proceed" at bounding box center [402, 201] width 45 height 18
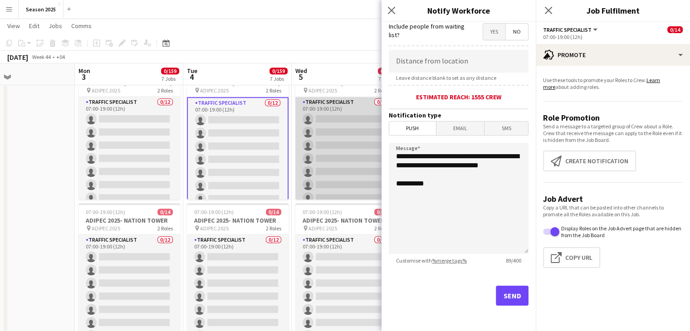
click at [338, 173] on app-card-role "Traffic Specialist 0/12 07:00-19:00 (12h) single-neutral-actions single-neutral…" at bounding box center [347, 185] width 102 height 176
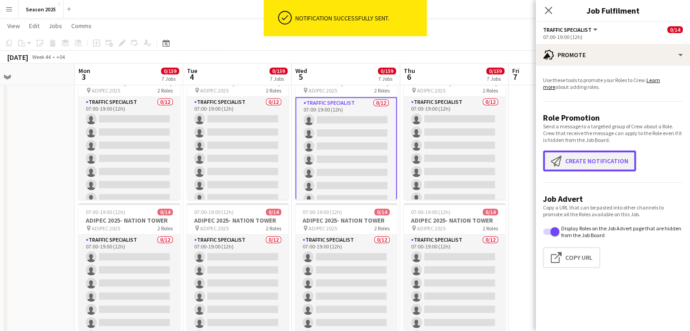
click at [596, 169] on button "Create notification Create notification" at bounding box center [589, 161] width 93 height 21
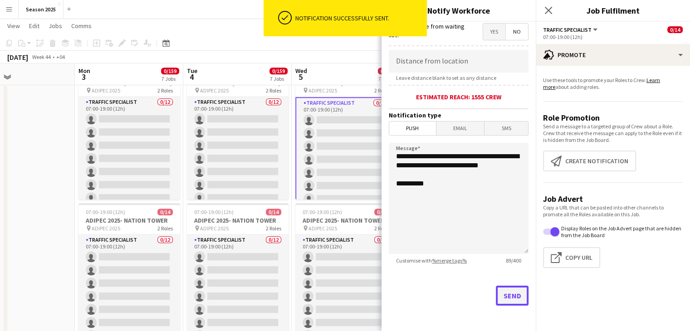
click at [496, 302] on button "Send" at bounding box center [512, 296] width 33 height 20
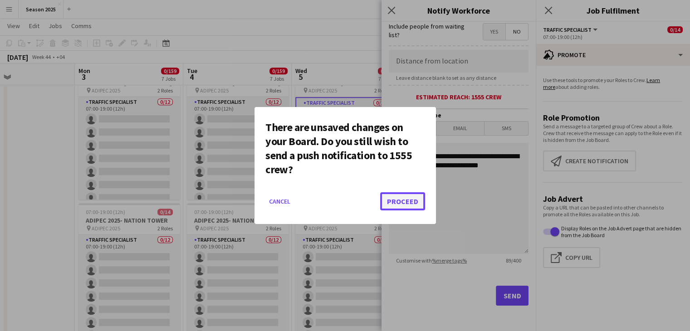
click at [410, 198] on button "Proceed" at bounding box center [402, 201] width 45 height 18
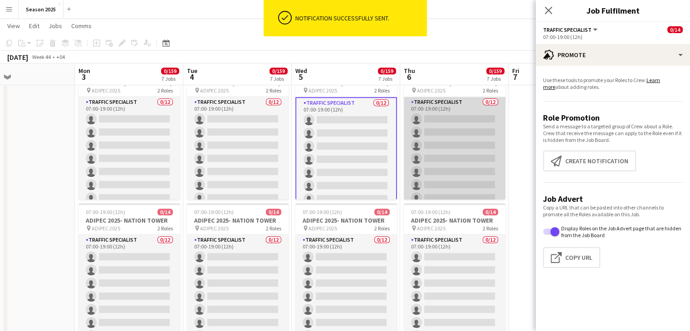
click at [431, 160] on app-card-role "Traffic Specialist 0/12 07:00-19:00 (12h) single-neutral-actions single-neutral…" at bounding box center [455, 185] width 102 height 176
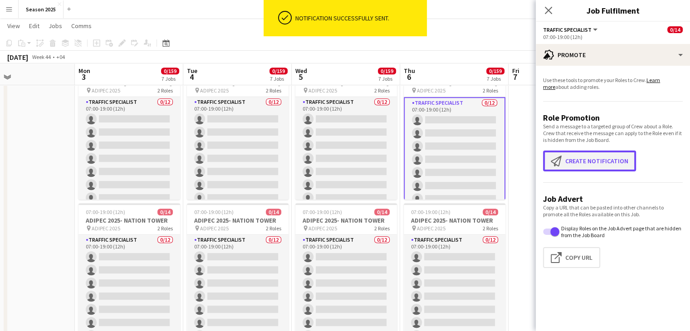
click at [587, 164] on button "Create notification Create notification" at bounding box center [589, 161] width 93 height 21
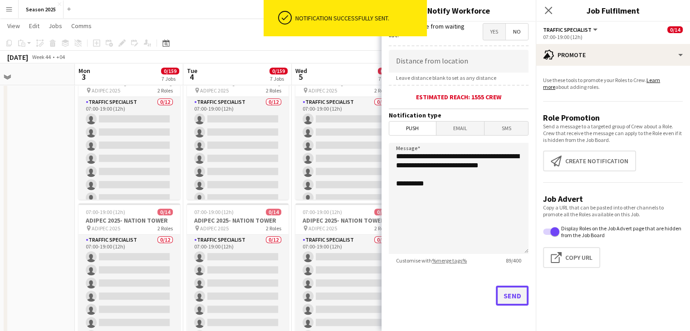
click at [500, 298] on button "Send" at bounding box center [512, 296] width 33 height 20
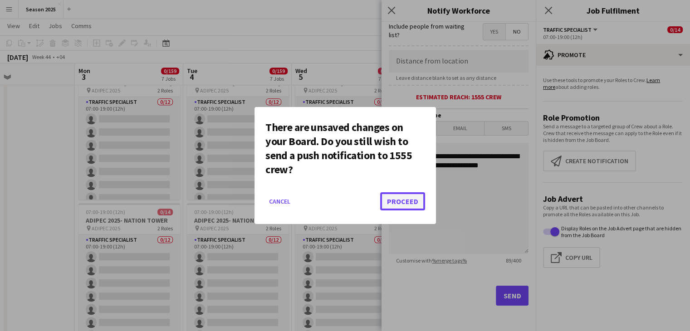
click at [411, 205] on button "Proceed" at bounding box center [402, 201] width 45 height 18
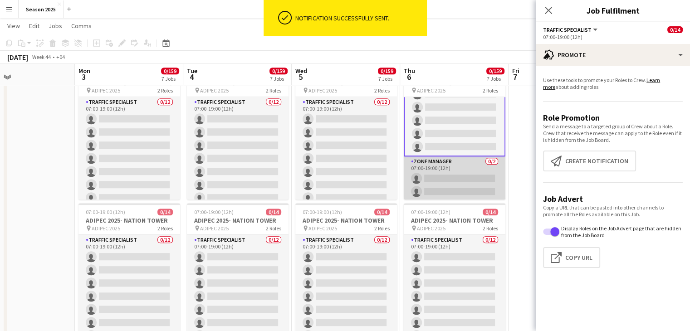
click at [450, 178] on app-card-role "Zone Manager 0/2 07:00-19:00 (12h) single-neutral-actions single-neutral-actions" at bounding box center [455, 179] width 102 height 44
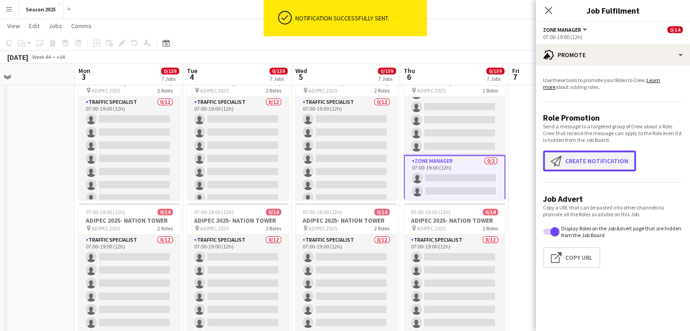
drag, startPoint x: 552, startPoint y: 166, endPoint x: 548, endPoint y: 169, distance: 4.8
click at [552, 166] on app-icon "Create notification" at bounding box center [558, 161] width 15 height 11
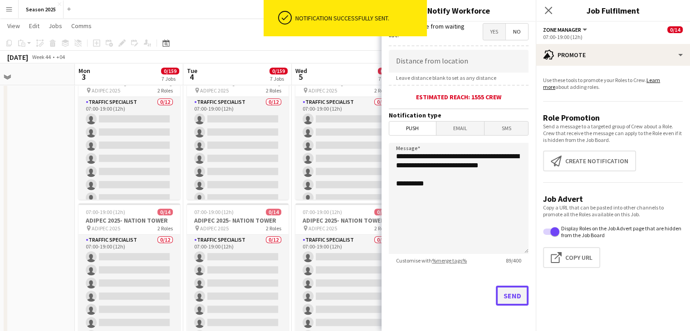
click at [508, 301] on button "Send" at bounding box center [512, 296] width 33 height 20
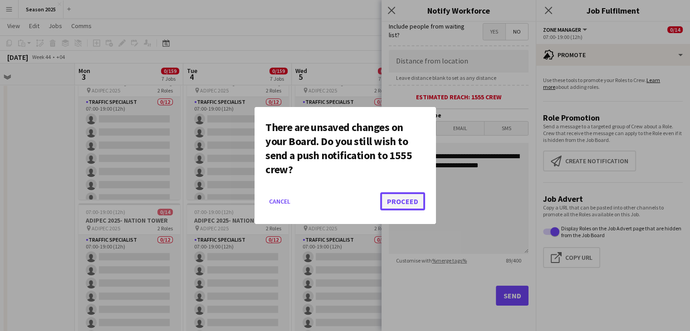
click at [416, 200] on button "Proceed" at bounding box center [402, 201] width 45 height 18
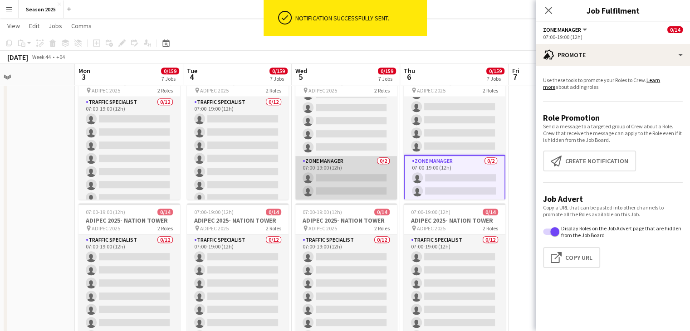
click at [346, 168] on app-card-role "Zone Manager 0/2 07:00-19:00 (12h) single-neutral-actions single-neutral-actions" at bounding box center [347, 178] width 102 height 44
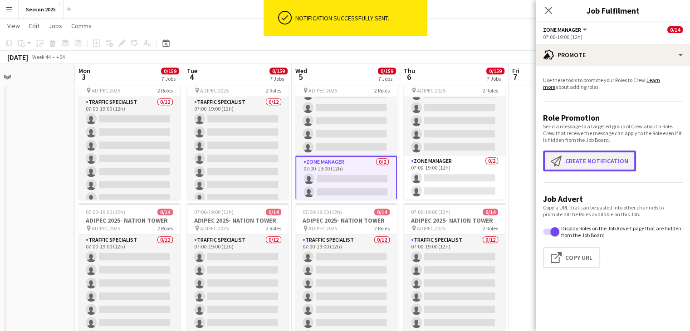
click at [577, 166] on button "Create notification Create notification" at bounding box center [589, 161] width 93 height 21
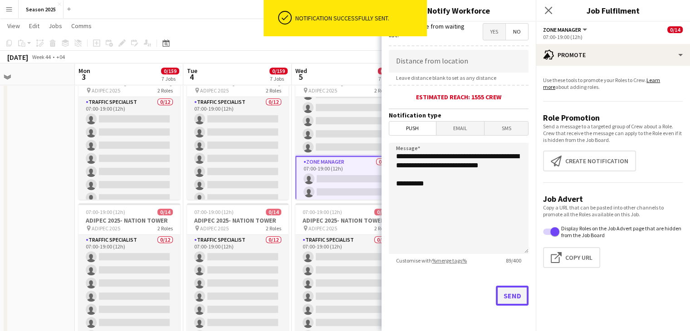
click at [500, 291] on button "Send" at bounding box center [512, 296] width 33 height 20
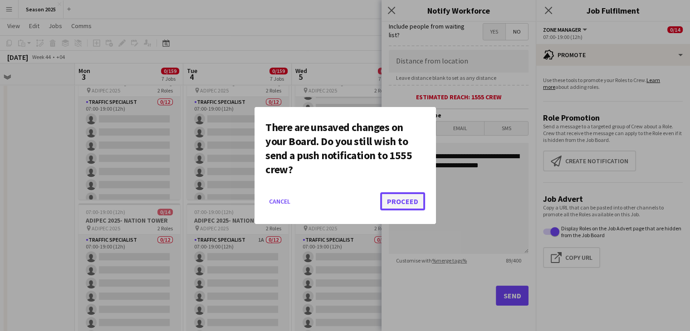
click at [420, 206] on button "Proceed" at bounding box center [402, 201] width 45 height 18
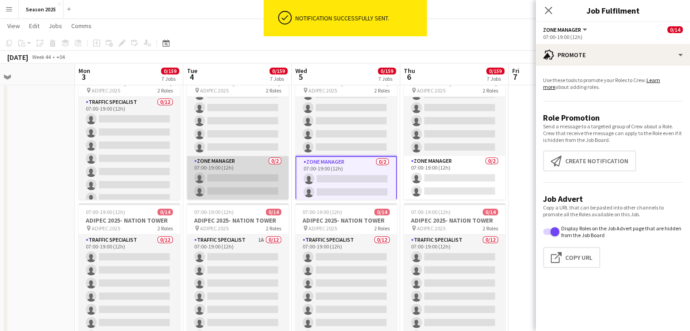
click at [223, 169] on app-card-role "Zone Manager 0/2 07:00-19:00 (12h) single-neutral-actions single-neutral-actions" at bounding box center [238, 178] width 102 height 44
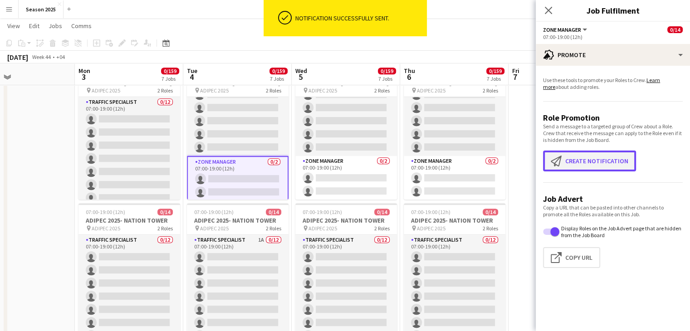
click at [552, 168] on button "Create notification Create notification" at bounding box center [589, 161] width 93 height 21
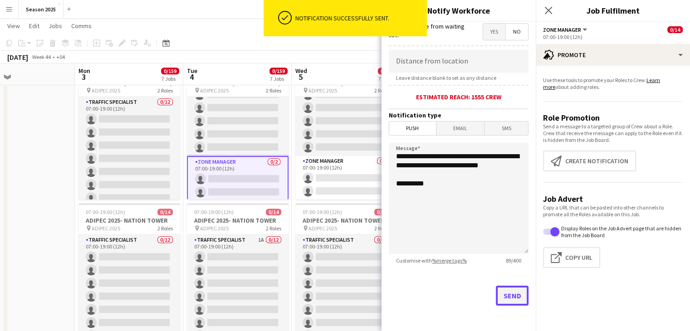
click at [506, 292] on button "Send" at bounding box center [512, 296] width 33 height 20
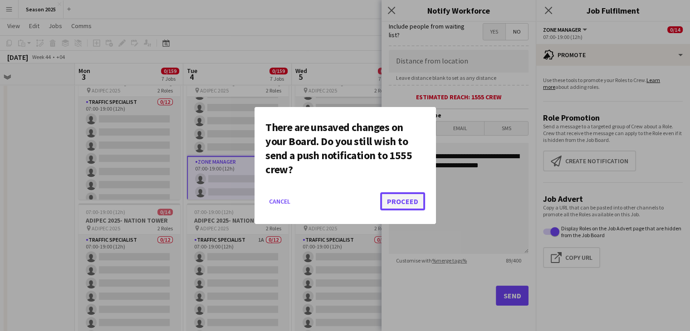
click at [416, 200] on button "Proceed" at bounding box center [402, 201] width 45 height 18
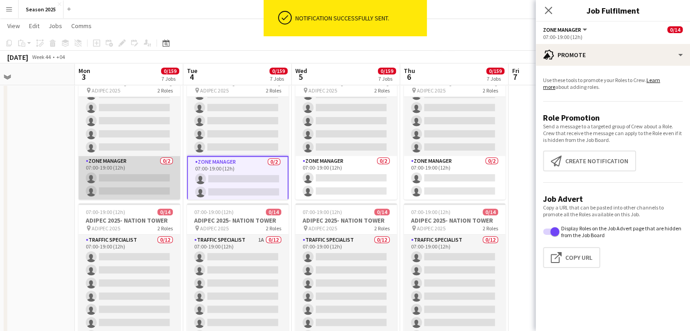
click at [140, 171] on app-card-role "Zone Manager 0/2 07:00-19:00 (12h) single-neutral-actions single-neutral-actions" at bounding box center [130, 178] width 102 height 44
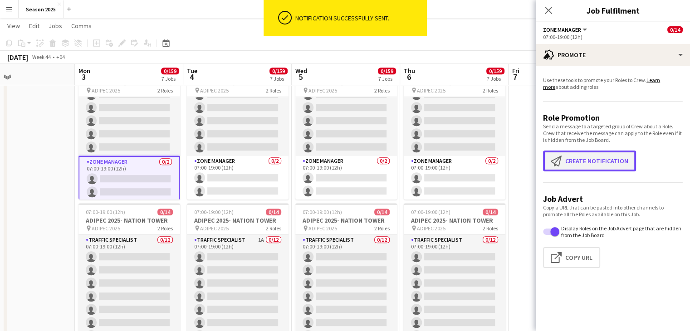
click at [550, 166] on button "Create notification Create notification" at bounding box center [589, 161] width 93 height 21
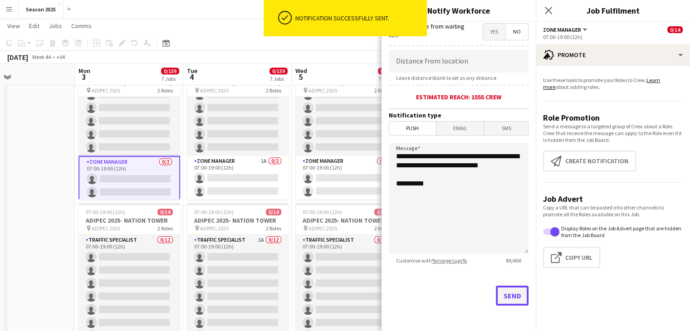
click at [505, 295] on button "Send" at bounding box center [512, 296] width 33 height 20
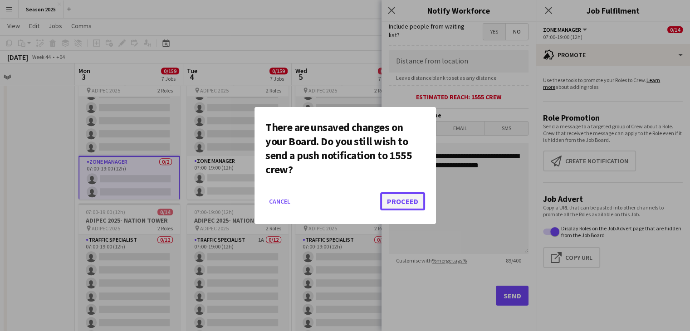
click at [383, 198] on button "Proceed" at bounding box center [402, 201] width 45 height 18
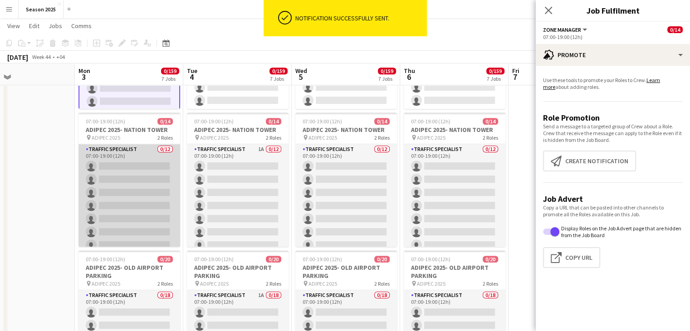
click at [133, 148] on app-card-role "Traffic Specialist 0/12 07:00-19:00 (12h) single-neutral-actions single-neutral…" at bounding box center [130, 232] width 102 height 176
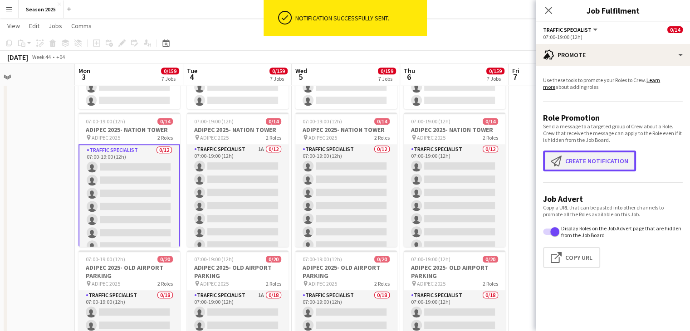
click at [563, 166] on app-icon "Create notification" at bounding box center [558, 161] width 15 height 11
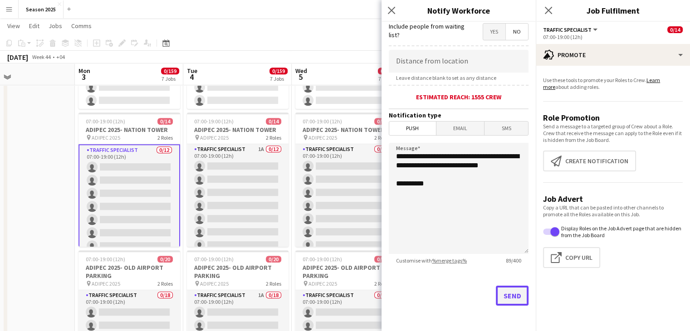
click at [496, 298] on button "Send" at bounding box center [512, 296] width 33 height 20
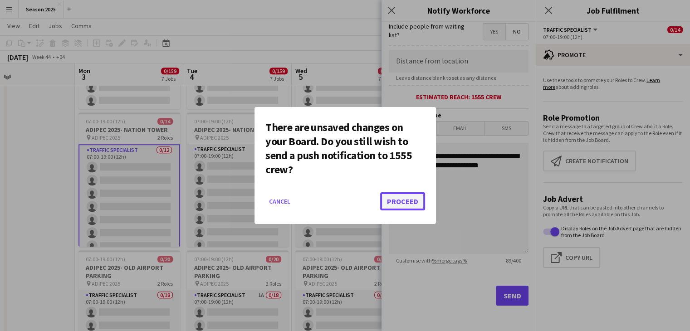
click at [410, 193] on button "Proceed" at bounding box center [402, 201] width 45 height 18
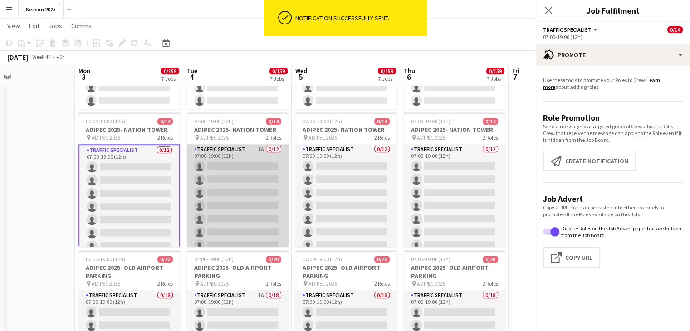
click at [273, 202] on app-card-role "Traffic Specialist 1A 0/12 07:00-19:00 (12h) single-neutral-actions single-neut…" at bounding box center [238, 232] width 102 height 176
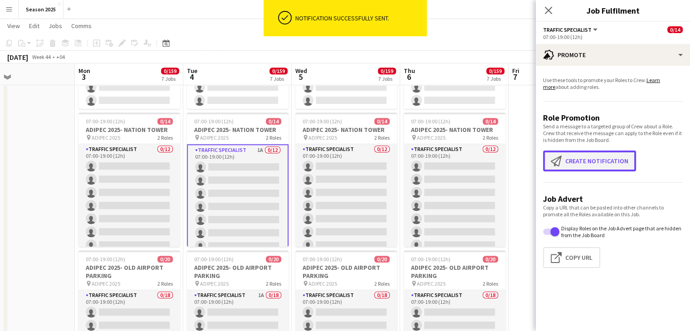
click at [627, 158] on button "Create notification Create notification" at bounding box center [589, 161] width 93 height 21
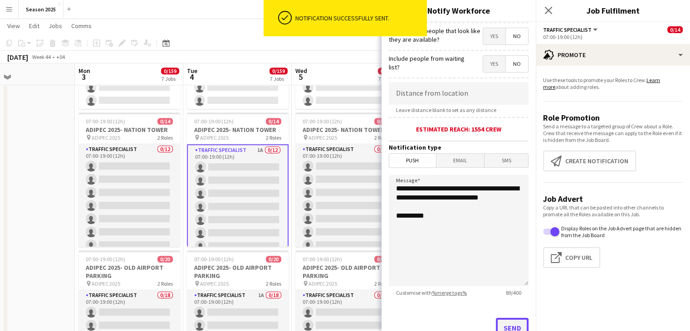
click at [505, 325] on button "Send" at bounding box center [512, 328] width 33 height 20
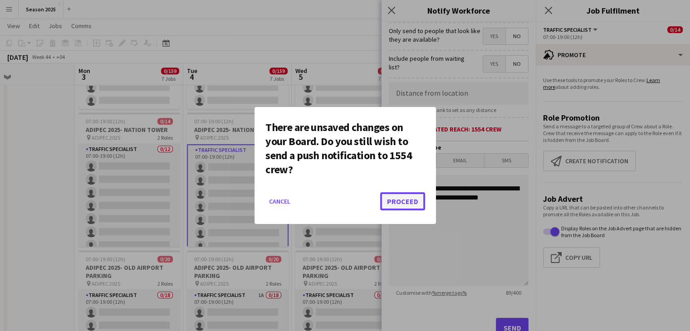
click at [412, 199] on button "Proceed" at bounding box center [402, 201] width 45 height 18
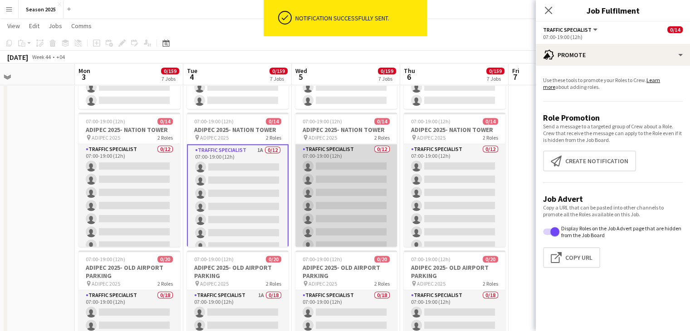
click at [347, 202] on app-card-role "Traffic Specialist 0/12 07:00-19:00 (12h) single-neutral-actions single-neutral…" at bounding box center [347, 232] width 102 height 176
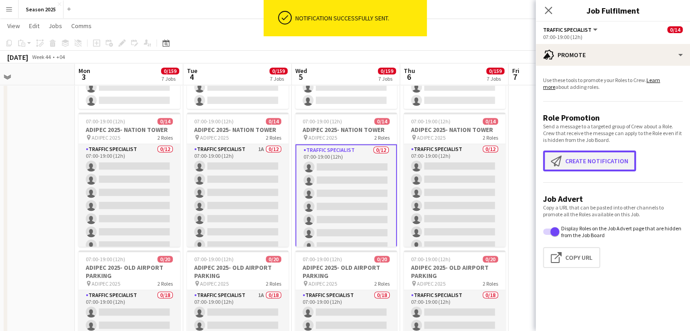
click at [592, 164] on button "Create notification Create notification" at bounding box center [589, 161] width 93 height 21
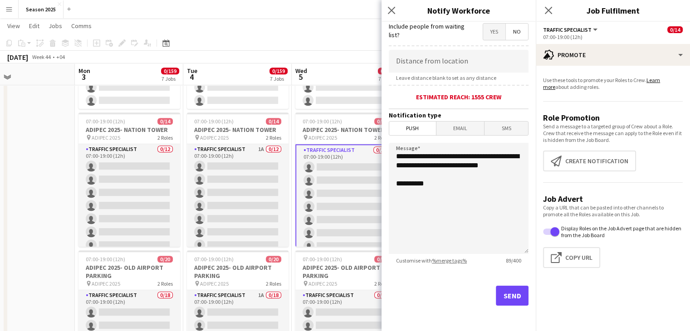
click at [516, 308] on div "Send" at bounding box center [459, 300] width 140 height 64
click at [515, 296] on button "Send" at bounding box center [512, 296] width 33 height 20
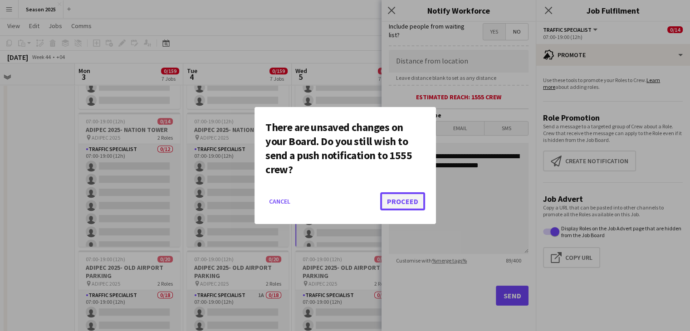
click at [418, 197] on button "Proceed" at bounding box center [402, 201] width 45 height 18
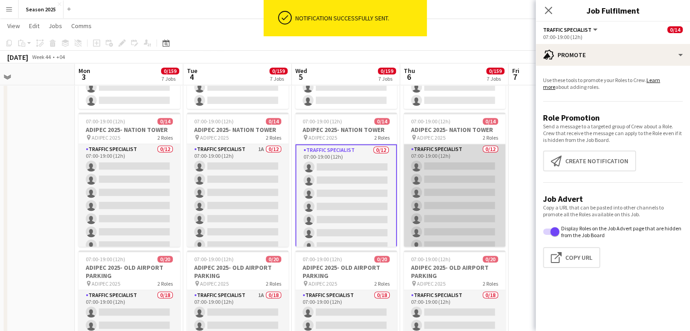
click at [430, 176] on app-card-role "Traffic Specialist 0/12 07:00-19:00 (12h) single-neutral-actions single-neutral…" at bounding box center [455, 232] width 102 height 176
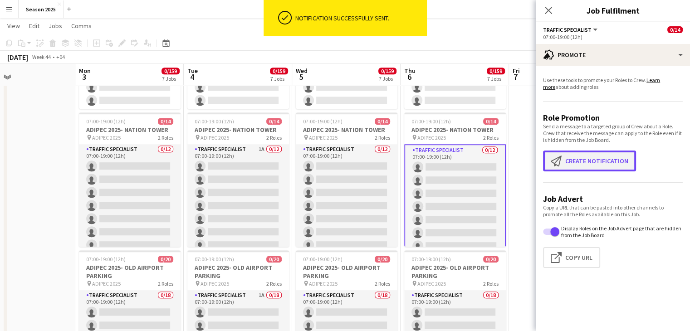
click at [561, 166] on app-icon "Create notification" at bounding box center [558, 161] width 15 height 11
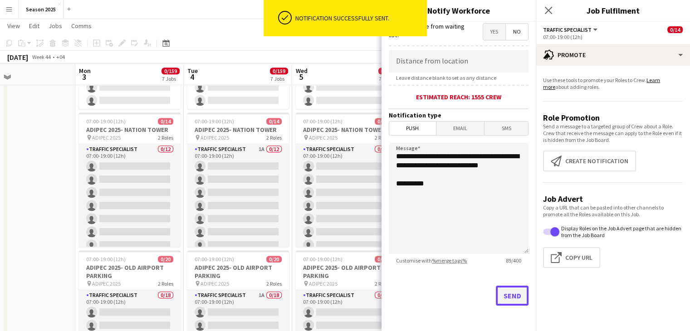
click at [499, 299] on button "Send" at bounding box center [512, 296] width 33 height 20
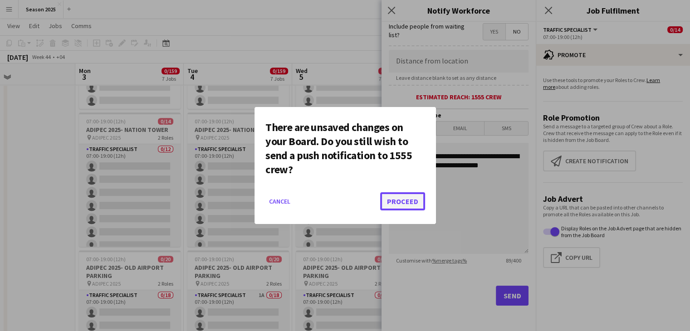
click at [411, 198] on button "Proceed" at bounding box center [402, 201] width 45 height 18
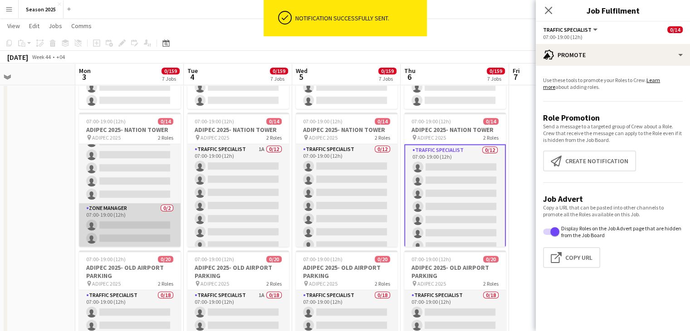
click at [123, 222] on app-card-role "Zone Manager 0/2 07:00-19:00 (12h) single-neutral-actions single-neutral-actions" at bounding box center [130, 225] width 102 height 44
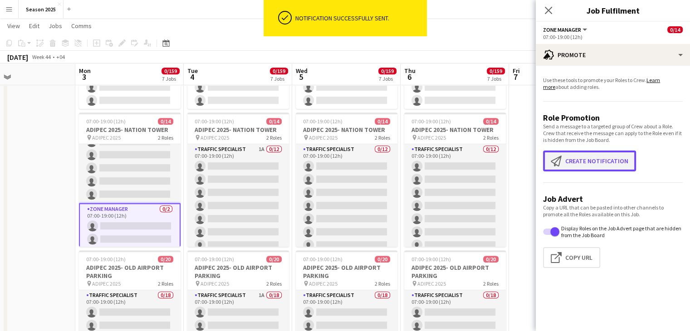
click at [562, 163] on app-icon "Create notification" at bounding box center [558, 161] width 15 height 11
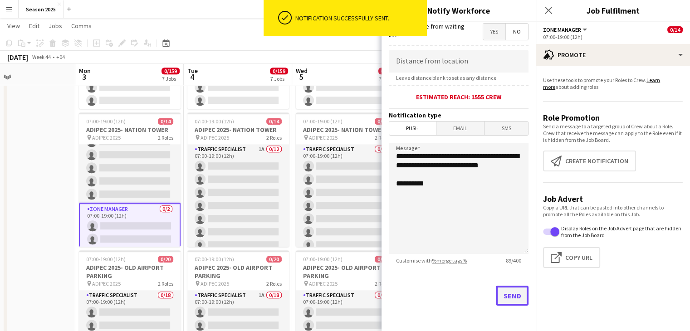
click at [507, 296] on button "Send" at bounding box center [512, 296] width 33 height 20
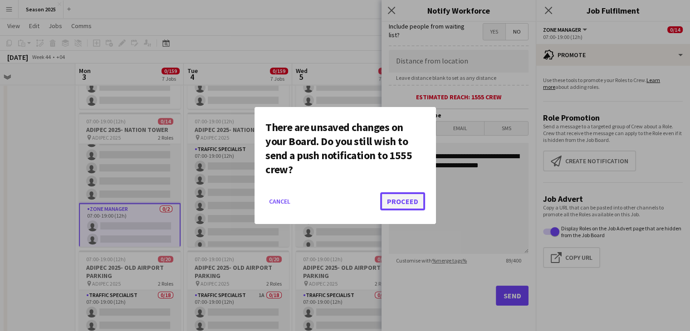
click at [424, 202] on button "Proceed" at bounding box center [402, 201] width 45 height 18
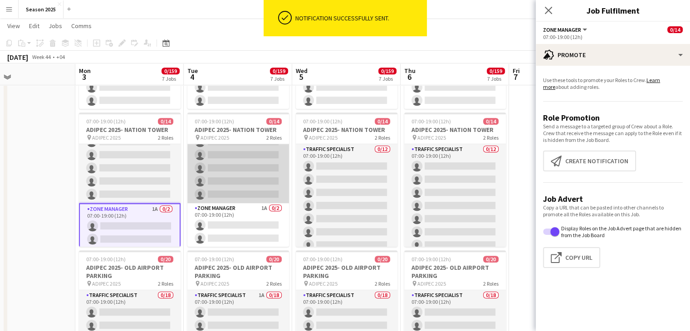
click at [231, 216] on app-card-role "Zone Manager 1A 0/2 07:00-19:00 (12h) single-neutral-actions single-neutral-act…" at bounding box center [238, 225] width 102 height 44
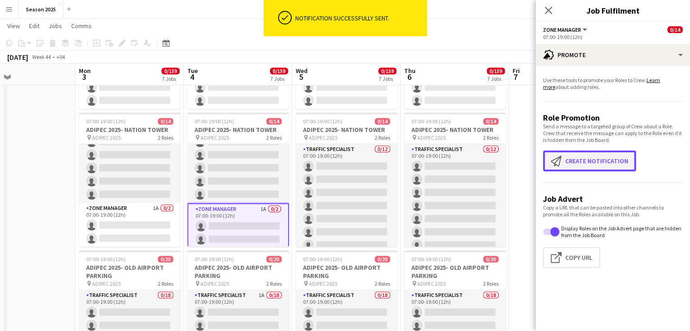
click at [566, 166] on button "Create notification Create notification" at bounding box center [589, 161] width 93 height 21
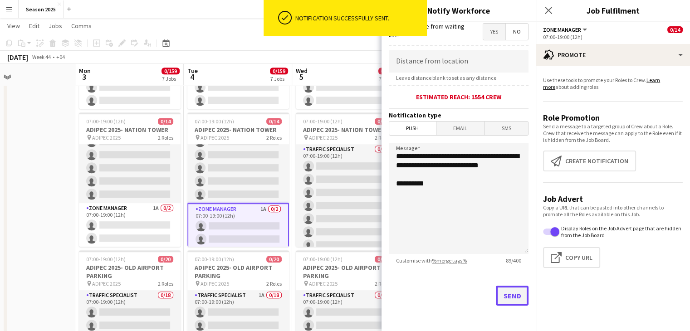
click at [496, 295] on button "Send" at bounding box center [512, 296] width 33 height 20
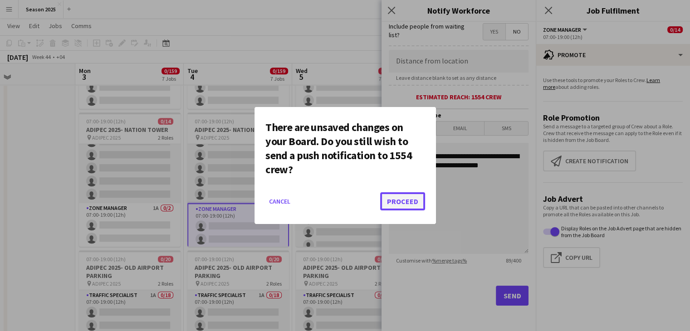
click at [406, 203] on button "Proceed" at bounding box center [402, 201] width 45 height 18
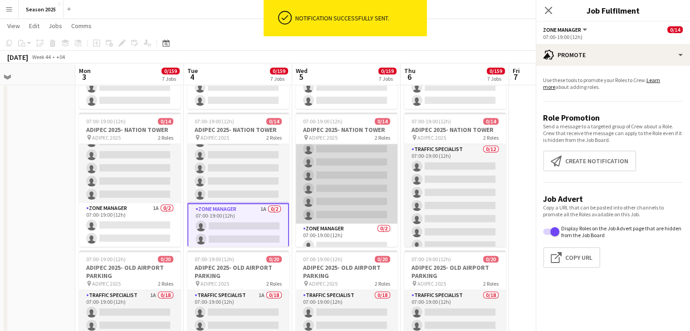
scroll to position [117, 0]
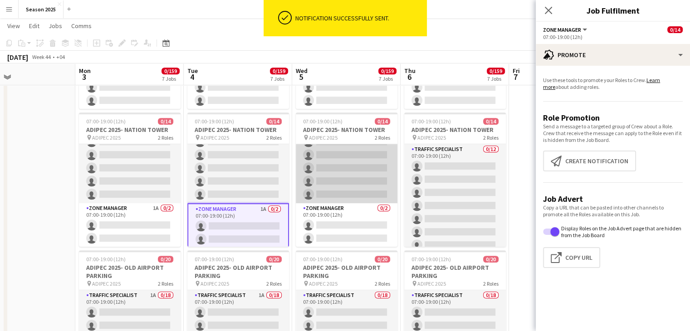
click at [353, 219] on app-card-role "Zone Manager 0/2 07:00-19:00 (12h) single-neutral-actions single-neutral-actions" at bounding box center [347, 225] width 102 height 44
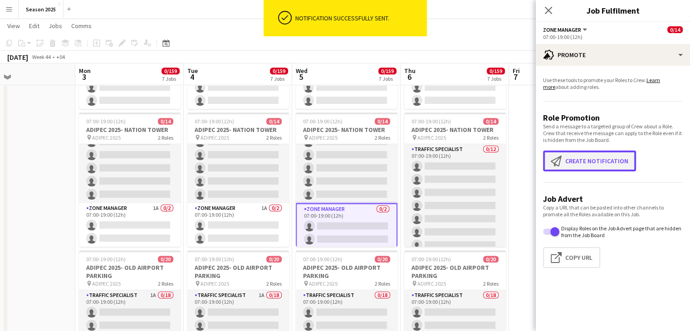
click at [580, 164] on button "Create notification Create notification" at bounding box center [589, 161] width 93 height 21
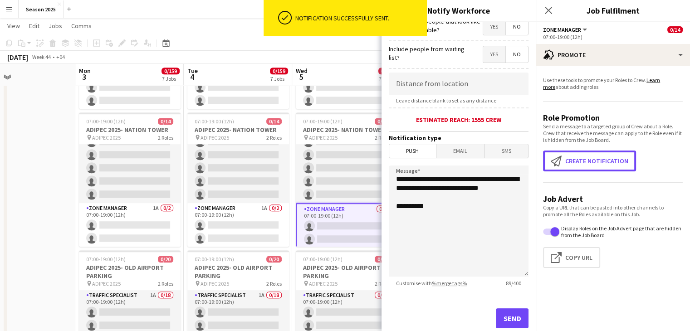
scroll to position [168, 0]
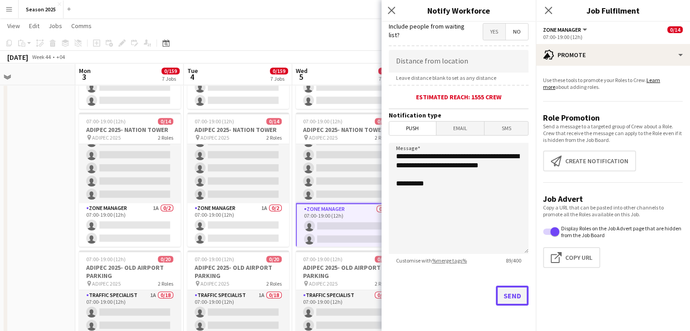
click at [508, 291] on button "Send" at bounding box center [512, 296] width 33 height 20
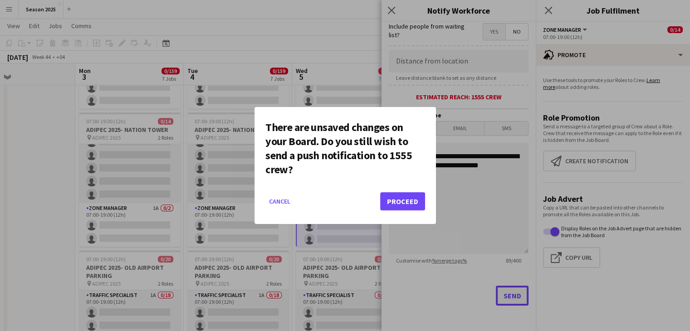
scroll to position [0, 0]
click at [410, 197] on button "Proceed" at bounding box center [402, 201] width 45 height 18
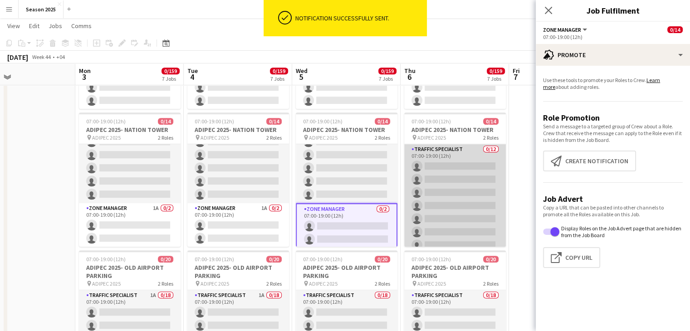
scroll to position [117, 0]
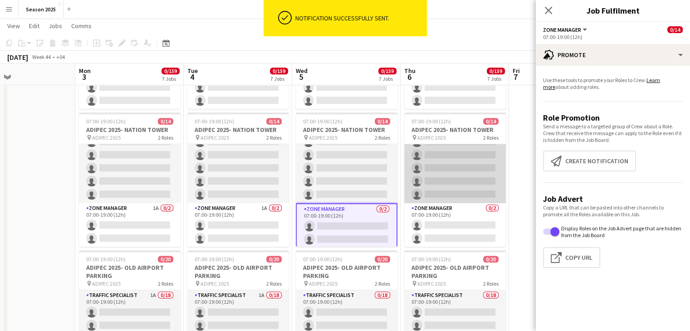
click at [455, 230] on app-card-role "Zone Manager 0/2 07:00-19:00 (12h) single-neutral-actions single-neutral-actions" at bounding box center [455, 225] width 102 height 44
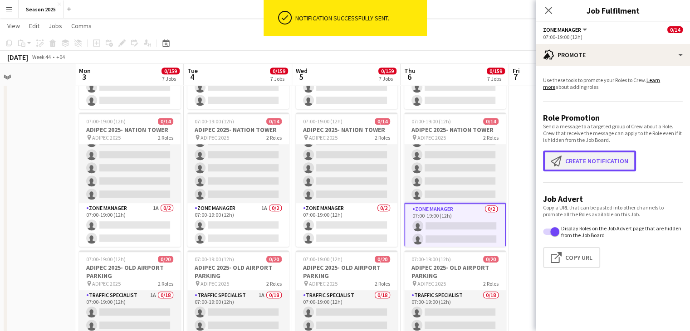
click at [613, 157] on button "Create notification Create notification" at bounding box center [589, 161] width 93 height 21
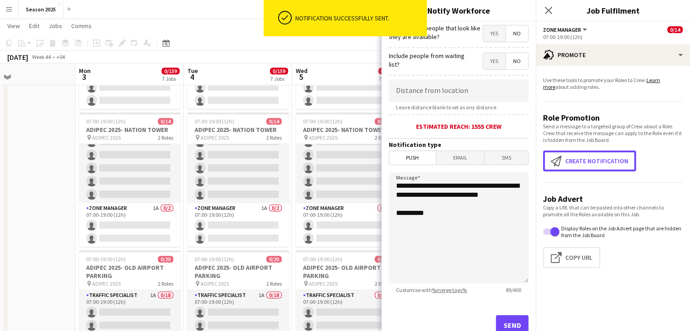
scroll to position [168, 0]
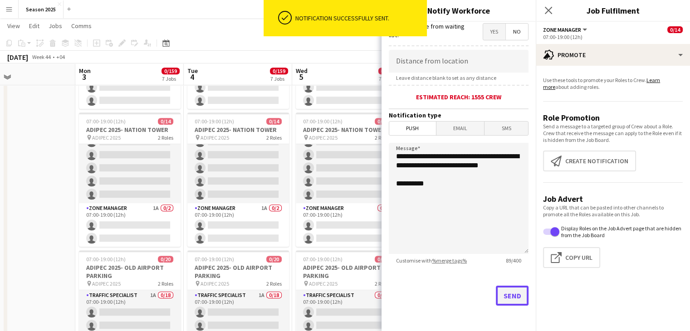
click at [505, 292] on button "Send" at bounding box center [512, 296] width 33 height 20
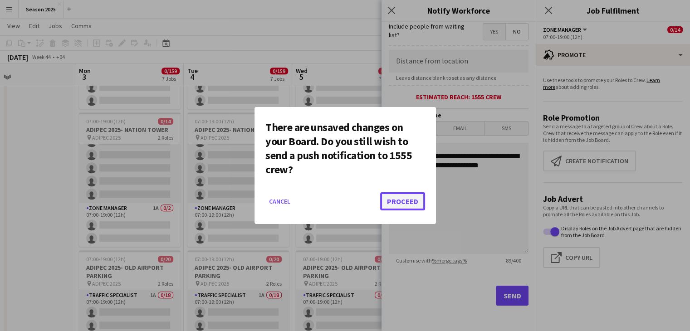
click at [407, 202] on button "Proceed" at bounding box center [402, 201] width 45 height 18
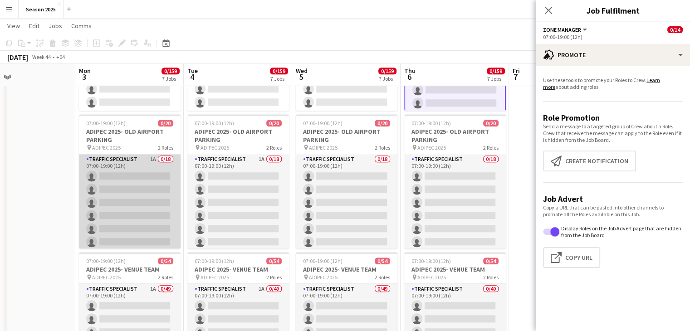
click at [118, 179] on app-card-role "Traffic Specialist 1A 0/18 07:00-19:00 (12h) single-neutral-actions single-neut…" at bounding box center [130, 281] width 102 height 255
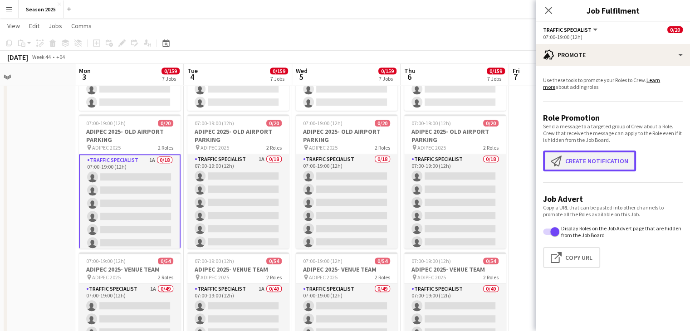
click at [556, 169] on button "Create notification Create notification" at bounding box center [589, 161] width 93 height 21
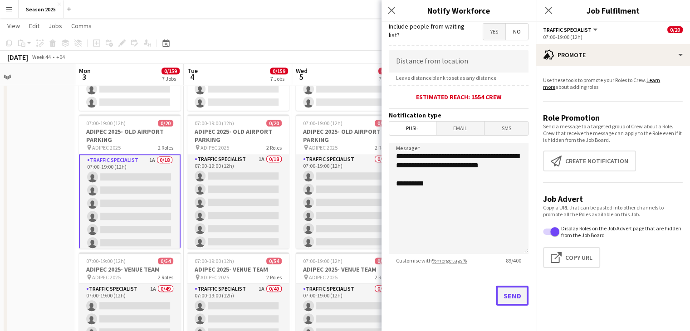
click at [498, 292] on button "Send" at bounding box center [512, 296] width 33 height 20
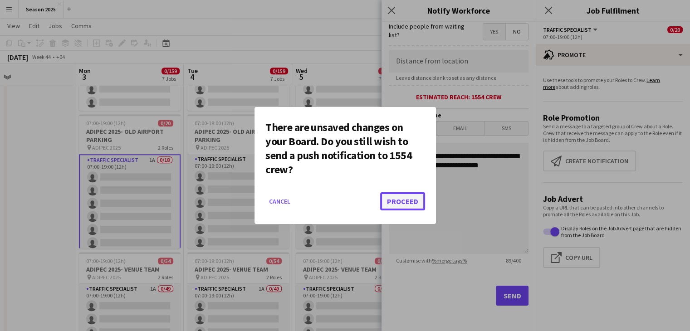
click at [409, 195] on button "Proceed" at bounding box center [402, 201] width 45 height 18
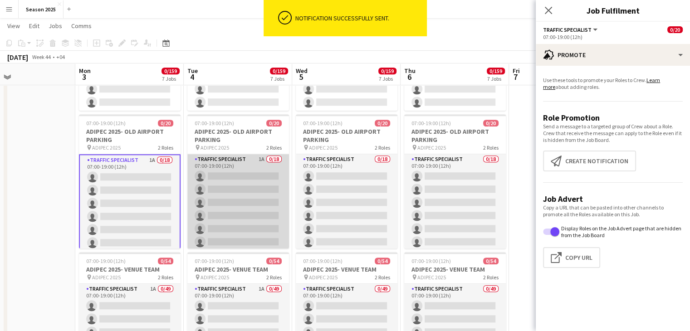
click at [272, 195] on app-card-role "Traffic Specialist 1A 0/18 07:00-19:00 (12h) single-neutral-actions single-neut…" at bounding box center [238, 281] width 102 height 255
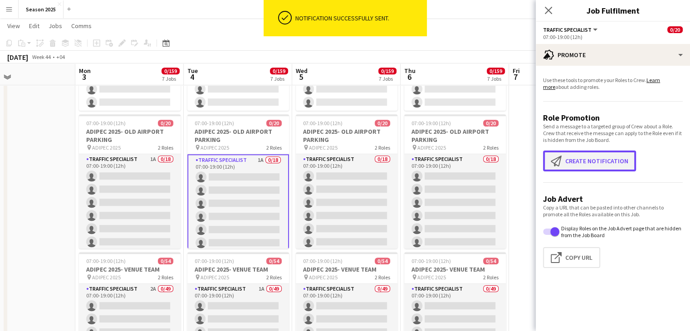
click at [601, 166] on button "Create notification Create notification" at bounding box center [589, 161] width 93 height 21
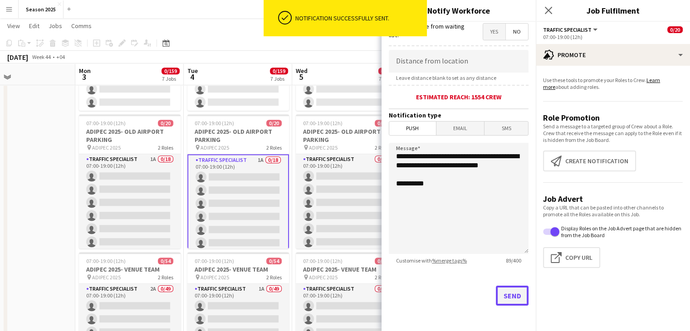
click at [516, 298] on button "Send" at bounding box center [512, 296] width 33 height 20
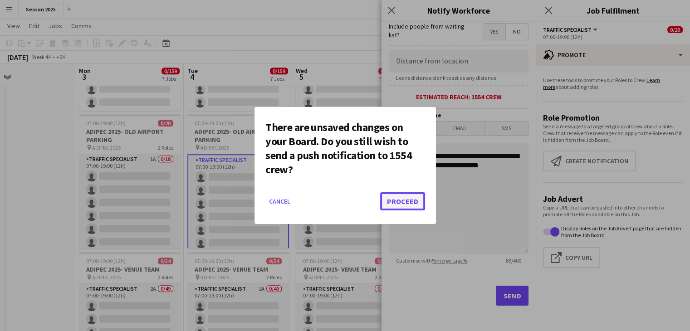
click at [418, 202] on button "Proceed" at bounding box center [402, 201] width 45 height 18
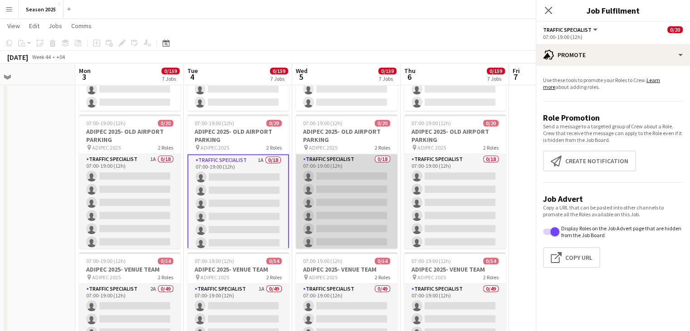
click at [343, 203] on app-card-role "Traffic Specialist 0/18 07:00-19:00 (12h) single-neutral-actions single-neutral…" at bounding box center [347, 281] width 102 height 255
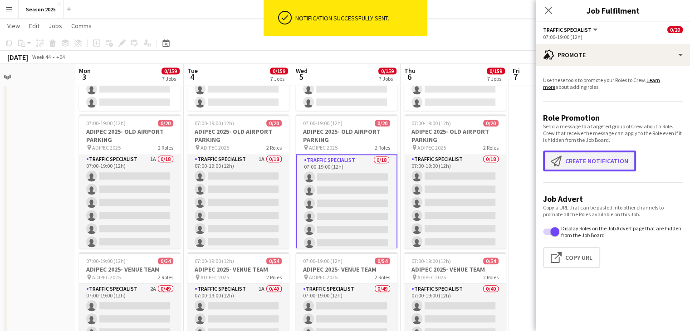
click at [558, 160] on app-icon "Create notification" at bounding box center [558, 161] width 15 height 11
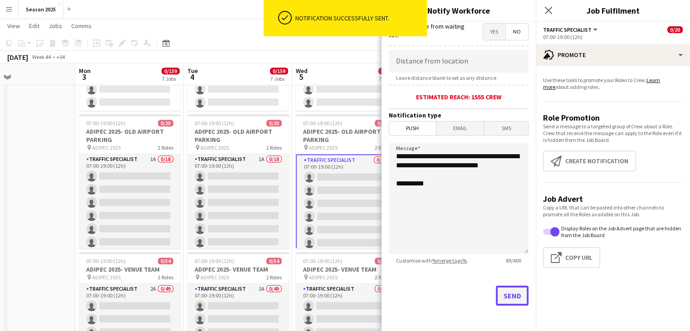
click at [496, 296] on button "Send" at bounding box center [512, 296] width 33 height 20
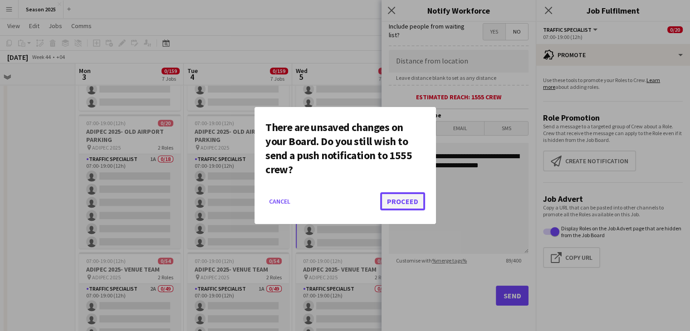
click at [419, 198] on button "Proceed" at bounding box center [402, 201] width 45 height 18
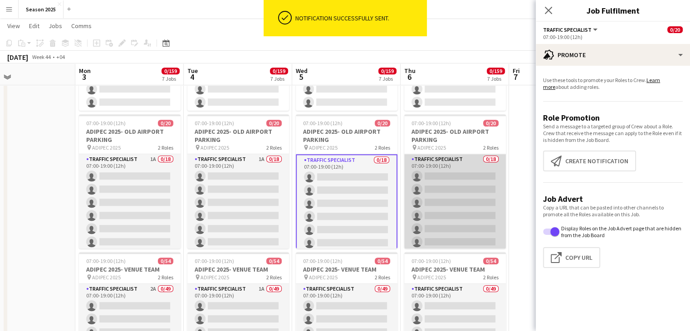
click at [435, 195] on app-card-role "Traffic Specialist 0/18 07:00-19:00 (12h) single-neutral-actions single-neutral…" at bounding box center [455, 281] width 102 height 255
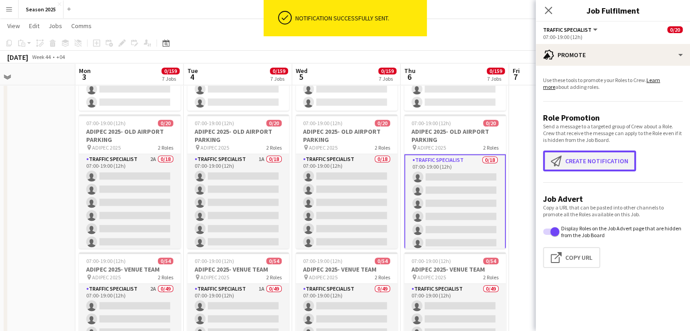
click at [560, 157] on app-icon "Create notification" at bounding box center [558, 161] width 15 height 11
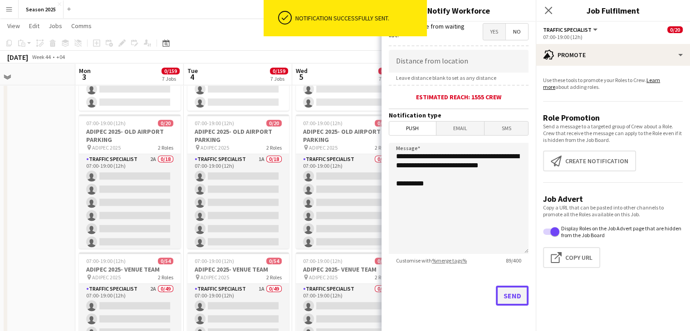
click at [497, 293] on button "Send" at bounding box center [512, 296] width 33 height 20
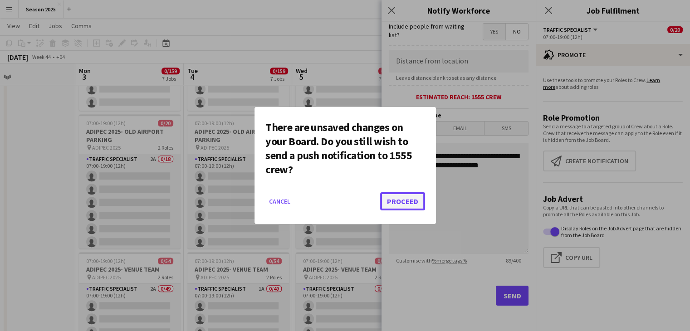
click at [406, 199] on button "Proceed" at bounding box center [402, 201] width 45 height 18
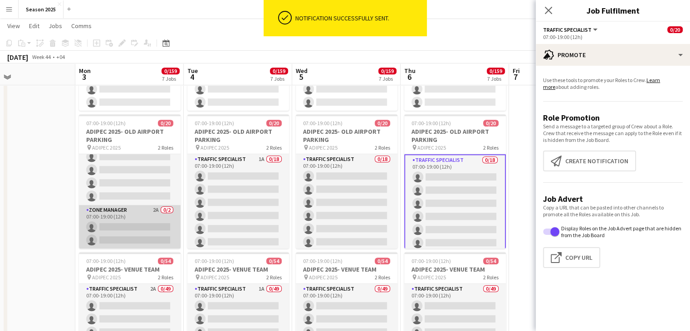
click at [140, 215] on app-card-role "Zone Manager 2A 0/2 07:00-19:00 (12h) single-neutral-actions single-neutral-act…" at bounding box center [130, 227] width 102 height 44
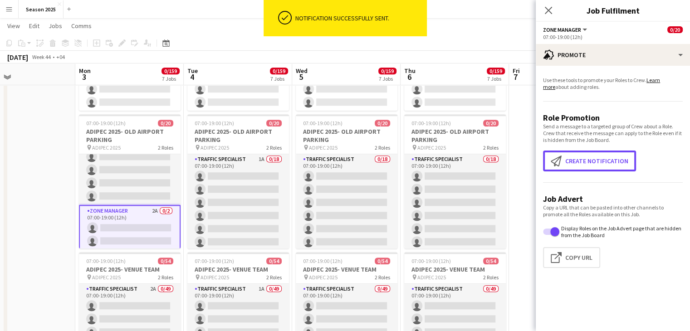
drag, startPoint x: 567, startPoint y: 160, endPoint x: 557, endPoint y: 173, distance: 15.9
click at [567, 163] on button "Create notification Create notification" at bounding box center [589, 161] width 93 height 21
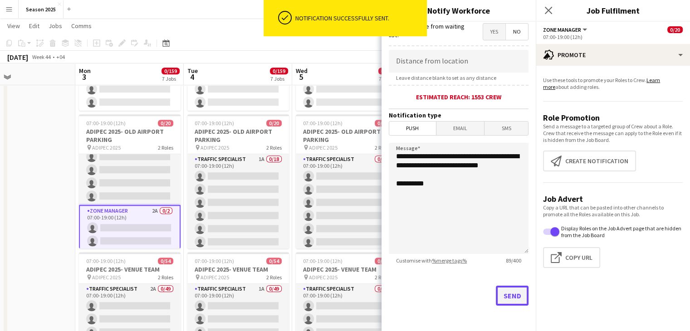
click at [503, 300] on button "Send" at bounding box center [512, 296] width 33 height 20
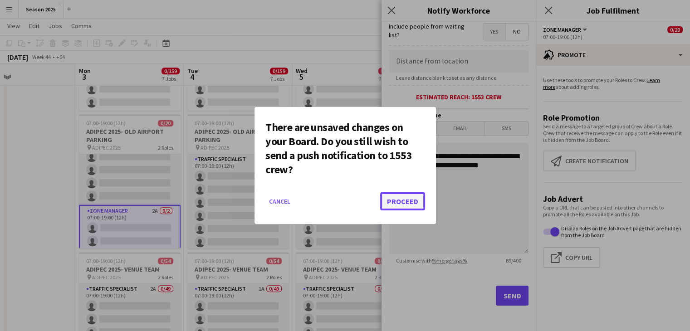
click at [397, 201] on button "Proceed" at bounding box center [402, 201] width 45 height 18
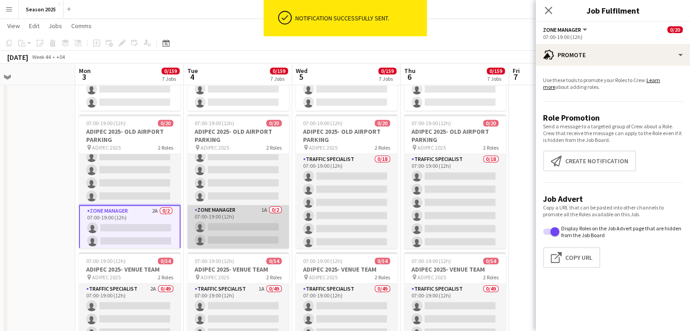
click at [221, 214] on app-card-role "Zone Manager 1A 0/2 07:00-19:00 (12h) single-neutral-actions single-neutral-act…" at bounding box center [238, 227] width 102 height 44
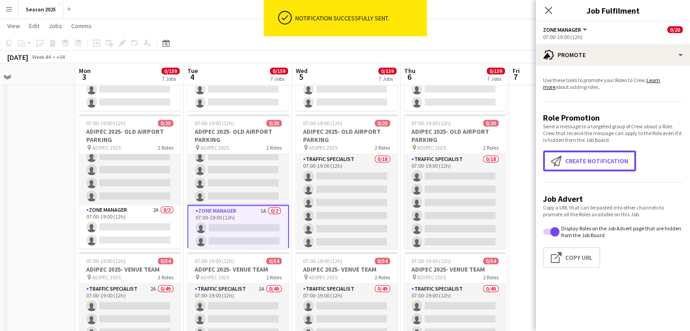
drag, startPoint x: 566, startPoint y: 168, endPoint x: 562, endPoint y: 176, distance: 9.1
click at [567, 169] on button "Create notification Create notification" at bounding box center [589, 161] width 93 height 21
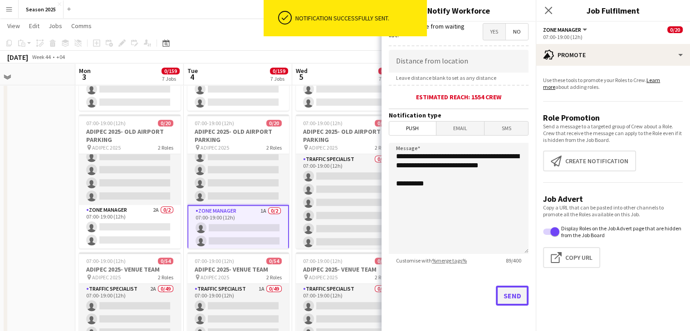
click at [496, 290] on button "Send" at bounding box center [512, 296] width 33 height 20
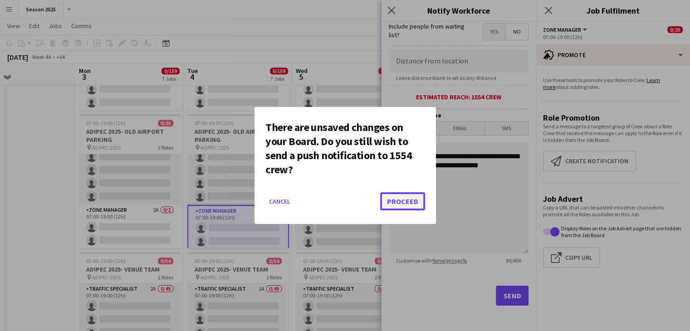
click at [392, 202] on button "Proceed" at bounding box center [402, 201] width 45 height 18
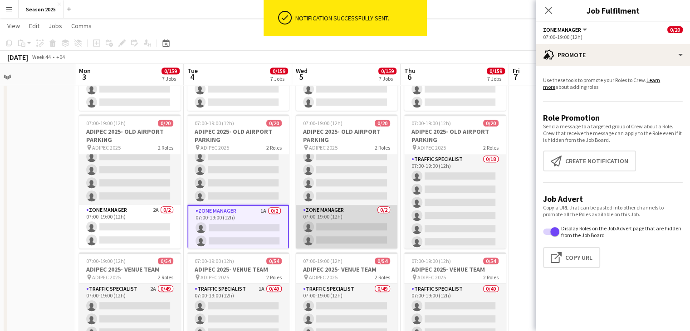
click at [341, 216] on app-card-role "Zone Manager 0/2 07:00-19:00 (12h) single-neutral-actions single-neutral-actions" at bounding box center [347, 227] width 102 height 44
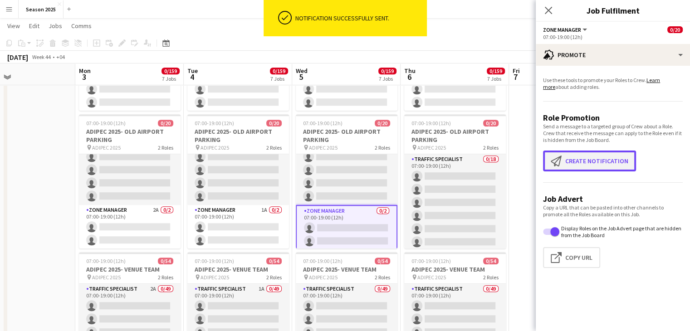
click at [585, 166] on button "Create notification Create notification" at bounding box center [589, 161] width 93 height 21
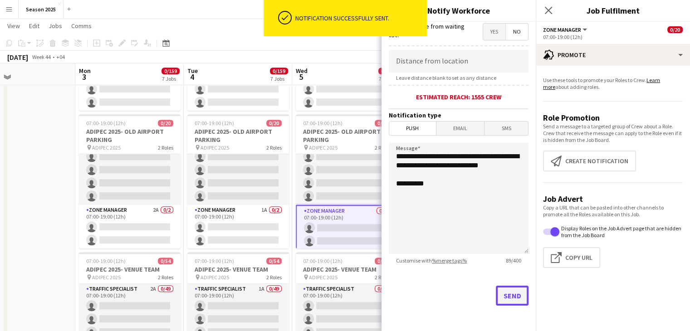
click at [503, 300] on button "Send" at bounding box center [512, 296] width 33 height 20
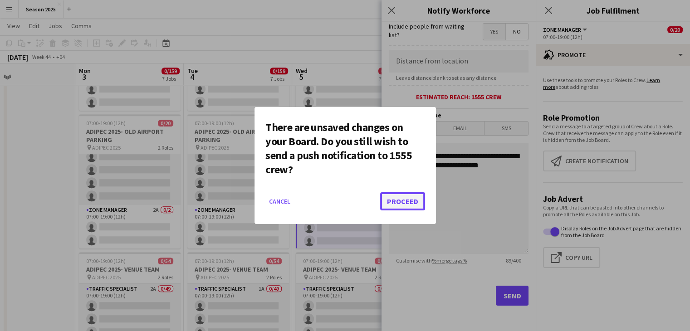
click at [395, 195] on button "Proceed" at bounding box center [402, 201] width 45 height 18
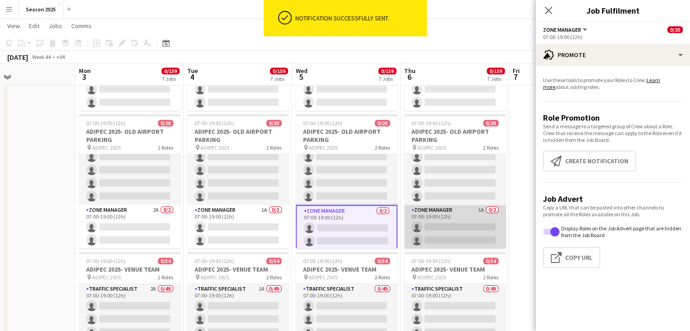
click at [445, 216] on app-card-role "Zone Manager 1A 0/2 07:00-19:00 (12h) single-neutral-actions single-neutral-act…" at bounding box center [455, 227] width 102 height 44
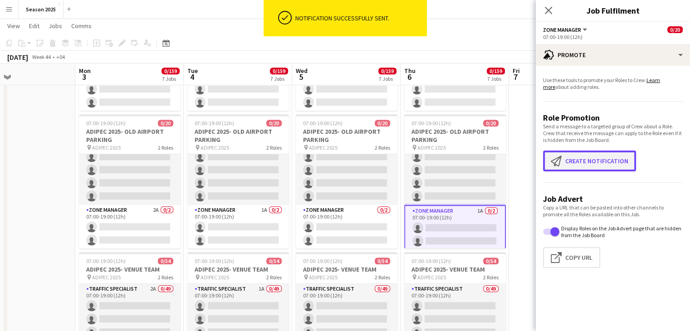
click at [552, 163] on app-icon "Create notification" at bounding box center [558, 161] width 15 height 11
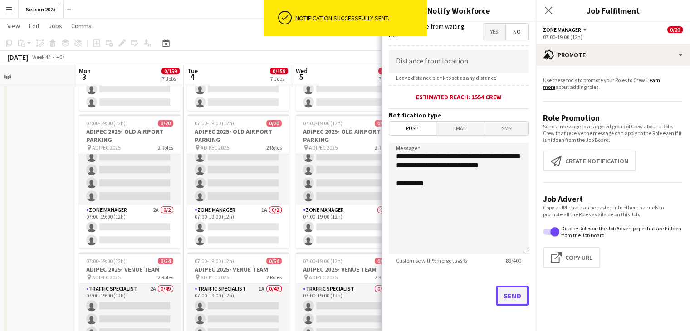
click at [503, 292] on button "Send" at bounding box center [512, 296] width 33 height 20
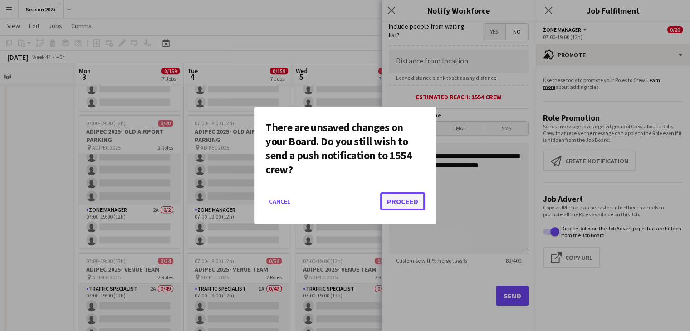
click at [401, 198] on button "Proceed" at bounding box center [402, 201] width 45 height 18
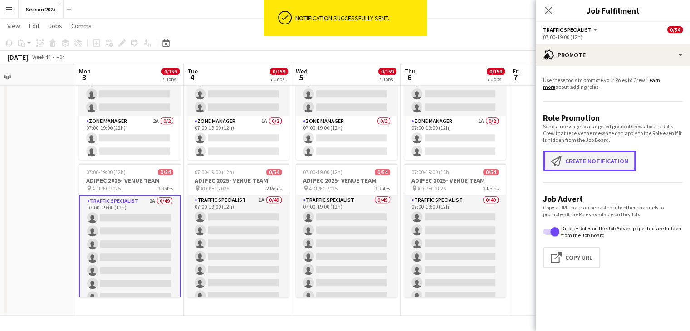
click at [614, 158] on button "Create notification Create notification" at bounding box center [589, 161] width 93 height 21
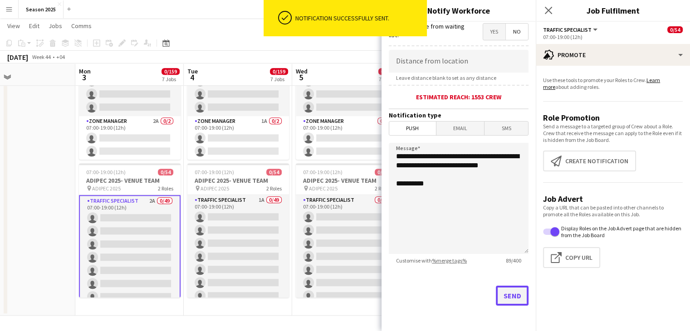
click at [498, 298] on button "Send" at bounding box center [512, 296] width 33 height 20
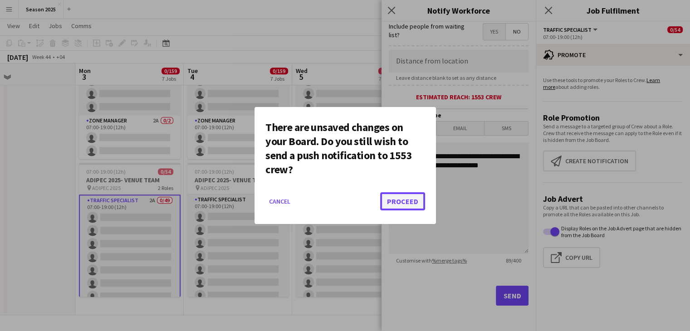
click at [415, 197] on button "Proceed" at bounding box center [402, 201] width 45 height 18
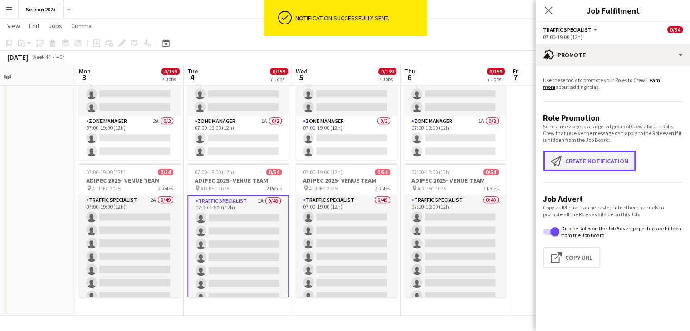
click at [594, 161] on button "Create notification Create notification" at bounding box center [589, 161] width 93 height 21
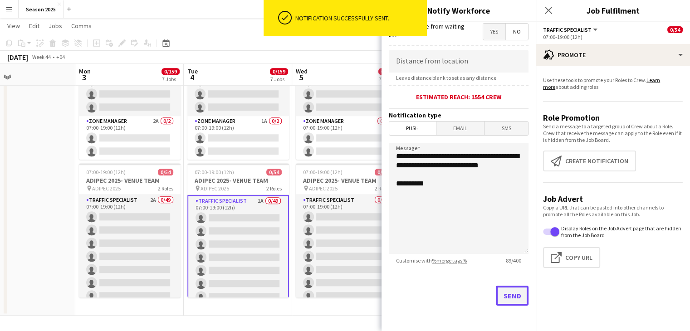
click at [496, 291] on button "Send" at bounding box center [512, 296] width 33 height 20
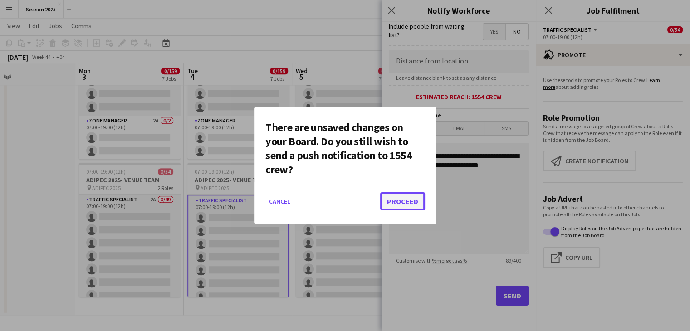
click at [396, 202] on button "Proceed" at bounding box center [402, 201] width 45 height 18
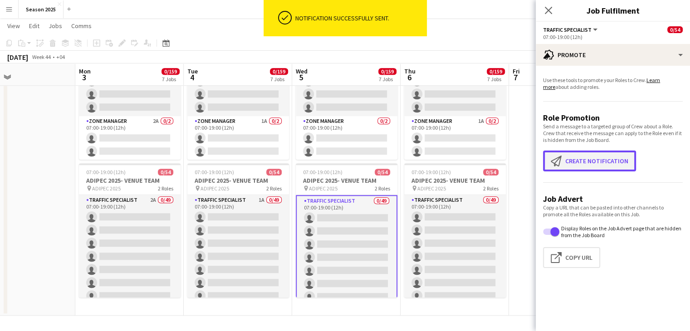
click at [585, 158] on button "Create notification Create notification" at bounding box center [589, 161] width 93 height 21
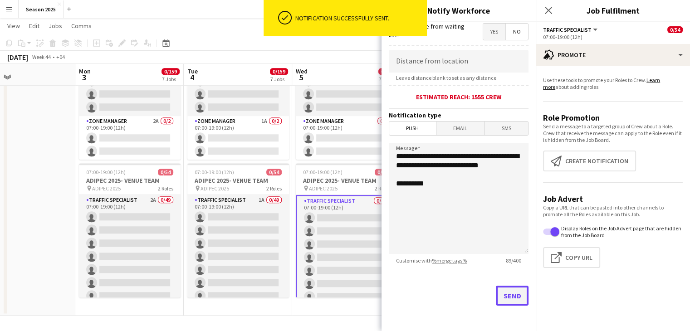
click at [496, 286] on button "Send" at bounding box center [512, 296] width 33 height 20
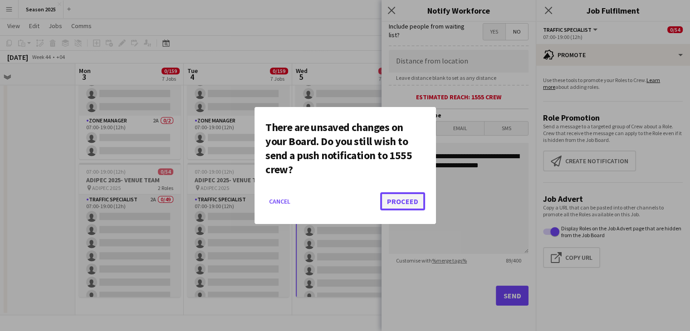
click at [413, 202] on button "Proceed" at bounding box center [402, 201] width 45 height 18
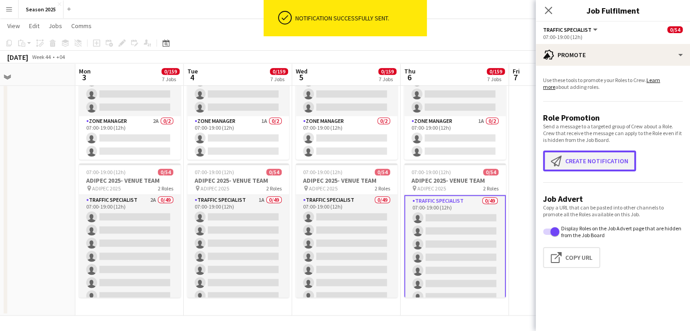
click at [575, 153] on button "Create notification Create notification" at bounding box center [589, 161] width 93 height 21
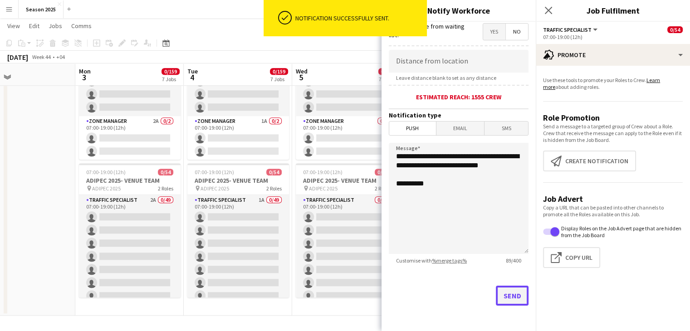
click at [498, 295] on button "Send" at bounding box center [512, 296] width 33 height 20
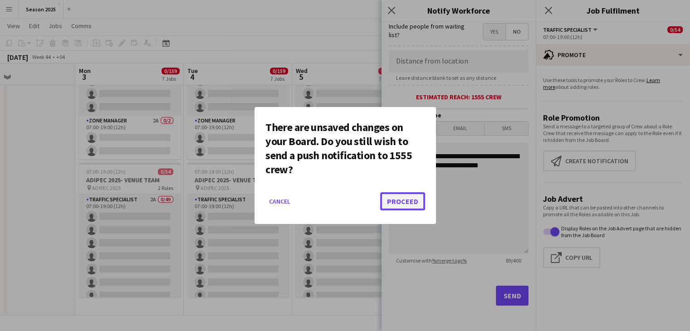
click at [407, 205] on button "Proceed" at bounding box center [402, 201] width 45 height 18
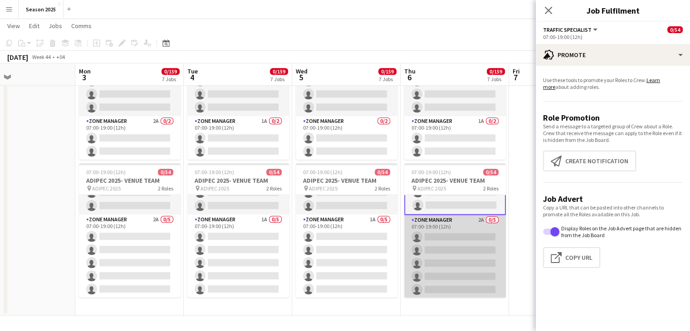
click at [441, 244] on app-card-role "Zone Manager 2A 0/5 07:00-19:00 (12h) single-neutral-actions single-neutral-act…" at bounding box center [455, 257] width 102 height 84
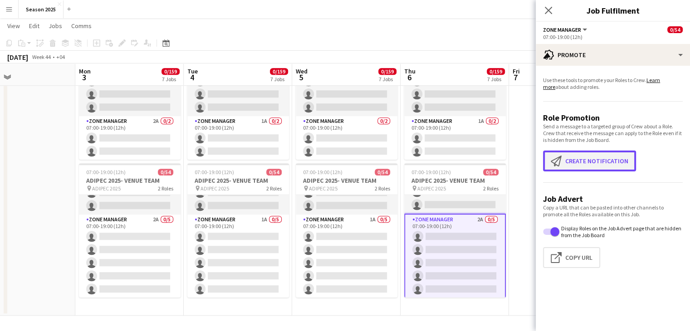
click at [590, 160] on button "Create notification Create notification" at bounding box center [589, 161] width 93 height 21
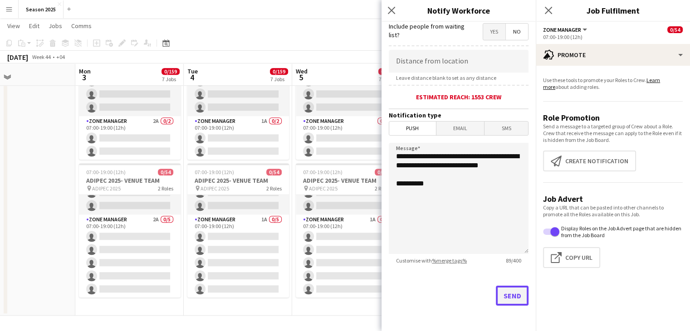
click at [496, 300] on button "Send" at bounding box center [512, 296] width 33 height 20
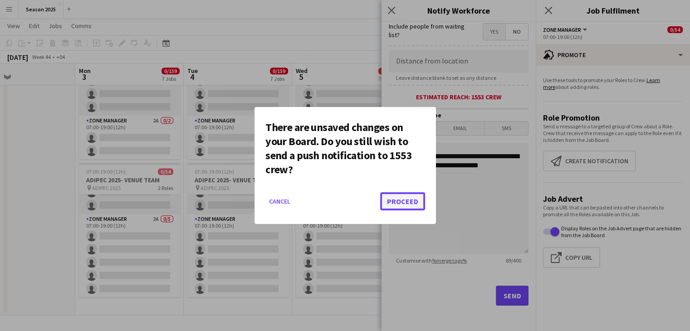
click at [414, 205] on button "Proceed" at bounding box center [402, 201] width 45 height 18
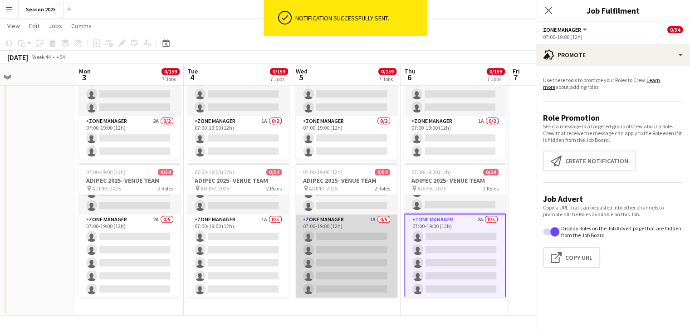
click at [343, 240] on app-card-role "Zone Manager 1A 0/5 07:00-19:00 (12h) single-neutral-actions single-neutral-act…" at bounding box center [347, 257] width 102 height 84
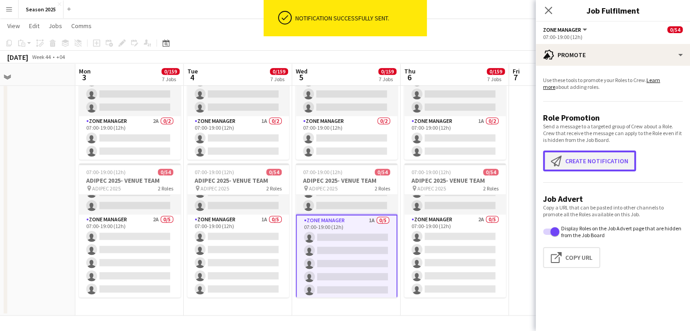
click at [614, 165] on button "Create notification Create notification" at bounding box center [589, 161] width 93 height 21
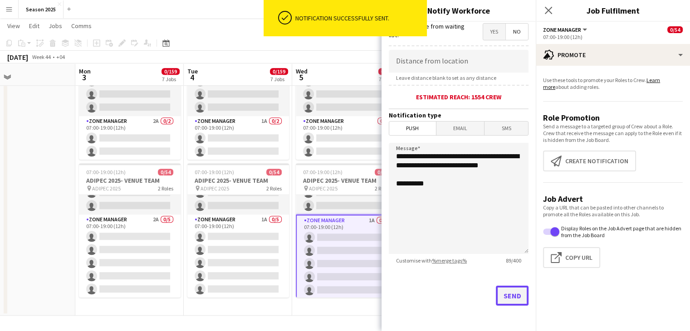
click at [505, 300] on button "Send" at bounding box center [512, 296] width 33 height 20
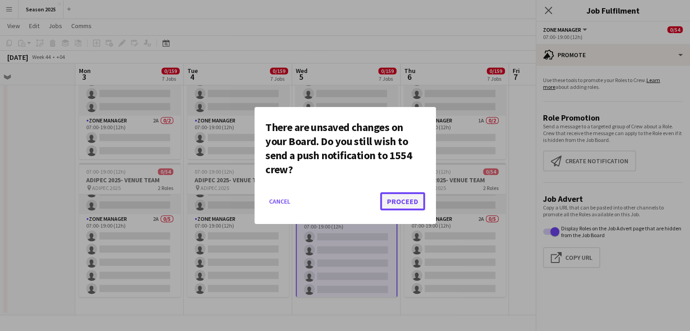
click at [403, 204] on button "Proceed" at bounding box center [402, 201] width 45 height 18
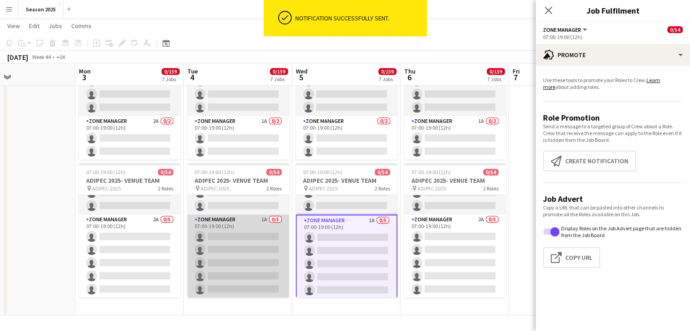
click at [255, 247] on app-card-role "Zone Manager 1A 0/5 07:00-19:00 (12h) single-neutral-actions single-neutral-act…" at bounding box center [238, 257] width 102 height 84
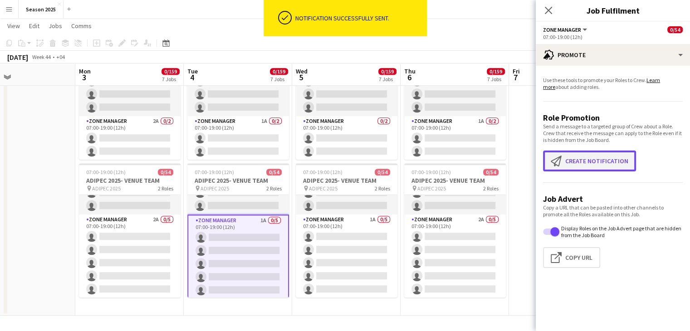
click at [574, 162] on button "Create notification Create notification" at bounding box center [589, 161] width 93 height 21
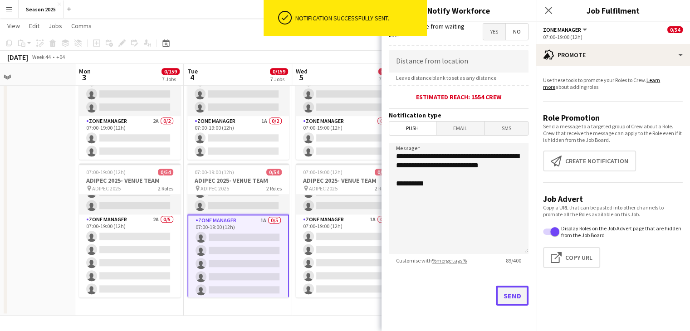
click at [496, 297] on button "Send" at bounding box center [512, 296] width 33 height 20
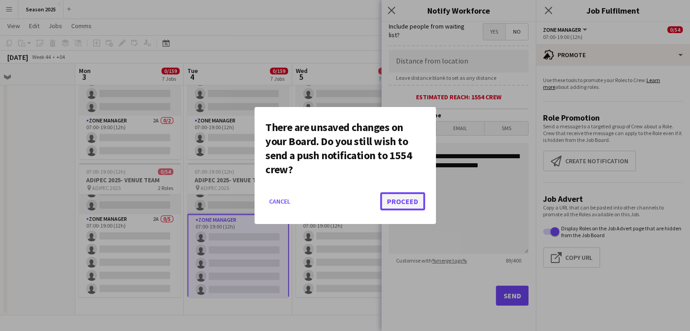
click at [417, 202] on button "Proceed" at bounding box center [402, 201] width 45 height 18
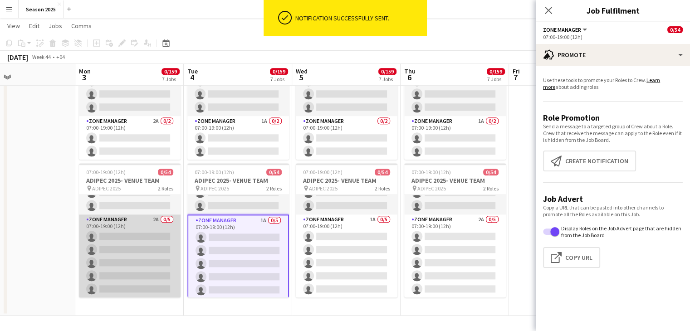
drag, startPoint x: 145, startPoint y: 237, endPoint x: 150, endPoint y: 235, distance: 4.9
click at [145, 237] on app-card-role "Zone Manager 2A 0/5 07:00-19:00 (12h) single-neutral-actions single-neutral-act…" at bounding box center [130, 257] width 102 height 84
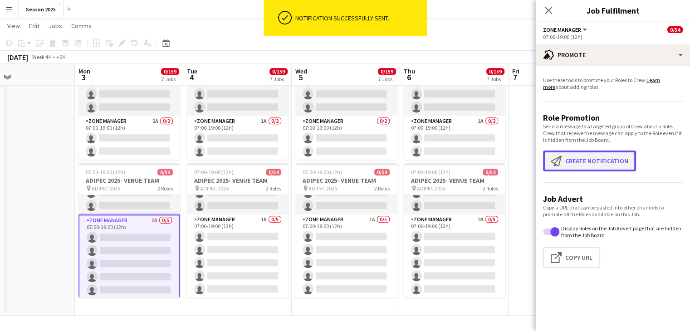
click at [576, 163] on button "Create notification Create notification" at bounding box center [589, 161] width 93 height 21
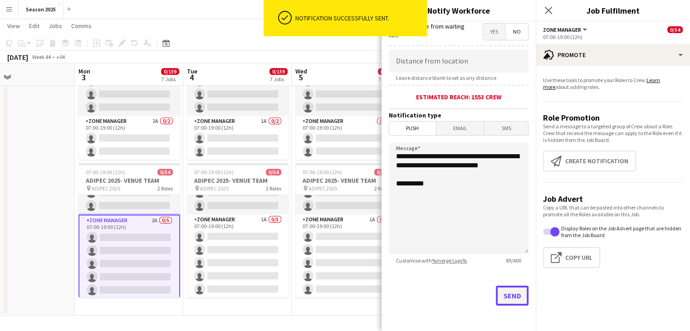
click at [501, 287] on button "Send" at bounding box center [512, 296] width 33 height 20
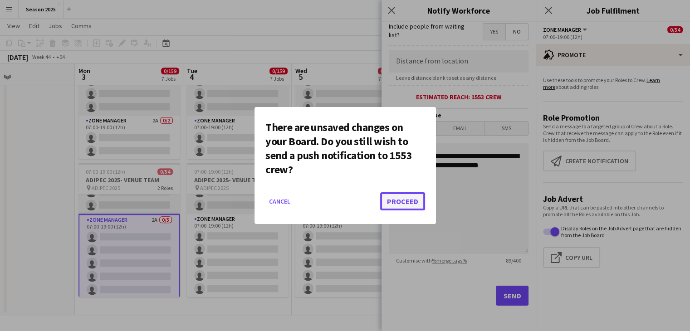
click at [408, 204] on button "Proceed" at bounding box center [402, 201] width 45 height 18
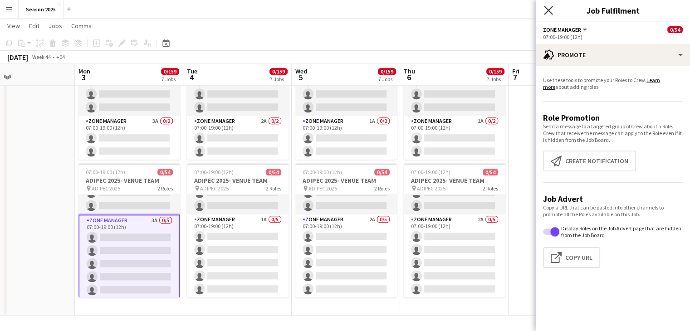
click at [548, 8] on icon "Close pop-in" at bounding box center [548, 10] width 9 height 9
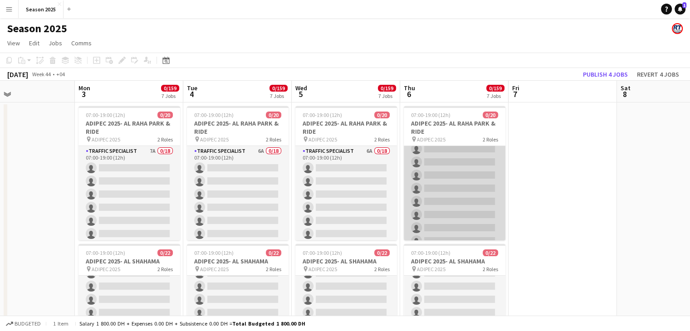
scroll to position [0, 0]
click at [443, 188] on app-card-role "Traffic Specialist 5A 0/18 07:00-19:00 (12h) single-neutral-actions single-neut…" at bounding box center [455, 273] width 102 height 255
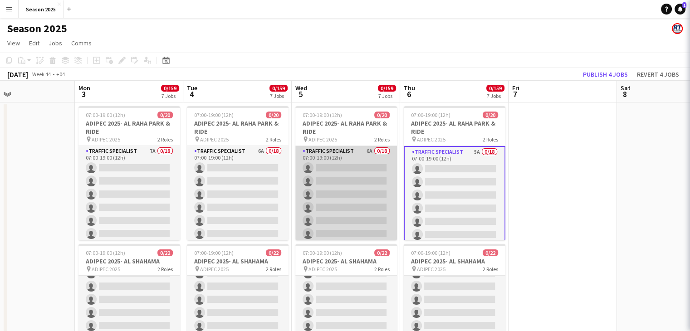
click at [340, 189] on app-card-role "Traffic Specialist 6A 0/18 07:00-19:00 (12h) single-neutral-actions single-neut…" at bounding box center [347, 273] width 102 height 255
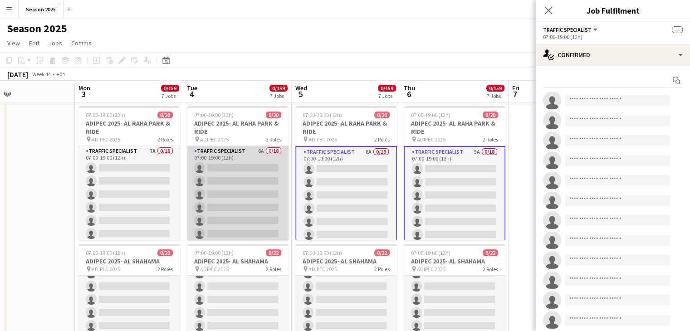
click at [212, 193] on app-card-role "Traffic Specialist 6A 0/18 07:00-19:00 (12h) single-neutral-actions single-neut…" at bounding box center [238, 273] width 102 height 255
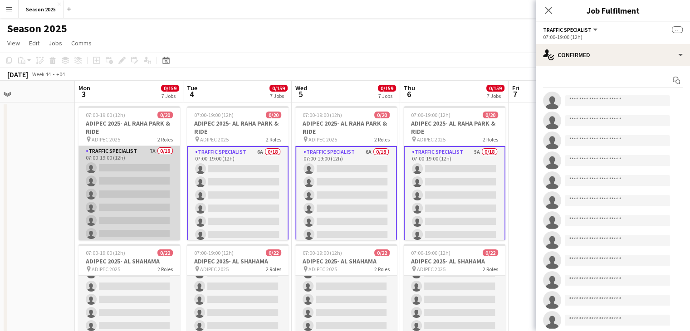
click at [135, 190] on app-card-role "Traffic Specialist 7A 0/18 07:00-19:00 (12h) single-neutral-actions single-neut…" at bounding box center [130, 273] width 102 height 255
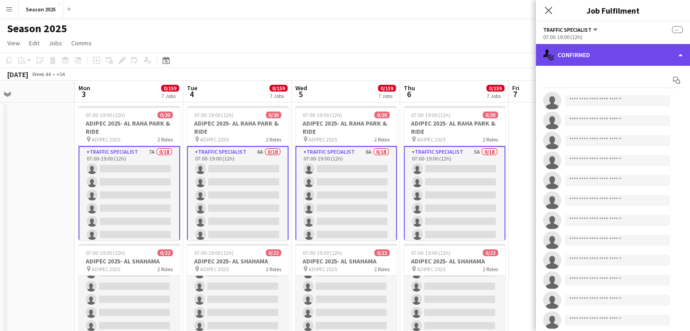
click at [573, 53] on div "single-neutral-actions-check-2 Confirmed" at bounding box center [613, 55] width 154 height 22
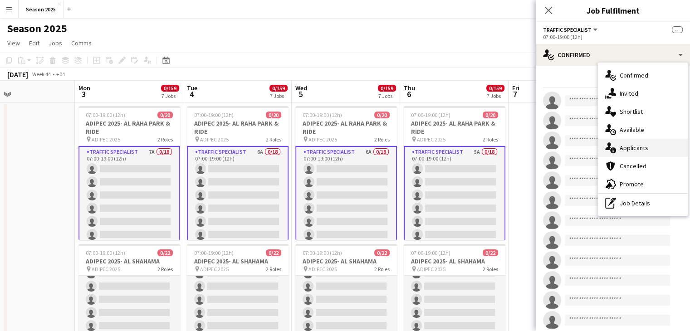
click at [628, 153] on div "single-neutral-actions-information Applicants" at bounding box center [643, 148] width 90 height 18
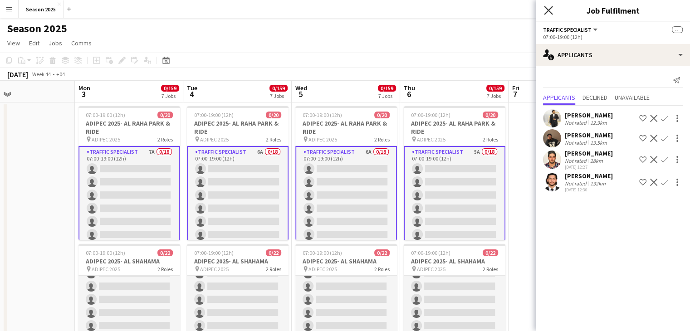
click at [547, 8] on icon at bounding box center [548, 10] width 9 height 9
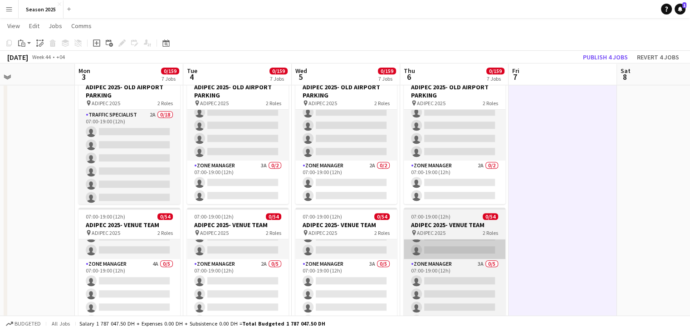
scroll to position [770, 0]
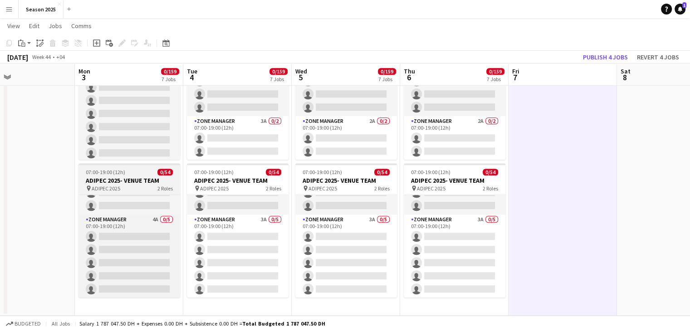
click at [113, 182] on h3 "ADIPEC 2025- VENUE TEAM" at bounding box center [130, 181] width 102 height 8
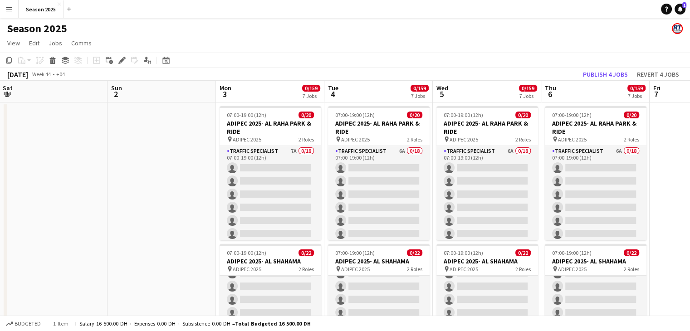
scroll to position [0, 218]
drag, startPoint x: 58, startPoint y: 178, endPoint x: 199, endPoint y: 169, distance: 141.4
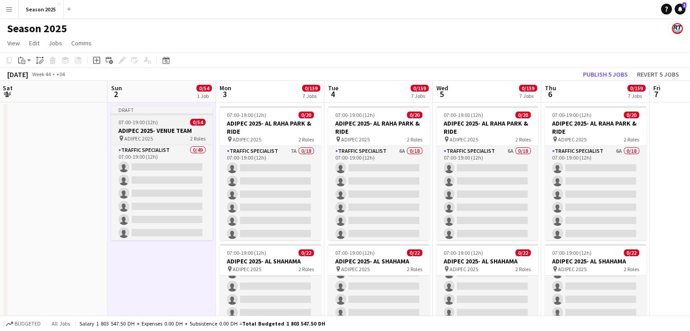
click at [179, 136] on div "pin ADIPEC 2025 2 Roles" at bounding box center [162, 138] width 102 height 7
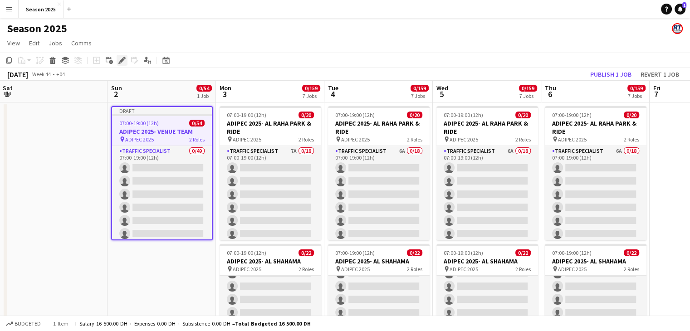
click at [120, 64] on div "Edit" at bounding box center [122, 60] width 11 height 11
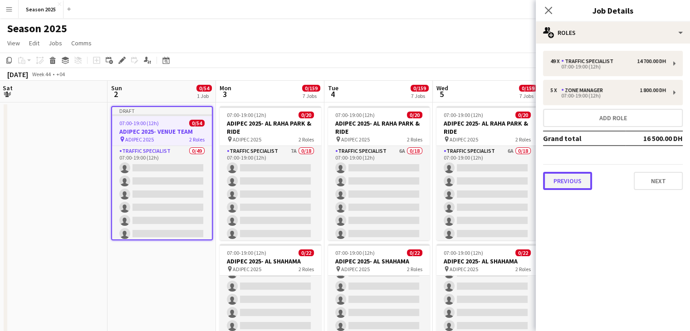
click at [573, 180] on button "Previous" at bounding box center [567, 181] width 49 height 18
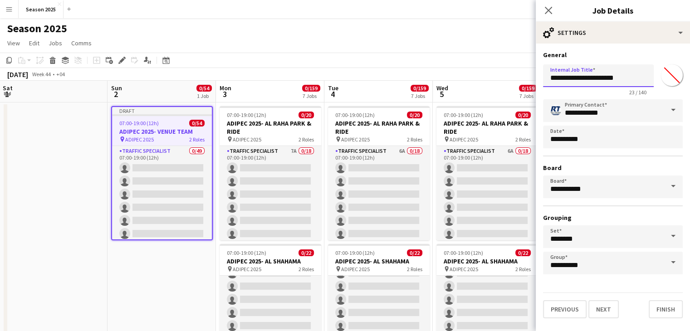
click at [632, 77] on input "**********" at bounding box center [598, 75] width 111 height 23
click at [593, 79] on input "**********" at bounding box center [598, 75] width 111 height 23
type input "**********"
click at [611, 315] on button "Next" at bounding box center [604, 310] width 30 height 18
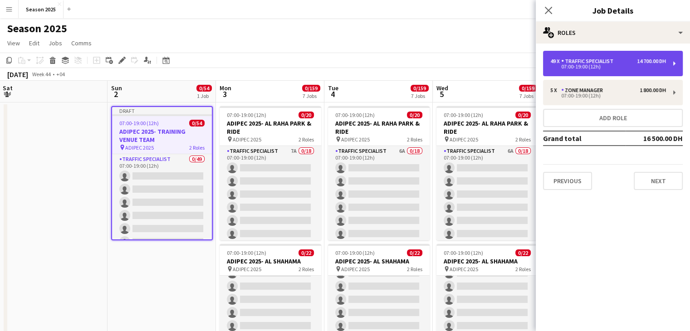
click at [586, 63] on div "Traffic Specialist" at bounding box center [590, 61] width 56 height 6
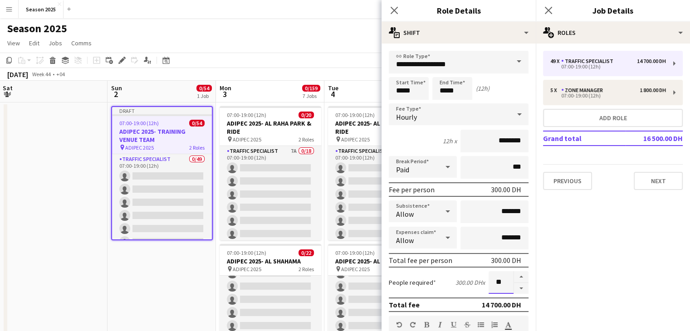
drag, startPoint x: 498, startPoint y: 282, endPoint x: 488, endPoint y: 282, distance: 9.5
click at [489, 282] on input "**" at bounding box center [501, 282] width 25 height 23
type input "**"
click at [609, 213] on mat-expansion-panel "pencil3 General details 49 x Traffic Specialist 14 700.00 DH 07:00-19:00 (12h) …" at bounding box center [613, 188] width 154 height 288
click at [641, 188] on button "Next" at bounding box center [658, 181] width 49 height 18
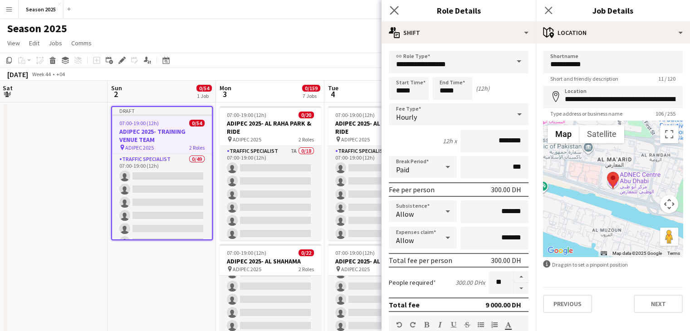
click at [395, 6] on icon "Close pop-in" at bounding box center [394, 10] width 9 height 9
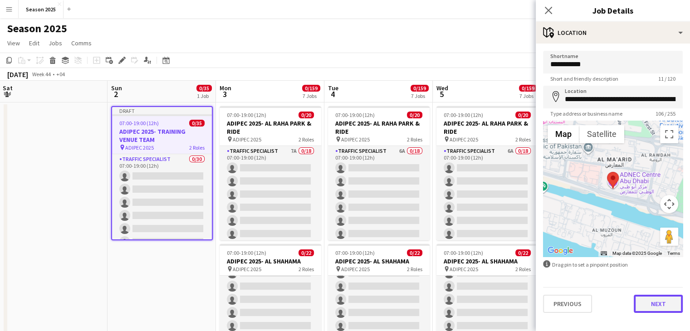
click at [644, 305] on button "Next" at bounding box center [658, 304] width 49 height 18
click at [645, 331] on mat-expansion-panel "**********" at bounding box center [613, 331] width 154 height 0
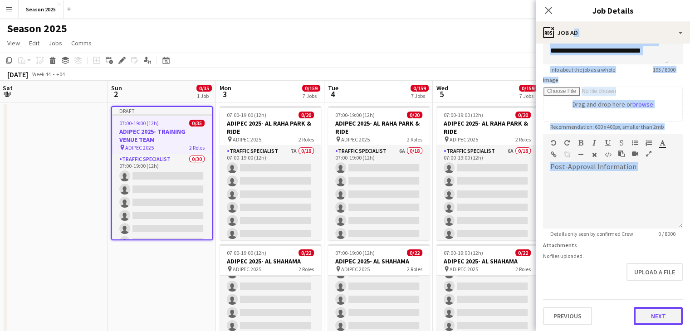
scroll to position [117, 0]
drag, startPoint x: 654, startPoint y: 311, endPoint x: 648, endPoint y: 307, distance: 6.9
click at [653, 311] on button "Next" at bounding box center [658, 316] width 49 height 18
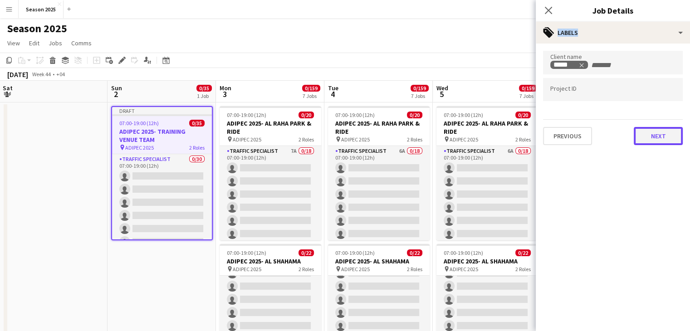
click at [655, 137] on button "Next" at bounding box center [658, 136] width 49 height 18
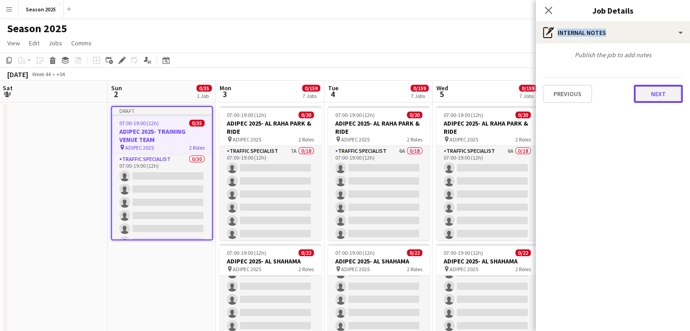
click at [664, 95] on button "Next" at bounding box center [658, 94] width 49 height 18
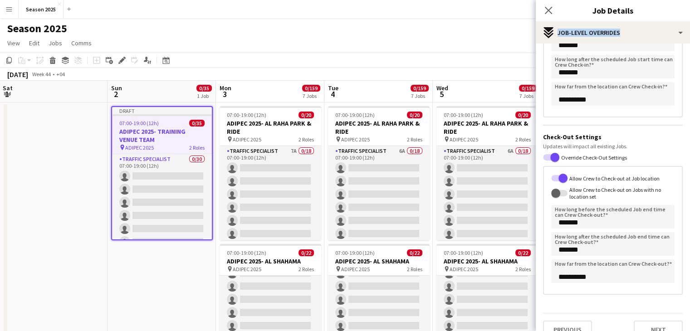
scroll to position [138, 0]
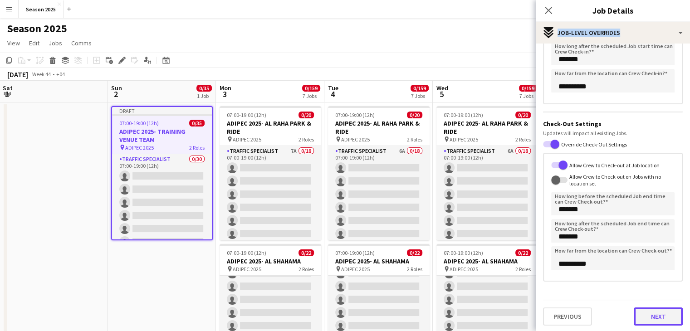
click at [651, 314] on button "Next" at bounding box center [658, 317] width 49 height 18
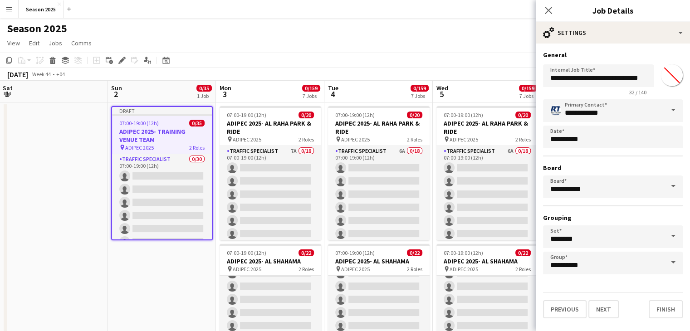
click at [665, 318] on div "**********" at bounding box center [613, 185] width 154 height 282
click at [661, 314] on button "Finish" at bounding box center [666, 310] width 34 height 18
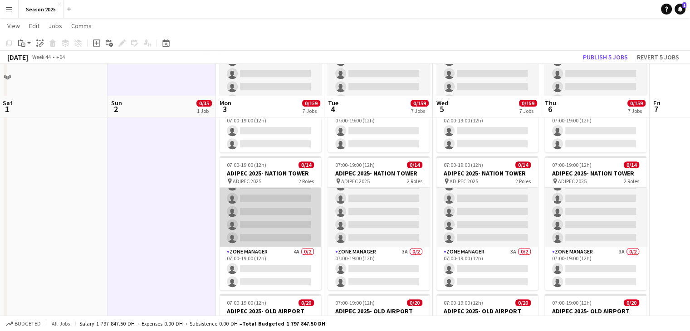
scroll to position [545, 0]
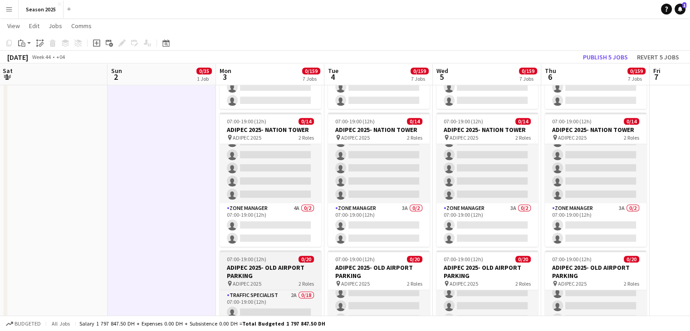
click at [278, 264] on h3 "ADIPEC 2025- OLD AIRPORT PARKING" at bounding box center [271, 272] width 102 height 16
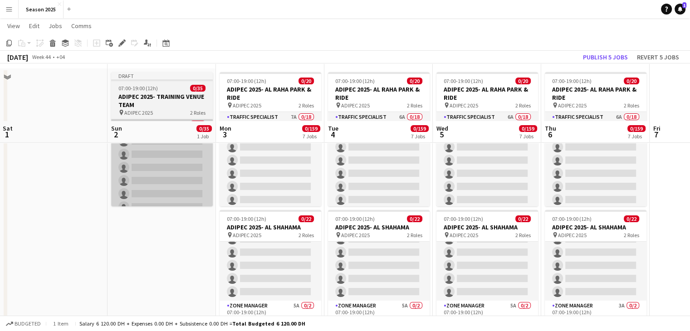
scroll to position [0, 0]
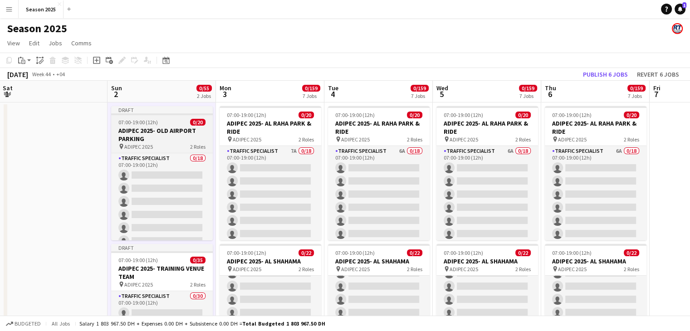
click at [164, 134] on h3 "ADIPEC 2025- OLD AIRPORT PARKING" at bounding box center [162, 135] width 102 height 16
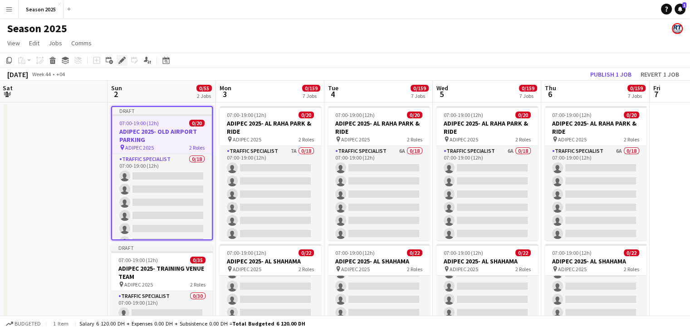
click at [118, 59] on icon "Edit" at bounding box center [121, 60] width 7 height 7
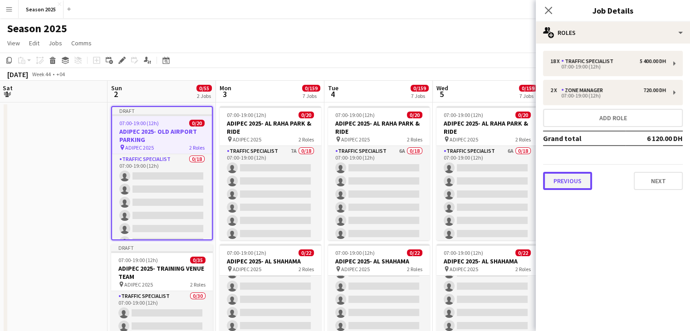
click at [570, 187] on button "Previous" at bounding box center [567, 181] width 49 height 18
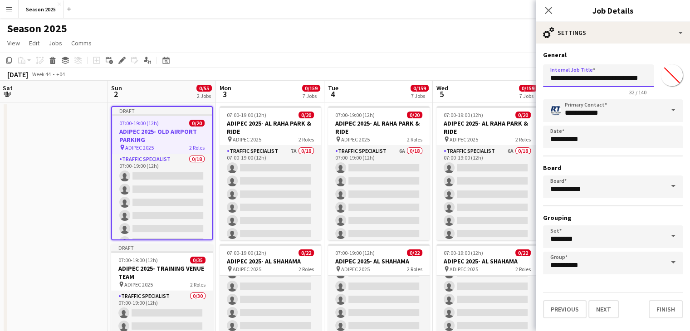
click at [593, 75] on input "**********" at bounding box center [598, 75] width 111 height 23
type input "**********"
click at [611, 315] on button "Next" at bounding box center [604, 310] width 30 height 18
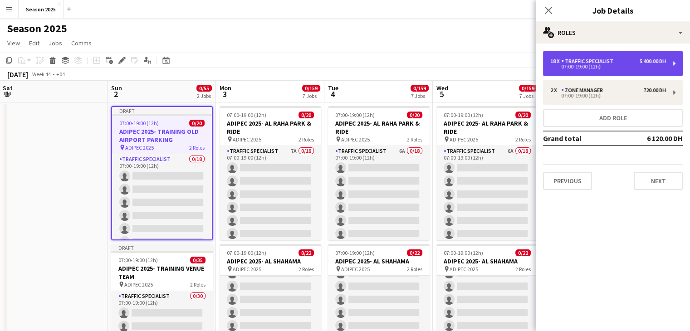
click at [565, 65] on div "07:00-19:00 (12h)" at bounding box center [609, 66] width 116 height 5
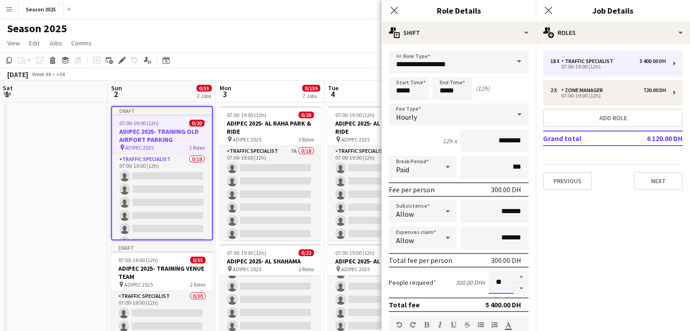
drag, startPoint x: 497, startPoint y: 285, endPoint x: 487, endPoint y: 285, distance: 10.0
click at [489, 285] on input "**" at bounding box center [501, 282] width 25 height 23
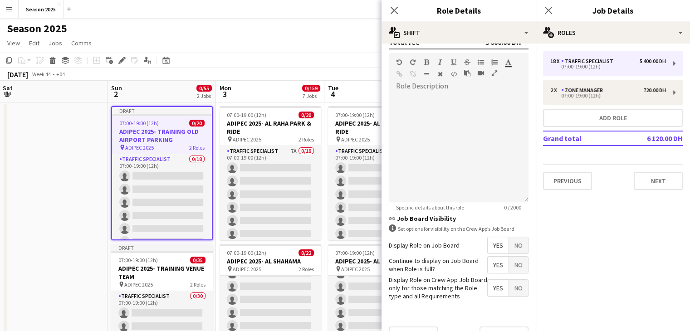
scroll to position [281, 0]
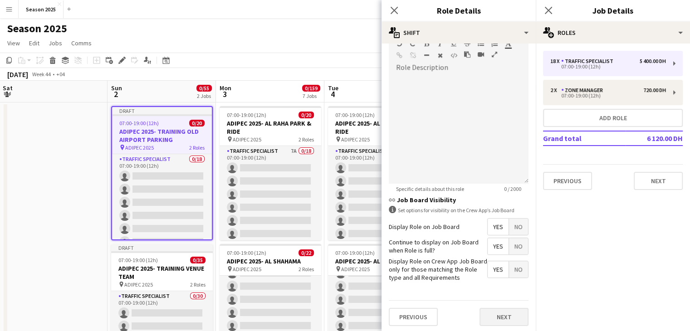
type input "**"
click at [505, 310] on button "Next" at bounding box center [504, 317] width 49 height 18
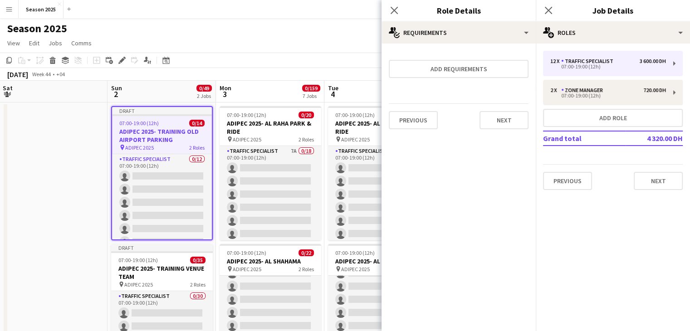
scroll to position [0, 0]
click at [637, 177] on button "Next" at bounding box center [658, 181] width 49 height 18
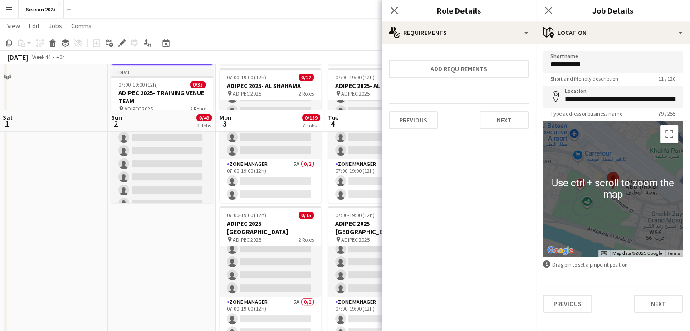
scroll to position [227, 0]
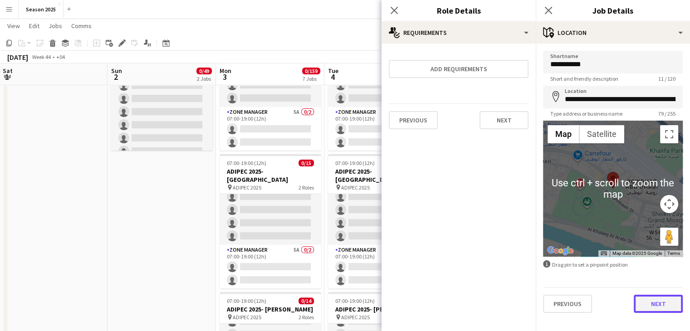
click at [666, 298] on button "Next" at bounding box center [658, 304] width 49 height 18
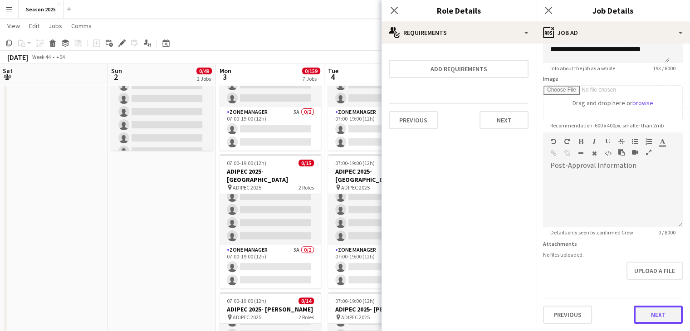
click at [661, 286] on form "**********" at bounding box center [613, 128] width 154 height 391
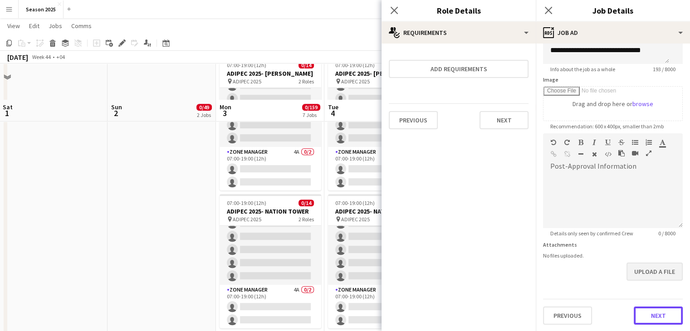
scroll to position [499, 0]
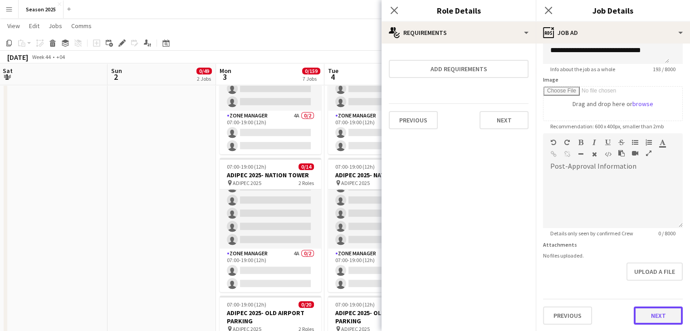
drag, startPoint x: 661, startPoint y: 313, endPoint x: 660, endPoint y: 307, distance: 5.5
click at [661, 313] on button "Next" at bounding box center [658, 316] width 49 height 18
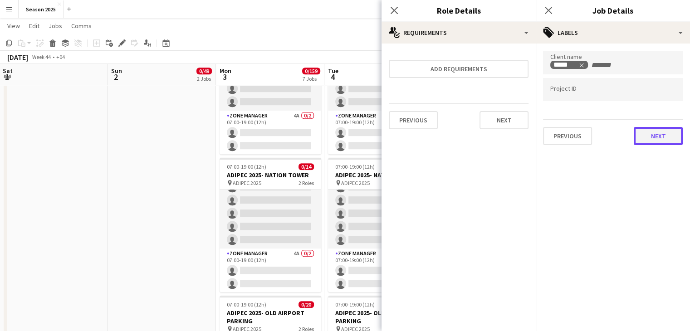
click at [656, 143] on button "Next" at bounding box center [658, 136] width 49 height 18
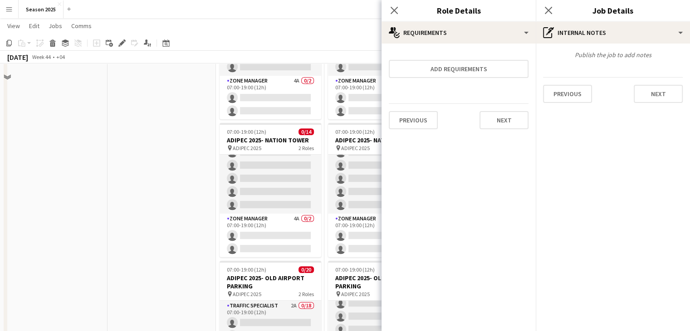
scroll to position [590, 0]
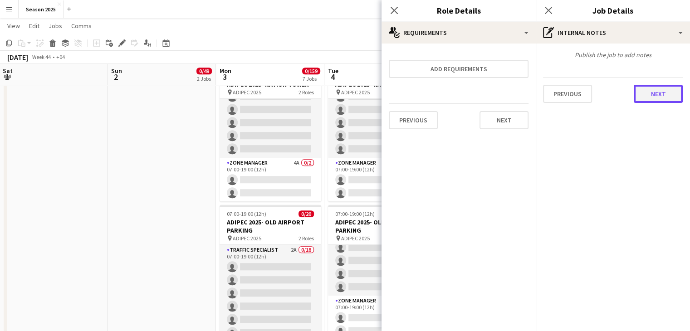
click at [661, 88] on button "Next" at bounding box center [658, 94] width 49 height 18
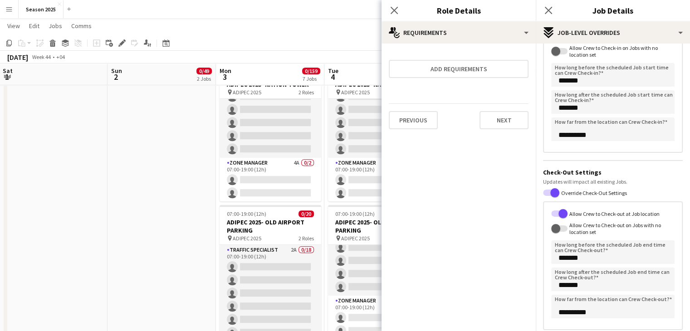
scroll to position [138, 0]
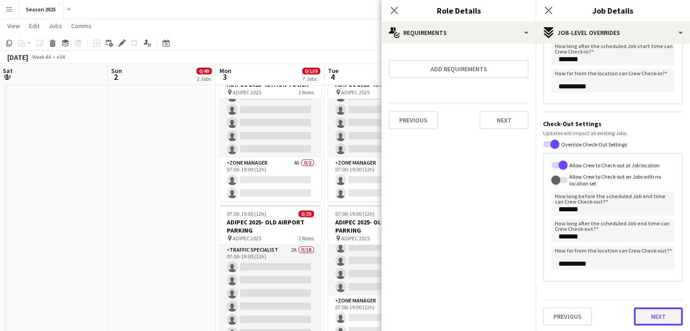
click at [659, 311] on button "Next" at bounding box center [658, 317] width 49 height 18
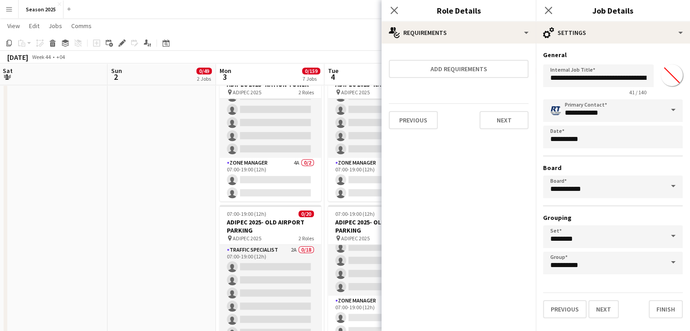
scroll to position [0, 0]
click at [663, 308] on button "Finish" at bounding box center [666, 310] width 34 height 18
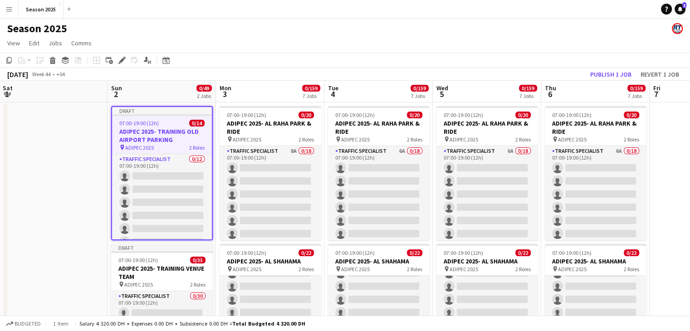
scroll to position [0, 218]
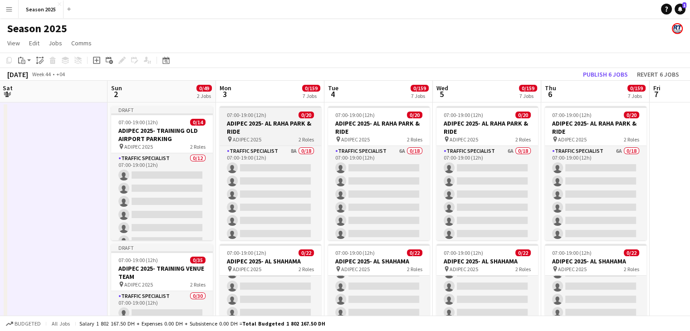
click at [278, 131] on h3 "ADIPEC 2025- AL RAHA PARK & RIDE" at bounding box center [271, 127] width 102 height 16
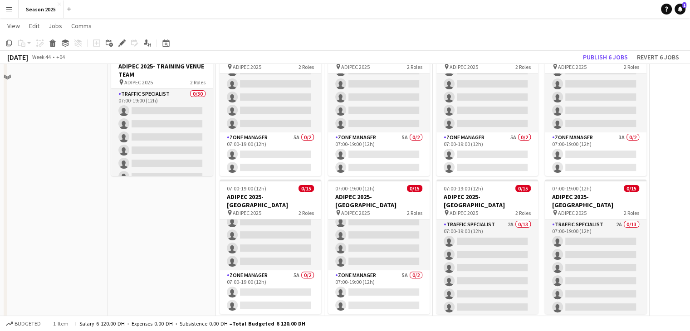
scroll to position [227, 0]
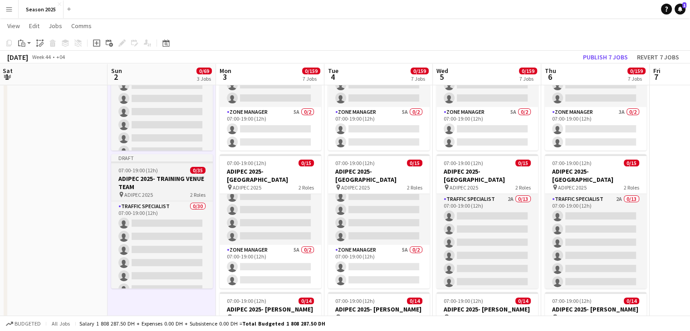
click at [156, 182] on h3 "ADIPEC 2025- TRAINING VENUE TEAM" at bounding box center [162, 183] width 102 height 16
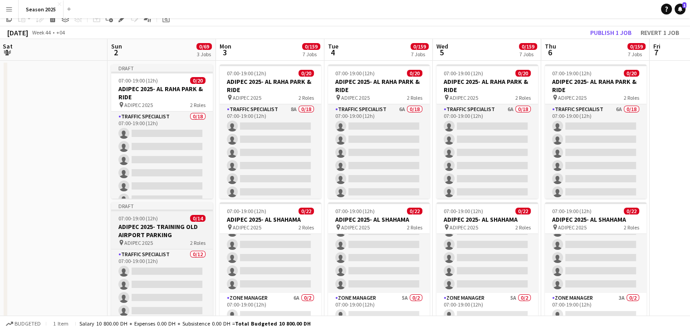
scroll to position [0, 0]
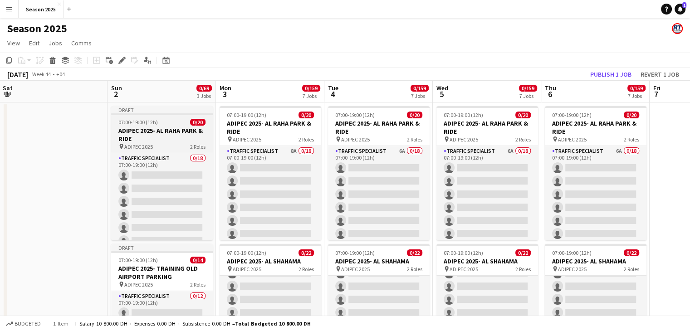
click at [151, 138] on h3 "ADIPEC 2025- AL RAHA PARK & RIDE" at bounding box center [162, 135] width 102 height 16
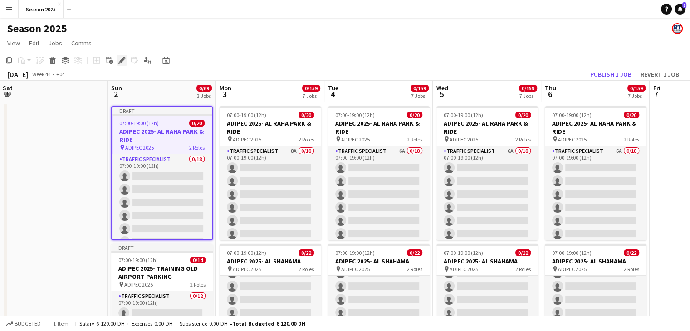
click at [124, 62] on icon "Edit" at bounding box center [121, 60] width 7 height 7
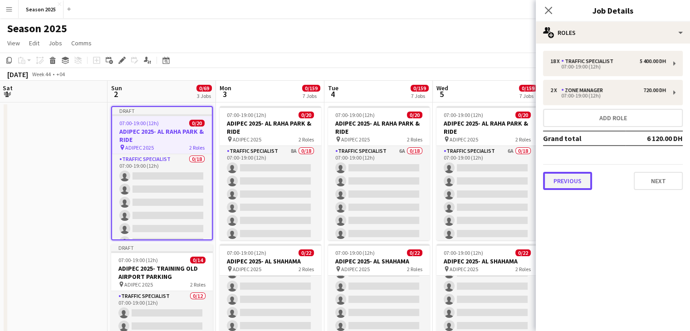
click at [567, 182] on button "Previous" at bounding box center [567, 181] width 49 height 18
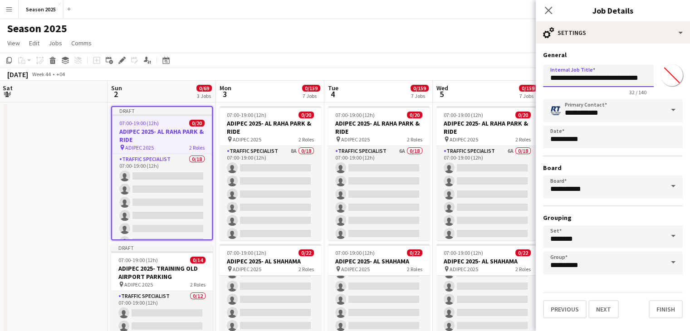
click at [594, 77] on input "**********" at bounding box center [598, 75] width 111 height 23
type input "**********"
click at [608, 304] on button "Next" at bounding box center [604, 310] width 30 height 18
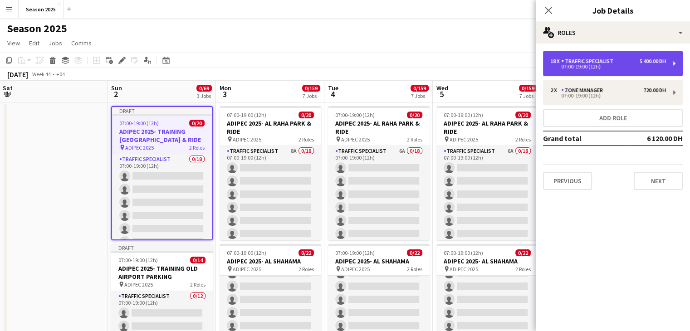
click at [586, 58] on div "Traffic Specialist" at bounding box center [590, 61] width 56 height 6
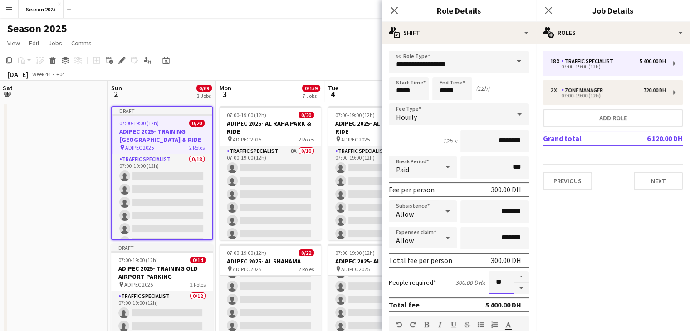
drag, startPoint x: 498, startPoint y: 285, endPoint x: 488, endPoint y: 285, distance: 9.5
click at [489, 285] on input "**" at bounding box center [501, 282] width 25 height 23
type input "*"
click at [391, 9] on icon "Close pop-in" at bounding box center [394, 10] width 9 height 9
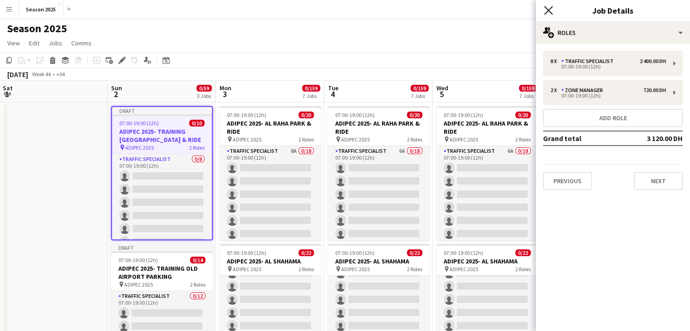
click at [546, 9] on icon "Close pop-in" at bounding box center [548, 10] width 9 height 9
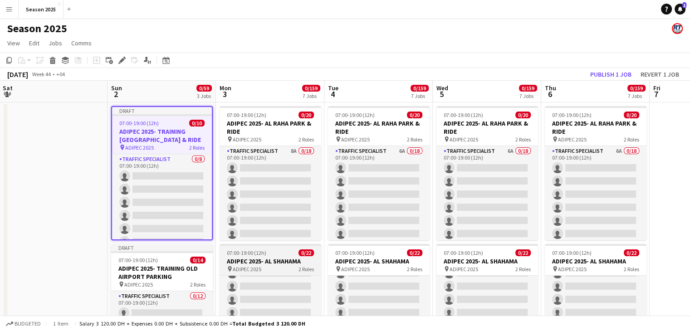
click at [232, 260] on h3 "ADIPEC 2025- AL SHAHAMA" at bounding box center [271, 261] width 102 height 8
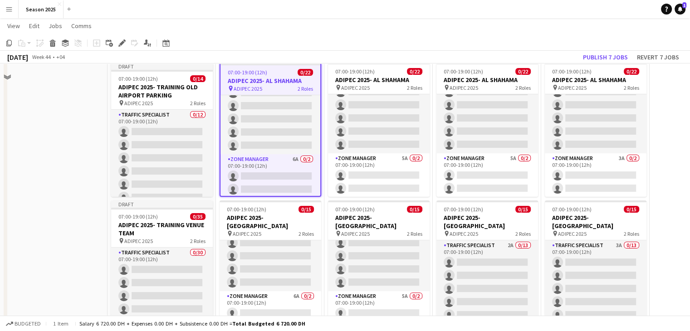
scroll to position [227, 0]
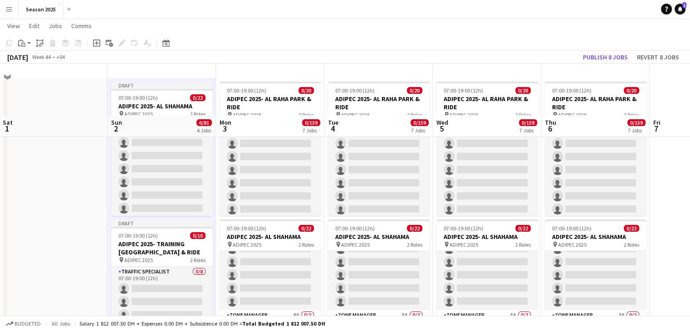
scroll to position [0, 0]
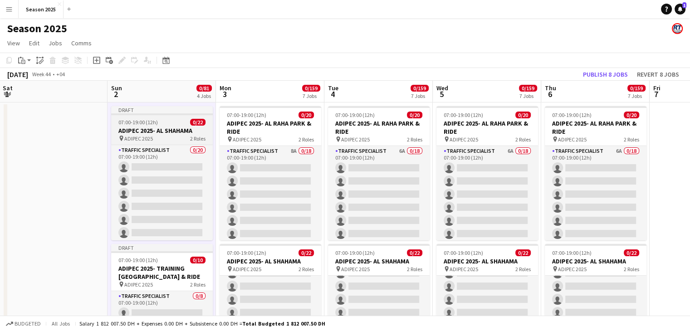
click at [144, 135] on div "pin ADIPEC 2025 2 Roles" at bounding box center [162, 138] width 102 height 7
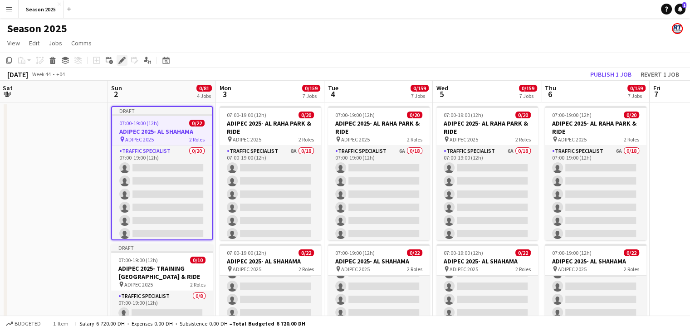
click at [125, 61] on icon "Edit" at bounding box center [121, 60] width 7 height 7
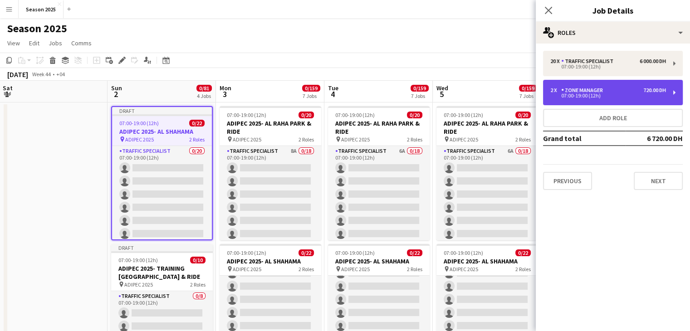
click at [561, 94] on div "07:00-19:00 (12h)" at bounding box center [609, 96] width 116 height 5
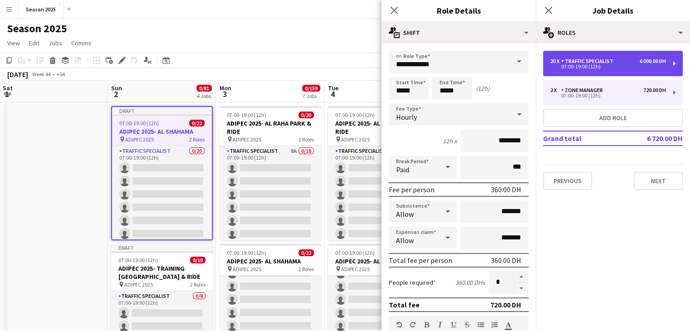
click at [560, 65] on div "07:00-19:00 (12h)" at bounding box center [609, 66] width 116 height 5
type input "**********"
type input "********"
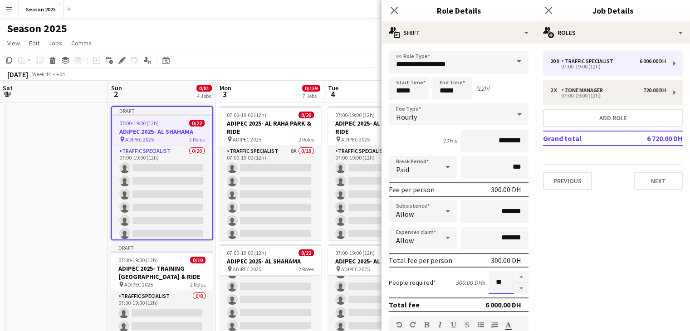
drag, startPoint x: 503, startPoint y: 279, endPoint x: 488, endPoint y: 280, distance: 14.6
click at [489, 280] on input "**" at bounding box center [501, 282] width 25 height 23
type input "*"
click at [394, 10] on icon at bounding box center [394, 10] width 9 height 9
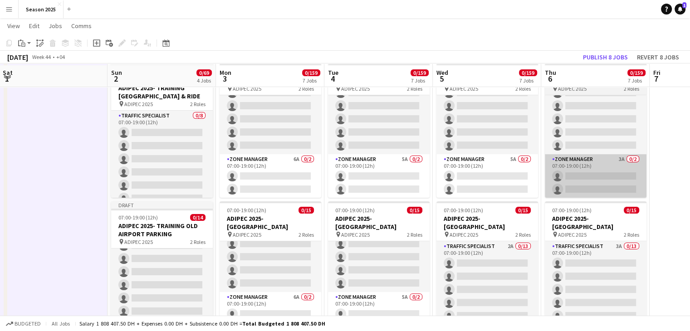
scroll to position [182, 0]
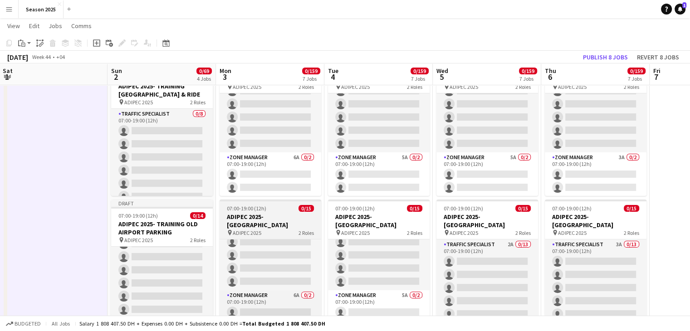
click at [265, 223] on h3 "ADIPEC 2025- [GEOGRAPHIC_DATA]" at bounding box center [271, 221] width 102 height 16
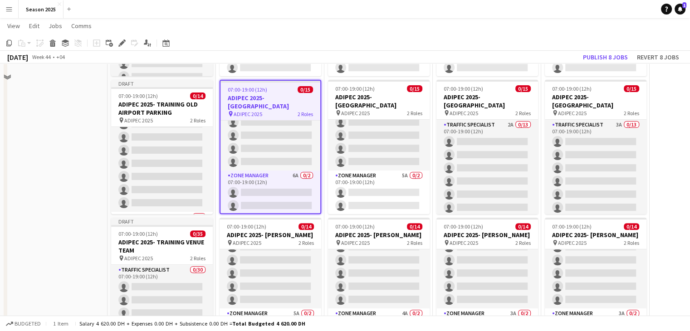
scroll to position [409, 0]
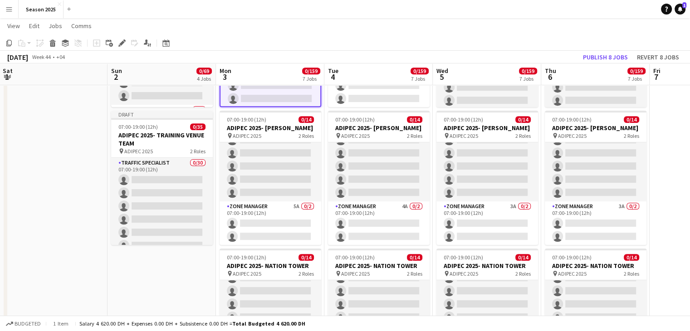
click at [138, 271] on app-date-cell "Draft 07:00-19:00 (12h) 0/10 ADIPEC 2025- AL SHAHAMA pin ADIPEC 2025 2 Roles Tr…" at bounding box center [162, 185] width 108 height 984
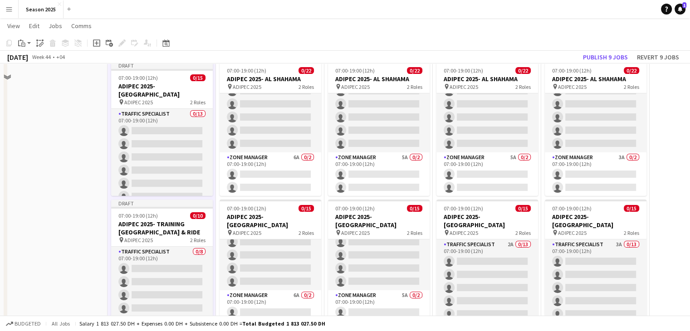
scroll to position [45, 0]
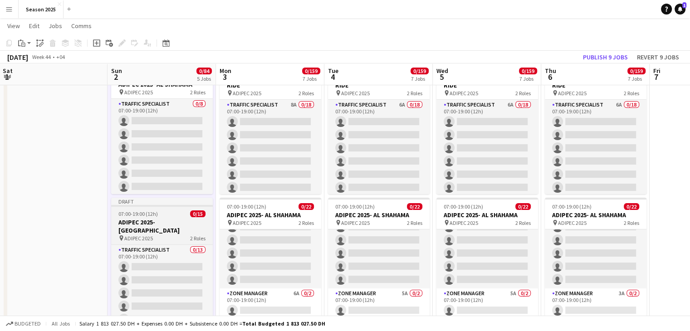
click at [159, 218] on app-job-card "Draft 07:00-19:00 (12h) 0/15 ADIPEC 2025- [GEOGRAPHIC_DATA] pin ADIPEC 2025 2 R…" at bounding box center [162, 265] width 102 height 134
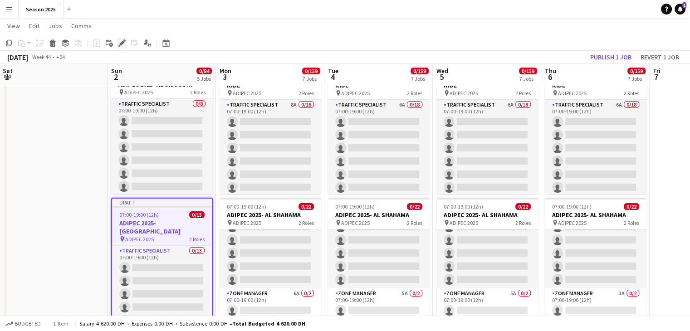
click at [123, 43] on icon at bounding box center [121, 43] width 5 height 5
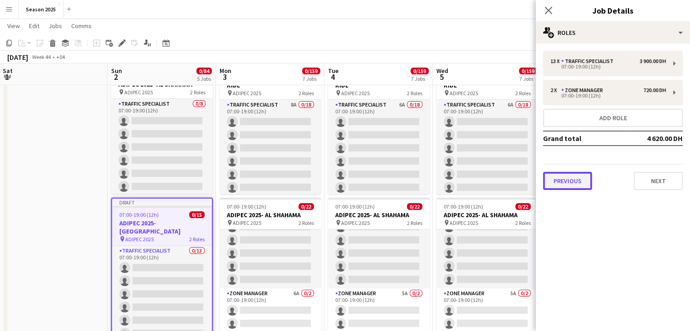
click at [566, 188] on button "Previous" at bounding box center [567, 181] width 49 height 18
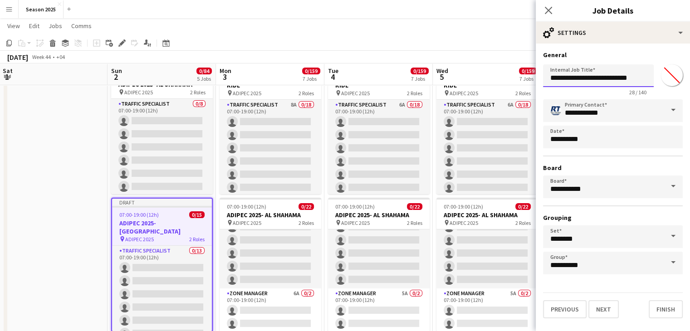
click at [594, 76] on input "**********" at bounding box center [598, 75] width 111 height 23
type input "**********"
click at [616, 306] on button "Next" at bounding box center [604, 310] width 30 height 18
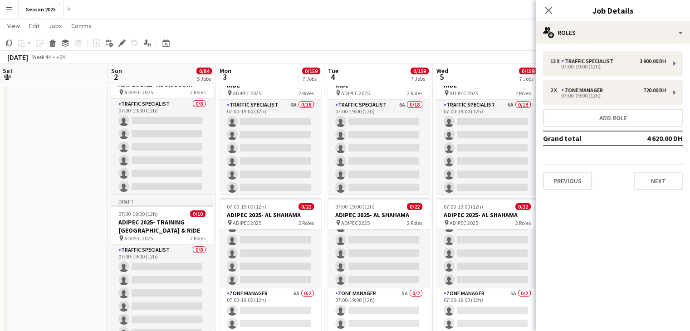
click at [571, 50] on div "13 x Traffic Specialist 3 900.00 DH 07:00-19:00 (12h) 2 x Zone Manager 720.00 D…" at bounding box center [613, 121] width 154 height 154
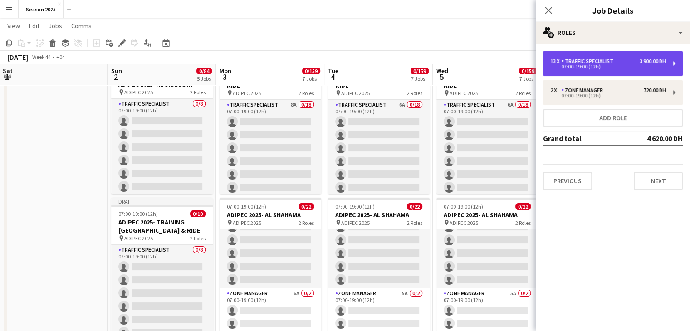
click at [565, 66] on div "07:00-19:00 (12h)" at bounding box center [609, 66] width 116 height 5
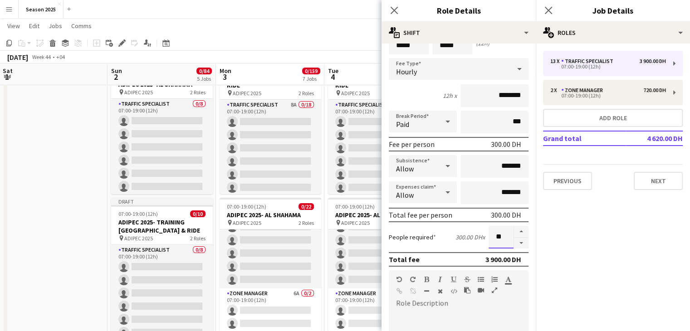
drag, startPoint x: 500, startPoint y: 238, endPoint x: 488, endPoint y: 237, distance: 12.8
click at [489, 237] on input "**" at bounding box center [501, 237] width 25 height 23
type input "*"
click at [394, 8] on icon "Close pop-in" at bounding box center [394, 10] width 9 height 9
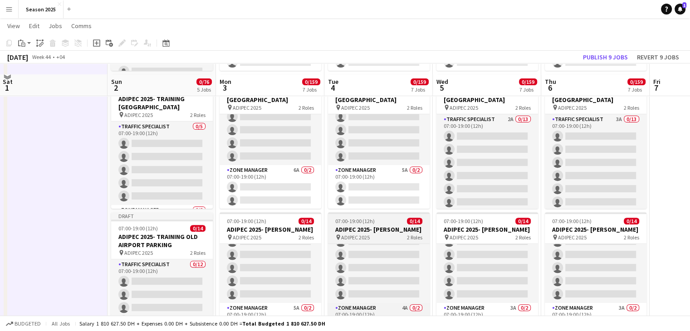
scroll to position [318, 0]
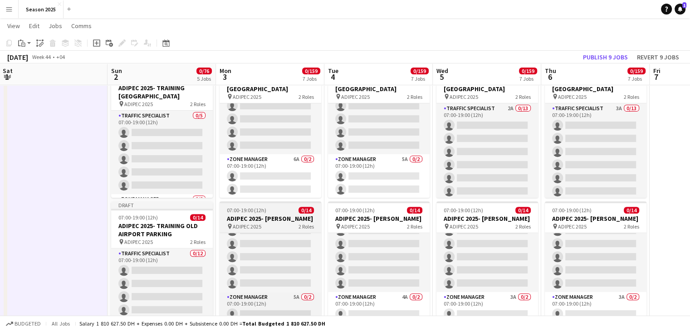
click at [292, 218] on h3 "ADIPEC 2025- [PERSON_NAME]" at bounding box center [271, 219] width 102 height 8
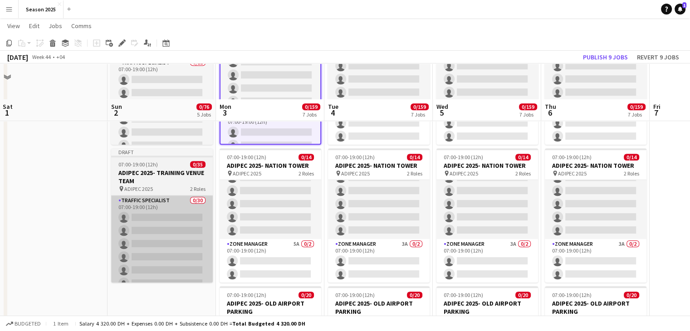
scroll to position [545, 0]
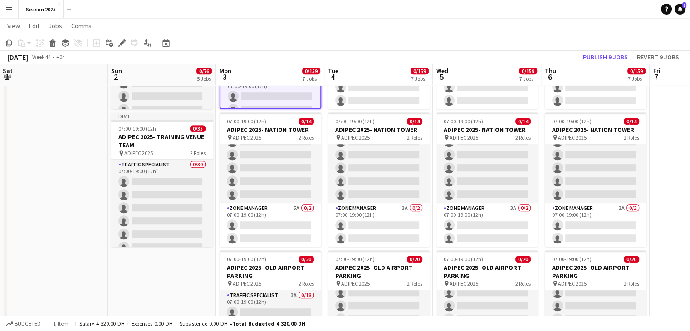
click at [158, 277] on app-date-cell "Draft 07:00-19:00 (12h) 0/10 ADIPEC 2025- AL SHAHAMA pin ADIPEC 2025 2 Roles Tr…" at bounding box center [162, 49] width 108 height 984
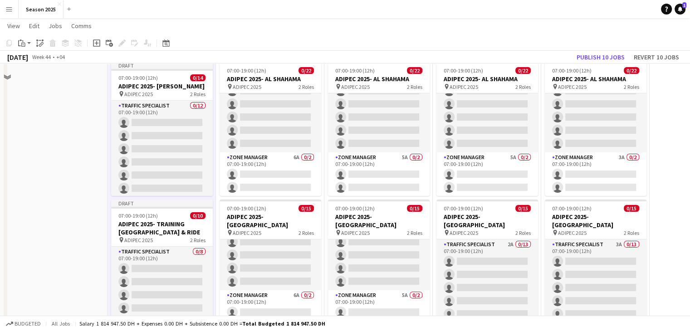
scroll to position [0, 0]
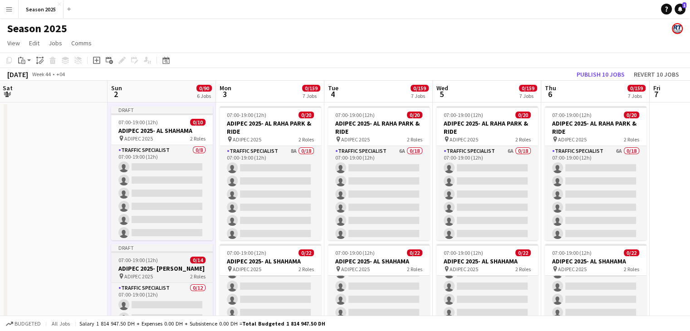
click at [152, 270] on h3 "ADIPEC 2025- [PERSON_NAME]" at bounding box center [162, 269] width 102 height 8
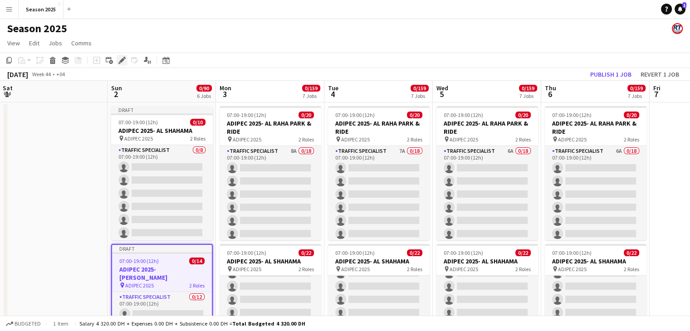
click at [125, 63] on icon "Edit" at bounding box center [121, 60] width 7 height 7
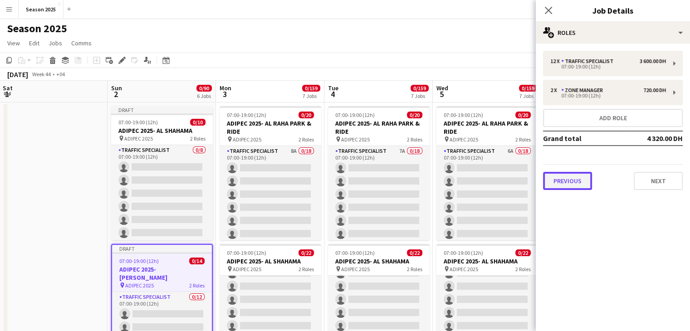
click at [581, 177] on button "Previous" at bounding box center [567, 181] width 49 height 18
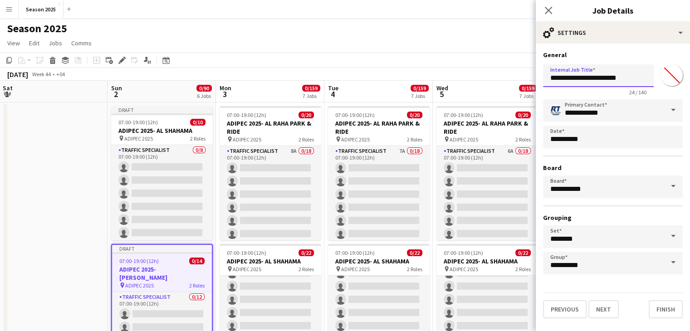
click at [594, 80] on input "**********" at bounding box center [598, 75] width 111 height 23
type input "**********"
click at [599, 314] on button "Next" at bounding box center [604, 310] width 30 height 18
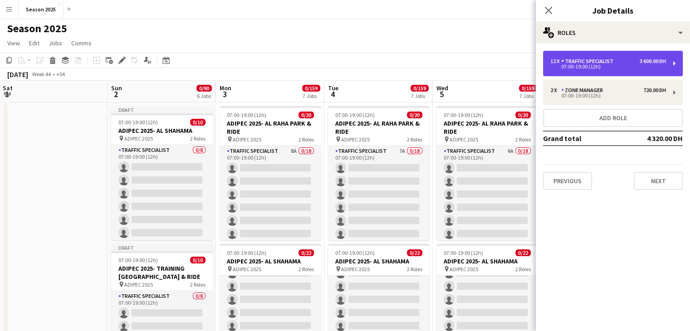
click at [574, 70] on div "12 x Traffic Specialist 3 600.00 DH 07:00-19:00 (12h)" at bounding box center [613, 63] width 140 height 25
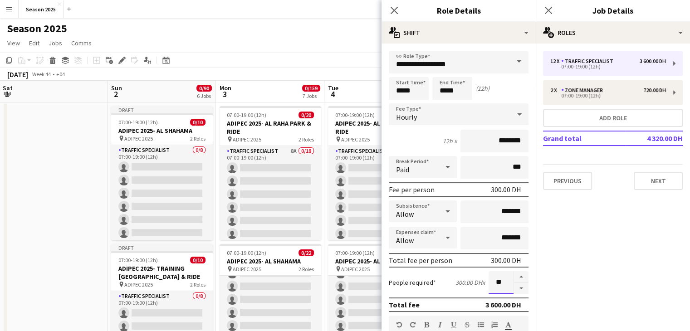
drag, startPoint x: 498, startPoint y: 280, endPoint x: 488, endPoint y: 281, distance: 9.7
click at [489, 281] on input "**" at bounding box center [501, 282] width 25 height 23
type input "*"
click at [398, 10] on icon "Close pop-in" at bounding box center [394, 10] width 9 height 9
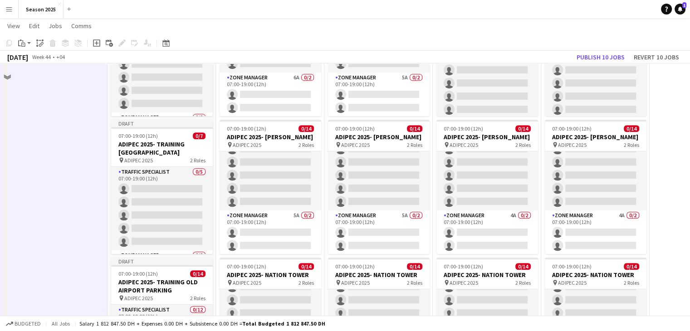
scroll to position [454, 0]
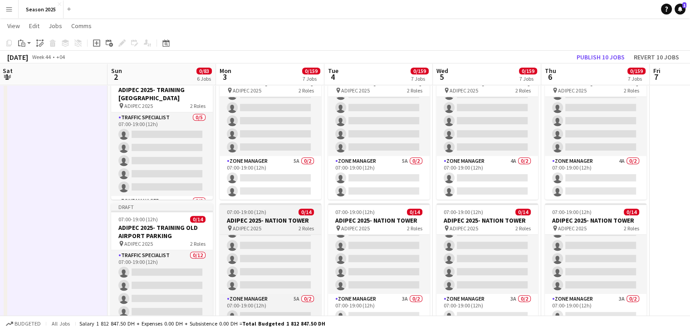
click at [283, 223] on h3 "ADIPEC 2025- NATION TOWER" at bounding box center [271, 221] width 102 height 8
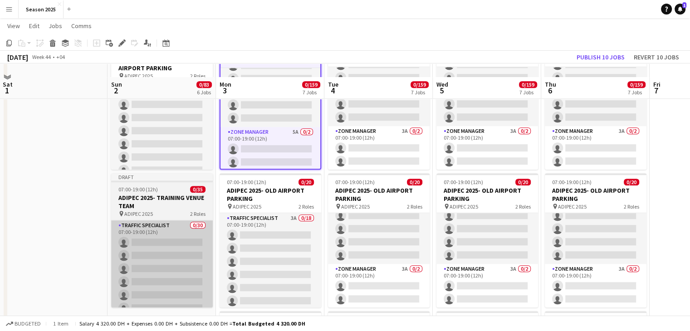
scroll to position [636, 0]
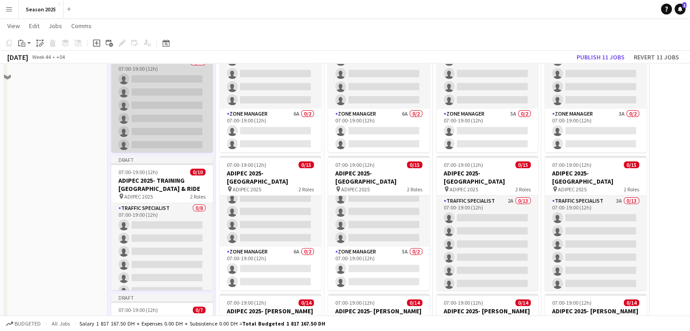
scroll to position [44, 0]
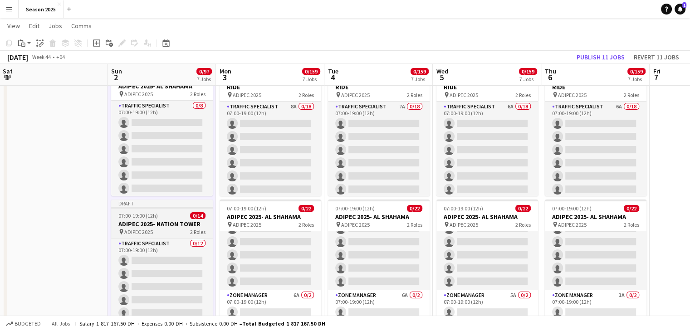
click at [165, 233] on div "pin ADIPEC 2025 2 Roles" at bounding box center [162, 231] width 102 height 7
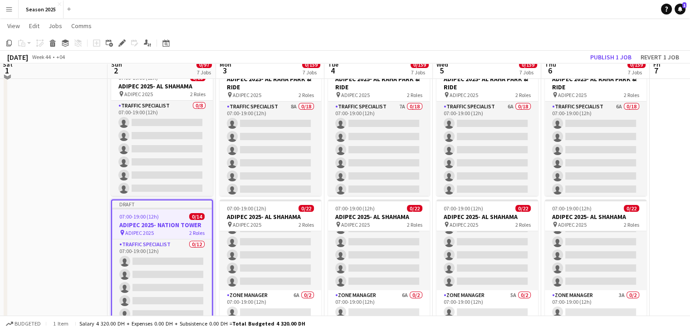
scroll to position [0, 0]
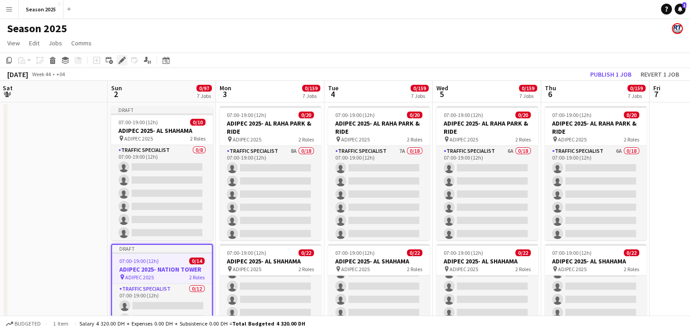
click at [122, 64] on icon "Edit" at bounding box center [121, 60] width 7 height 7
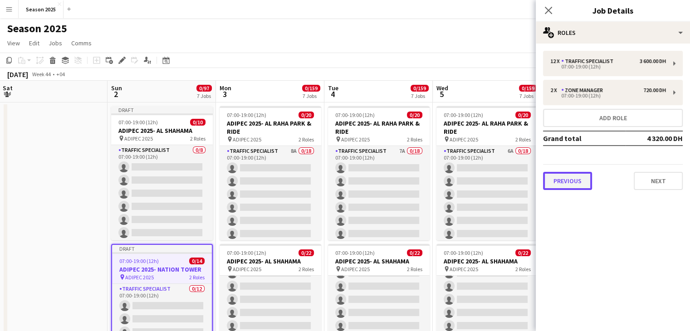
click at [574, 182] on button "Previous" at bounding box center [567, 181] width 49 height 18
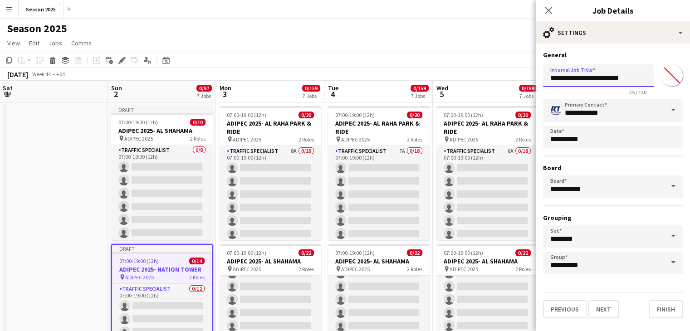
click at [594, 78] on input "**********" at bounding box center [598, 75] width 111 height 23
type input "**********"
click at [602, 309] on button "Next" at bounding box center [604, 310] width 30 height 18
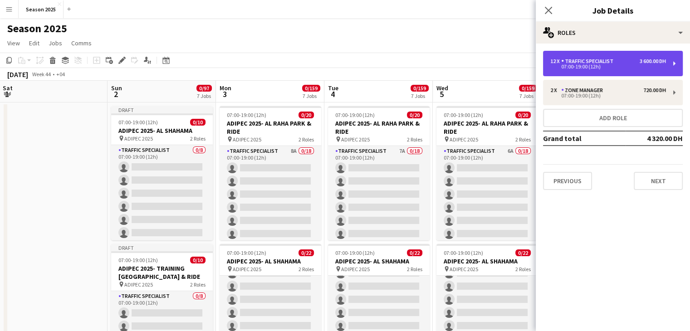
click at [574, 69] on div "07:00-19:00 (12h)" at bounding box center [609, 66] width 116 height 5
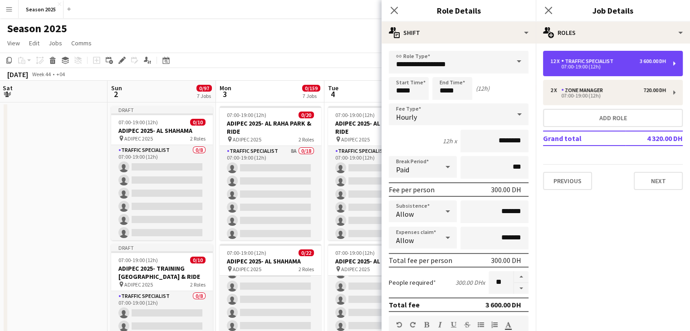
scroll to position [136, 0]
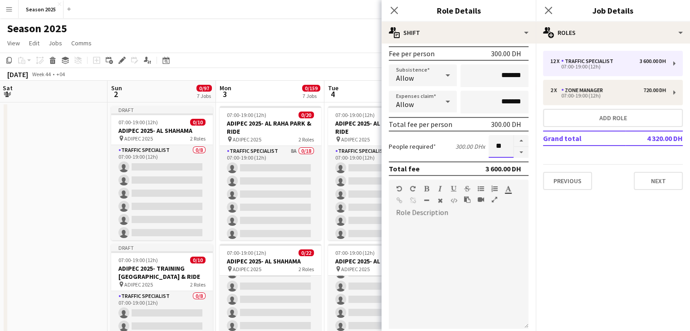
drag, startPoint x: 500, startPoint y: 149, endPoint x: 487, endPoint y: 148, distance: 13.2
click at [489, 148] on input "**" at bounding box center [501, 146] width 25 height 23
type input "*"
click at [399, 11] on app-icon "Close pop-in" at bounding box center [394, 10] width 13 height 13
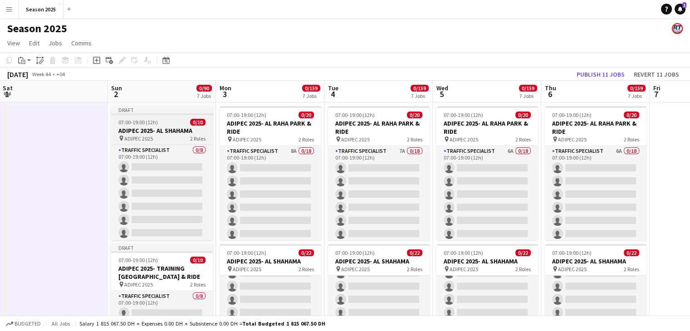
click at [176, 120] on div "07:00-19:00 (12h) 0/10" at bounding box center [162, 122] width 102 height 7
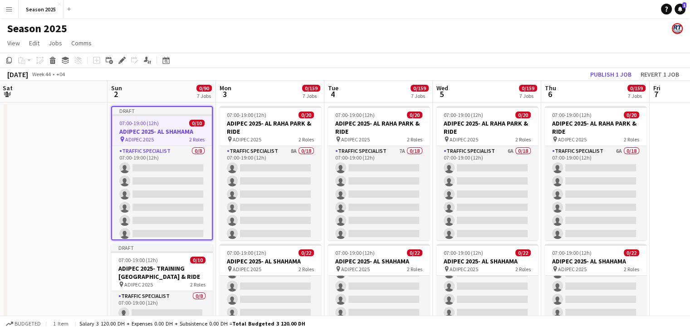
drag, startPoint x: 121, startPoint y: 60, endPoint x: 365, endPoint y: 76, distance: 244.7
click at [121, 60] on icon at bounding box center [121, 60] width 5 height 5
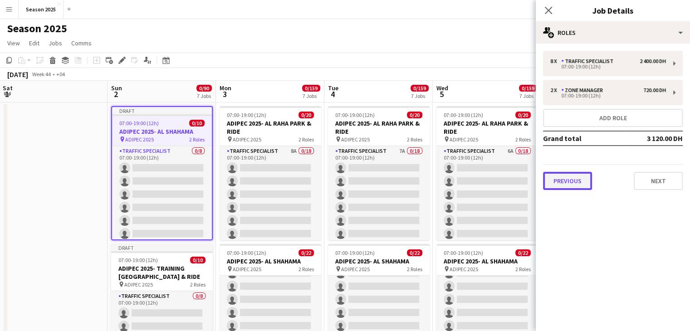
click at [556, 182] on button "Previous" at bounding box center [567, 181] width 49 height 18
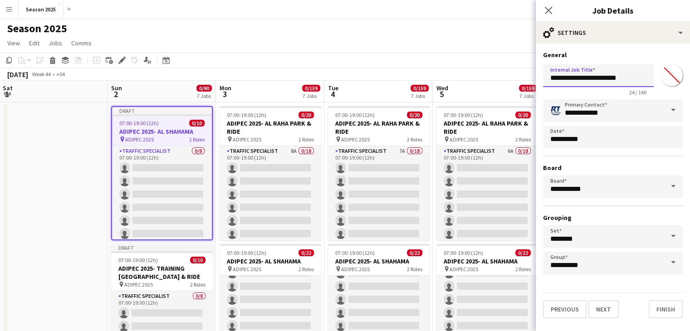
click at [593, 80] on input "**********" at bounding box center [598, 75] width 111 height 23
type input "**********"
click at [602, 307] on button "Next" at bounding box center [604, 310] width 30 height 18
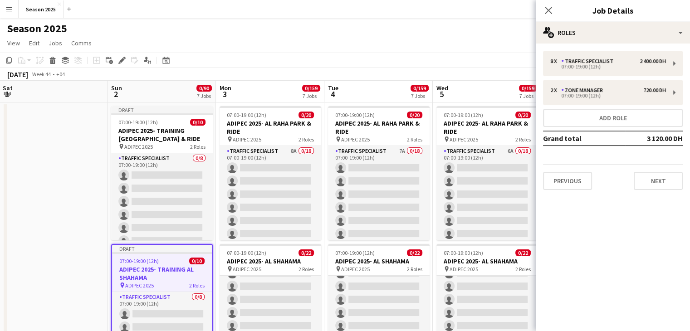
drag, startPoint x: 547, startPoint y: 8, endPoint x: 521, endPoint y: 25, distance: 31.0
click at [546, 10] on icon "Close pop-in" at bounding box center [548, 10] width 7 height 7
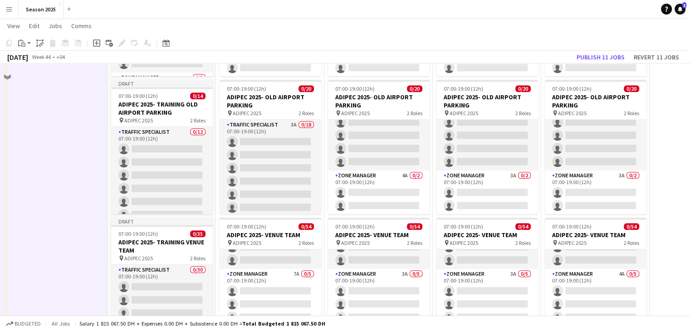
scroll to position [770, 0]
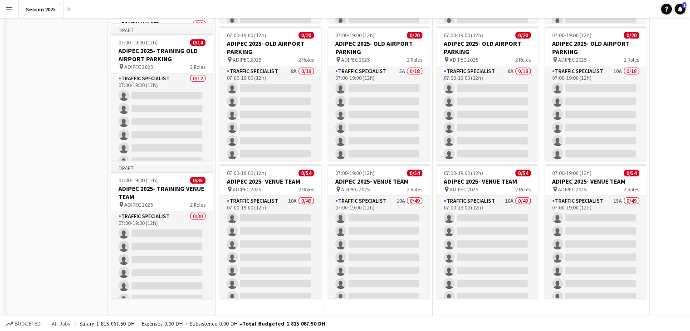
scroll to position [0, 0]
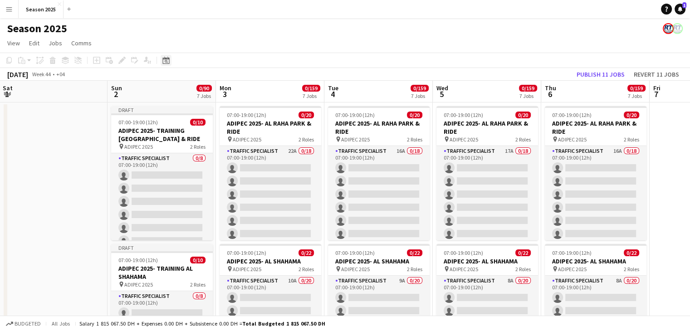
click at [167, 60] on icon at bounding box center [166, 61] width 3 height 3
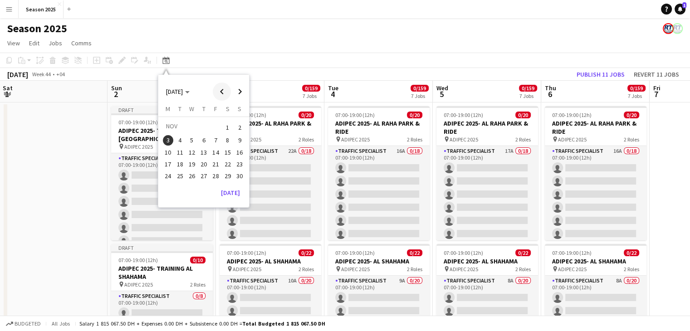
click at [224, 88] on span "Previous month" at bounding box center [222, 92] width 18 height 18
click at [234, 204] on button "[DATE]" at bounding box center [230, 203] width 26 height 15
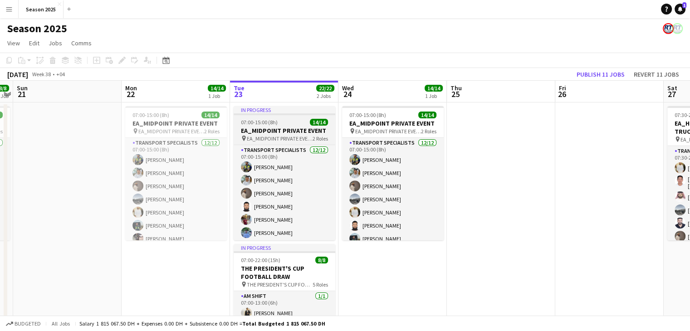
click at [281, 137] on span "EA_MIDPOINT PRIVATE EVENT" at bounding box center [280, 138] width 66 height 7
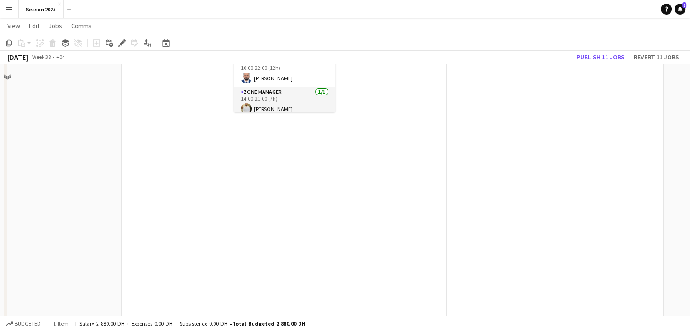
scroll to position [272, 0]
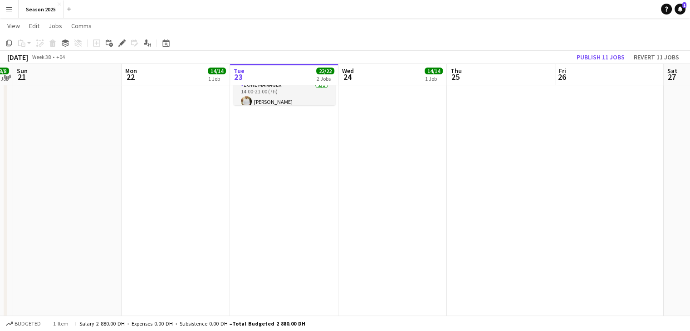
click at [263, 197] on app-date-cell "In progress 07:00-15:00 (8h) 14/14 EA_MIDPOINT PRIVATE EVENT pin EA_MIDPOINT PR…" at bounding box center [284, 321] width 108 height 984
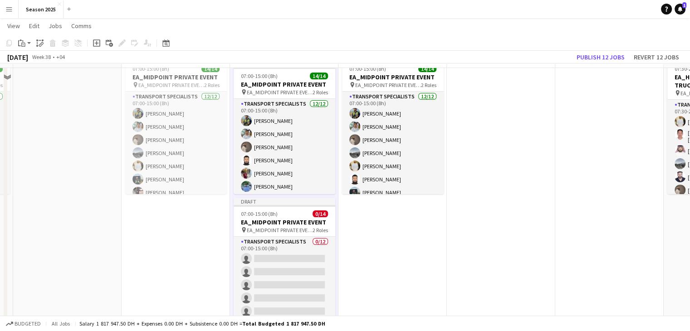
scroll to position [0, 0]
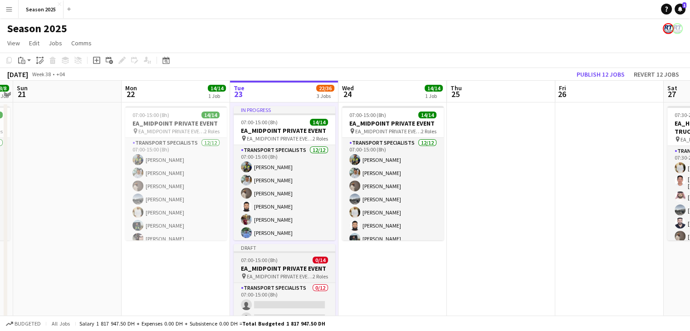
click at [262, 267] on h3 "EA_MIDPOINT PRIVATE EVENT" at bounding box center [285, 269] width 102 height 8
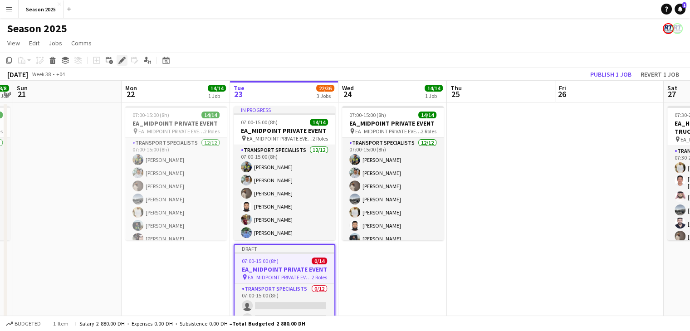
click at [123, 61] on icon at bounding box center [121, 60] width 5 height 5
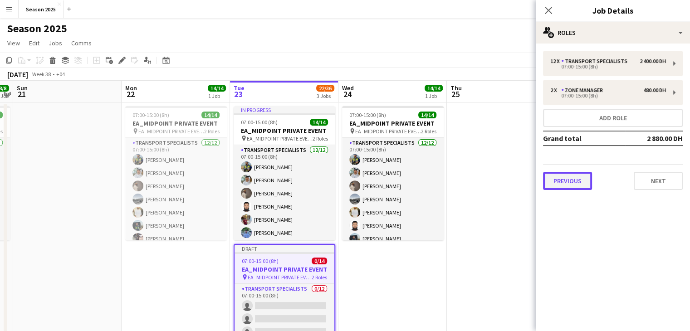
click at [576, 186] on button "Previous" at bounding box center [567, 181] width 49 height 18
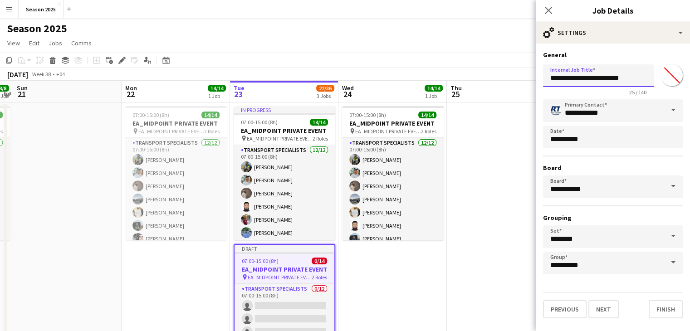
drag, startPoint x: 646, startPoint y: 77, endPoint x: 563, endPoint y: 76, distance: 83.1
click at [563, 76] on input "**********" at bounding box center [598, 75] width 111 height 23
type input "**********"
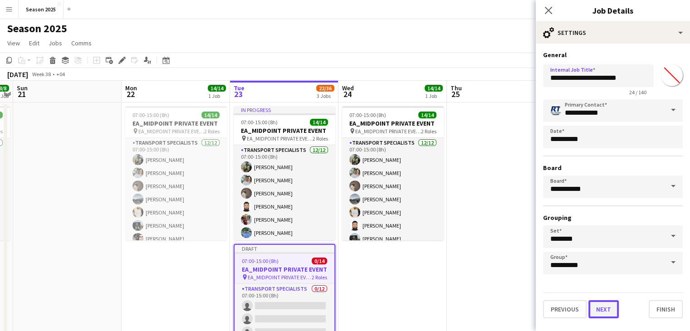
click at [603, 316] on button "Next" at bounding box center [604, 310] width 30 height 18
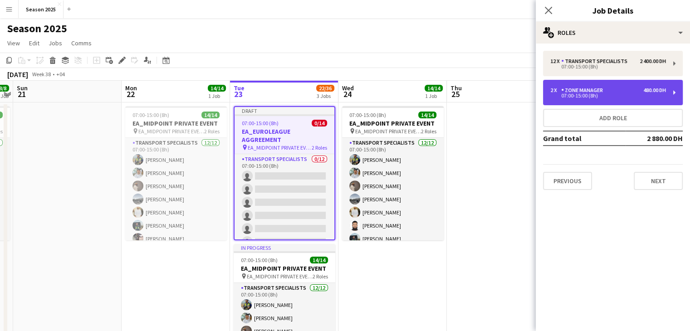
click at [592, 93] on div "Zone Manager" at bounding box center [584, 90] width 45 height 6
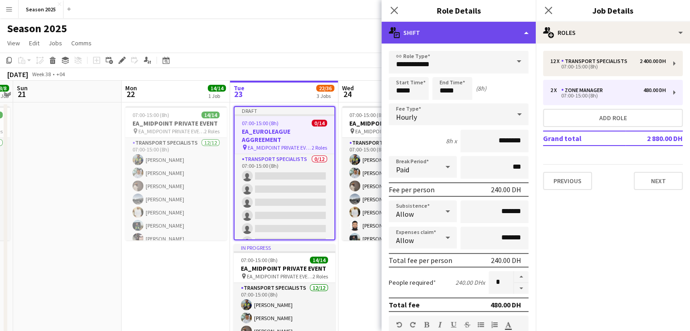
click at [527, 34] on div "multiple-actions-text Shift" at bounding box center [459, 33] width 154 height 22
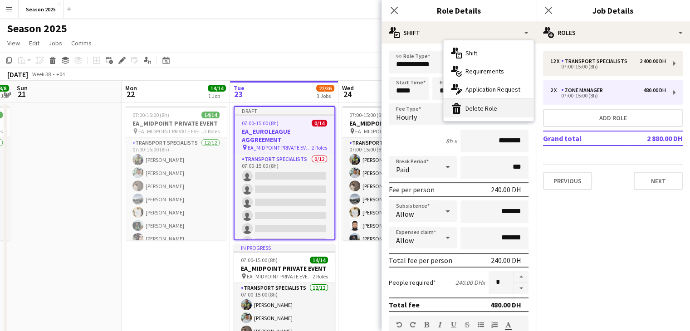
click at [493, 109] on div "bin-2 Delete Role" at bounding box center [489, 108] width 90 height 18
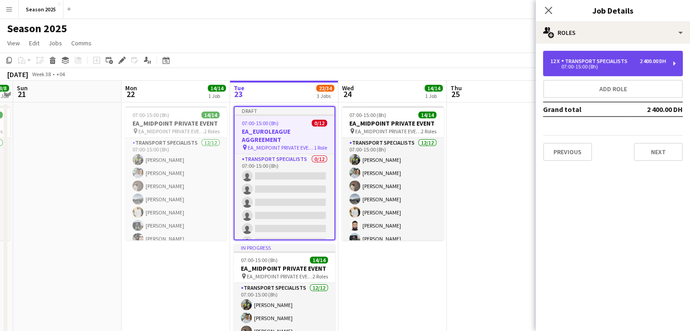
click at [570, 72] on div "12 x Transport Specialists 2 400.00 DH 07:00-15:00 (8h)" at bounding box center [613, 63] width 140 height 25
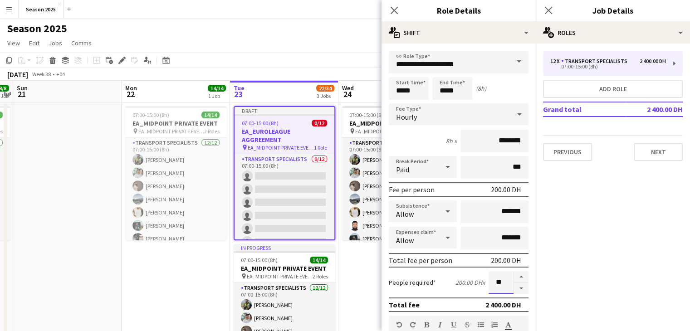
drag, startPoint x: 501, startPoint y: 282, endPoint x: 484, endPoint y: 284, distance: 16.9
click at [489, 284] on input "**" at bounding box center [501, 282] width 25 height 23
type input "*"
drag, startPoint x: 403, startPoint y: 93, endPoint x: 394, endPoint y: 93, distance: 8.6
click at [394, 93] on input "*****" at bounding box center [409, 88] width 40 height 23
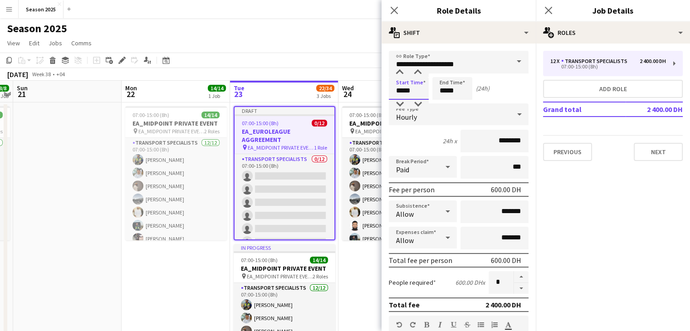
type input "*****"
drag, startPoint x: 447, startPoint y: 94, endPoint x: 439, endPoint y: 94, distance: 7.7
click at [439, 94] on input "*****" at bounding box center [453, 88] width 40 height 23
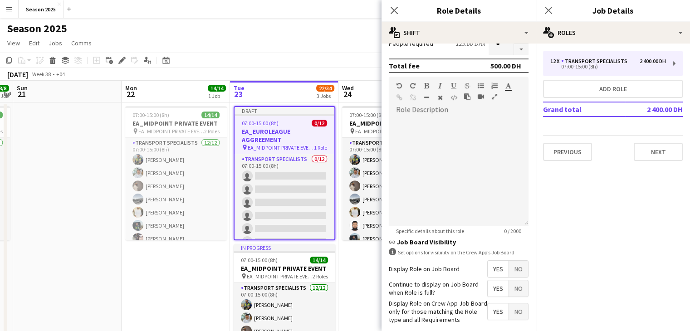
scroll to position [281, 0]
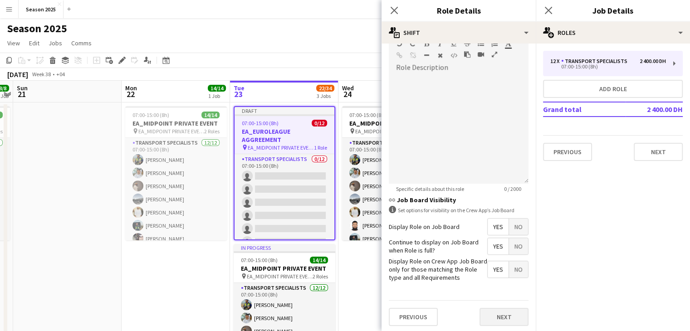
type input "*****"
drag, startPoint x: 497, startPoint y: 311, endPoint x: 497, endPoint y: 299, distance: 11.3
click at [497, 311] on button "Next" at bounding box center [504, 317] width 49 height 18
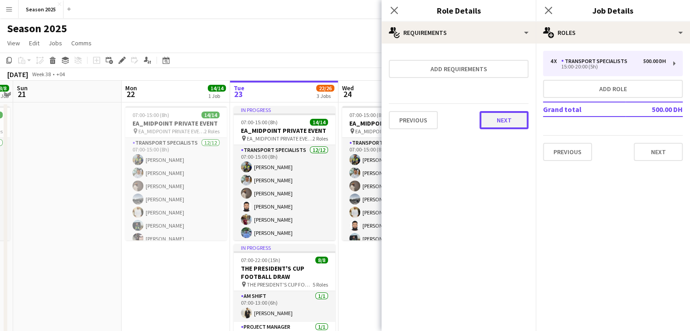
click at [498, 121] on button "Next" at bounding box center [504, 120] width 49 height 18
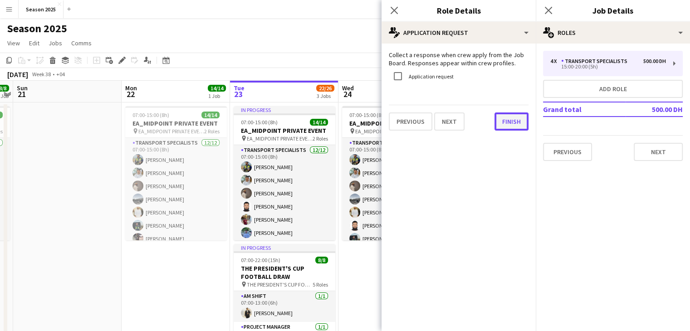
click at [498, 121] on button "Finish" at bounding box center [512, 122] width 34 height 18
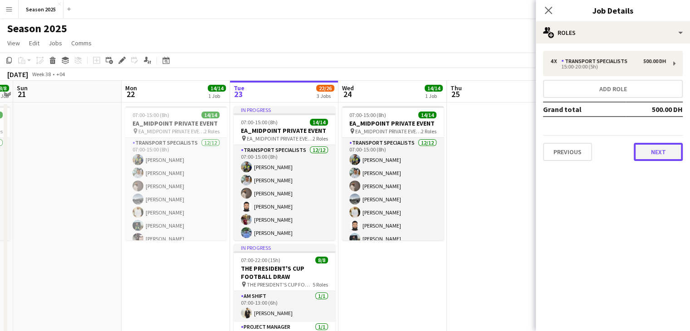
click at [637, 144] on button "Next" at bounding box center [658, 152] width 49 height 18
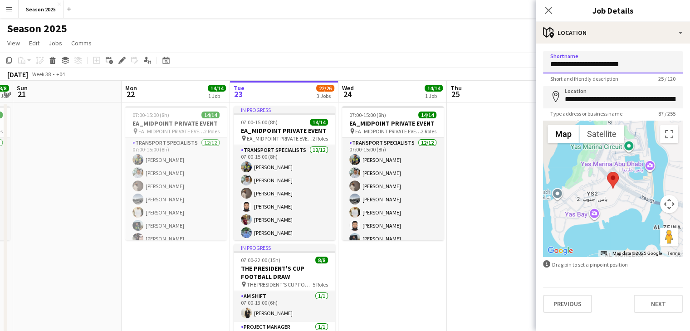
drag, startPoint x: 641, startPoint y: 70, endPoint x: 559, endPoint y: 60, distance: 81.8
click at [562, 64] on input "**********" at bounding box center [613, 62] width 140 height 23
type input "**********"
click at [646, 312] on button "Next" at bounding box center [658, 304] width 49 height 18
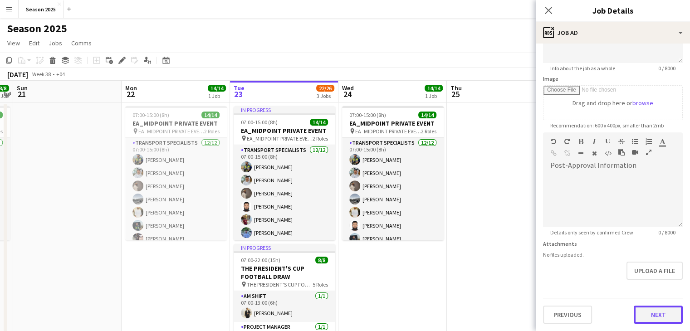
scroll to position [117, 0]
click at [655, 286] on form "**********" at bounding box center [613, 129] width 154 height 391
click at [655, 309] on button "Next" at bounding box center [658, 316] width 49 height 18
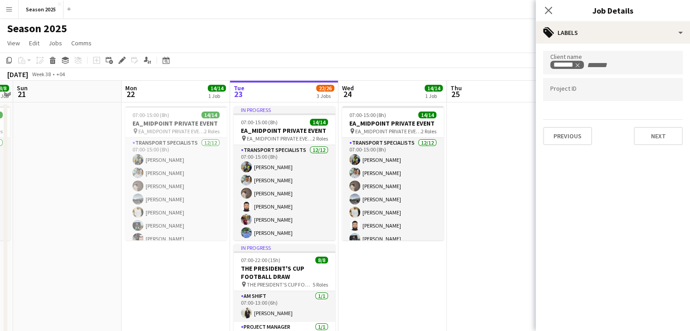
scroll to position [0, 0]
click at [656, 138] on button "Next" at bounding box center [658, 136] width 49 height 18
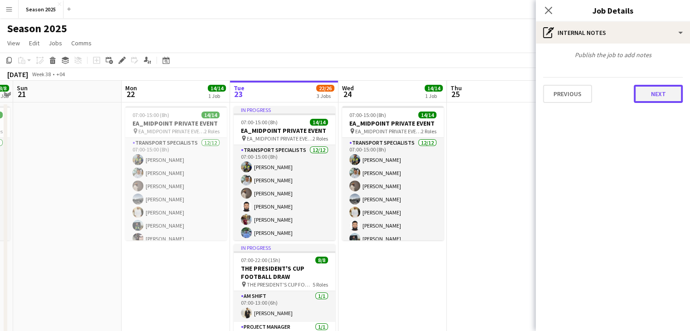
click at [654, 94] on button "Next" at bounding box center [658, 94] width 49 height 18
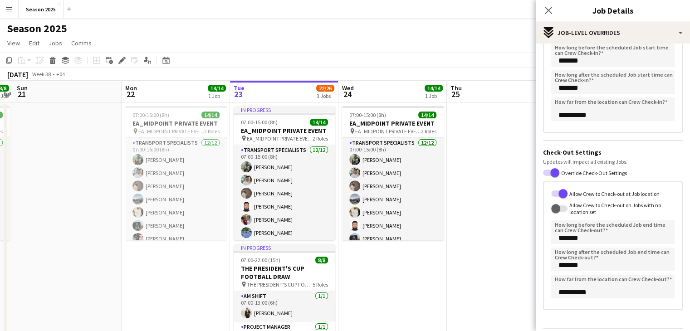
scroll to position [138, 0]
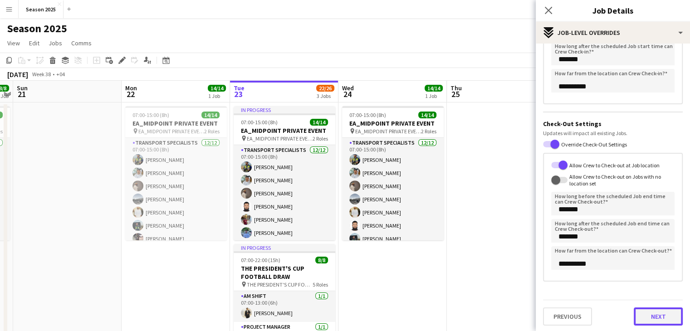
click at [661, 309] on button "Next" at bounding box center [658, 317] width 49 height 18
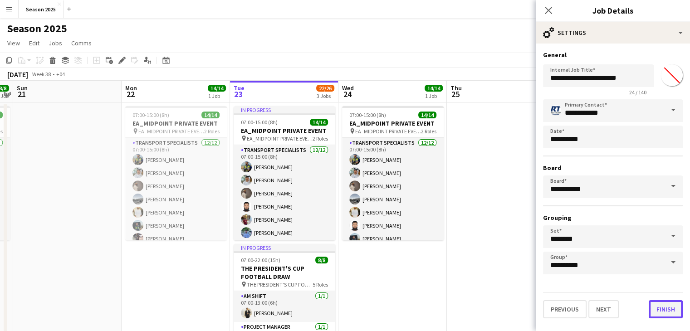
click at [661, 315] on button "Finish" at bounding box center [666, 310] width 34 height 18
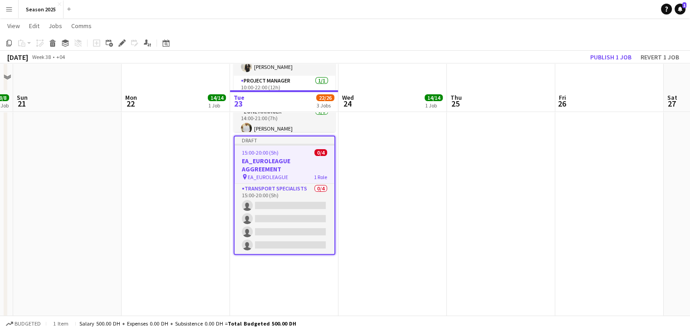
scroll to position [272, 0]
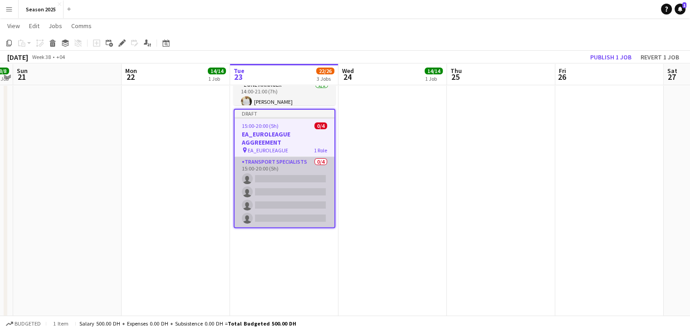
click at [267, 183] on app-card-role "Transport Specialists 0/4 15:00-20:00 (5h) single-neutral-actions single-neutra…" at bounding box center [285, 192] width 100 height 70
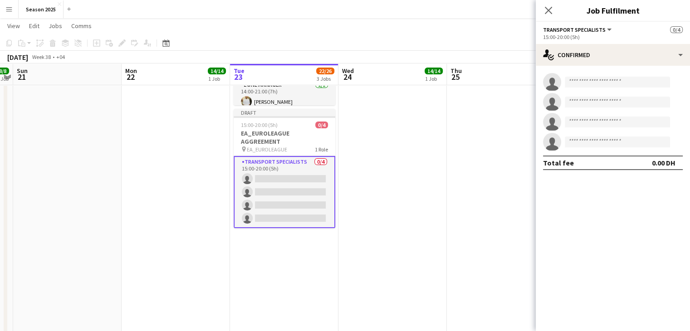
drag, startPoint x: 607, startPoint y: 75, endPoint x: 607, endPoint y: 80, distance: 5.0
click at [607, 78] on app-invite-slot "single-neutral-actions" at bounding box center [613, 82] width 154 height 18
click at [607, 81] on input at bounding box center [617, 82] width 105 height 11
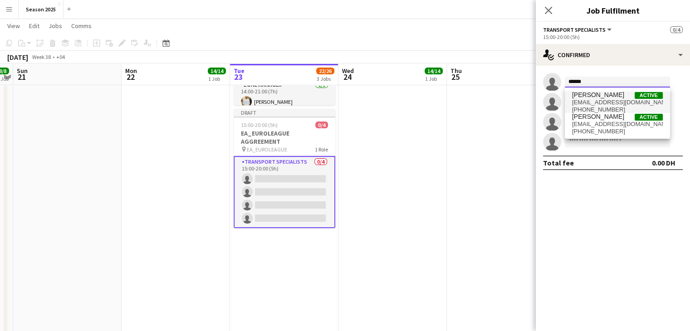
type input "******"
click at [615, 99] on span "[PERSON_NAME]" at bounding box center [598, 95] width 52 height 8
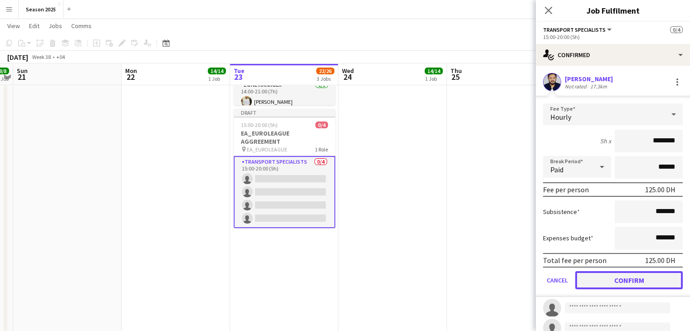
click at [648, 282] on button "Confirm" at bounding box center [630, 280] width 108 height 18
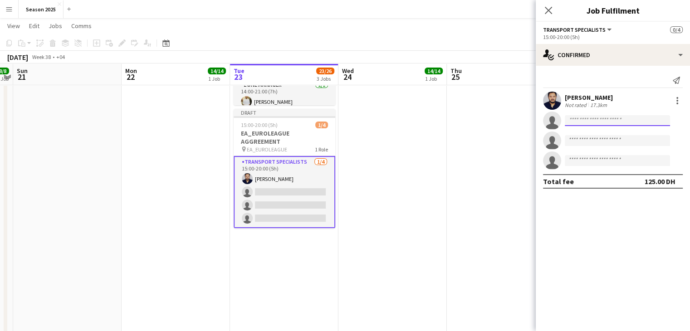
click at [576, 122] on input at bounding box center [617, 120] width 105 height 11
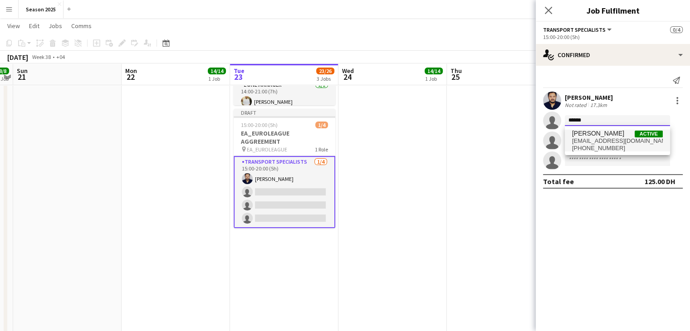
type input "******"
click at [602, 137] on span "[PERSON_NAME]" at bounding box center [598, 134] width 52 height 8
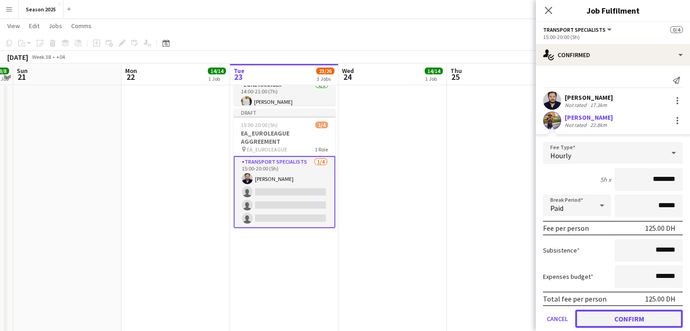
click at [632, 317] on button "Confirm" at bounding box center [630, 319] width 108 height 18
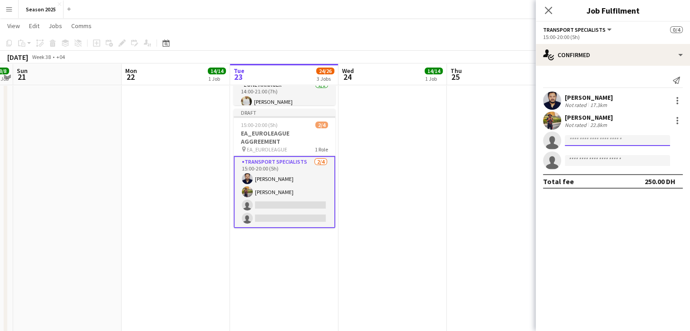
click at [599, 142] on input at bounding box center [617, 140] width 105 height 11
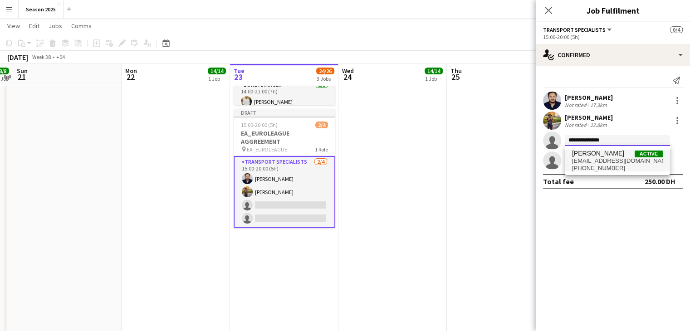
type input "**********"
click at [608, 157] on span "[PERSON_NAME]" at bounding box center [598, 154] width 52 height 8
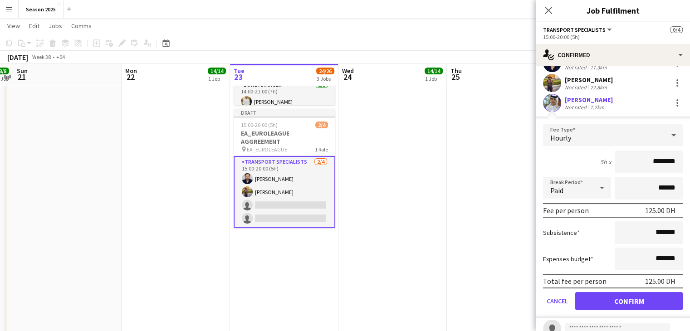
scroll to position [69, 0]
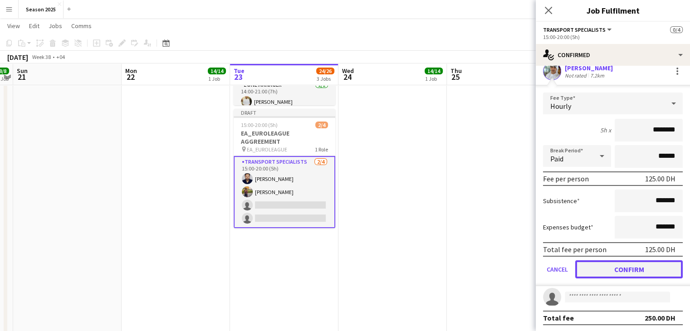
click at [621, 272] on button "Confirm" at bounding box center [630, 270] width 108 height 18
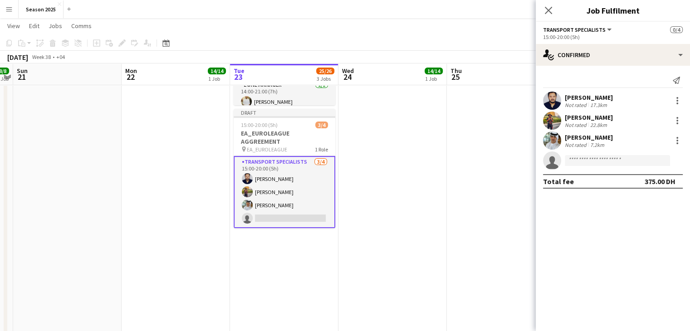
scroll to position [0, 0]
click at [599, 163] on input at bounding box center [617, 160] width 105 height 11
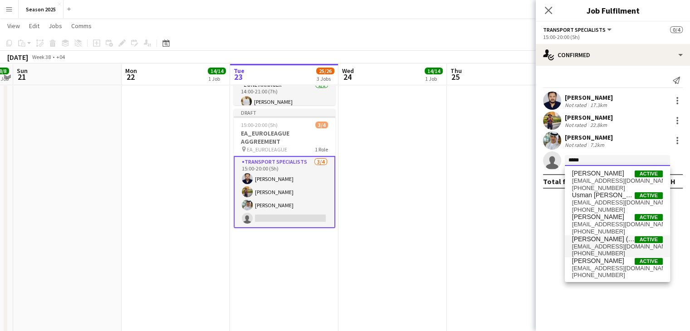
type input "*****"
click at [616, 245] on span "ugsheikh@gmail.com" at bounding box center [617, 246] width 91 height 7
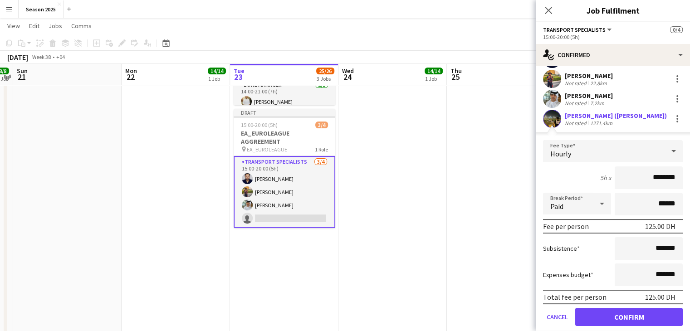
scroll to position [69, 0]
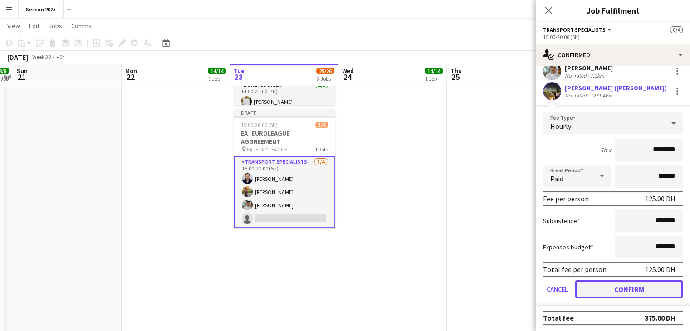
click at [648, 291] on button "Confirm" at bounding box center [630, 290] width 108 height 18
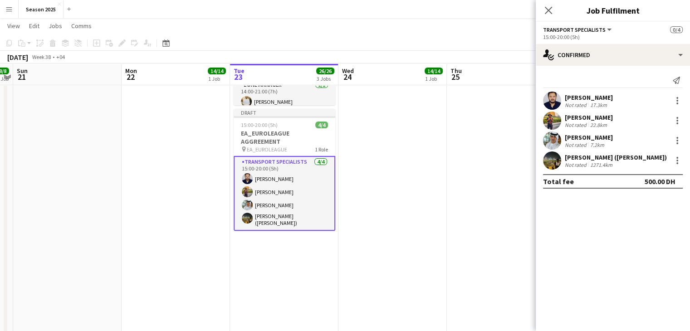
scroll to position [0, 0]
click at [550, 8] on icon at bounding box center [548, 10] width 9 height 9
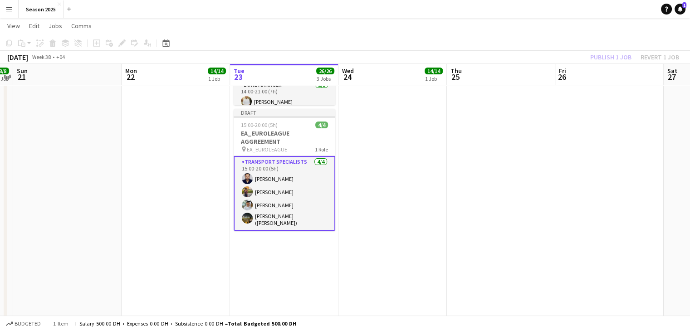
click at [445, 152] on app-date-cell "07:00-15:00 (8h) 14/14 EA_MIDPOINT PRIVATE EVENT pin EA_MIDPOINT PRIVATE EVENT …" at bounding box center [393, 321] width 108 height 984
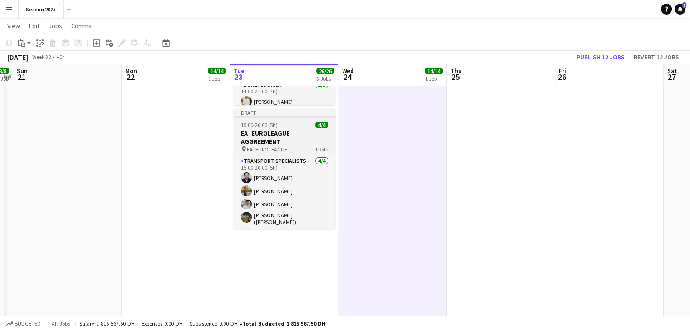
click at [301, 149] on div "pin EA_EUROLEAGUE 1 Role" at bounding box center [285, 149] width 102 height 7
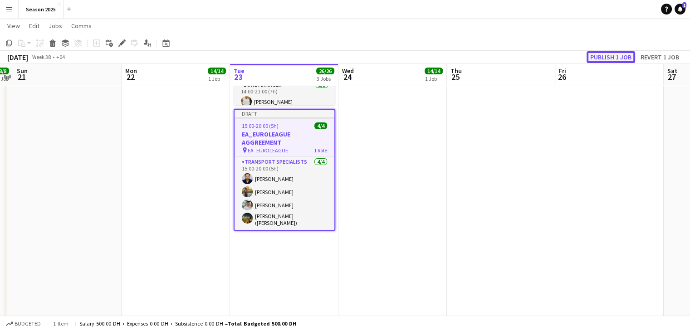
click at [603, 59] on button "Publish 1 job" at bounding box center [611, 57] width 49 height 12
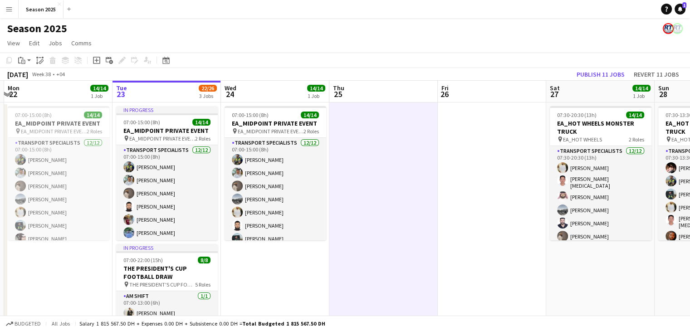
scroll to position [0, 323]
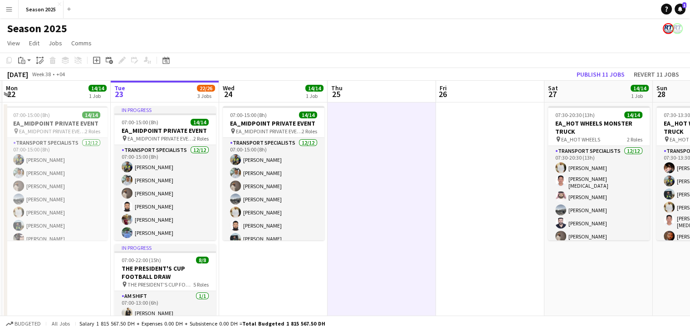
drag, startPoint x: 455, startPoint y: 185, endPoint x: 369, endPoint y: 175, distance: 86.8
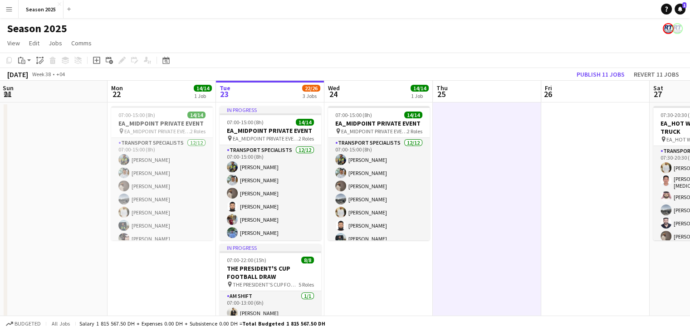
drag, startPoint x: 395, startPoint y: 250, endPoint x: 507, endPoint y: 246, distance: 111.7
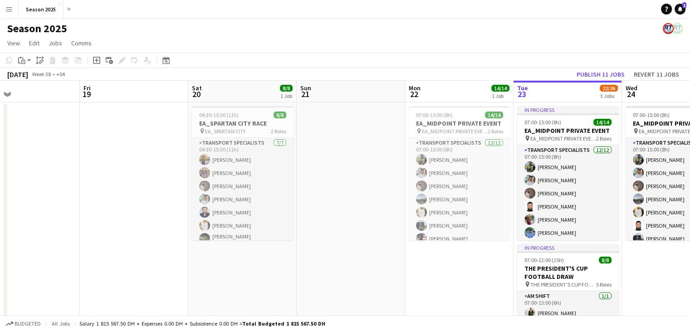
drag, startPoint x: 140, startPoint y: 232, endPoint x: 433, endPoint y: 235, distance: 292.8
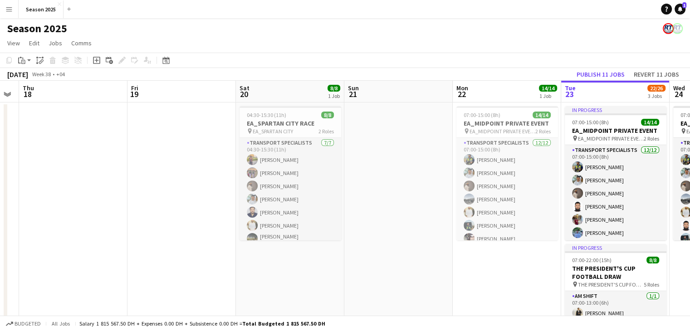
drag, startPoint x: 186, startPoint y: 223, endPoint x: 232, endPoint y: 225, distance: 46.3
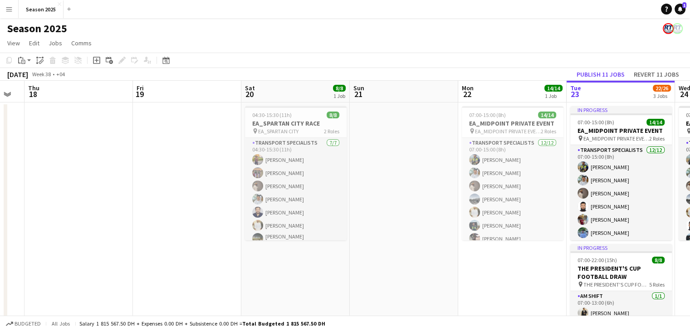
drag, startPoint x: 205, startPoint y: 217, endPoint x: 342, endPoint y: 217, distance: 136.6
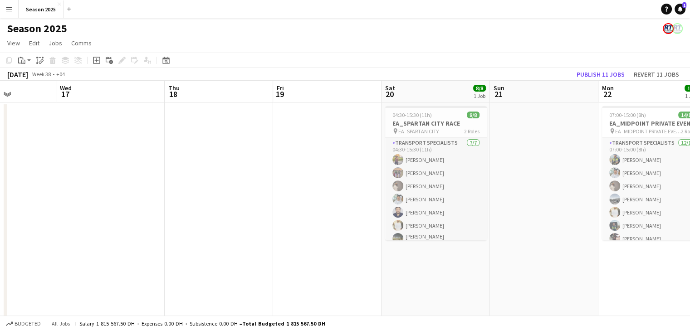
drag, startPoint x: 217, startPoint y: 212, endPoint x: 322, endPoint y: 215, distance: 104.4
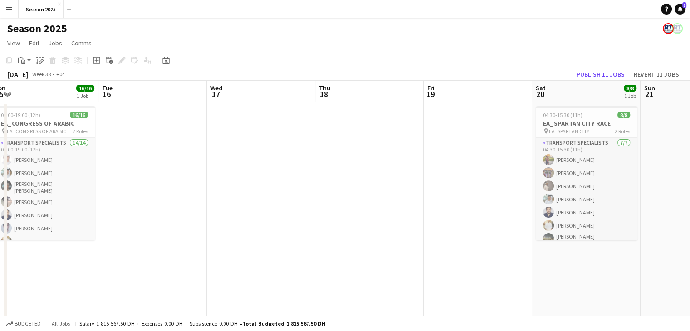
drag, startPoint x: 251, startPoint y: 212, endPoint x: 354, endPoint y: 215, distance: 102.2
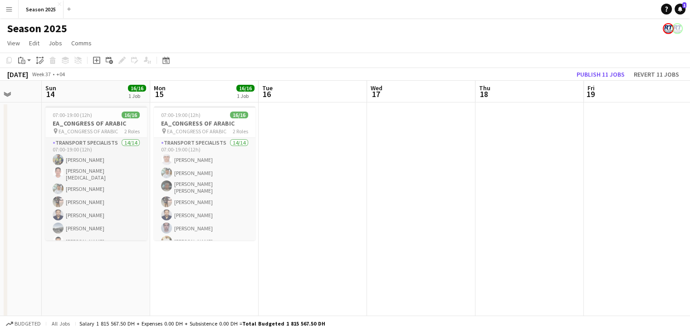
scroll to position [0, 279]
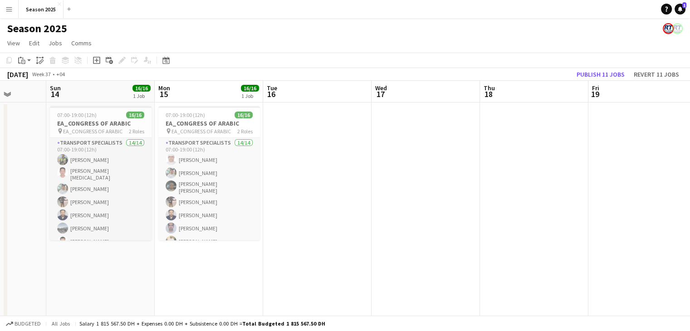
drag, startPoint x: 281, startPoint y: 215, endPoint x: 336, endPoint y: 215, distance: 54.9
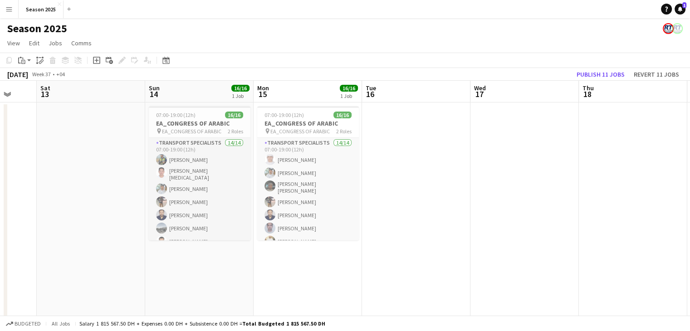
drag, startPoint x: 289, startPoint y: 222, endPoint x: 465, endPoint y: 229, distance: 175.9
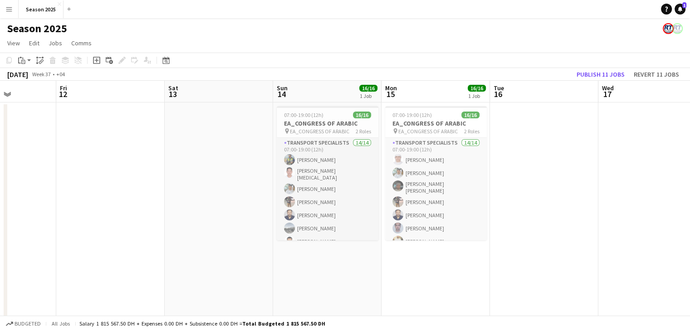
drag, startPoint x: 249, startPoint y: 213, endPoint x: 412, endPoint y: 213, distance: 163.0
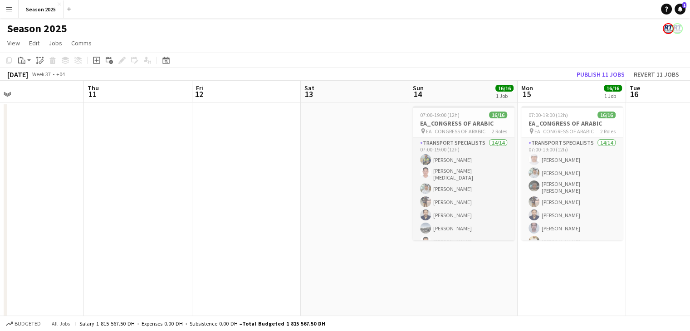
drag, startPoint x: 229, startPoint y: 207, endPoint x: 350, endPoint y: 206, distance: 120.3
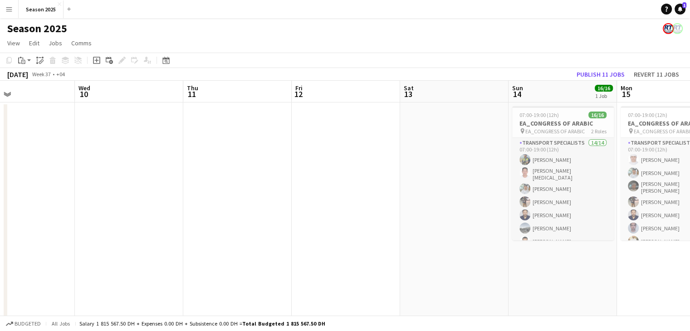
drag, startPoint x: 257, startPoint y: 206, endPoint x: 356, endPoint y: 206, distance: 99.0
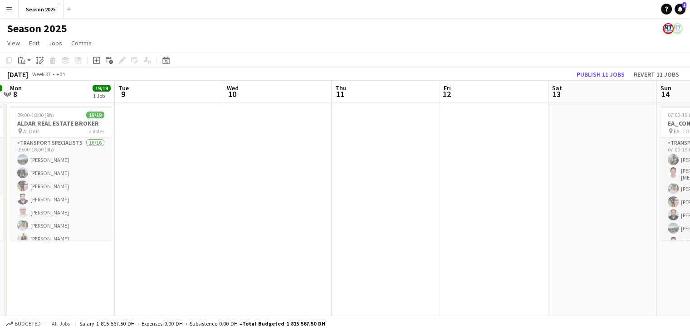
drag, startPoint x: 178, startPoint y: 206, endPoint x: 329, endPoint y: 205, distance: 150.7
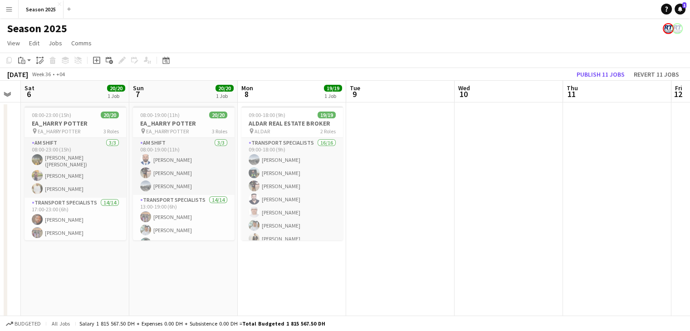
scroll to position [0, 194]
drag, startPoint x: 295, startPoint y: 205, endPoint x: 418, endPoint y: 206, distance: 122.6
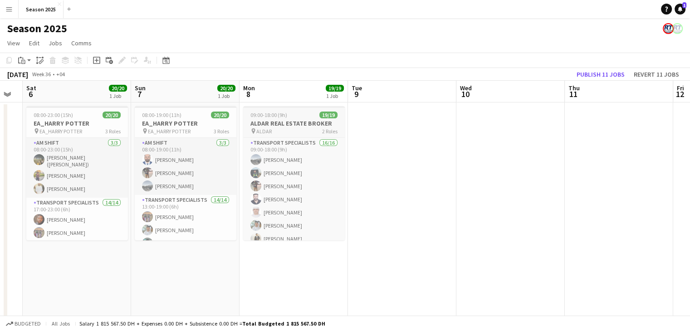
click at [282, 128] on div "pin ALDAR 2 Roles" at bounding box center [294, 131] width 102 height 7
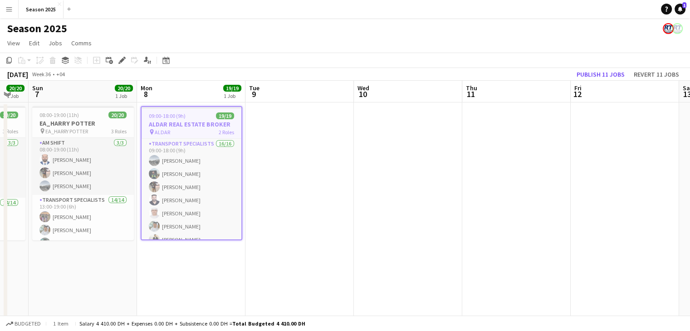
drag, startPoint x: 545, startPoint y: 187, endPoint x: 263, endPoint y: 173, distance: 282.2
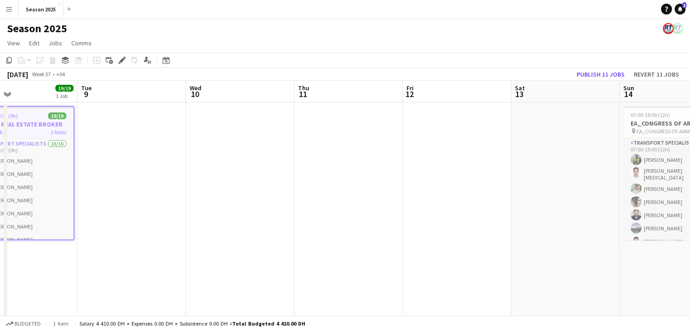
drag, startPoint x: 598, startPoint y: 182, endPoint x: 219, endPoint y: 182, distance: 379.5
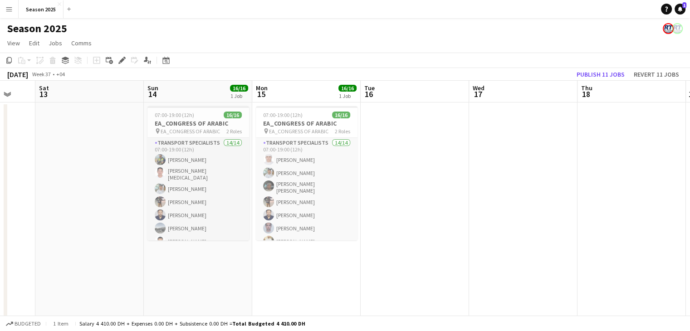
drag, startPoint x: 327, startPoint y: 183, endPoint x: 151, endPoint y: 183, distance: 176.1
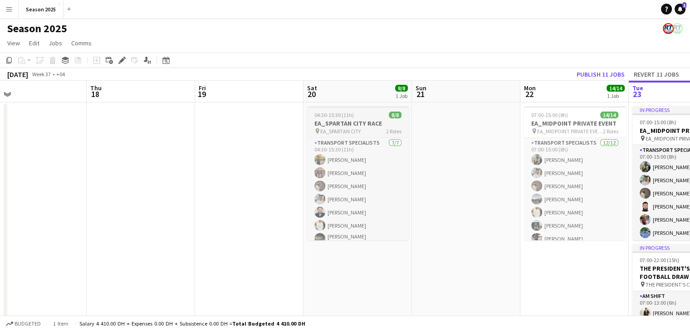
drag, startPoint x: 301, startPoint y: 180, endPoint x: 404, endPoint y: 177, distance: 103.6
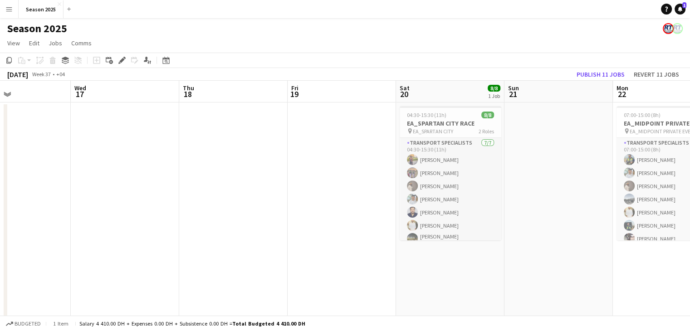
drag, startPoint x: 468, startPoint y: 177, endPoint x: 182, endPoint y: 176, distance: 286.0
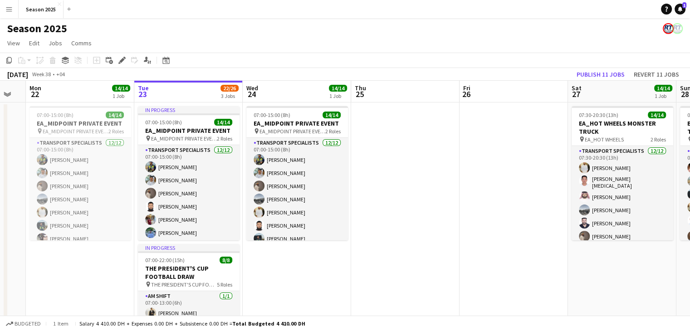
drag, startPoint x: 373, startPoint y: 165, endPoint x: 215, endPoint y: 164, distance: 157.5
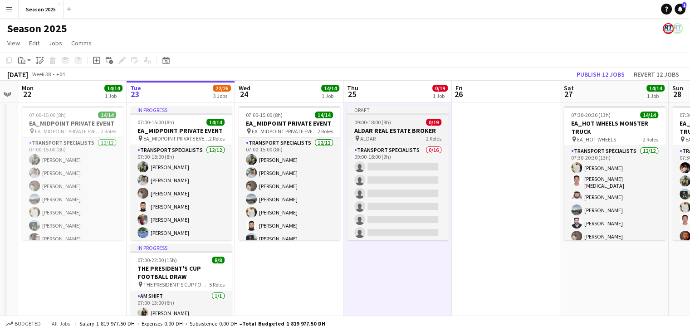
click at [392, 134] on h3 "ALDAR REAL ESTATE BROKER" at bounding box center [398, 131] width 102 height 8
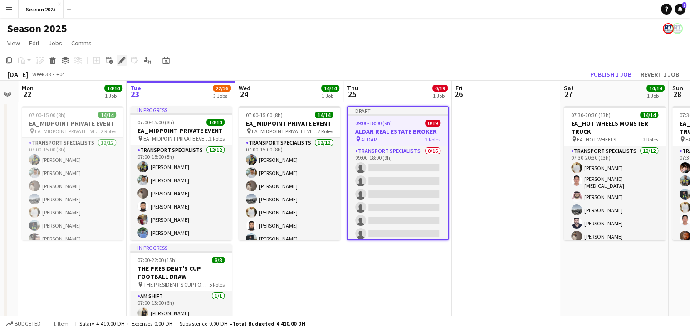
click at [123, 59] on icon at bounding box center [121, 60] width 5 height 5
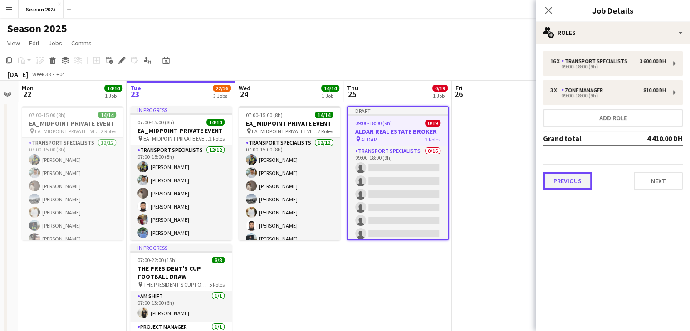
click at [576, 184] on button "Previous" at bounding box center [567, 181] width 49 height 18
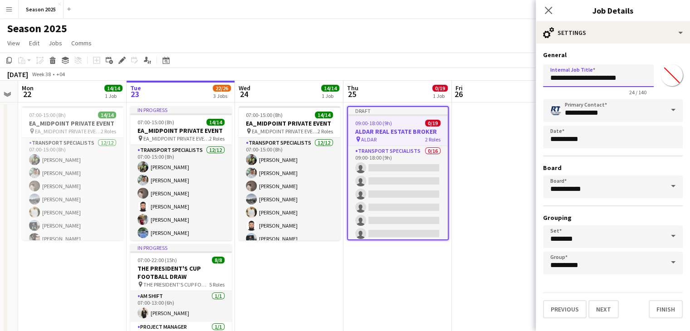
click at [596, 83] on input "**********" at bounding box center [598, 75] width 111 height 23
type input "****"
click at [599, 310] on button "Next" at bounding box center [604, 310] width 30 height 18
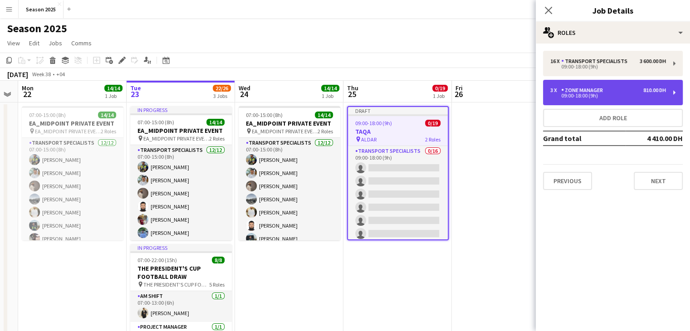
click at [567, 90] on div "Zone Manager" at bounding box center [584, 90] width 45 height 6
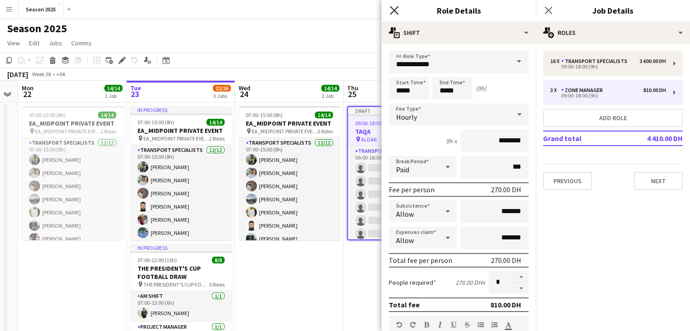
click at [392, 10] on icon "Close pop-in" at bounding box center [394, 10] width 9 height 9
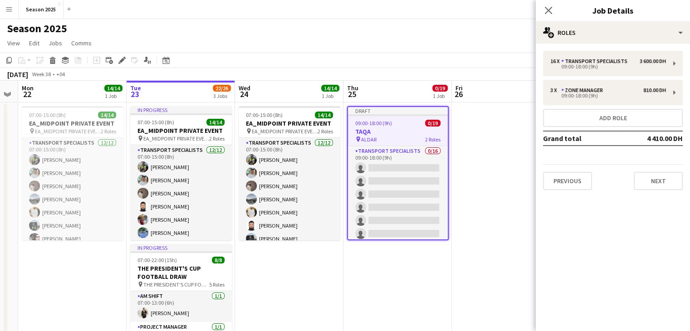
drag, startPoint x: 494, startPoint y: 154, endPoint x: 484, endPoint y: 158, distance: 10.4
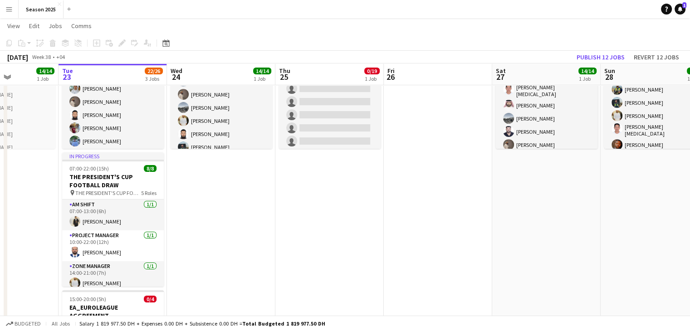
scroll to position [0, 270]
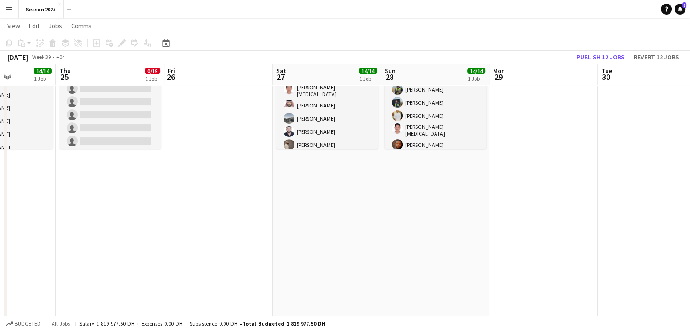
drag, startPoint x: 486, startPoint y: 270, endPoint x: 198, endPoint y: 256, distance: 288.1
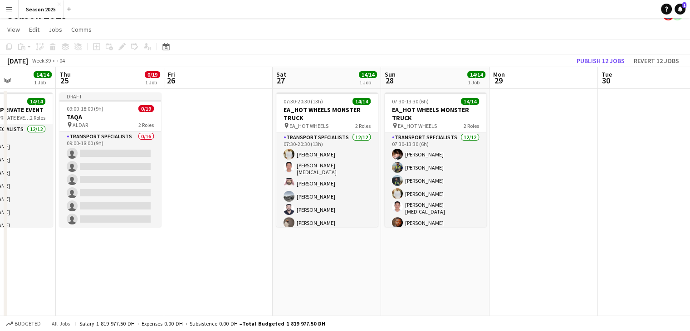
scroll to position [0, 0]
